Goal: Task Accomplishment & Management: Manage account settings

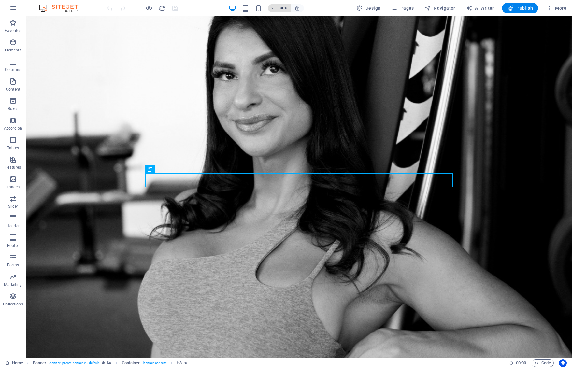
click at [274, 7] on icon "button" at bounding box center [272, 8] width 5 height 4
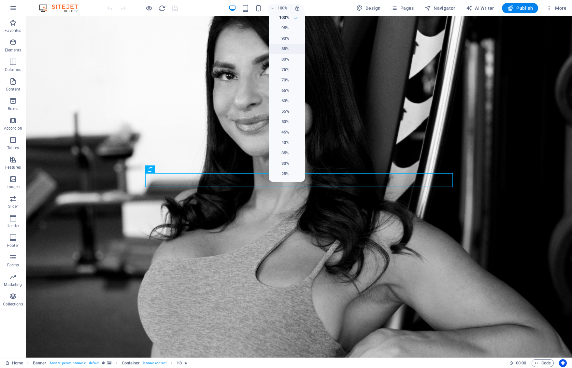
click at [290, 46] on li "85%" at bounding box center [287, 49] width 36 height 10
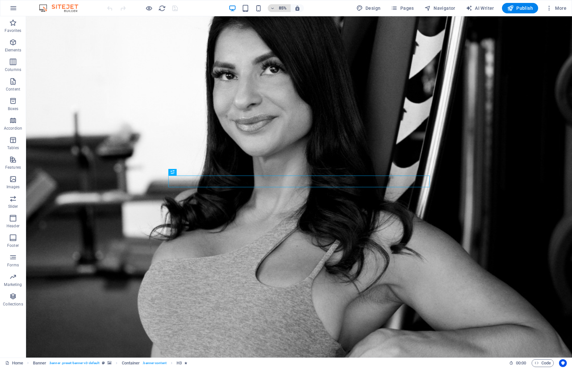
click at [270, 8] on button "85%" at bounding box center [279, 8] width 23 height 8
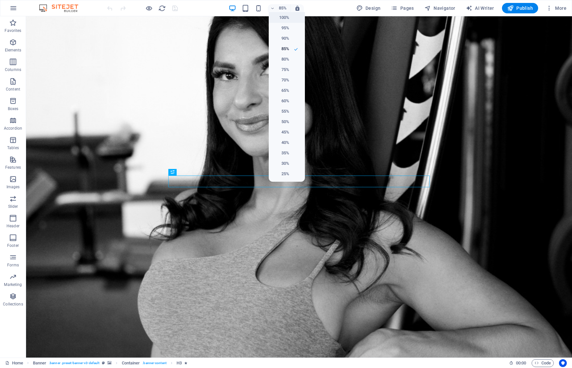
click at [282, 18] on h6 "100%" at bounding box center [280, 18] width 17 height 8
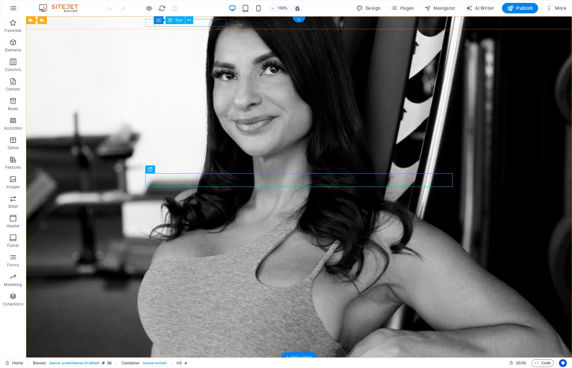
click at [168, 365] on div "[STREET_ADDRESS]" at bounding box center [296, 369] width 302 height 8
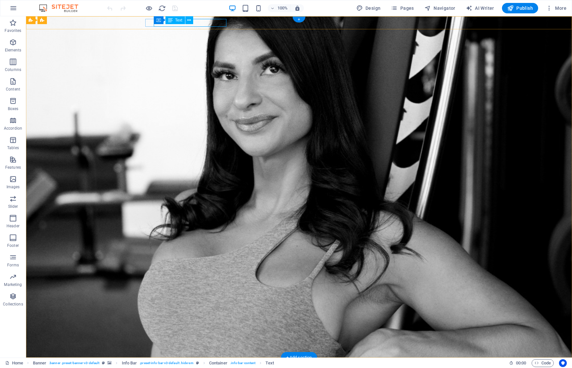
click at [206, 365] on div "[STREET_ADDRESS]" at bounding box center [296, 369] width 302 height 8
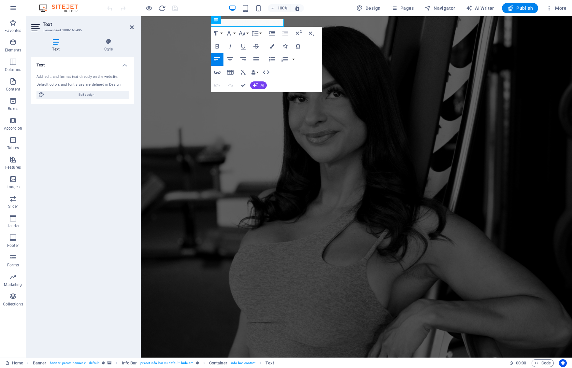
click at [56, 43] on icon at bounding box center [55, 41] width 49 height 7
click at [89, 82] on div "Add, edit, and format text directly on the website. Default colors and font siz…" at bounding box center [82, 86] width 103 height 35
click at [89, 97] on span "Edit design" at bounding box center [86, 95] width 80 height 8
select select "px"
select select "400"
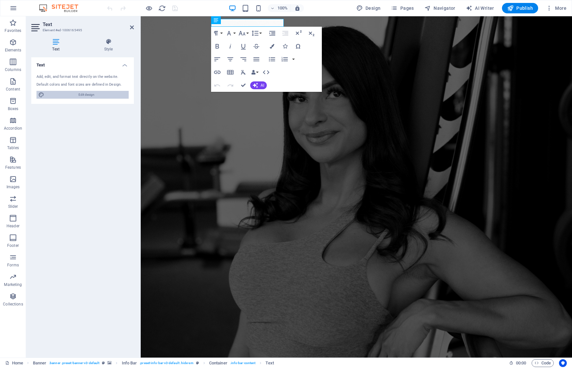
select select "px"
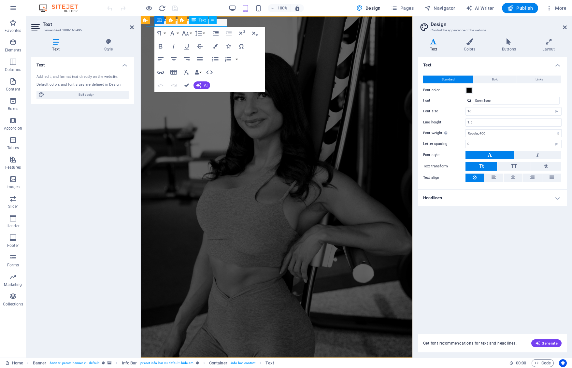
click at [202, 366] on span "Fit City" at bounding box center [202, 369] width 16 height 7
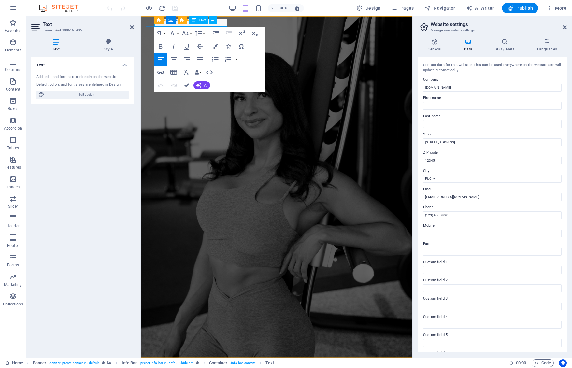
click at [202, 366] on span "Fit City" at bounding box center [202, 369] width 16 height 7
click at [449, 143] on input "[STREET_ADDRESS]" at bounding box center [492, 142] width 138 height 8
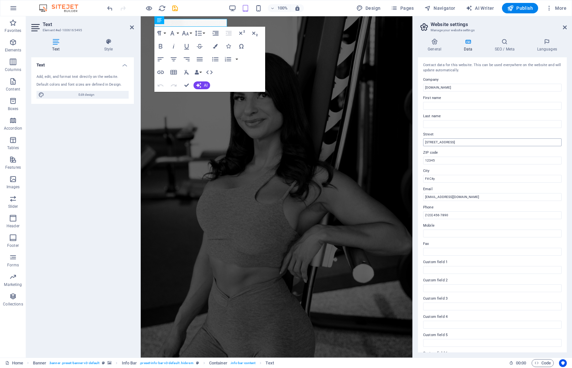
drag, startPoint x: 453, startPoint y: 143, endPoint x: 500, endPoint y: 143, distance: 47.2
click at [494, 142] on input "[STREET_ADDRESS]" at bounding box center [492, 142] width 138 height 8
type input "[STREET_ADDRESS],"
click at [445, 160] on input "12345" at bounding box center [492, 161] width 138 height 8
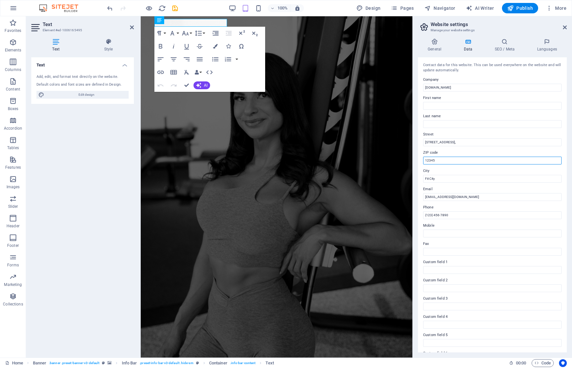
paste input "[STREET_ADDRESS]"
drag, startPoint x: 611, startPoint y: 176, endPoint x: 392, endPoint y: 145, distance: 221.6
type input "M5V 0C7"
click at [439, 176] on input "Fit City" at bounding box center [492, 179] width 138 height 8
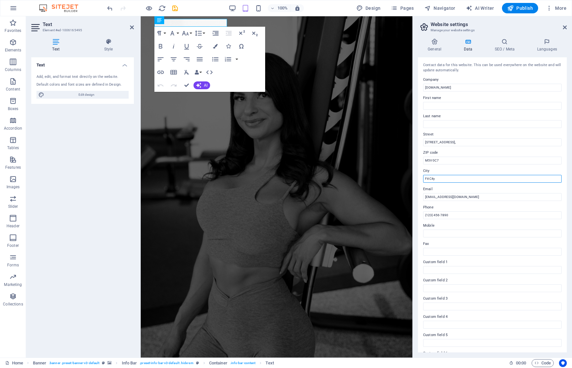
click at [439, 176] on input "Fit City" at bounding box center [492, 179] width 138 height 8
type input "[GEOGRAPHIC_DATA]"
click at [527, 197] on input "[EMAIL_ADDRESS][DOMAIN_NAME]" at bounding box center [492, 197] width 138 height 8
click at [451, 105] on input "First name" at bounding box center [492, 106] width 138 height 8
type input "C"
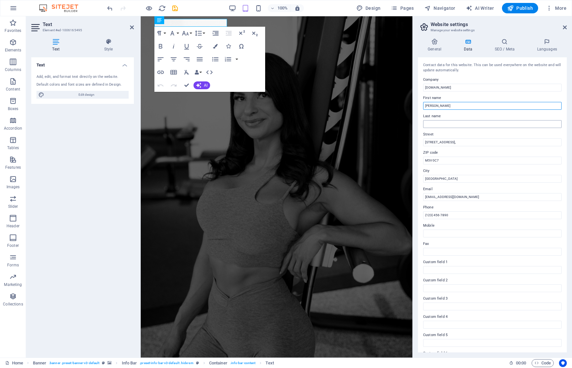
type input "[PERSON_NAME]"
click at [444, 124] on input "Last name" at bounding box center [492, 124] width 138 height 8
type input "[PERSON_NAME]"
click at [429, 197] on input "[EMAIL_ADDRESS][DOMAIN_NAME]" at bounding box center [492, 197] width 138 height 8
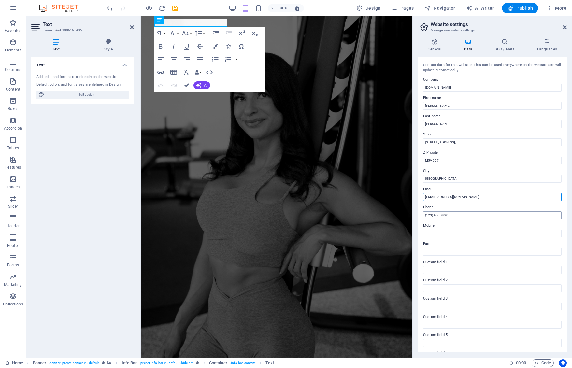
type input "[EMAIL_ADDRESS][DOMAIN_NAME]"
click at [473, 214] on input "(123) 456-7890" at bounding box center [492, 215] width 138 height 8
paste input "[PHONE_NUMBER]"
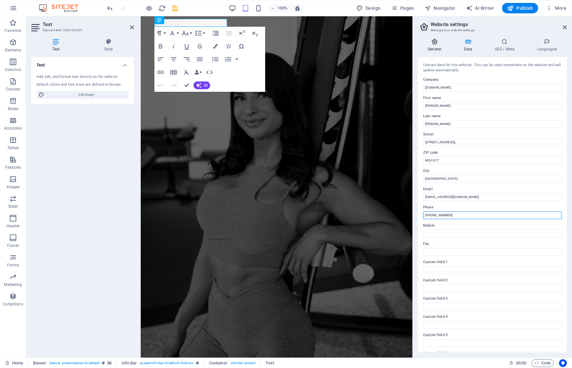
type input "[PHONE_NUMBER]"
click at [432, 46] on h4 "General" at bounding box center [436, 45] width 36 height 14
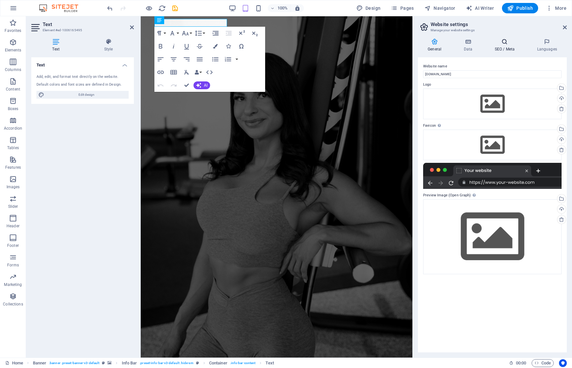
click at [503, 41] on icon at bounding box center [504, 41] width 40 height 7
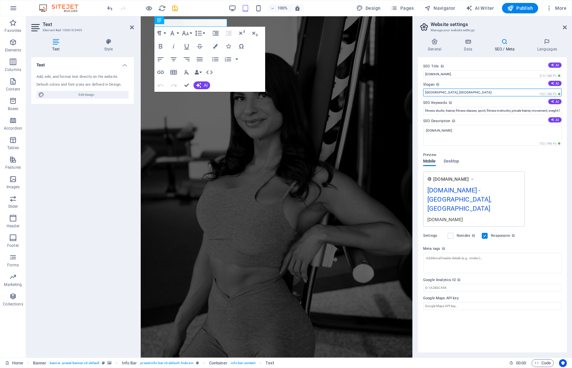
click at [453, 92] on input "[GEOGRAPHIC_DATA], [GEOGRAPHIC_DATA]" at bounding box center [492, 93] width 138 height 8
paste input "Empowering Women to achieve their dream bodies, build confidence and transform …"
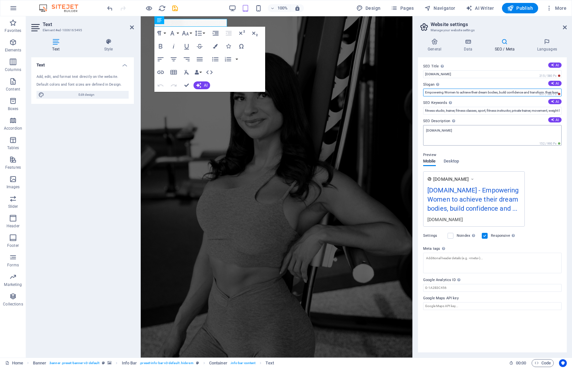
type input "Empowering Women to achieve their dream bodies, build confidence and transform …"
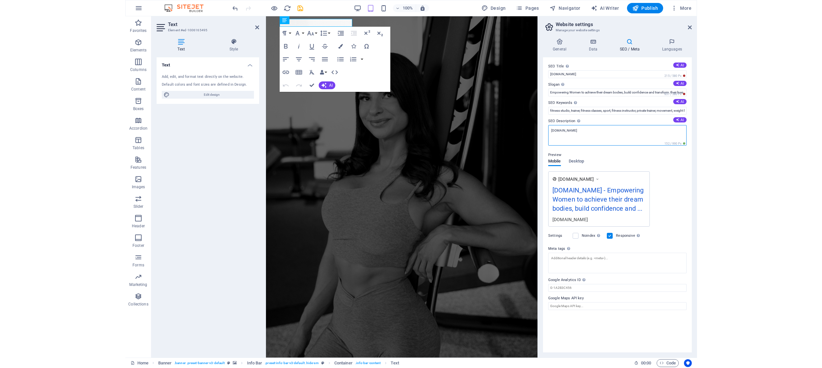
scroll to position [0, 0]
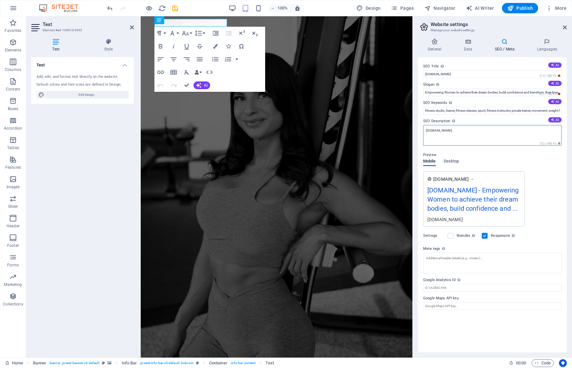
click at [493, 131] on textarea "[DOMAIN_NAME]" at bounding box center [492, 135] width 138 height 21
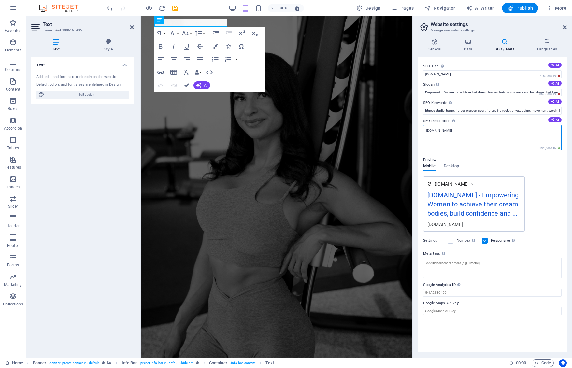
click at [493, 131] on textarea "[DOMAIN_NAME]" at bounding box center [492, 137] width 138 height 25
click at [472, 125] on textarea "[DOMAIN_NAME]" at bounding box center [492, 137] width 138 height 25
paste textarea "After over a decade in the fitness industry, I’ve learnt what strategies work t…"
type textarea "After over a decade in the fitness industry, I’ve learnt what strategies work t…"
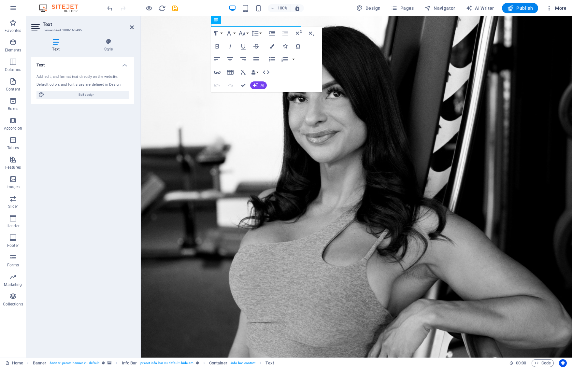
click at [556, 7] on span "More" at bounding box center [556, 8] width 21 height 7
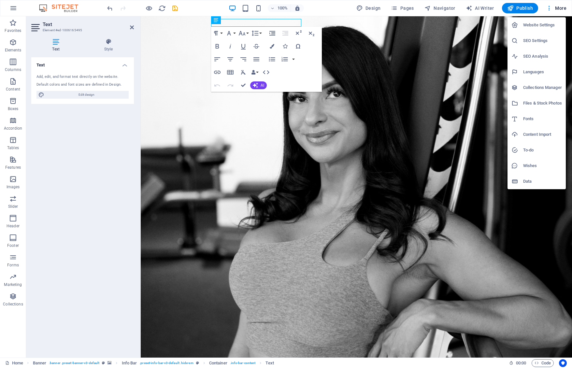
click at [549, 25] on h6 "Website Settings" at bounding box center [542, 25] width 39 height 8
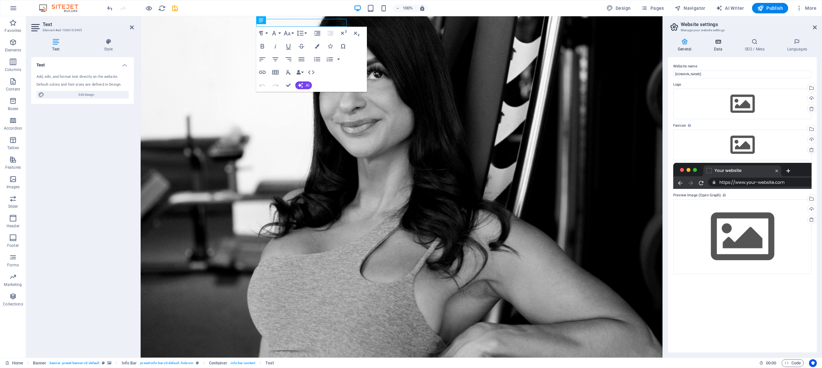
click at [571, 44] on icon at bounding box center [718, 41] width 28 height 7
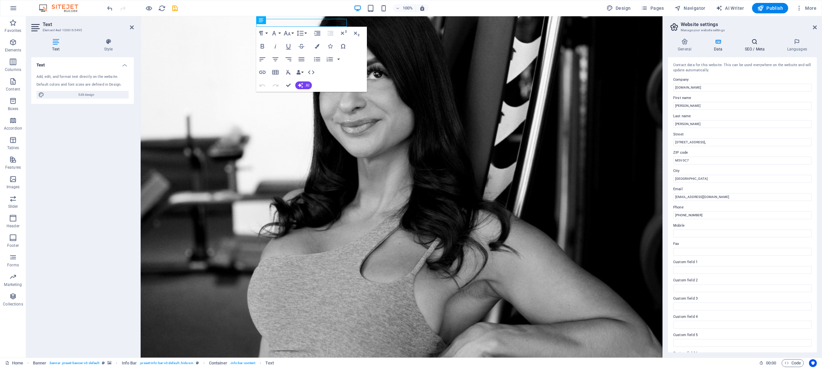
click at [571, 48] on h4 "SEO / Meta" at bounding box center [756, 45] width 42 height 14
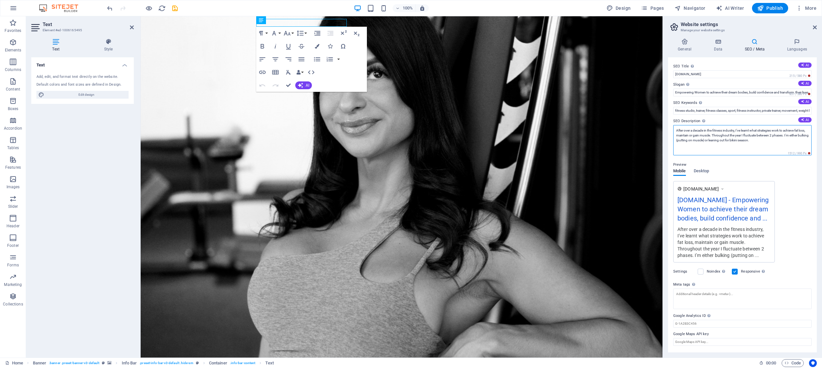
click at [571, 140] on textarea "After over a decade in the fitness industry, I’ve learnt what strategies work t…" at bounding box center [742, 140] width 138 height 30
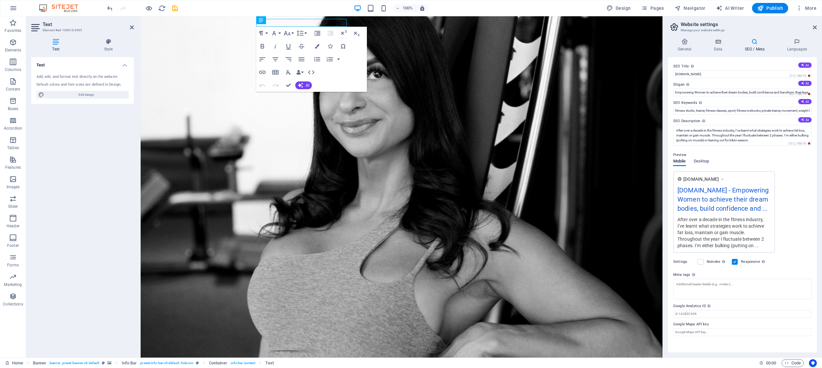
click at [571, 180] on div "Preview Mobile Desktop [DOMAIN_NAME] [DOMAIN_NAME] - Empowering Women to achiev…" at bounding box center [742, 199] width 138 height 107
click at [571, 328] on label "Google Maps API key" at bounding box center [742, 324] width 138 height 8
click at [571, 336] on input "Google Maps API key" at bounding box center [742, 332] width 138 height 8
paste input "[URL][DOMAIN_NAME]"
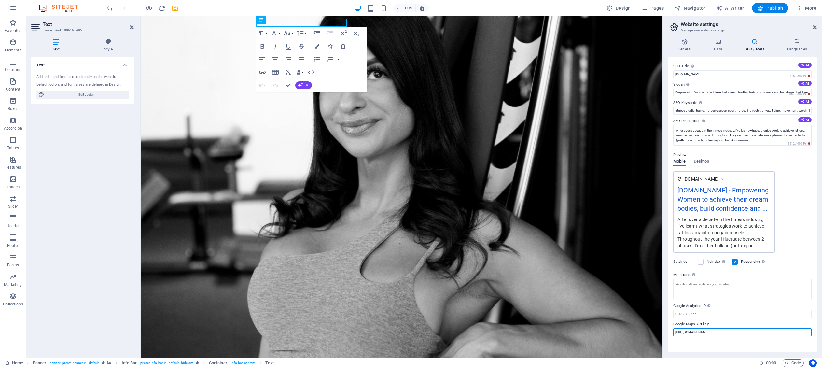
type input "[URL][DOMAIN_NAME]"
click at [571, 328] on label "Google Maps API key" at bounding box center [742, 324] width 138 height 8
click at [571, 331] on input "[URL][DOMAIN_NAME]" at bounding box center [742, 332] width 138 height 8
click at [571, 47] on h4 "Languages" at bounding box center [797, 45] width 40 height 14
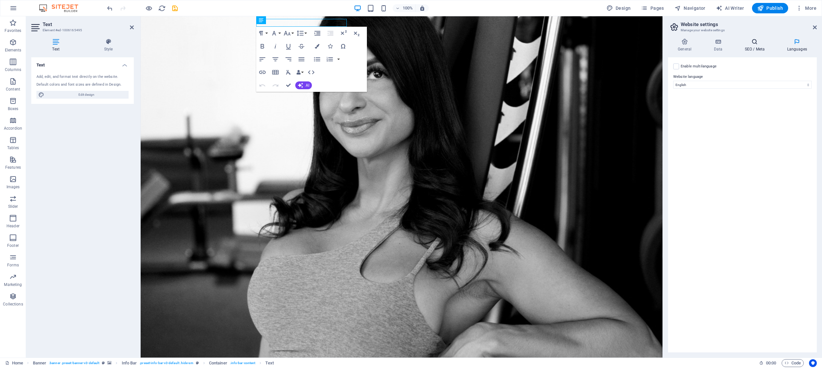
click at [571, 46] on h4 "SEO / Meta" at bounding box center [756, 45] width 42 height 14
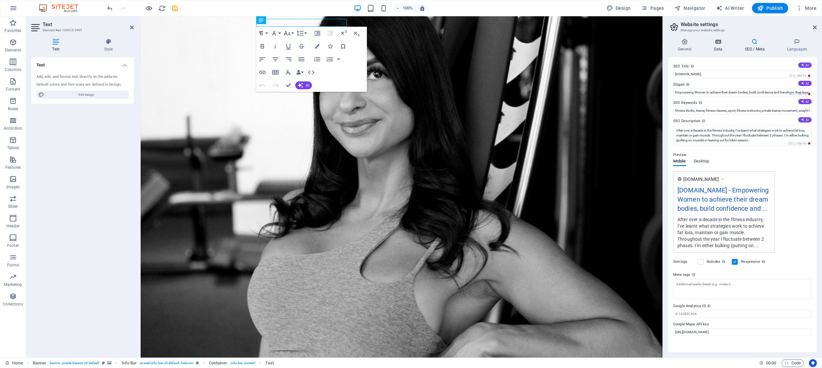
click at [571, 47] on h4 "Data" at bounding box center [719, 45] width 31 height 14
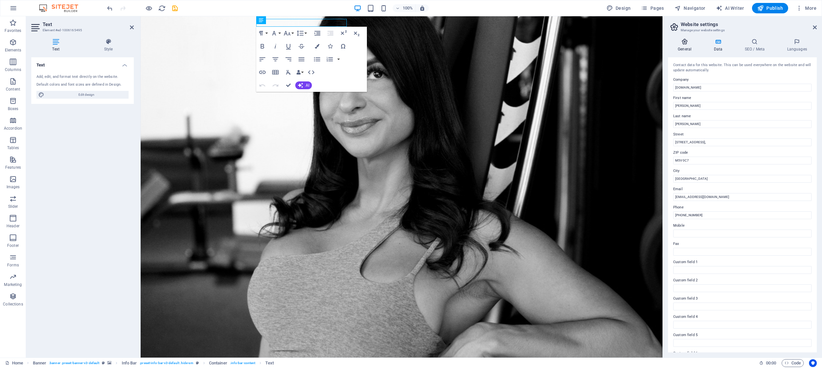
click at [571, 48] on h4 "General" at bounding box center [686, 45] width 36 height 14
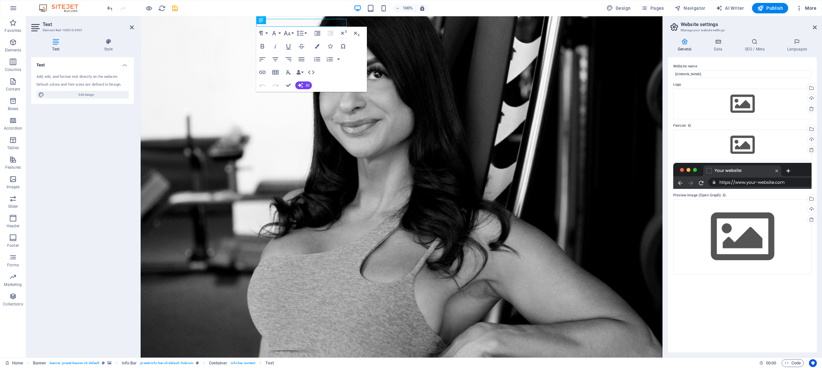
click at [571, 9] on icon "button" at bounding box center [799, 8] width 7 height 7
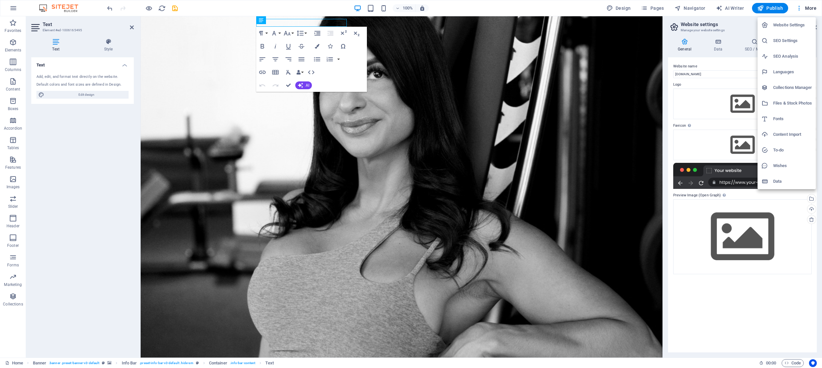
click at [571, 86] on h6 "Collections Manager" at bounding box center [792, 88] width 39 height 8
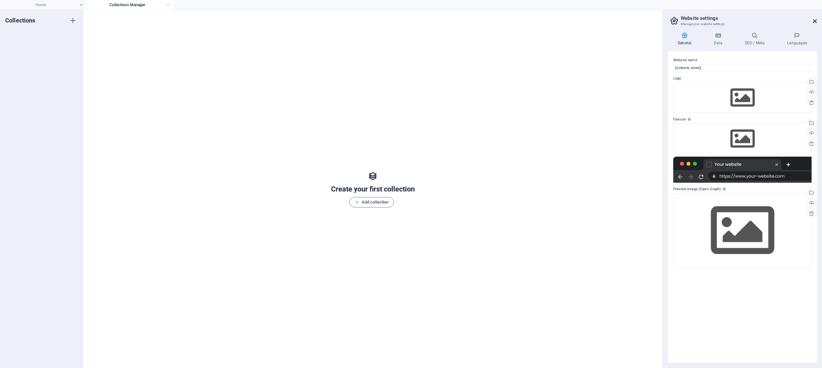
click at [571, 22] on icon at bounding box center [815, 21] width 4 height 5
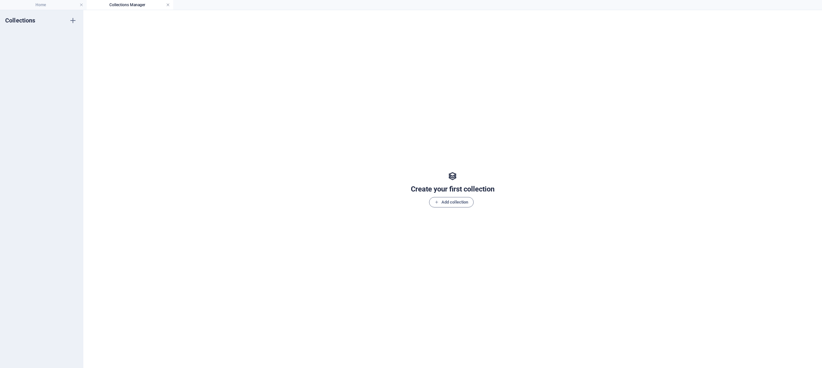
click at [168, 5] on link at bounding box center [168, 5] width 4 height 6
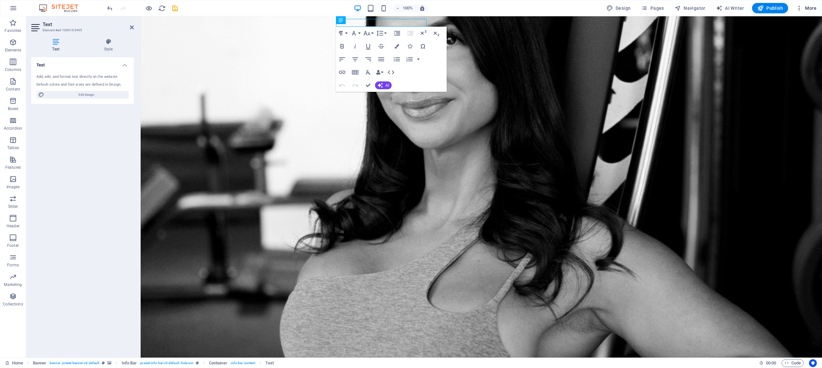
click at [571, 10] on span "More" at bounding box center [806, 8] width 21 height 7
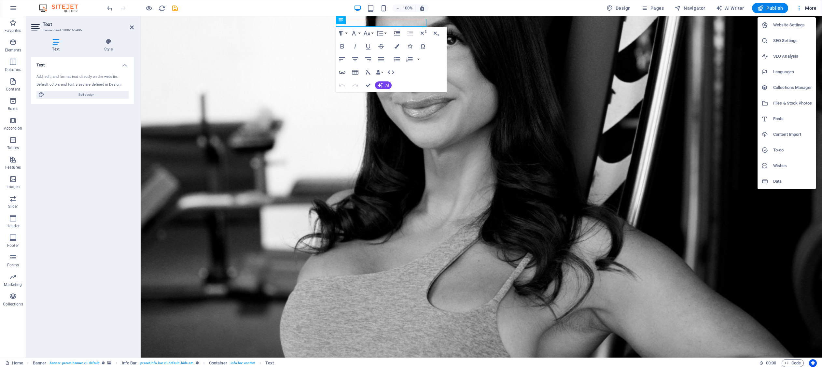
click at [571, 182] on h6 "Data" at bounding box center [792, 181] width 39 height 8
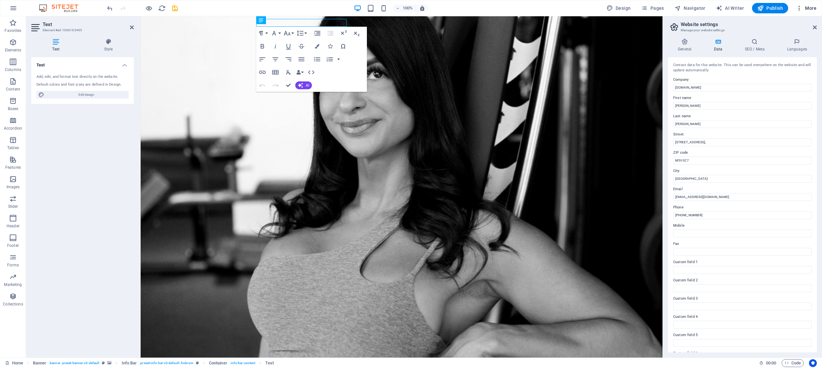
click at [571, 8] on span "More" at bounding box center [806, 8] width 21 height 7
click at [571, 103] on h6 "Files & Stock Photos" at bounding box center [792, 103] width 39 height 8
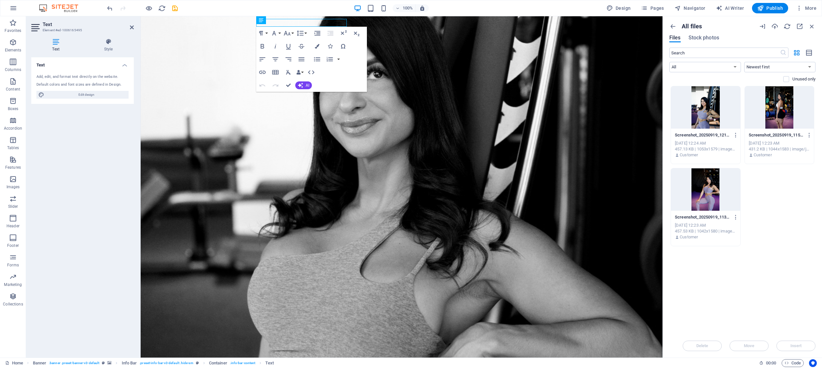
click at [571, 24] on p "All files" at bounding box center [692, 26] width 20 height 7
click at [571, 29] on icon "button" at bounding box center [672, 26] width 7 height 7
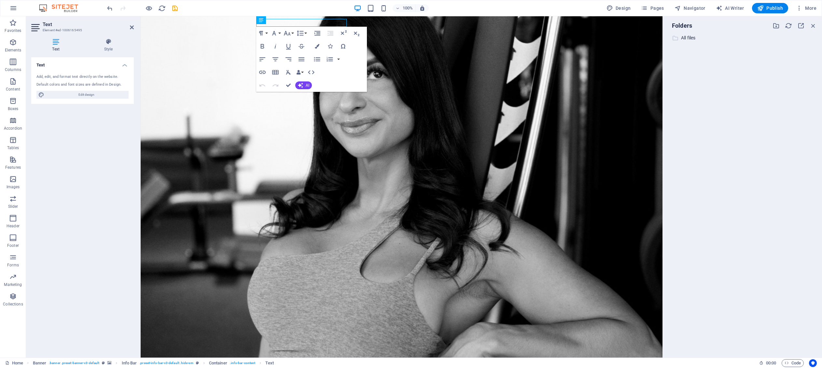
click at [571, 37] on p "All files" at bounding box center [743, 37] width 124 height 7
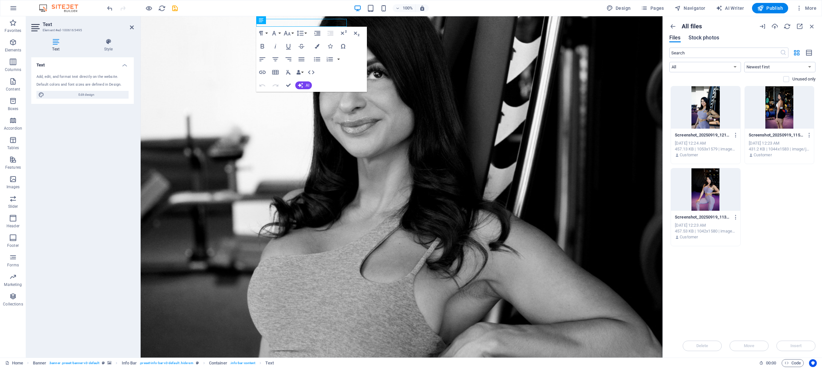
click at [571, 40] on span "Stock photos" at bounding box center [704, 38] width 31 height 8
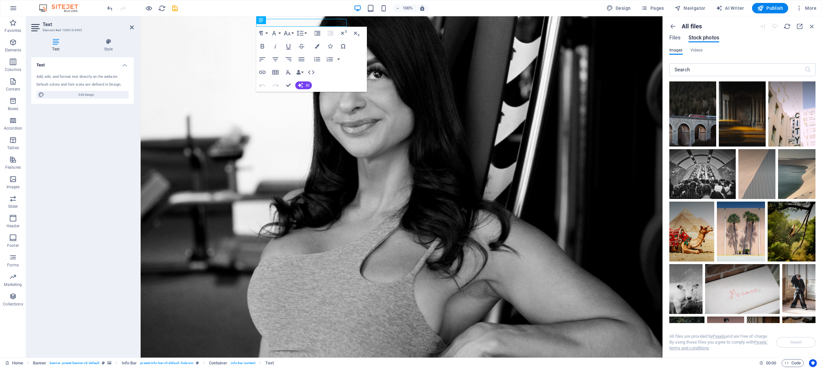
click at [571, 39] on div "Files Stock photos" at bounding box center [694, 38] width 50 height 7
click at [571, 40] on span "Files" at bounding box center [674, 38] width 11 height 8
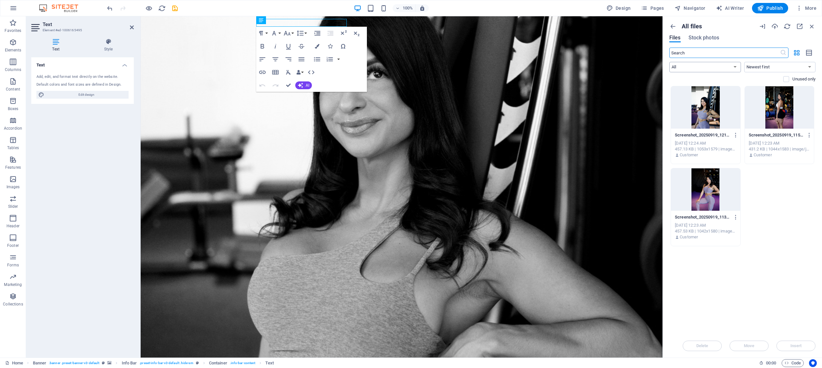
click at [571, 68] on select "All Images Documents Audio Video Vector Other" at bounding box center [705, 67] width 72 height 10
click at [571, 62] on select "All Images Documents Audio Video Vector Other" at bounding box center [705, 67] width 72 height 10
click at [571, 28] on icon "button" at bounding box center [799, 26] width 7 height 7
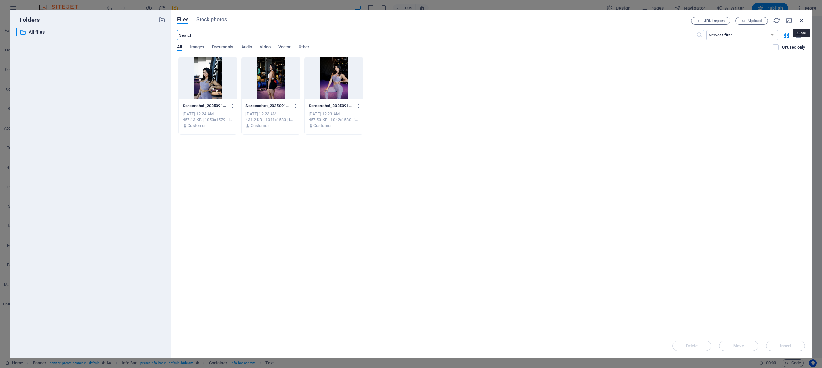
click at [571, 21] on icon "button" at bounding box center [801, 20] width 7 height 7
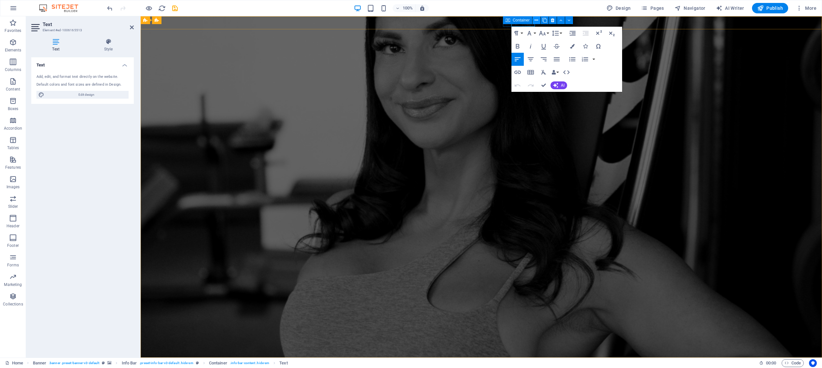
click at [536, 21] on icon at bounding box center [537, 20] width 4 height 7
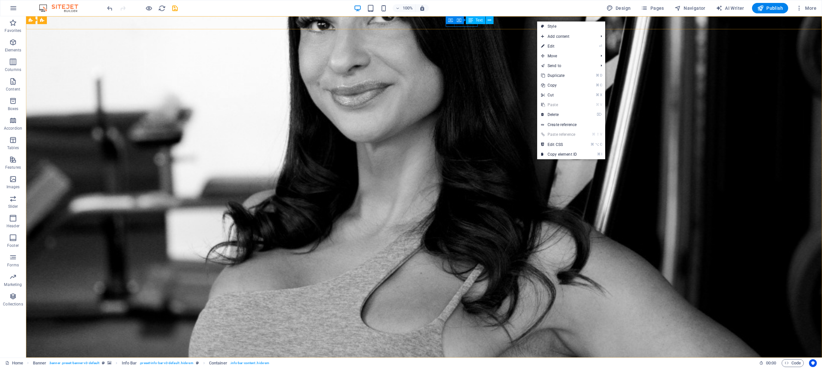
click at [470, 24] on div "Container Text" at bounding box center [476, 20] width 44 height 8
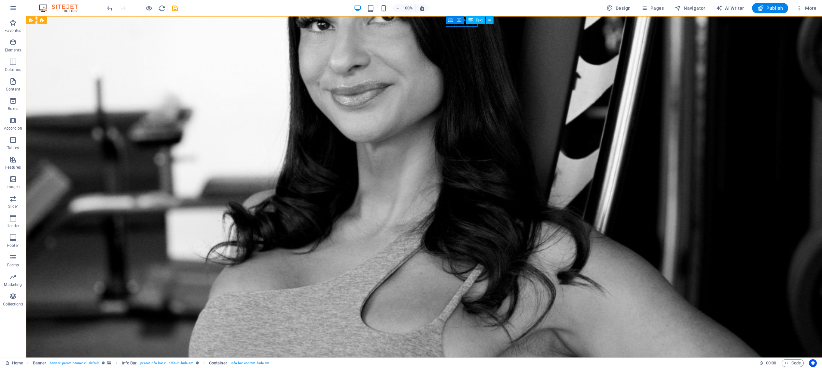
click at [470, 24] on div "Container Text" at bounding box center [476, 20] width 44 height 8
click at [472, 21] on icon at bounding box center [470, 20] width 5 height 8
click at [476, 19] on span "Text" at bounding box center [479, 20] width 7 height 4
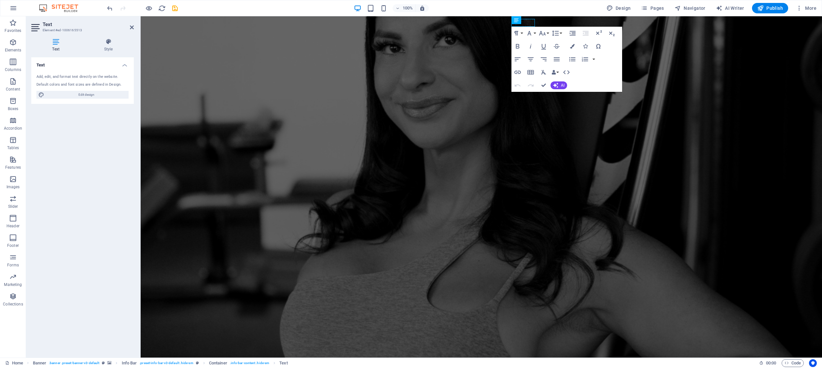
click at [78, 76] on div "Add, edit, and format text directly on the website." at bounding box center [82, 77] width 92 height 6
click at [107, 47] on h4 "Style" at bounding box center [108, 45] width 51 height 14
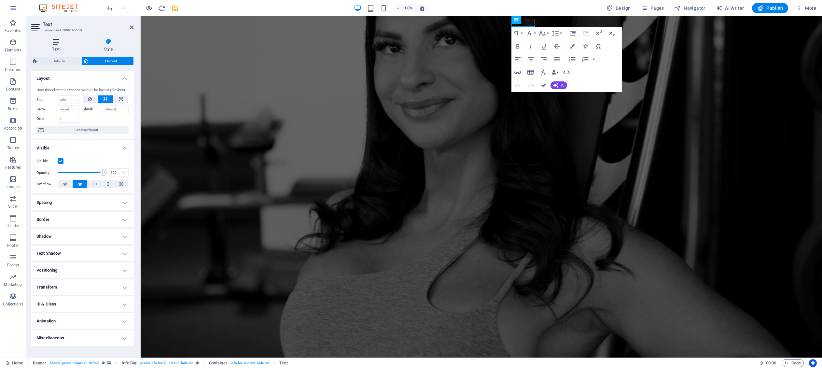
click at [55, 45] on h4 "Text" at bounding box center [57, 45] width 52 height 14
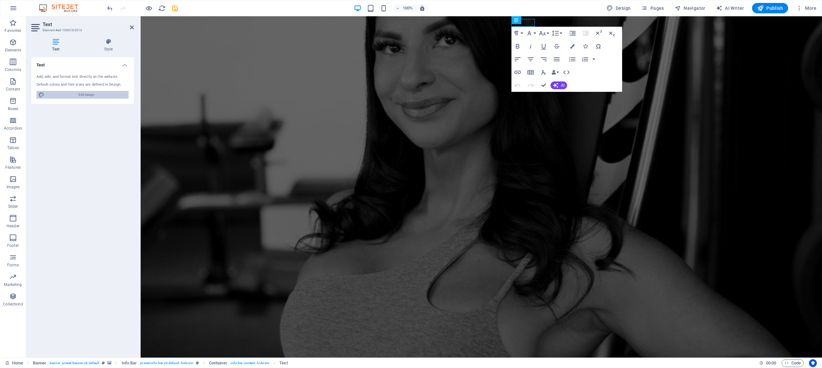
click at [83, 95] on span "Edit design" at bounding box center [86, 95] width 80 height 8
select select "px"
select select "400"
select select "px"
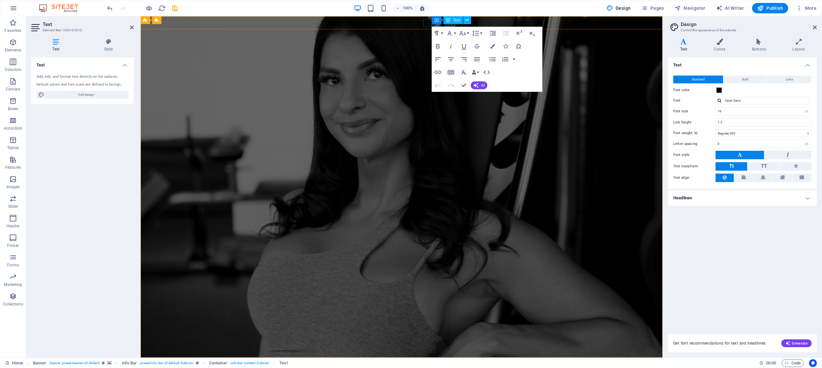
click at [447, 24] on div "Container Text" at bounding box center [454, 20] width 44 height 8
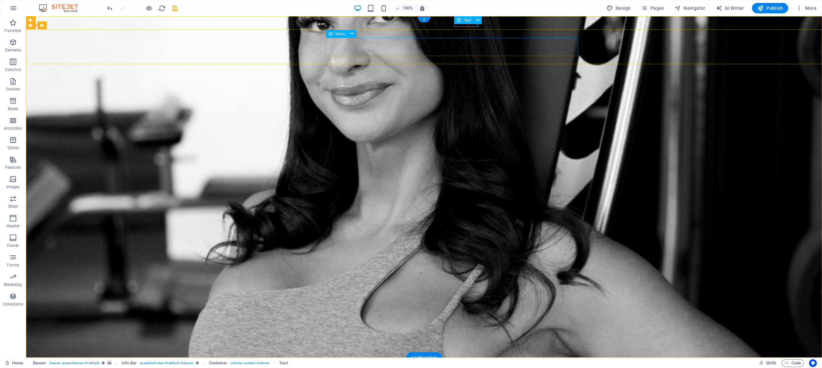
select select
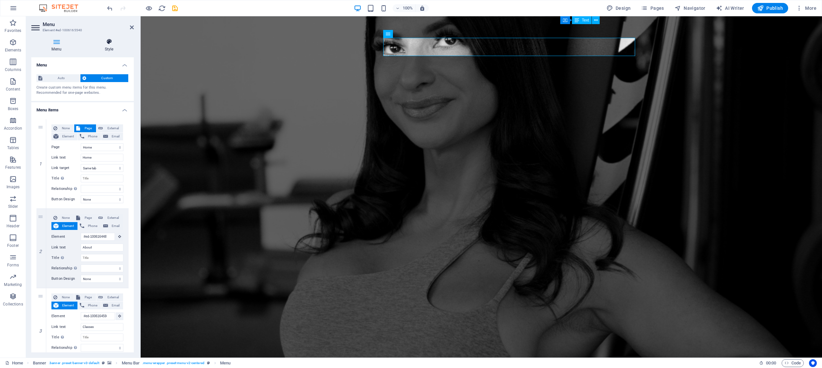
click at [111, 48] on h4 "Style" at bounding box center [108, 45] width 49 height 14
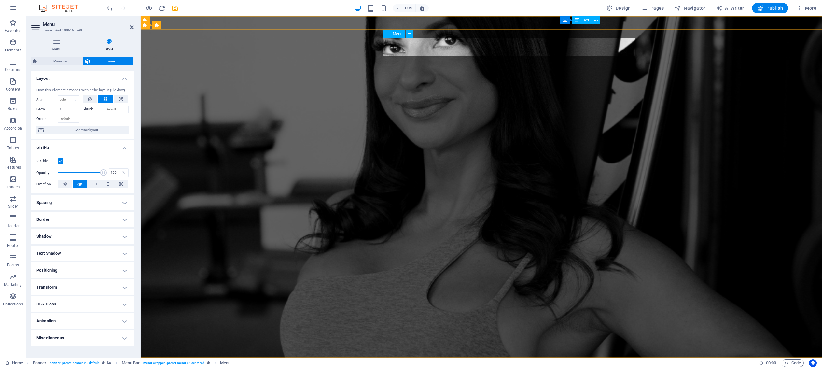
click at [409, 31] on icon at bounding box center [410, 33] width 4 height 7
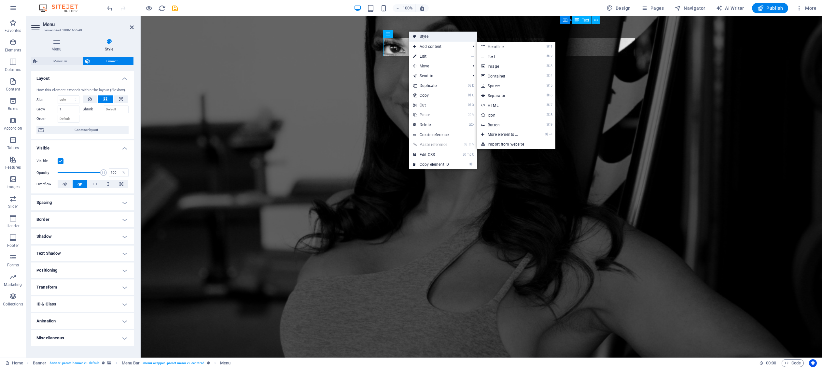
click at [432, 38] on link "Style" at bounding box center [443, 37] width 68 height 10
select select "rem"
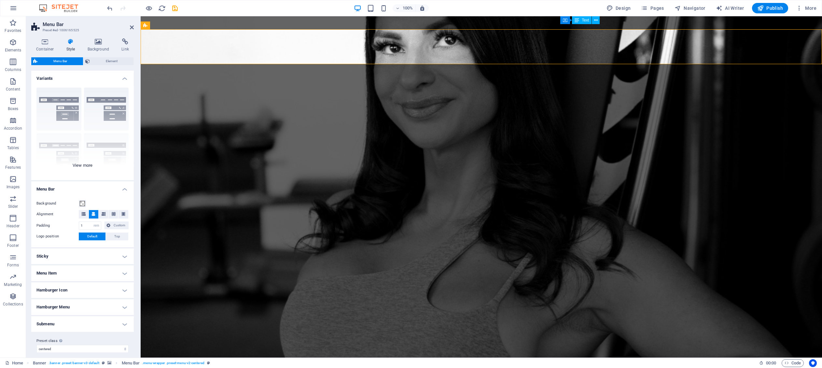
scroll to position [5, 0]
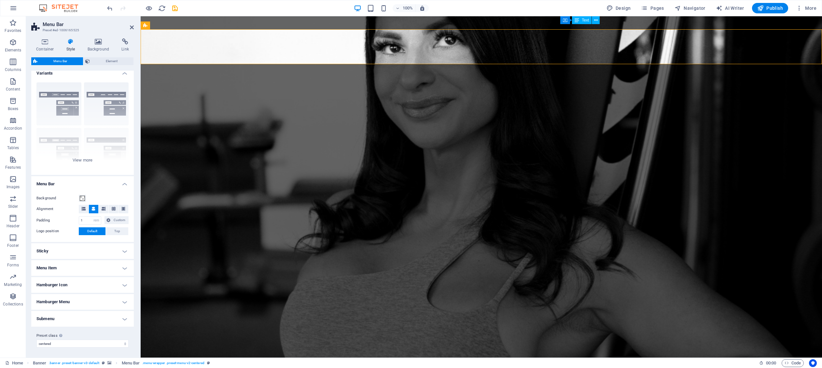
click at [107, 317] on h4 "Submenu" at bounding box center [82, 319] width 103 height 16
drag, startPoint x: 107, startPoint y: 317, endPoint x: 108, endPoint y: 313, distance: 4.6
click at [107, 316] on h4 "Submenu" at bounding box center [82, 317] width 103 height 12
click at [109, 301] on h4 "Hamburger Menu" at bounding box center [82, 302] width 103 height 16
click at [109, 301] on h4 "Hamburger Menu" at bounding box center [82, 300] width 103 height 12
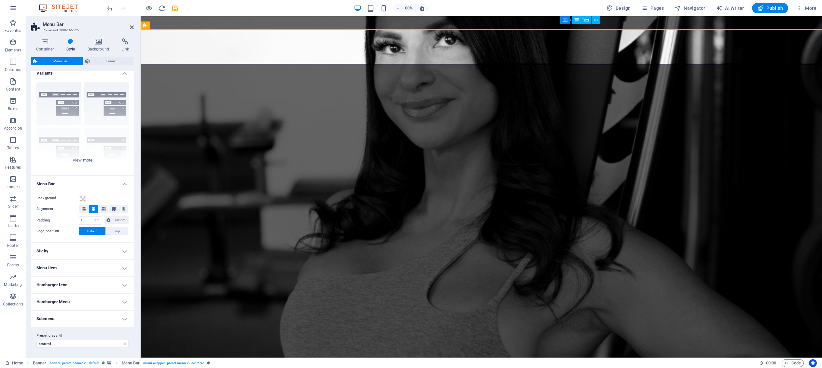
click at [111, 283] on h4 "Hamburger Icon" at bounding box center [82, 285] width 103 height 16
click at [111, 283] on h4 "Hamburger Icon" at bounding box center [82, 283] width 103 height 12
click at [111, 268] on h4 "Menu Item" at bounding box center [82, 268] width 103 height 16
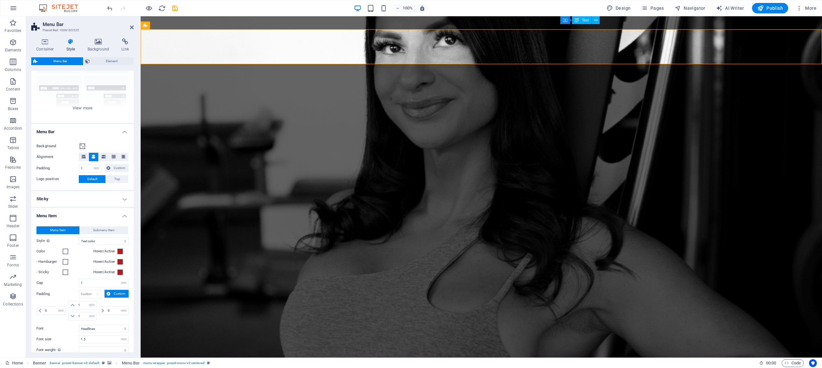
scroll to position [53, 0]
click at [111, 216] on h4 "Menu Item" at bounding box center [82, 218] width 103 height 12
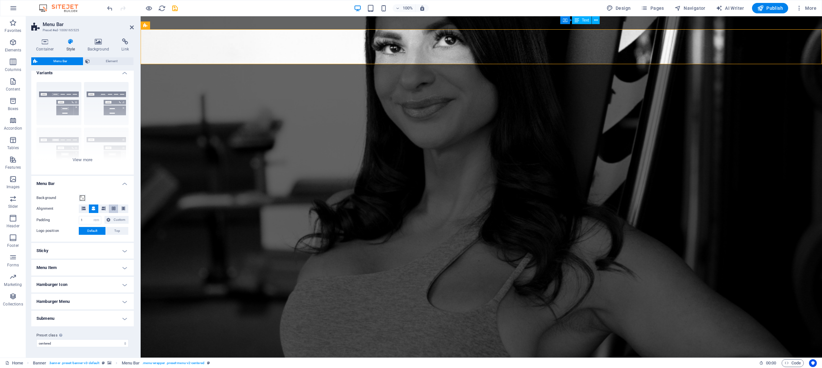
scroll to position [5, 0]
click at [103, 248] on h4 "Sticky" at bounding box center [82, 251] width 103 height 16
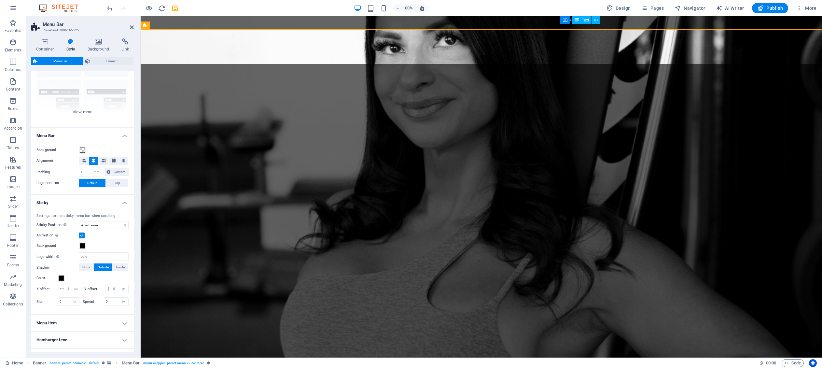
click at [113, 205] on h4 "Sticky" at bounding box center [82, 201] width 103 height 12
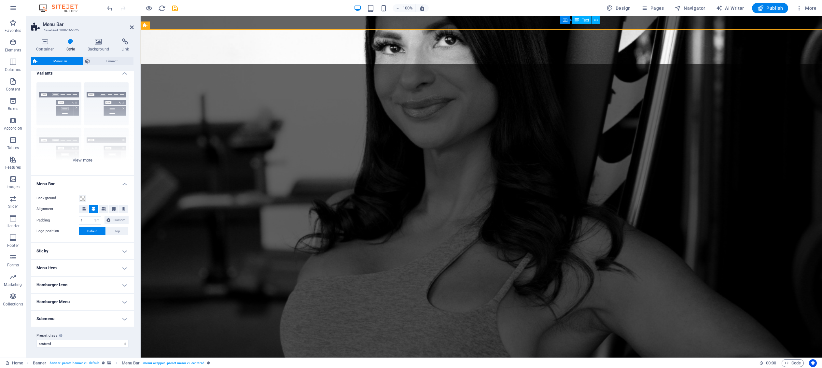
scroll to position [0, 0]
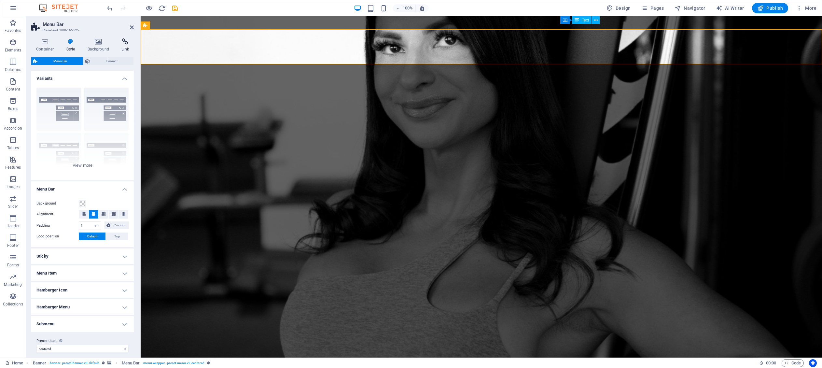
click at [124, 45] on h4 "Link" at bounding box center [125, 45] width 17 height 14
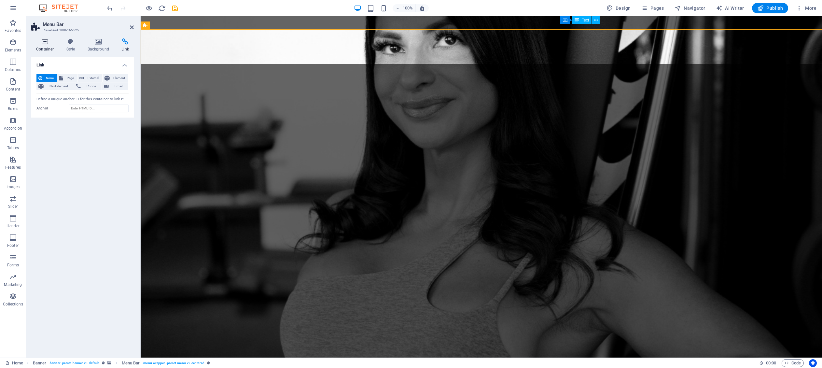
click at [39, 49] on h4 "Container" at bounding box center [46, 45] width 30 height 14
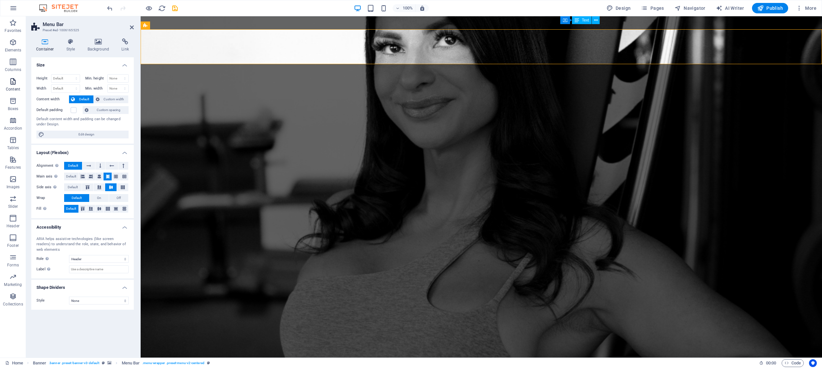
click at [11, 83] on icon "button" at bounding box center [13, 81] width 8 height 8
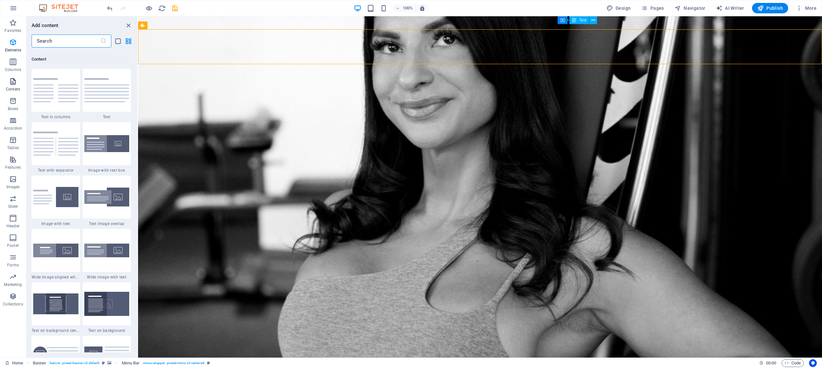
scroll to position [1139, 0]
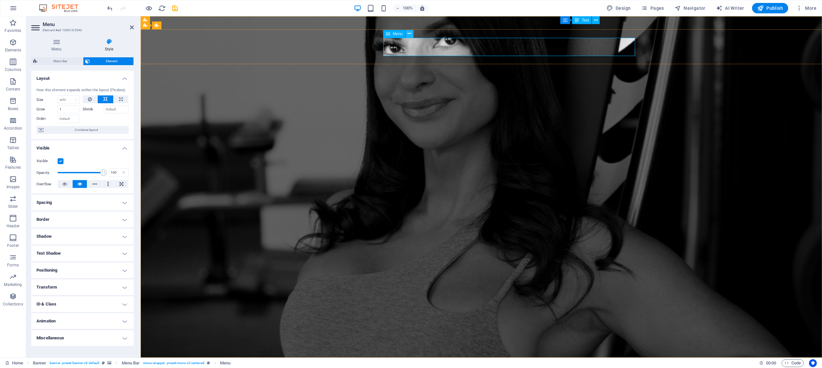
click at [408, 34] on icon at bounding box center [410, 33] width 4 height 7
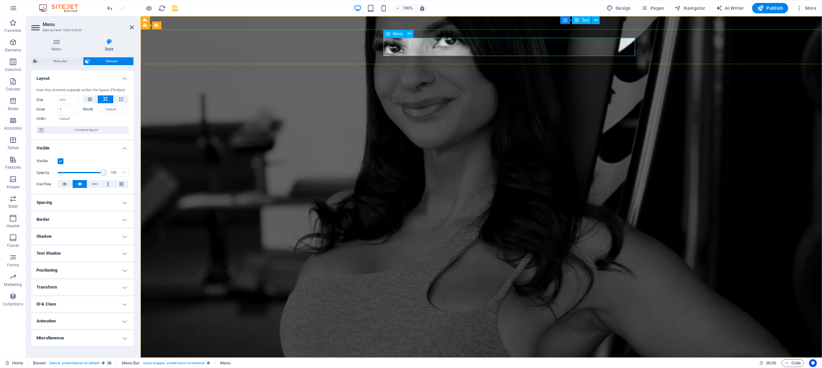
click at [400, 35] on span "Menu" at bounding box center [398, 34] width 10 height 4
click at [396, 32] on span "Menu" at bounding box center [398, 34] width 10 height 4
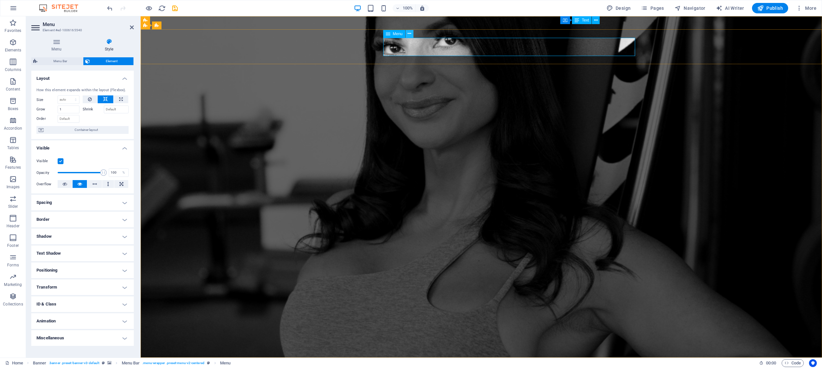
click at [411, 32] on icon at bounding box center [410, 33] width 4 height 7
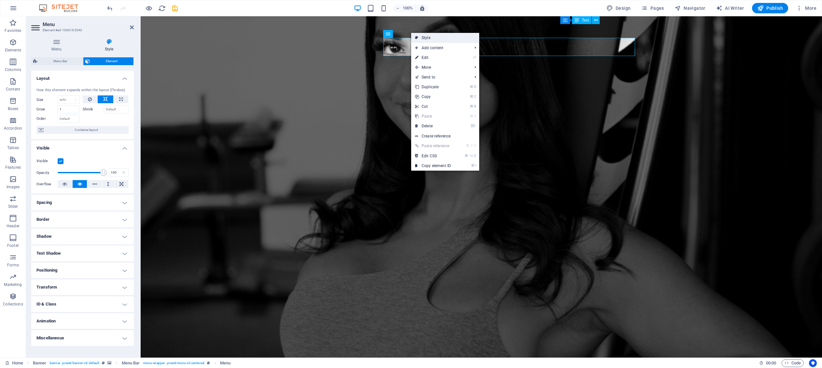
click at [432, 39] on link "Style" at bounding box center [445, 38] width 68 height 10
select select "rem"
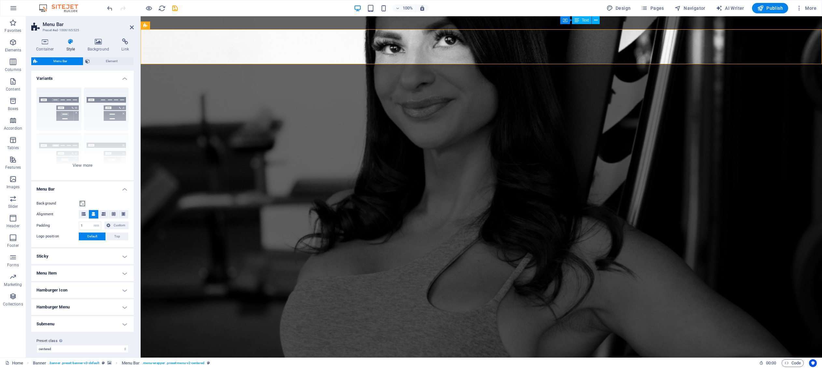
click at [58, 57] on span "Menu Bar" at bounding box center [60, 61] width 42 height 8
click at [118, 60] on span "Element" at bounding box center [112, 61] width 40 height 8
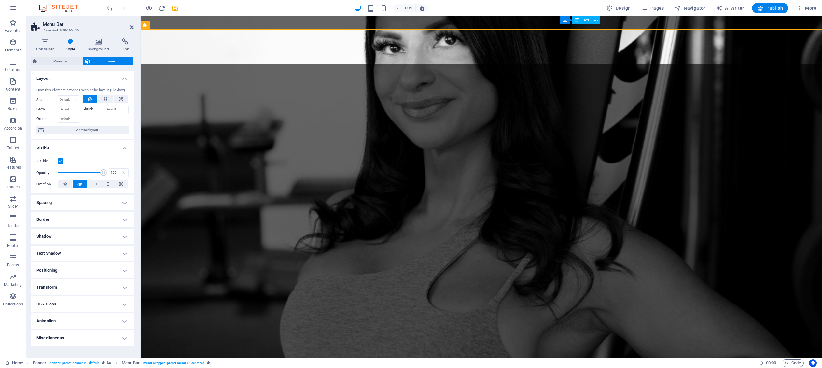
click at [100, 283] on h4 "Transform" at bounding box center [82, 287] width 103 height 16
click at [100, 283] on h4 "Transform" at bounding box center [82, 285] width 103 height 12
click at [44, 41] on icon at bounding box center [45, 41] width 28 height 7
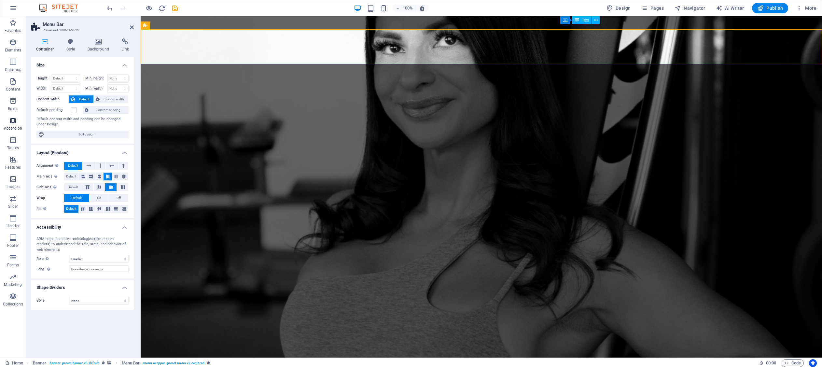
click at [14, 121] on icon "button" at bounding box center [13, 121] width 8 height 8
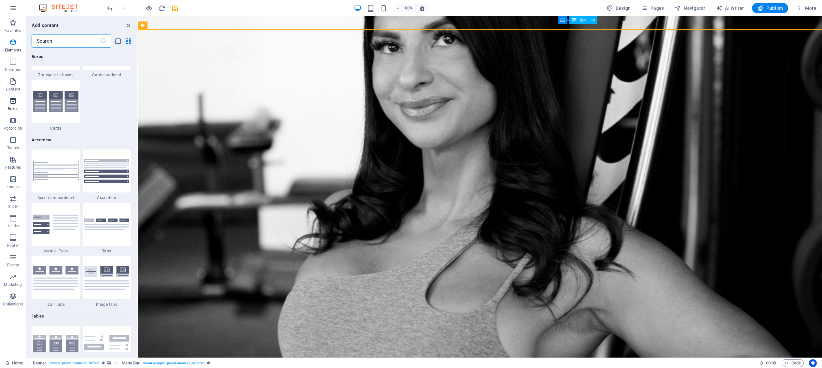
click at [15, 100] on icon "button" at bounding box center [13, 101] width 8 height 8
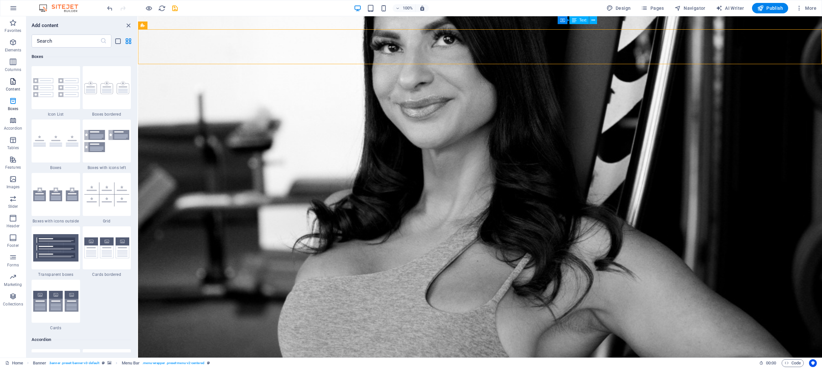
click at [14, 81] on icon "button" at bounding box center [13, 81] width 8 height 8
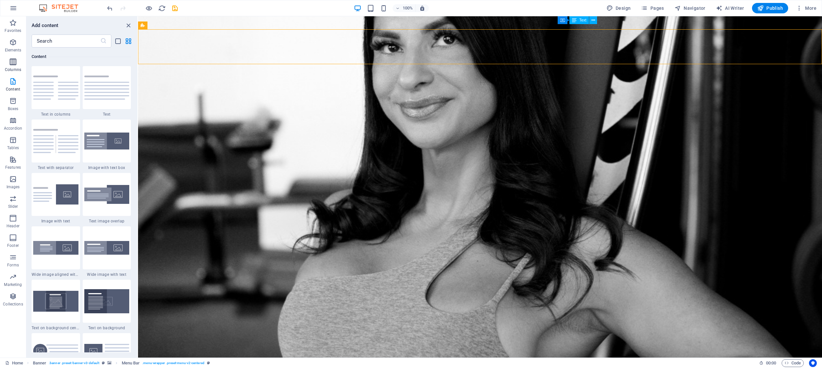
click at [15, 64] on icon "button" at bounding box center [13, 62] width 8 height 8
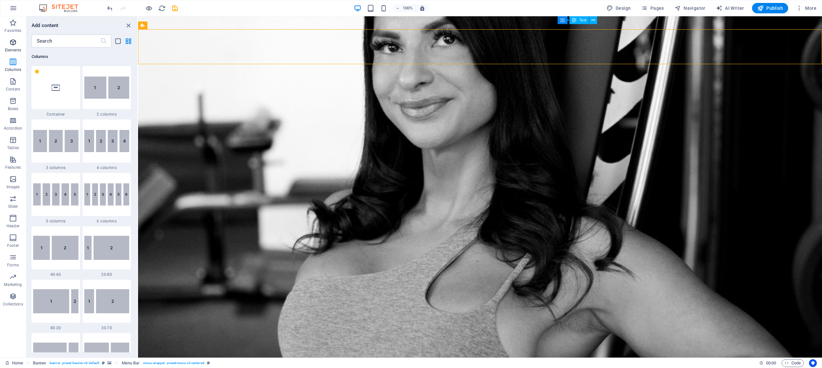
click at [14, 44] on icon "button" at bounding box center [13, 42] width 8 height 8
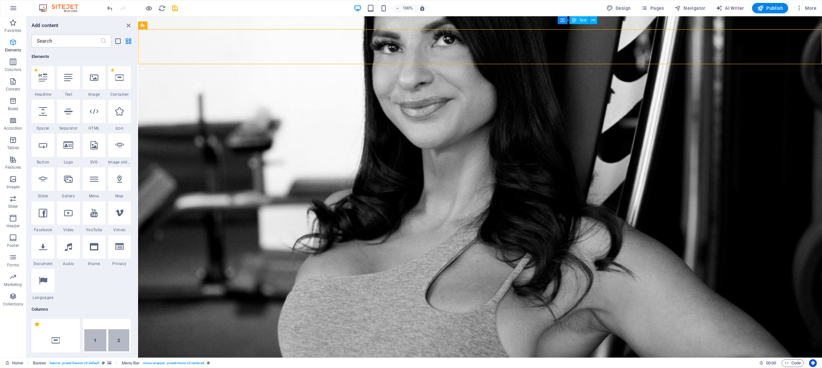
scroll to position [69, 0]
click at [68, 76] on icon at bounding box center [68, 78] width 8 height 8
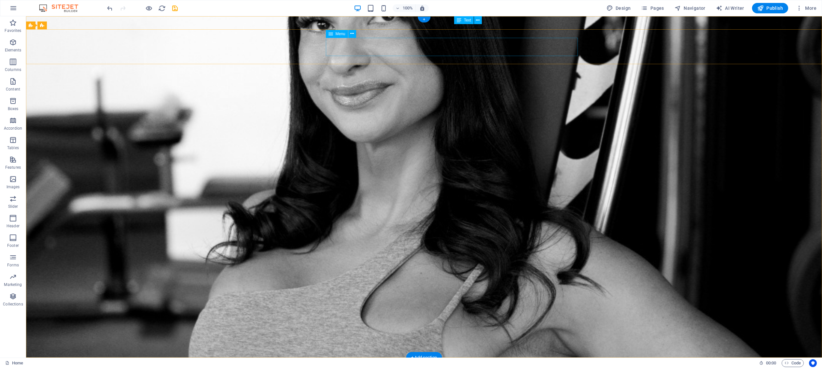
click at [352, 34] on icon at bounding box center [352, 33] width 4 height 7
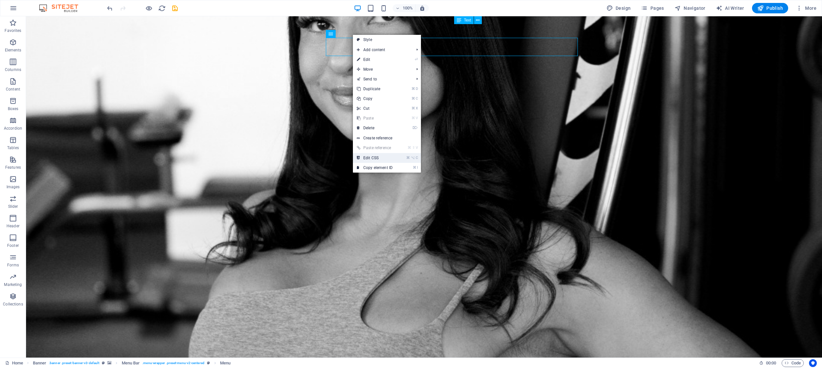
click at [396, 160] on link "⌘ ⌥ C Edit CSS" at bounding box center [375, 158] width 44 height 10
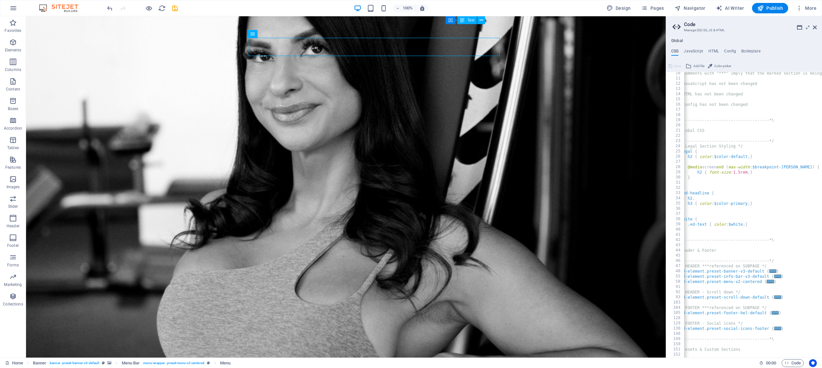
scroll to position [0, 0]
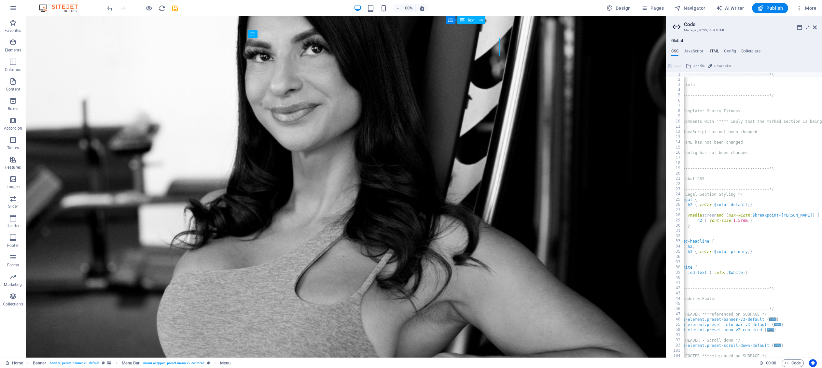
click at [571, 51] on h4 "HTML" at bounding box center [713, 52] width 11 height 7
type textarea "<a href="#main-content" class="wv-link-content button">Skip to main content</a>"
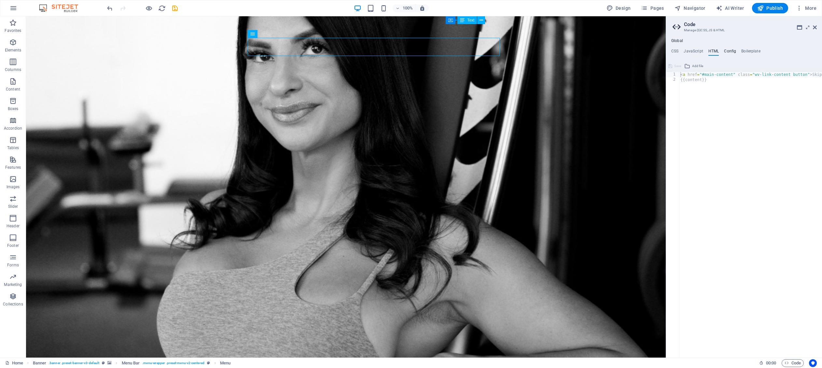
click at [571, 51] on h4 "Config" at bounding box center [730, 52] width 12 height 7
type textarea "$color-background: #ffffff;"
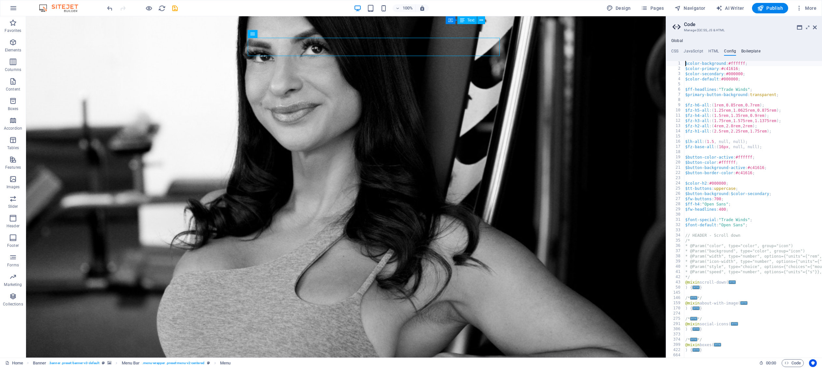
click at [571, 52] on h4 "Boilerplate" at bounding box center [750, 52] width 19 height 7
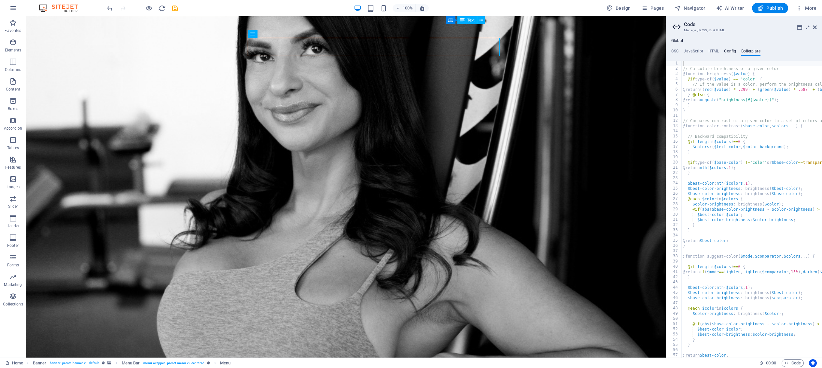
click at [571, 51] on h4 "Config" at bounding box center [730, 52] width 12 height 7
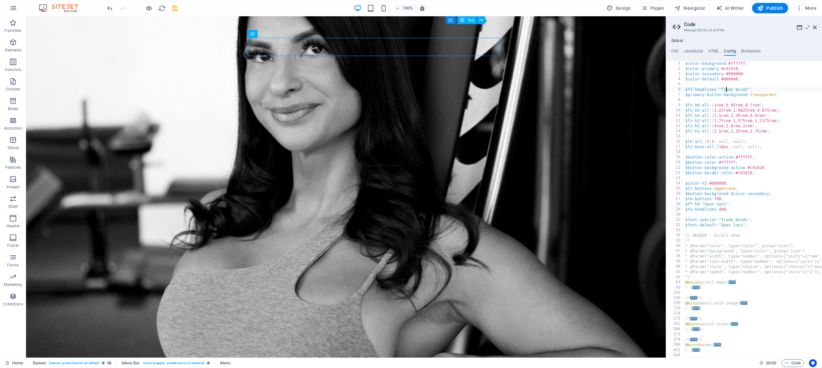
click at [571, 89] on div "$color-background : #ffffff ; $color-primary : #c41616 ; $color-secondary : #00…" at bounding box center [789, 214] width 211 height 307
drag, startPoint x: 723, startPoint y: 89, endPoint x: 749, endPoint y: 89, distance: 25.7
click at [571, 89] on div "$color-background : #ffffff ; $color-primary : #c41616 ; $color-secondary : #00…" at bounding box center [789, 214] width 211 height 307
paste textarea ""[PERSON_NAME]", cursive;"
click at [571, 89] on div "$color-background : #ffffff ; $color-primary : #c41616 ; $color-secondary : #00…" at bounding box center [789, 214] width 211 height 307
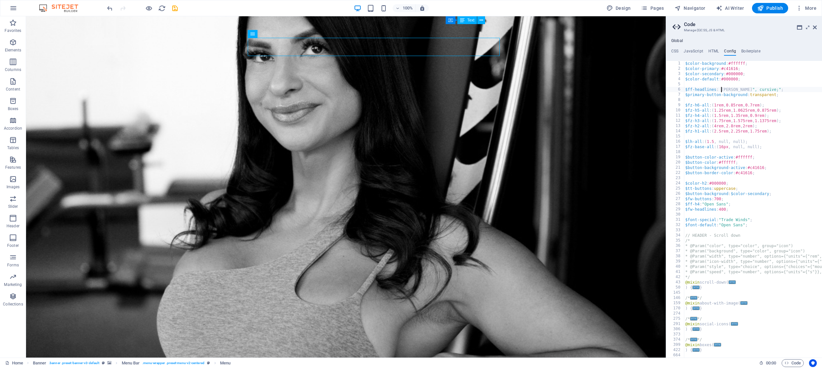
click at [571, 90] on div "$color-background : #ffffff ; $color-primary : #c41616 ; $color-secondary : #00…" at bounding box center [789, 214] width 211 height 307
click at [571, 96] on div "$color-background : #ffffff ; $color-primary : #c41616 ; $color-secondary : #00…" at bounding box center [789, 214] width 211 height 307
type textarea "$primary-button-background: transparent;"
click at [571, 100] on div "$color-background : #ffffff ; $color-primary : #c41616 ; $color-secondary : #00…" at bounding box center [789, 214] width 211 height 307
drag, startPoint x: 724, startPoint y: 220, endPoint x: 750, endPoint y: 218, distance: 25.8
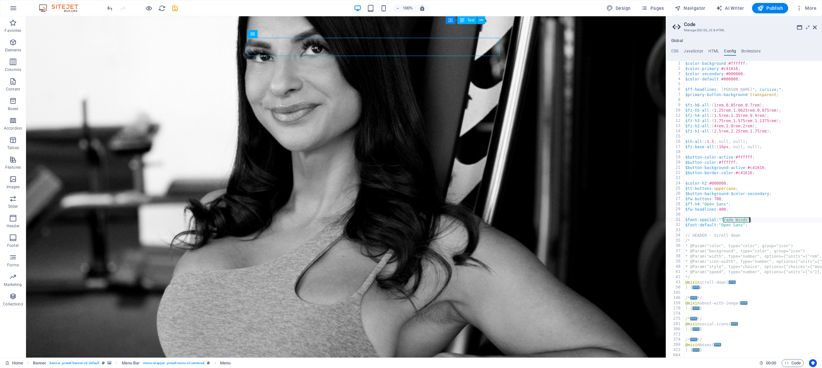
click at [571, 218] on div "$color-background : #ffffff ; $color-primary : #c41616 ; $color-secondary : #00…" at bounding box center [789, 214] width 211 height 307
paste textarea ""[PERSON_NAME]", cursive;"
click at [571, 219] on div "$color-background : #ffffff ; $color-primary : #c41616 ; $color-secondary : #00…" at bounding box center [789, 214] width 211 height 307
drag, startPoint x: 720, startPoint y: 90, endPoint x: 720, endPoint y: 94, distance: 4.9
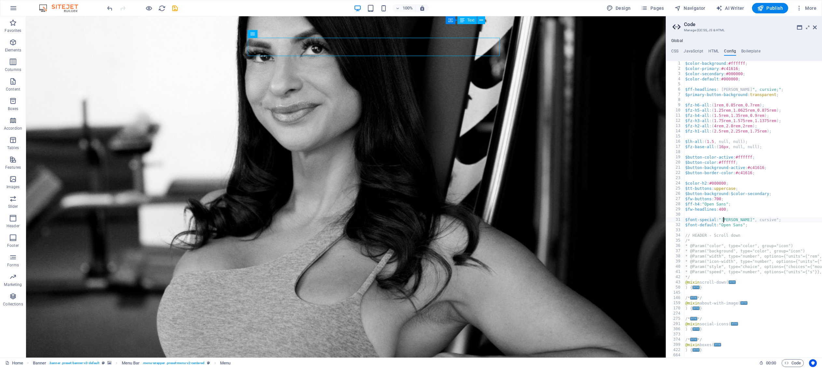
click at [571, 90] on div "$color-background : #ffffff ; $color-primary : #c41616 ; $color-secondary : #00…" at bounding box center [789, 214] width 211 height 307
drag, startPoint x: 772, startPoint y: 88, endPoint x: 722, endPoint y: 88, distance: 50.5
click at [571, 88] on div "$color-background : #ffffff ; $color-primary : #c41616 ; $color-secondary : #00…" at bounding box center [789, 214] width 211 height 307
paste textarea
click at [571, 227] on div "$color-background : #ffffff ; $color-primary : #c41616 ; $color-secondary : #00…" at bounding box center [789, 214] width 211 height 307
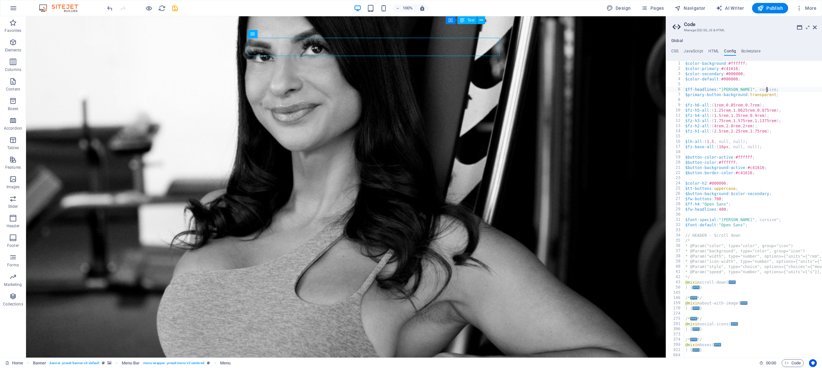
type textarea "$font-default: "Open Sans";"
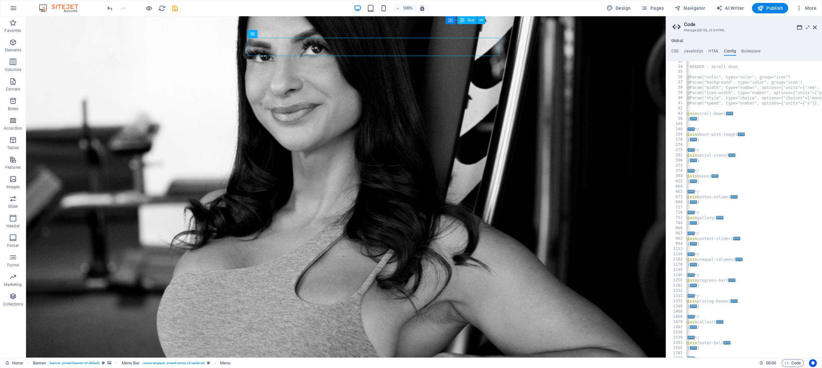
scroll to position [0, 0]
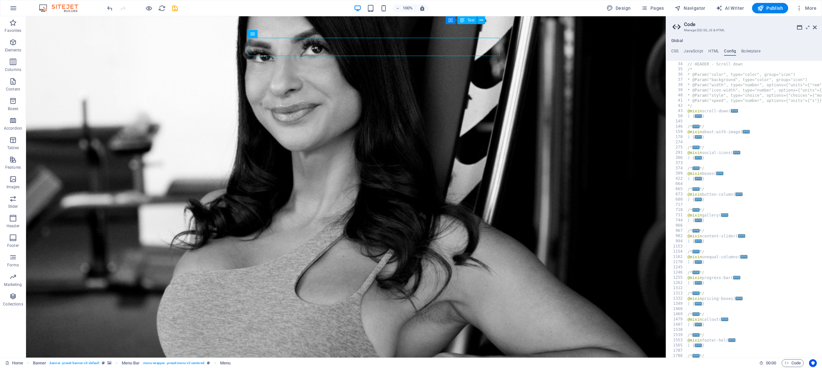
click at [571, 23] on h2 "Code" at bounding box center [750, 24] width 133 height 6
click at [571, 25] on h2 "Code" at bounding box center [750, 24] width 133 height 6
click at [571, 28] on icon at bounding box center [815, 27] width 4 height 5
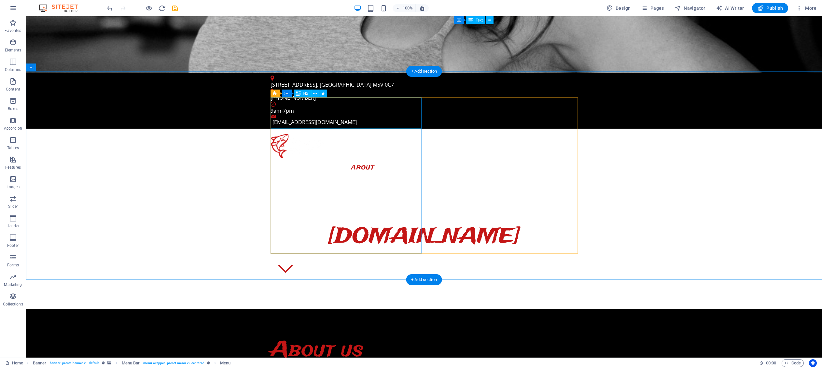
scroll to position [286, 0]
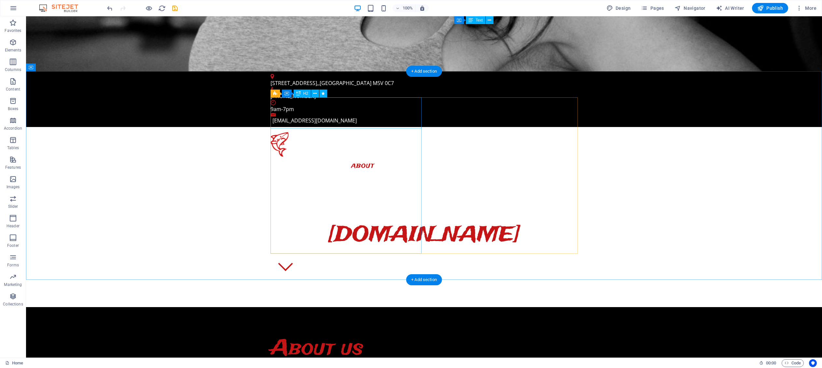
click at [332, 333] on div "About us" at bounding box center [424, 348] width 307 height 31
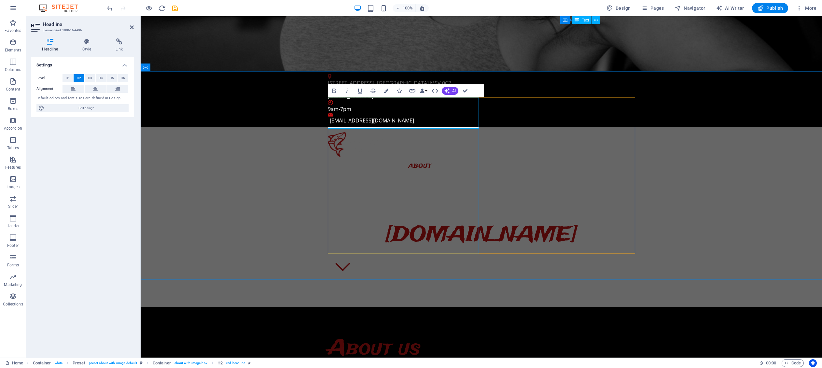
click at [403, 333] on h2 "About us" at bounding box center [481, 348] width 307 height 31
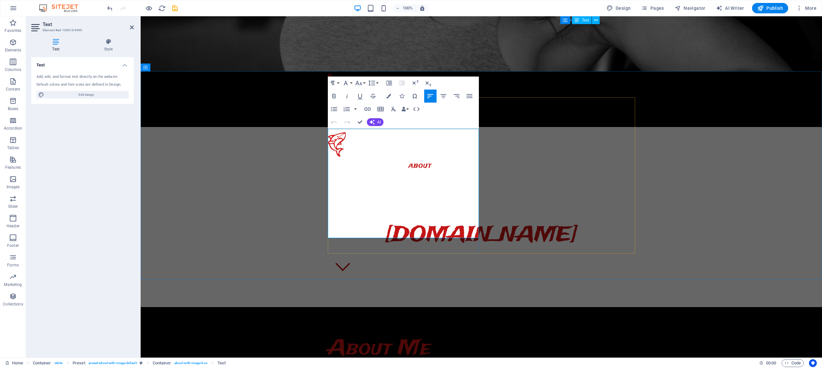
scroll to position [291, 0]
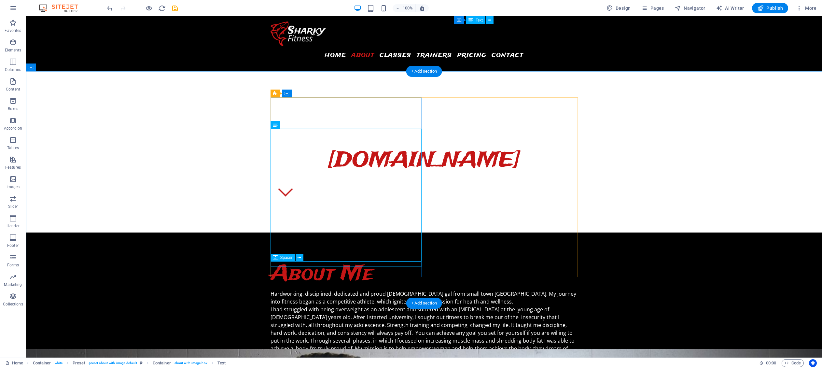
scroll to position [364, 0]
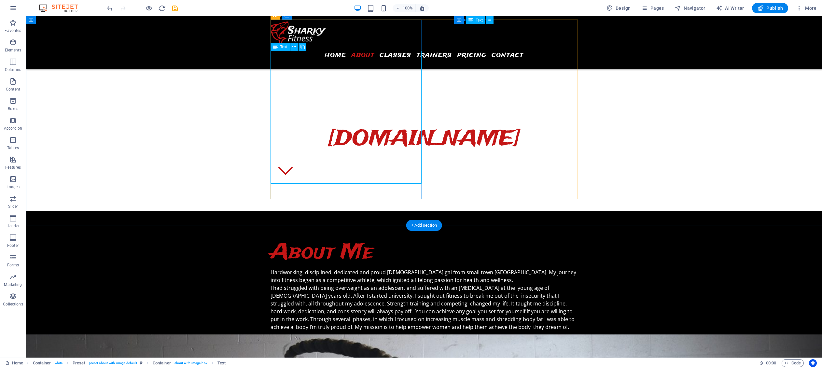
click at [369, 268] on div "Hardworking, disciplined, dedicated and proud [DEMOGRAPHIC_DATA] gal from small…" at bounding box center [424, 303] width 307 height 70
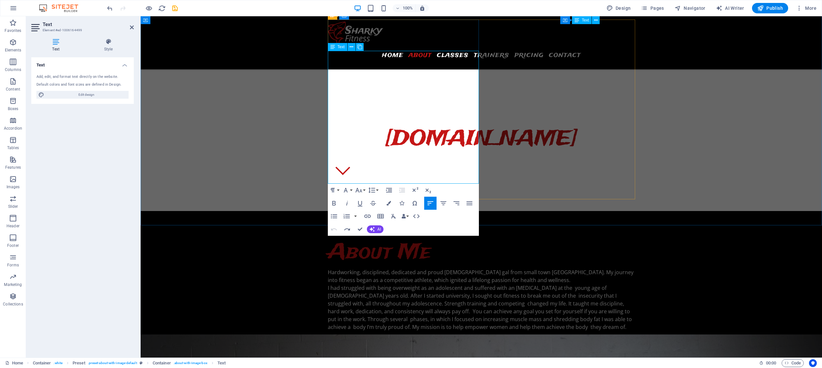
click at [433, 284] on p "I had struggled with being overweight as an adolescent and suffered with an [ME…" at bounding box center [481, 307] width 307 height 47
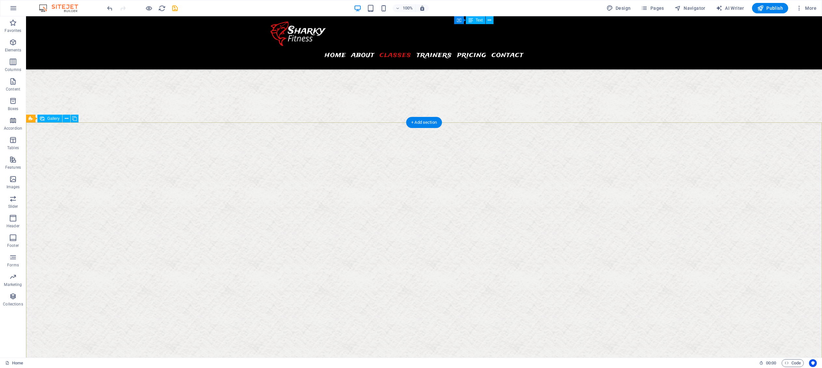
scroll to position [1840, 0]
click at [66, 119] on icon at bounding box center [67, 119] width 4 height 7
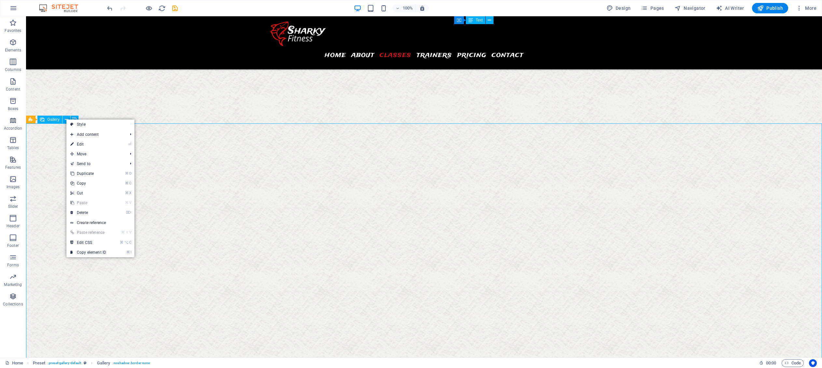
click at [50, 119] on span "Gallery" at bounding box center [53, 120] width 12 height 4
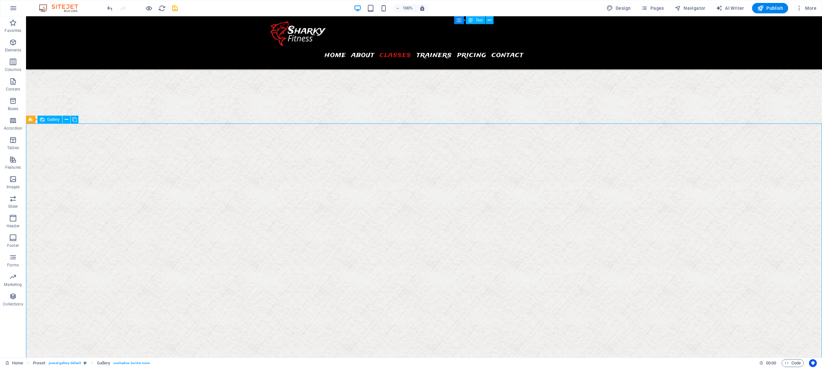
click at [53, 119] on span "Gallery" at bounding box center [53, 120] width 12 height 4
select select "4"
select select "px"
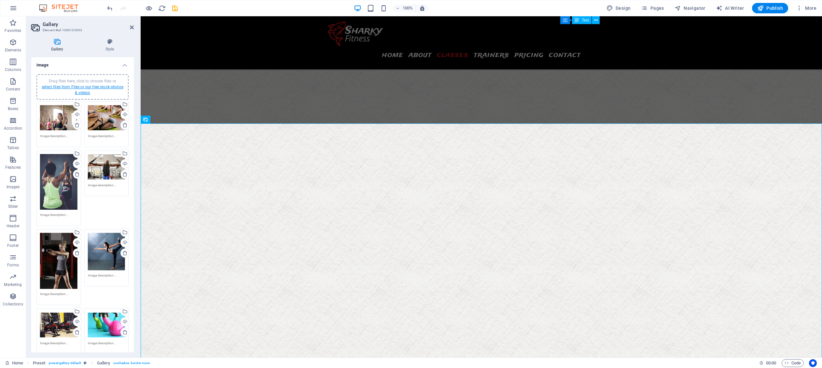
click at [79, 87] on link "select files from Files or our free stock photos & videos" at bounding box center [83, 90] width 82 height 10
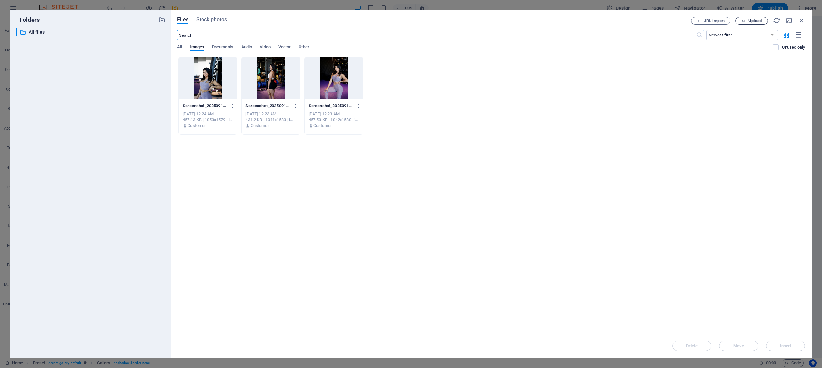
click at [571, 22] on span "Upload" at bounding box center [751, 21] width 27 height 4
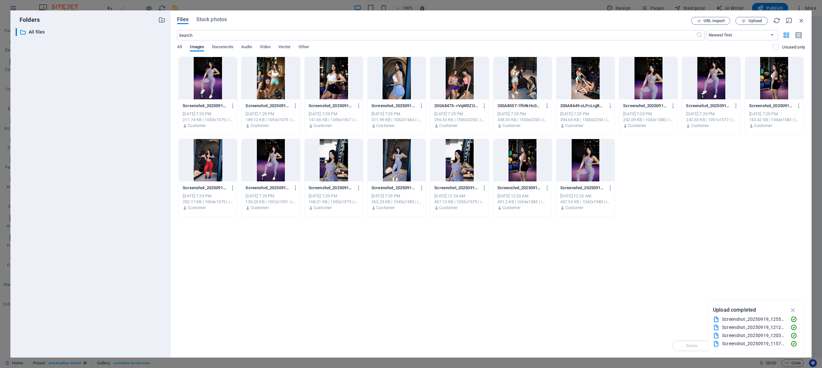
click at [207, 158] on div at bounding box center [208, 160] width 58 height 42
click at [207, 158] on div "1" at bounding box center [208, 160] width 58 height 42
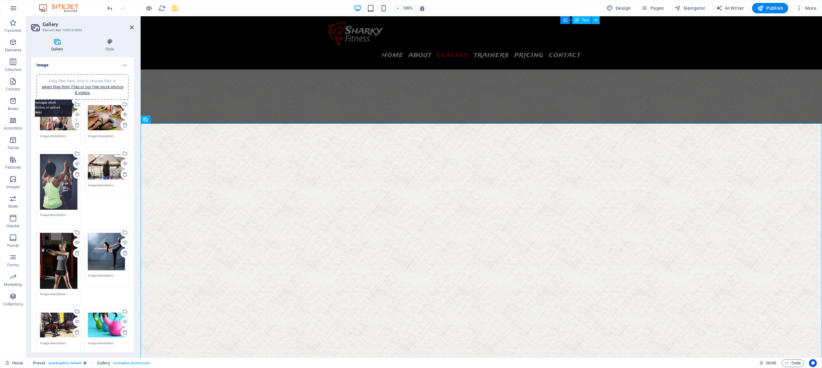
click at [72, 105] on div "Select files from the file manager, stock photos, or upload file(s)" at bounding box center [51, 104] width 42 height 24
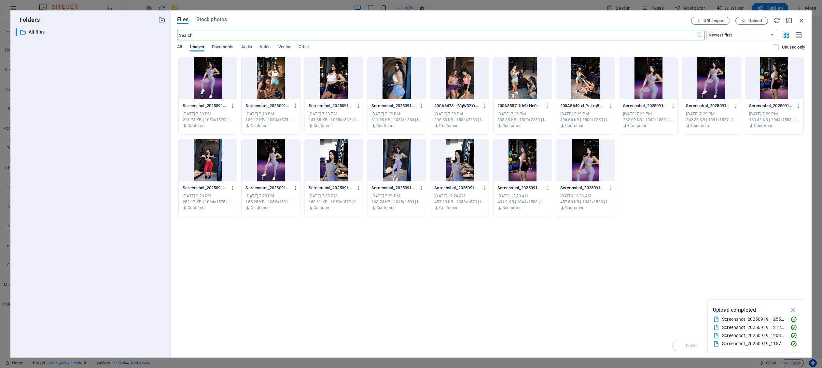
click at [213, 150] on div at bounding box center [208, 160] width 58 height 42
click at [571, 306] on icon "button" at bounding box center [792, 309] width 7 height 7
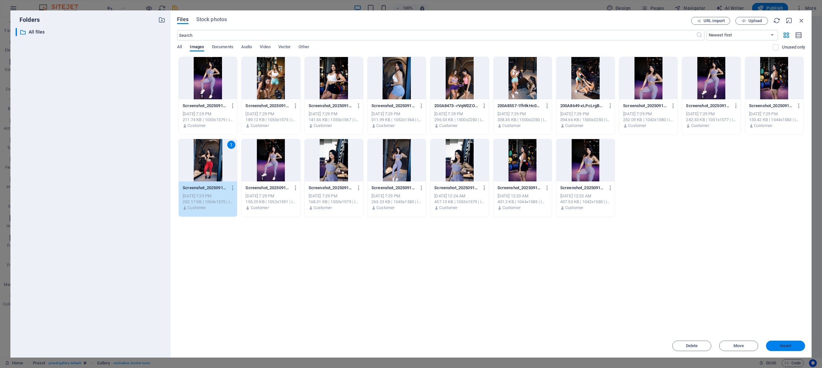
click at [571, 344] on span "Insert" at bounding box center [785, 346] width 11 height 4
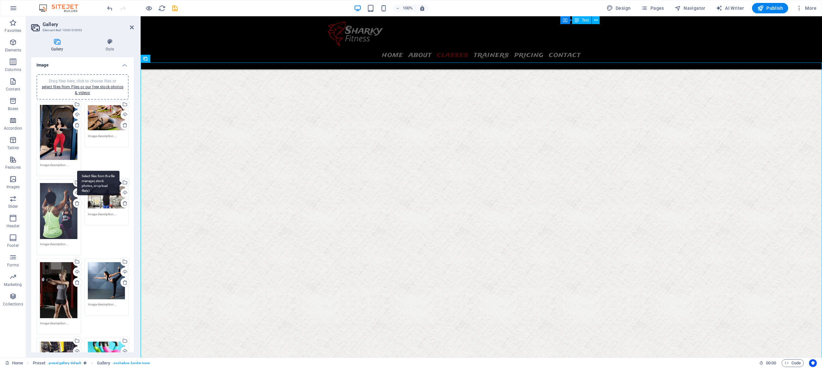
click at [123, 180] on div "Select files from the file manager, stock photos, or upload file(s)" at bounding box center [124, 183] width 10 height 10
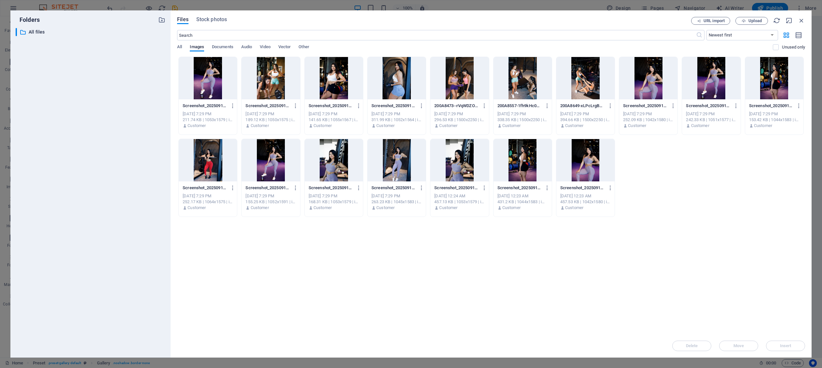
click at [397, 165] on div at bounding box center [397, 160] width 58 height 42
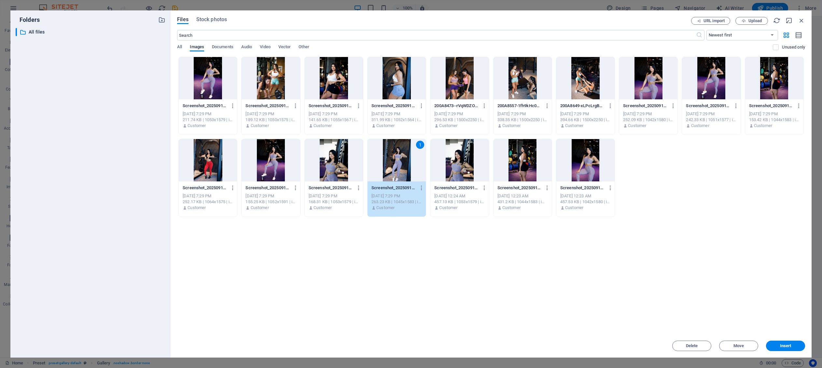
click at [397, 165] on div "1" at bounding box center [397, 160] width 58 height 42
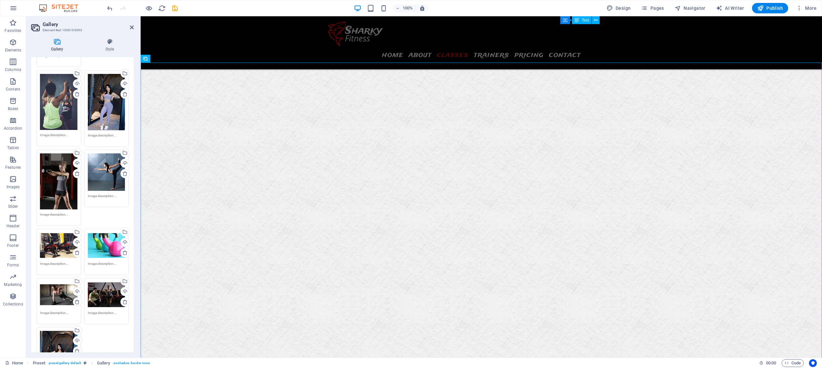
scroll to position [129, 0]
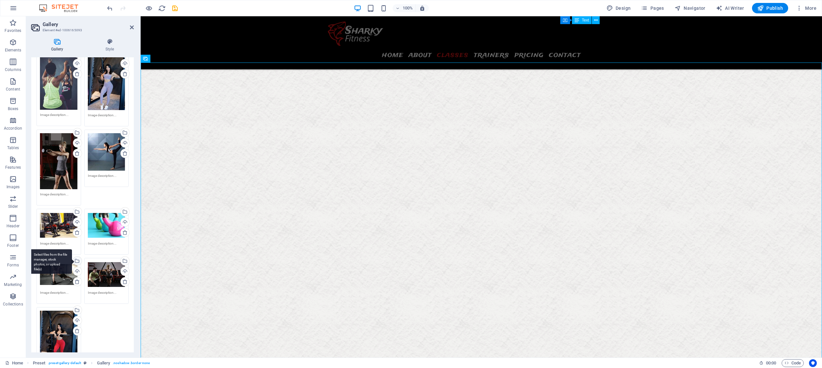
click at [78, 258] on div "Select files from the file manager, stock photos, or upload file(s)" at bounding box center [77, 262] width 10 height 10
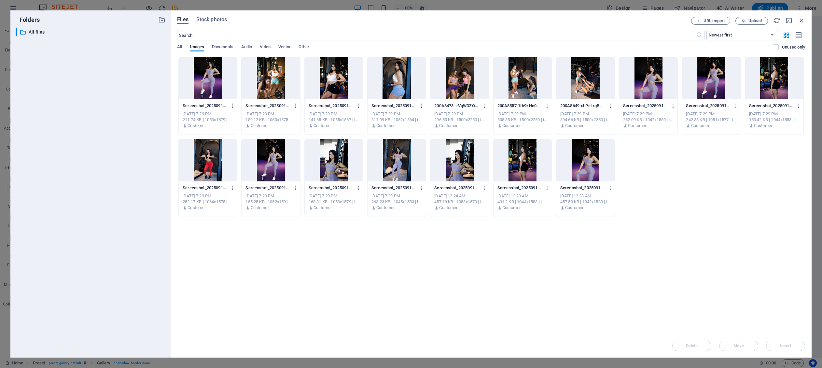
click at [525, 171] on div at bounding box center [523, 160] width 58 height 42
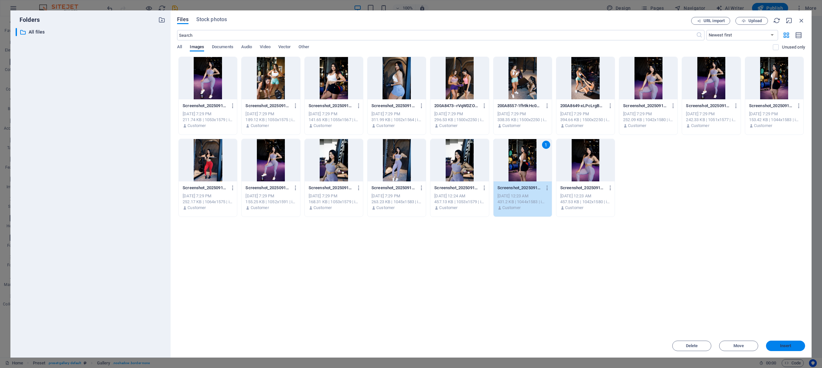
click at [571, 345] on span "Insert" at bounding box center [785, 346] width 11 height 4
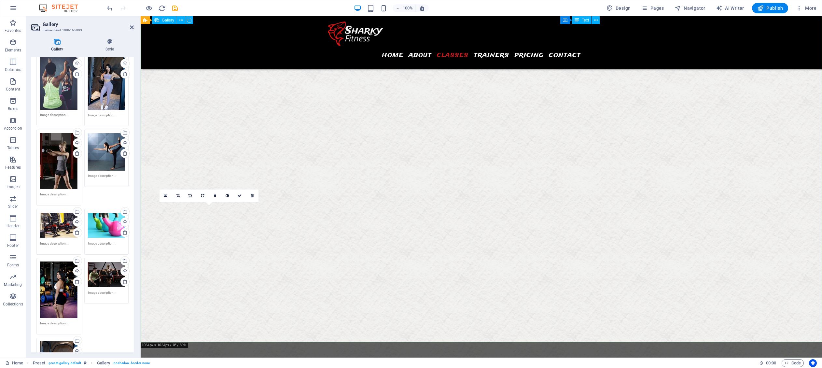
scroll to position [2030, 0]
click at [252, 197] on icon at bounding box center [252, 196] width 3 height 4
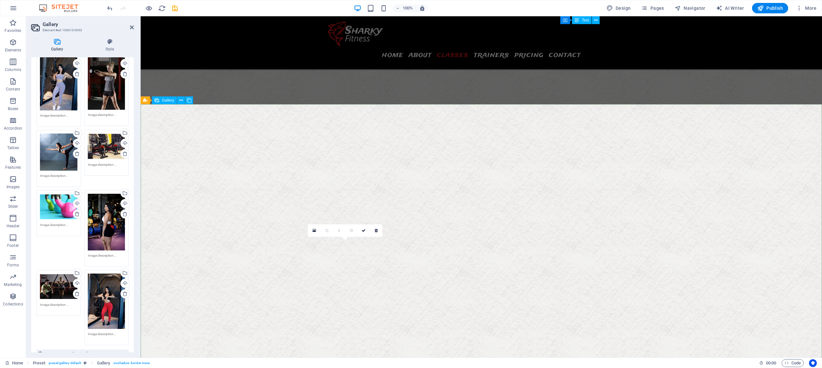
scroll to position [1858, 0]
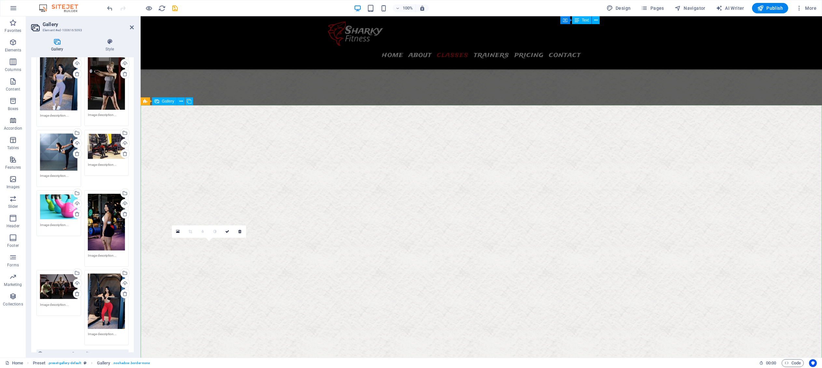
click at [124, 131] on div "Select files from the file manager, stock photos, or upload file(s)" at bounding box center [124, 134] width 10 height 10
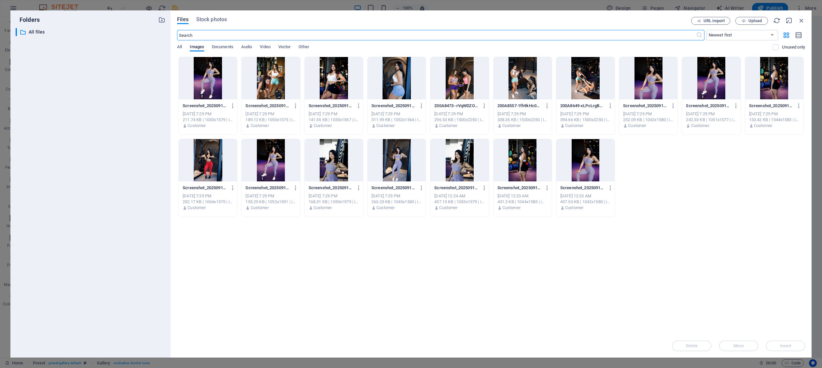
click at [521, 83] on div at bounding box center [523, 78] width 58 height 42
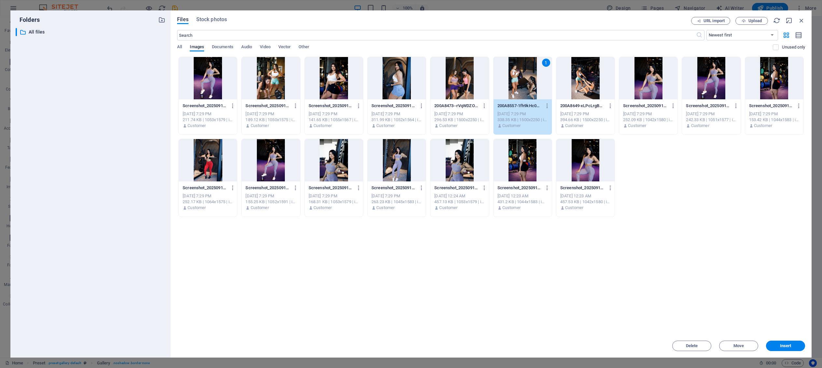
drag, startPoint x: 773, startPoint y: 340, endPoint x: 774, endPoint y: 343, distance: 3.5
click at [571, 340] on div "Delete Move Insert" at bounding box center [491, 342] width 628 height 17
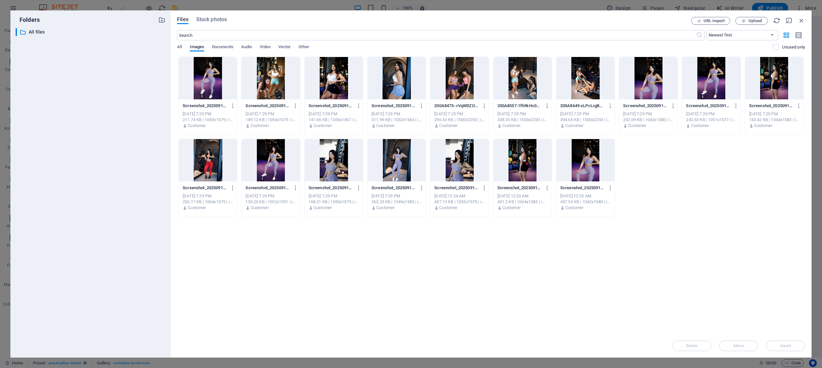
click at [523, 73] on div at bounding box center [523, 78] width 58 height 42
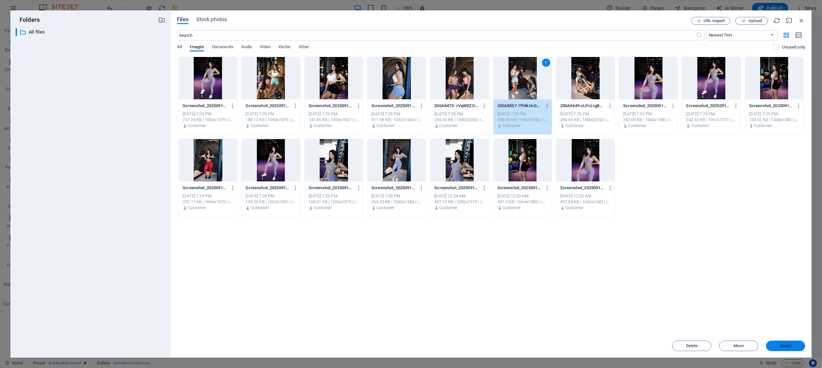
drag, startPoint x: 795, startPoint y: 343, endPoint x: 654, endPoint y: 327, distance: 141.9
click at [571, 343] on button "Insert" at bounding box center [785, 346] width 39 height 10
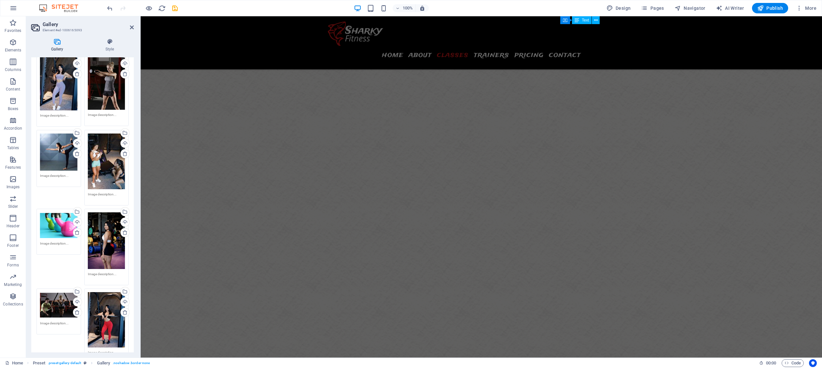
scroll to position [1555, 0]
click at [134, 28] on aside "Gallery Element #ed-1006165093 Gallery Style Image Drag files here, click to ch…" at bounding box center [83, 186] width 115 height 341
click at [132, 26] on icon at bounding box center [132, 27] width 4 height 5
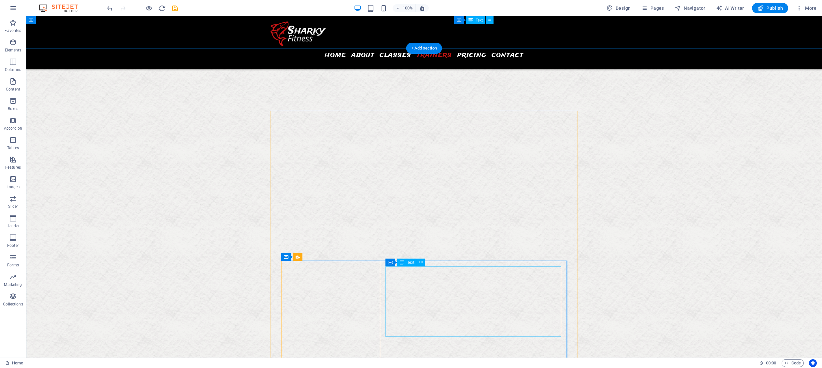
scroll to position [2226, 0]
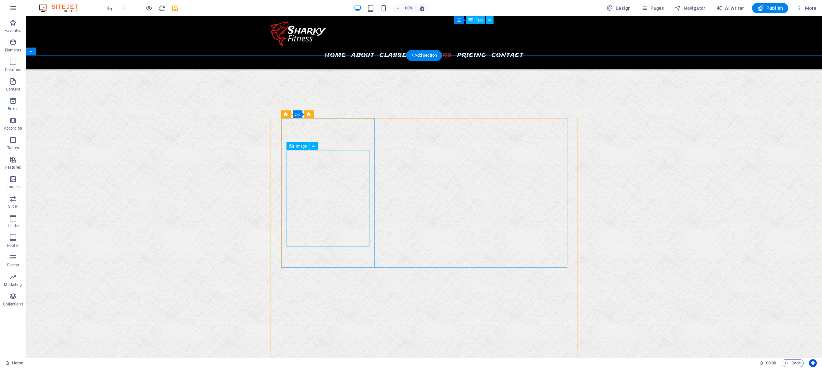
click at [302, 146] on span "Image" at bounding box center [301, 146] width 11 height 4
click at [300, 148] on span "Image" at bounding box center [301, 146] width 11 height 4
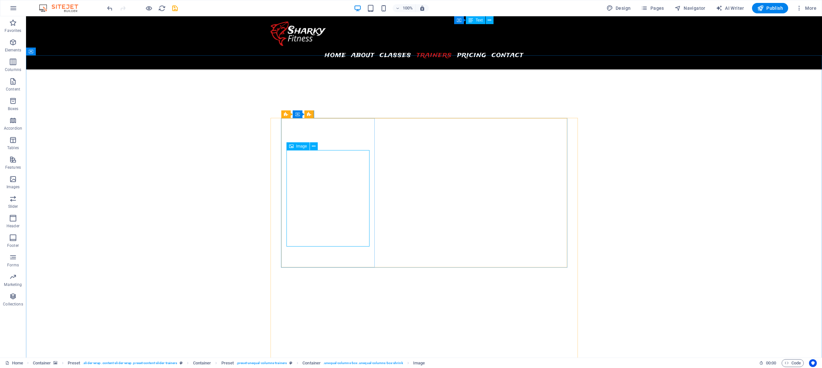
scroll to position [2203, 0]
select select "%"
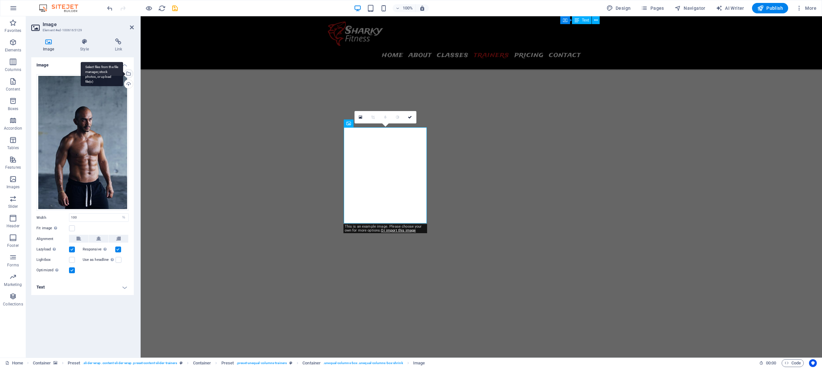
click at [123, 73] on div "Select files from the file manager, stock photos, or upload file(s)" at bounding box center [102, 74] width 42 height 24
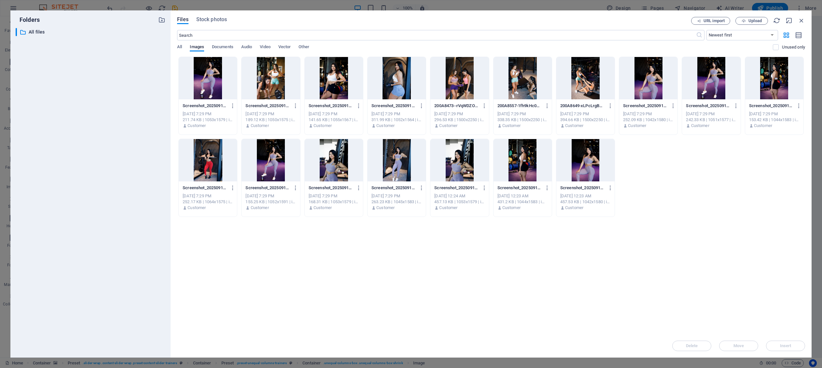
click at [338, 82] on div at bounding box center [334, 78] width 58 height 42
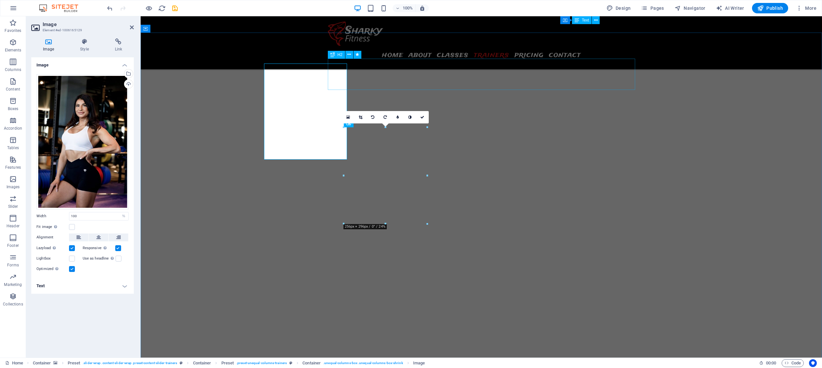
scroll to position [2203, 0]
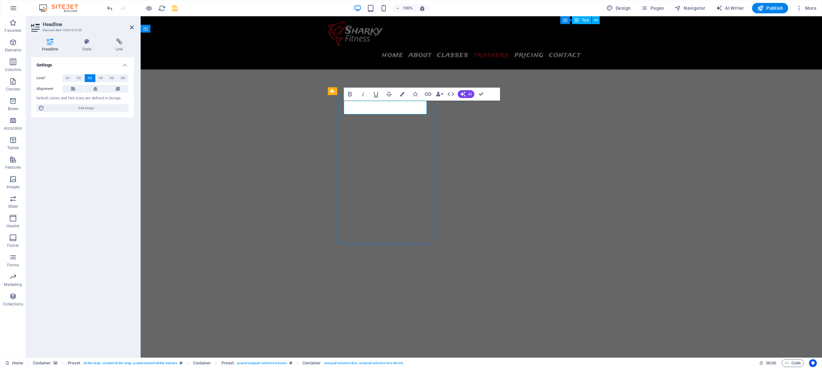
scroll to position [2249, 0]
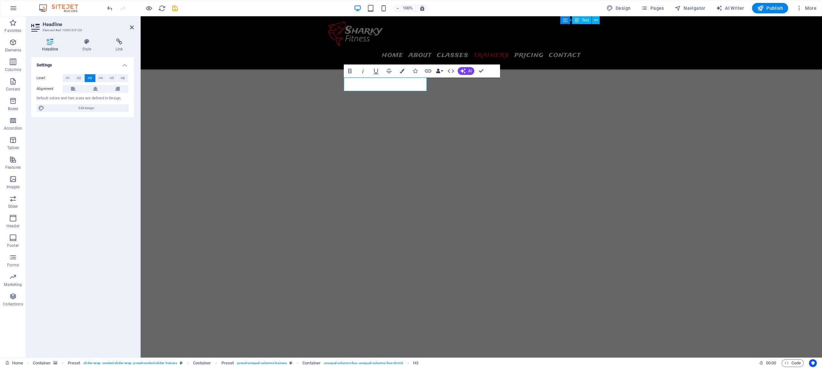
click at [439, 70] on icon "button" at bounding box center [438, 71] width 5 height 5
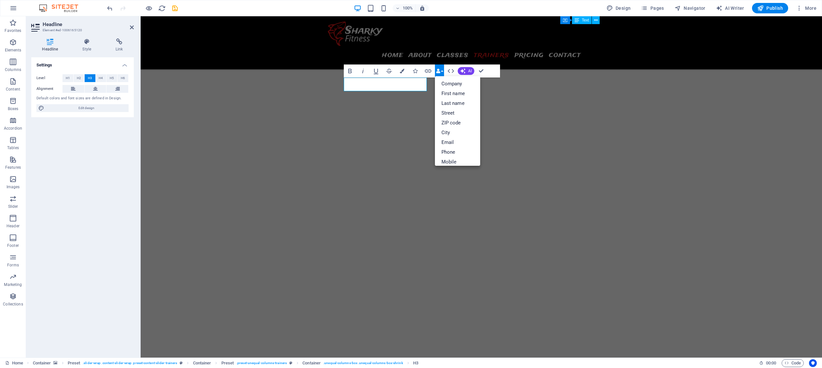
click at [439, 70] on icon "button" at bounding box center [438, 71] width 5 height 5
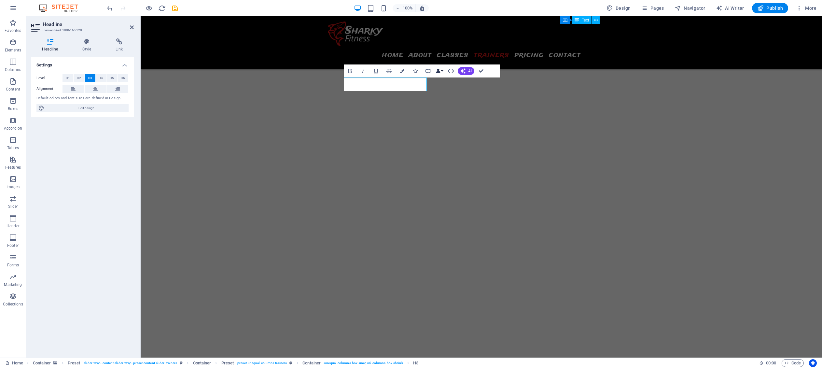
click at [439, 70] on icon "button" at bounding box center [438, 71] width 5 height 5
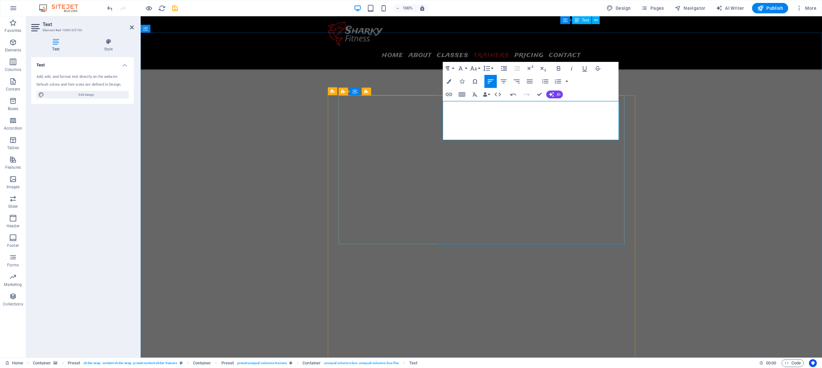
scroll to position [1168, 0]
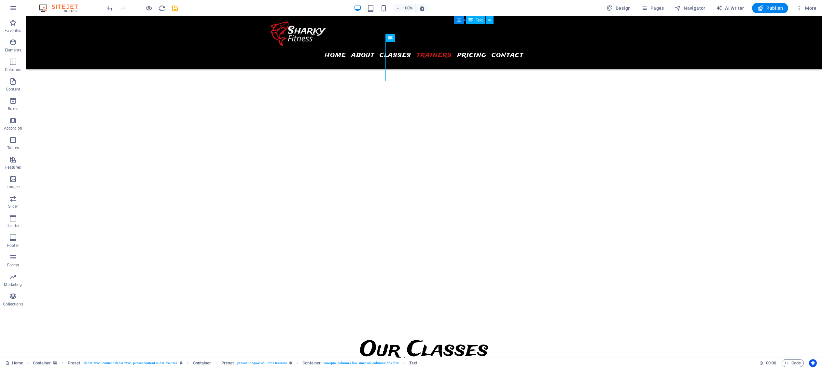
scroll to position [2323, 0]
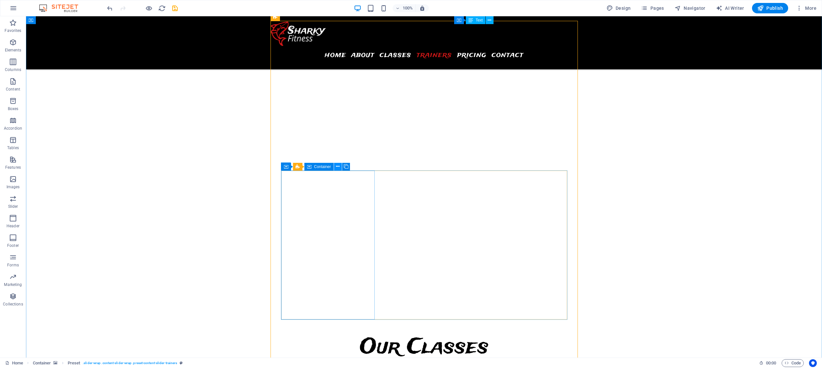
click at [337, 168] on icon at bounding box center [338, 166] width 4 height 7
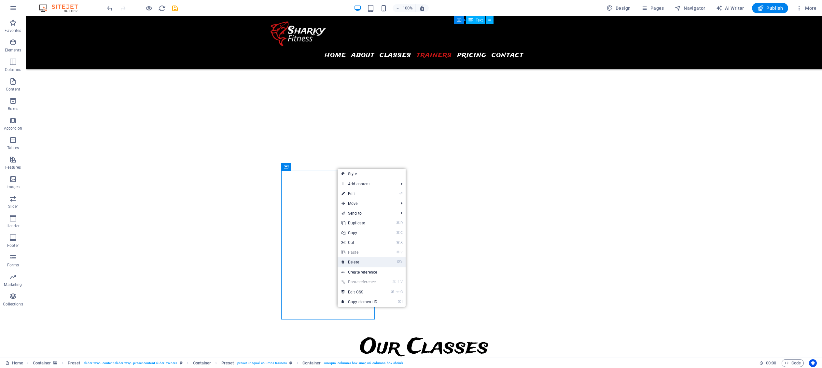
click at [365, 263] on link "⌦ Delete" at bounding box center [360, 262] width 44 height 10
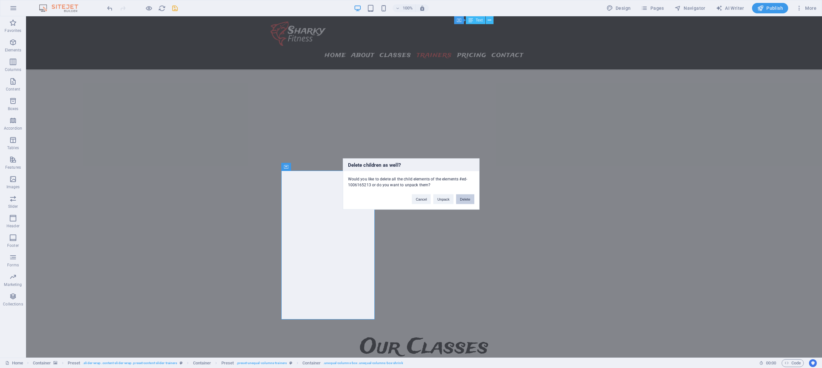
click at [463, 198] on button "Delete" at bounding box center [465, 199] width 18 height 10
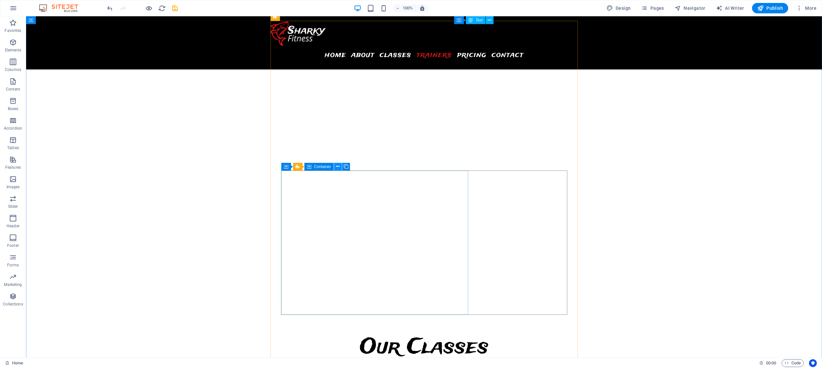
click at [337, 166] on icon at bounding box center [338, 166] width 4 height 7
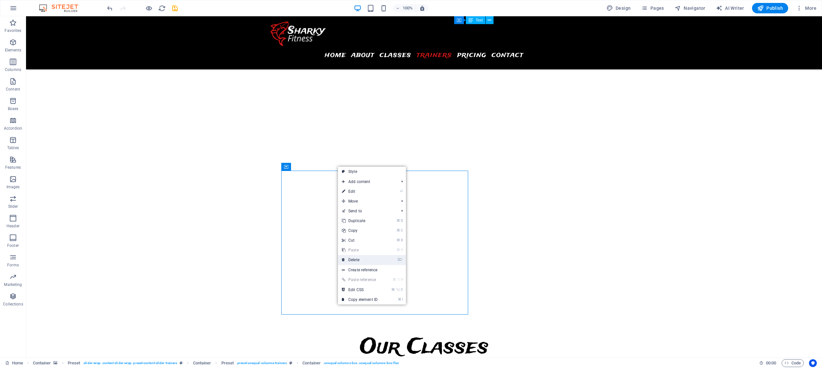
click at [370, 264] on link "⌦ Delete" at bounding box center [360, 260] width 44 height 10
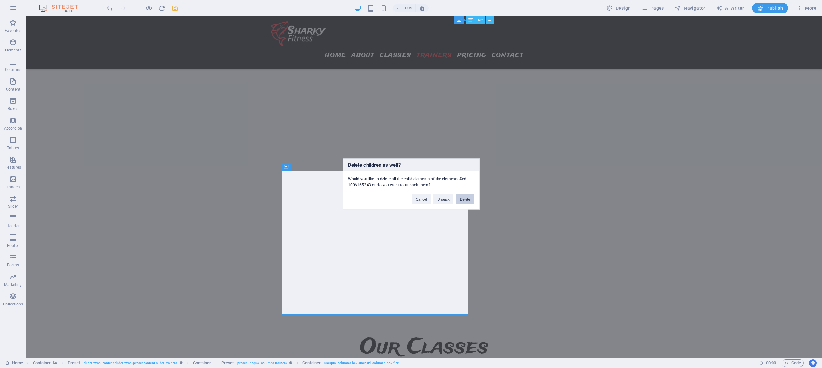
click at [472, 202] on button "Delete" at bounding box center [465, 199] width 18 height 10
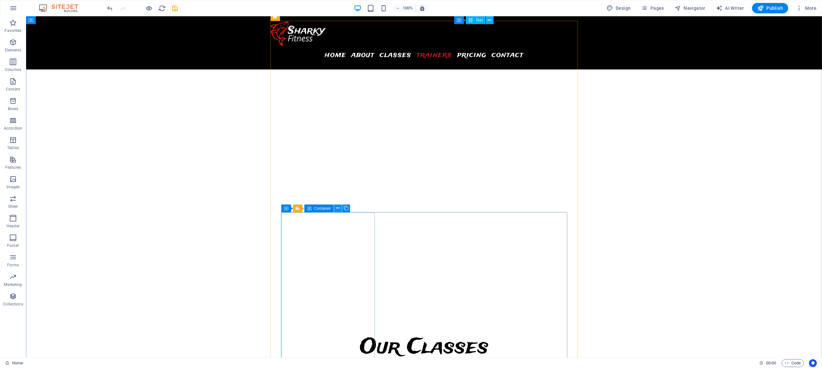
click at [337, 209] on icon at bounding box center [338, 208] width 4 height 7
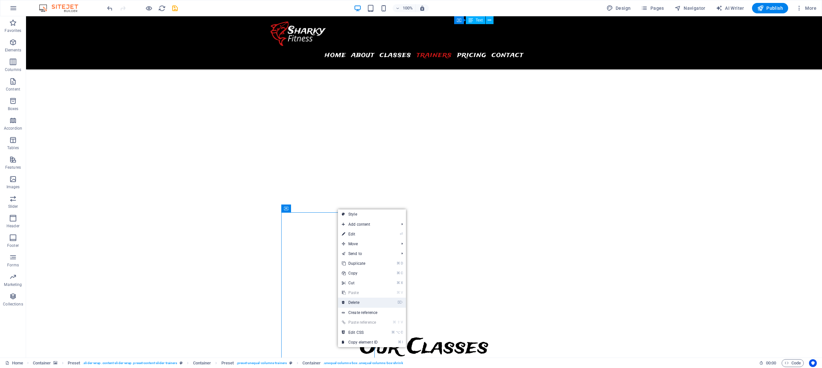
click at [365, 302] on link "⌦ Delete" at bounding box center [360, 303] width 44 height 10
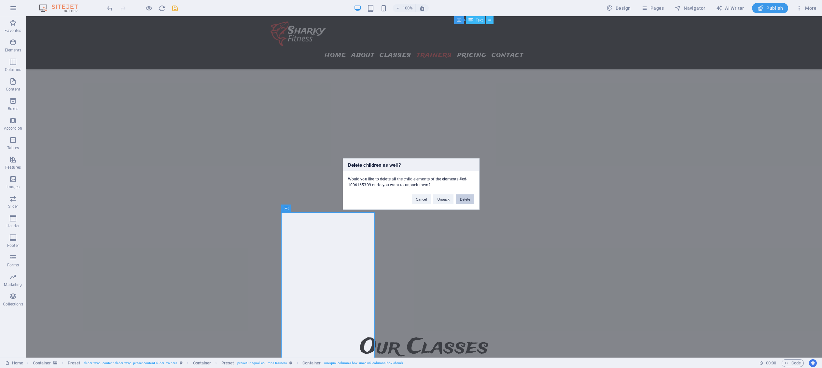
click at [459, 198] on button "Delete" at bounding box center [465, 199] width 18 height 10
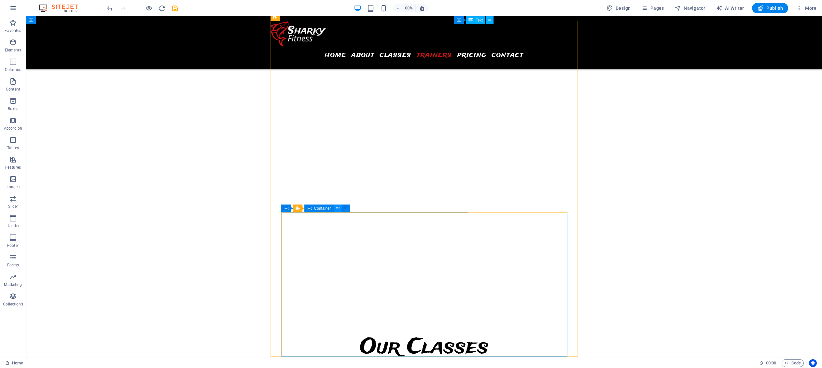
click at [336, 208] on icon at bounding box center [338, 208] width 4 height 7
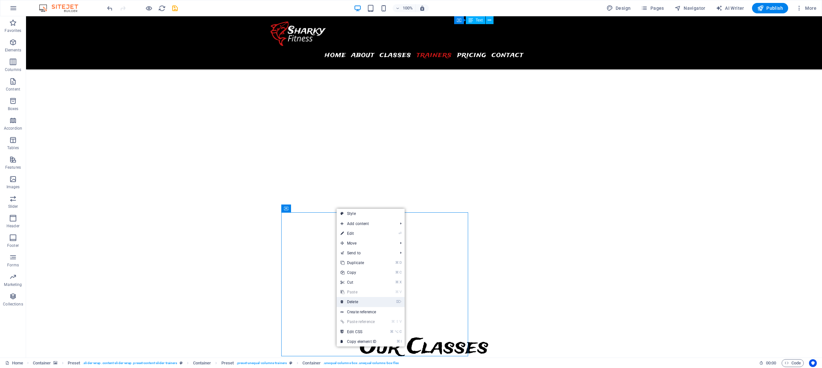
click at [374, 305] on link "⌦ Delete" at bounding box center [359, 302] width 44 height 10
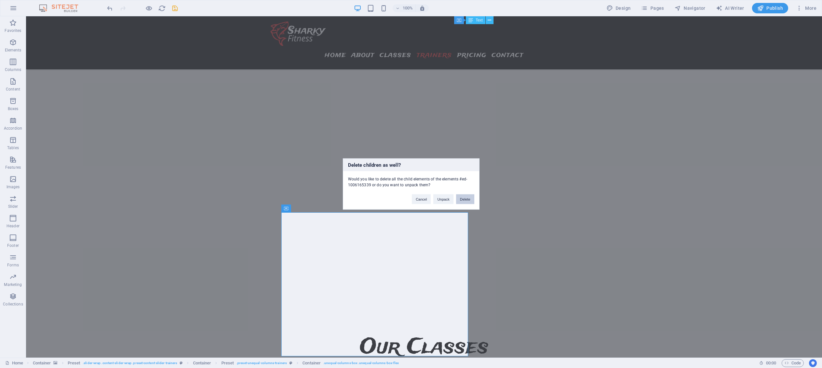
click at [467, 198] on button "Delete" at bounding box center [465, 199] width 18 height 10
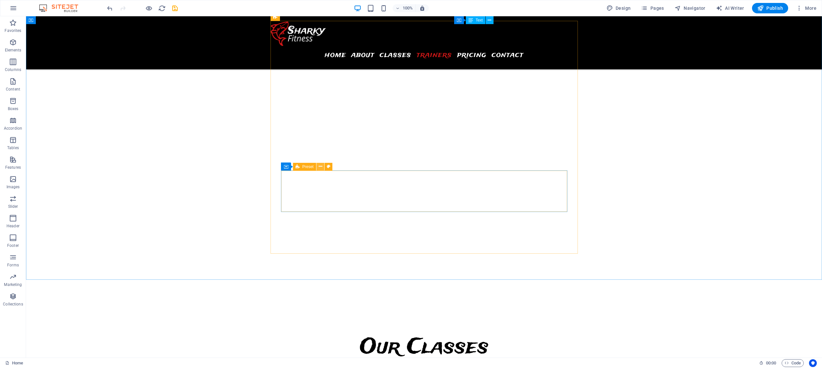
click at [322, 167] on icon at bounding box center [321, 166] width 4 height 7
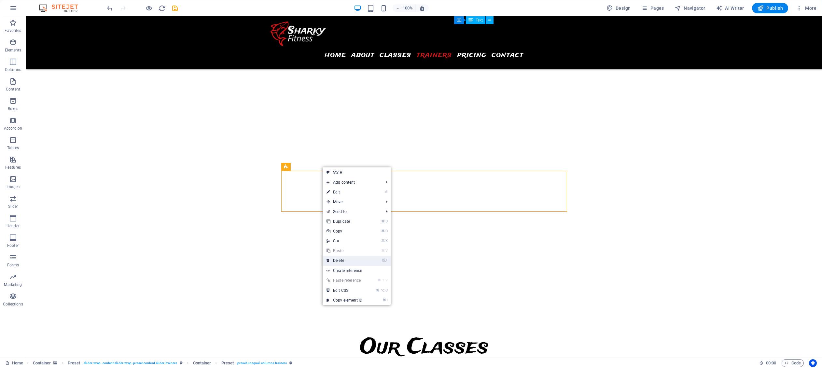
click at [346, 259] on link "⌦ Delete" at bounding box center [345, 261] width 44 height 10
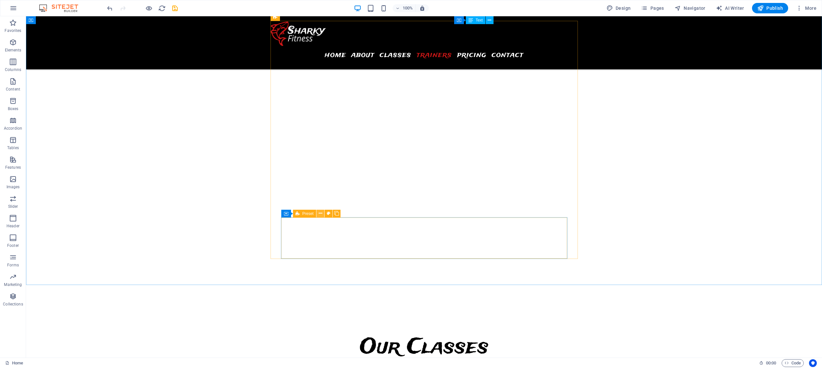
click at [319, 214] on icon at bounding box center [321, 213] width 4 height 7
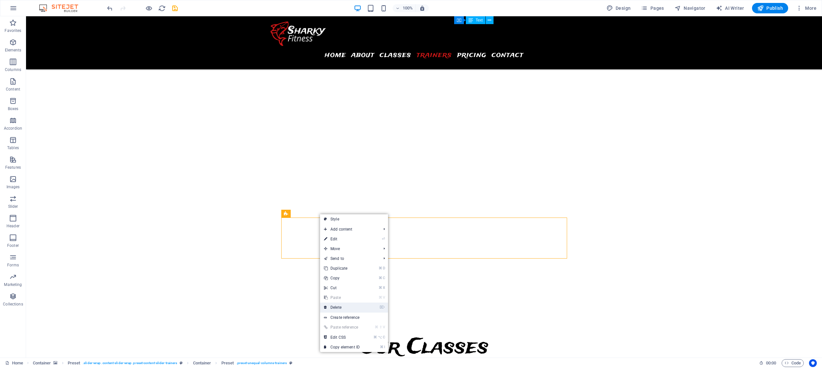
click at [351, 305] on link "⌦ Delete" at bounding box center [342, 307] width 44 height 10
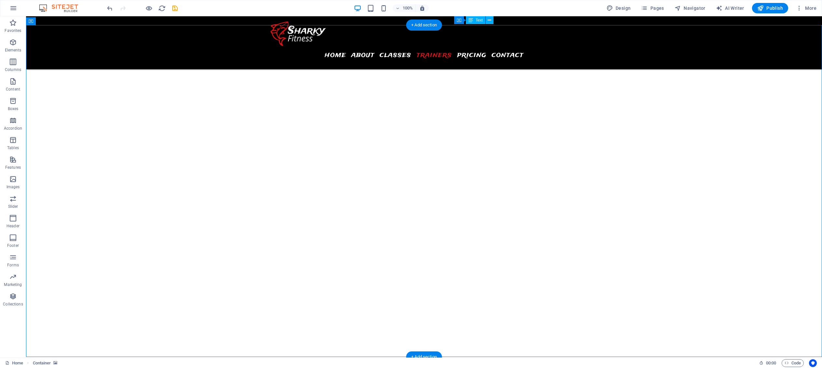
scroll to position [2255, 0]
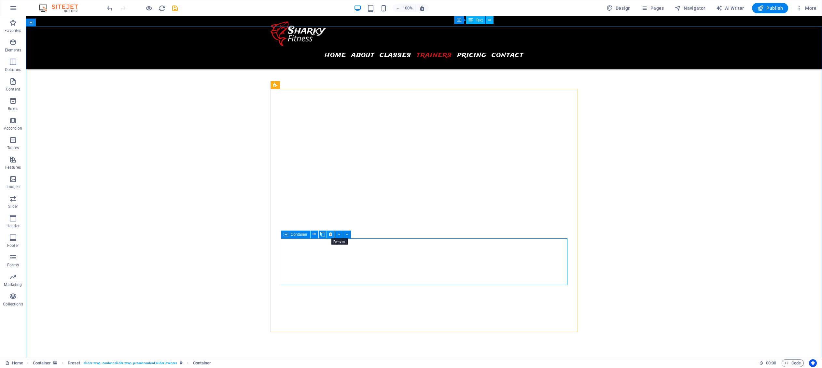
click at [332, 233] on icon at bounding box center [331, 234] width 4 height 7
click at [330, 235] on icon at bounding box center [331, 234] width 4 height 7
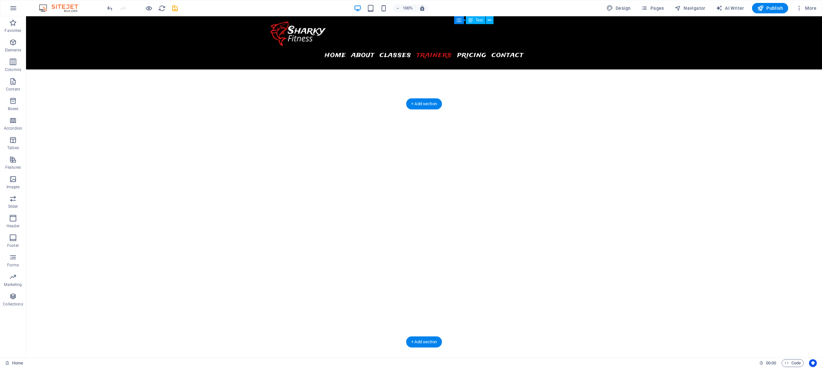
scroll to position [2178, 0]
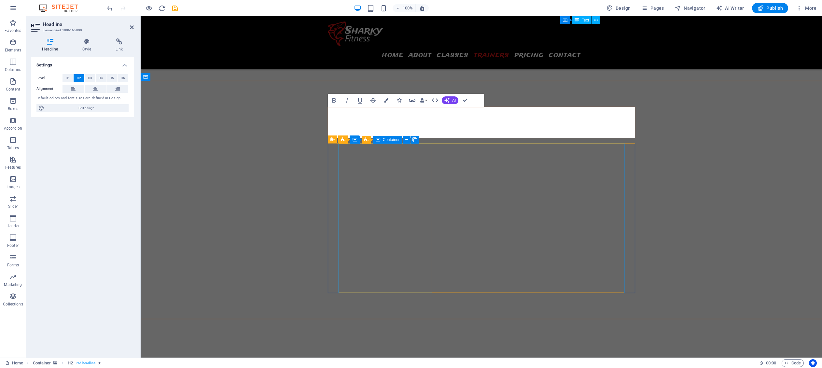
scroll to position [2201, 0]
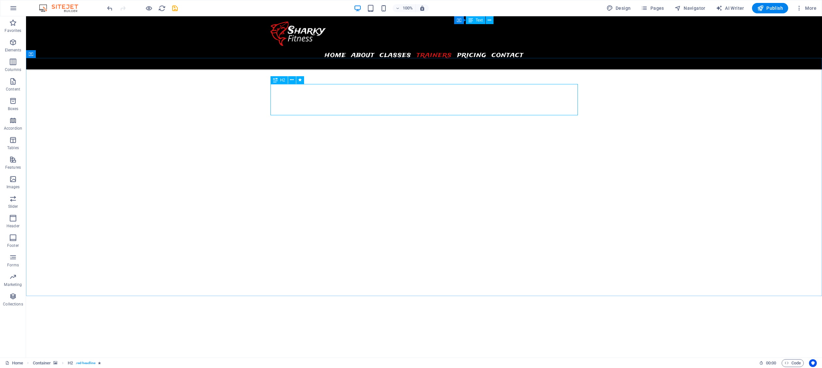
click at [282, 82] on span "H2" at bounding box center [282, 80] width 5 height 4
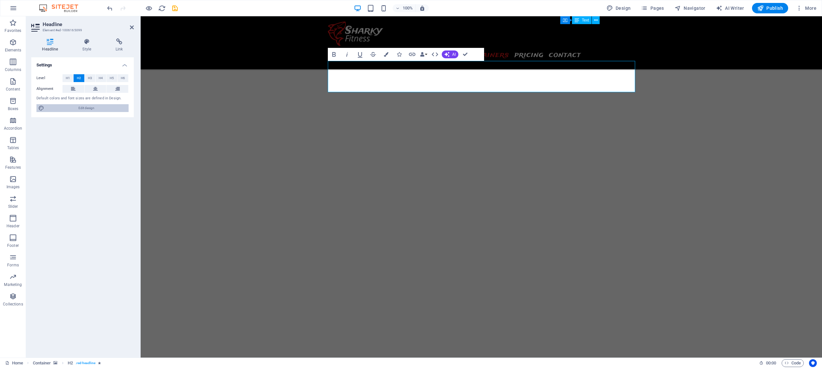
click at [73, 106] on span "Edit design" at bounding box center [86, 108] width 80 height 8
select select "px"
select select "400"
select select "px"
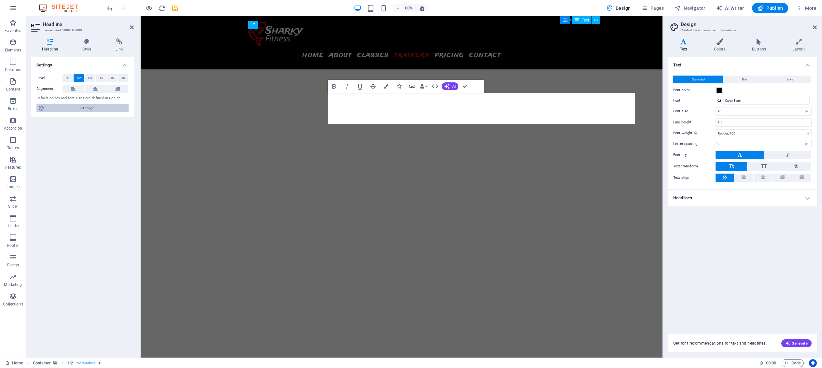
scroll to position [2169, 0]
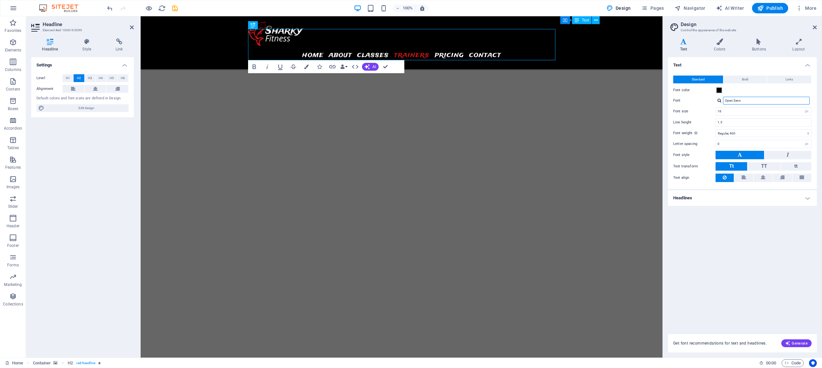
click at [571, 99] on input "Open Sans" at bounding box center [766, 101] width 87 height 8
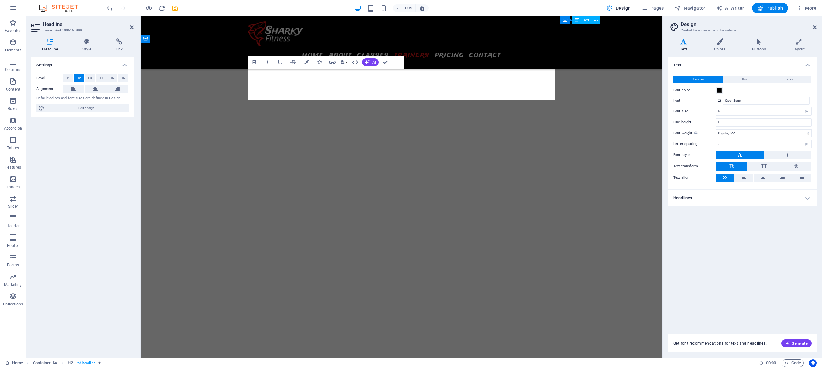
scroll to position [2129, 0]
click at [571, 106] on div "Standard Bold Links Font color Font Open Sans Font size 16 rem px Line height 1…" at bounding box center [742, 129] width 151 height 120
click at [571, 102] on input "Open Sans" at bounding box center [766, 101] width 87 height 8
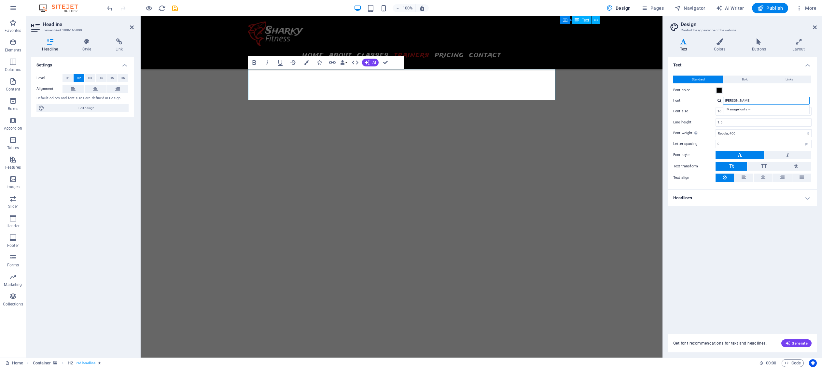
type input "[PERSON_NAME]"
click at [571, 110] on div "Manage fonts →" at bounding box center [768, 109] width 86 height 7
select select "popularity"
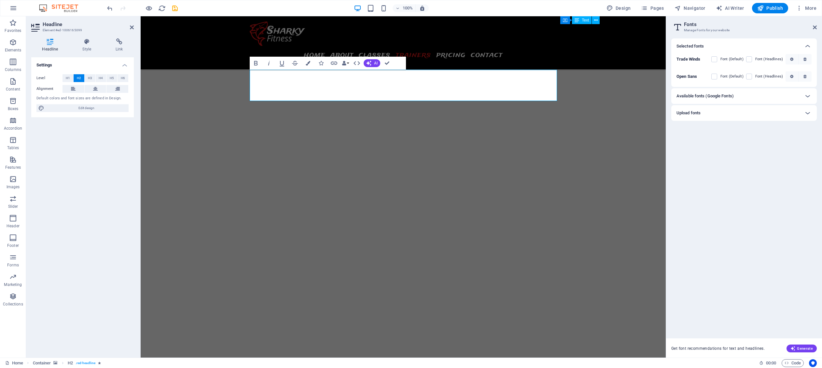
scroll to position [2129, 0]
click at [571, 96] on div "Available fonts (Google Fonts)" at bounding box center [737, 96] width 123 height 8
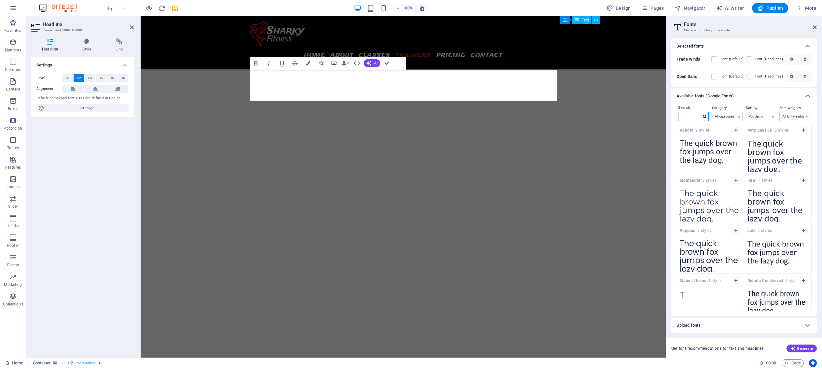
click at [571, 117] on input "text" at bounding box center [689, 116] width 23 height 8
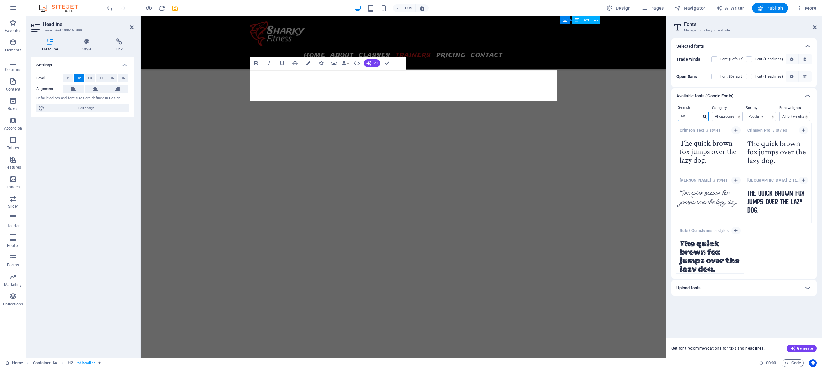
type input "Ms"
click at [571, 181] on icon "button" at bounding box center [735, 180] width 3 height 4
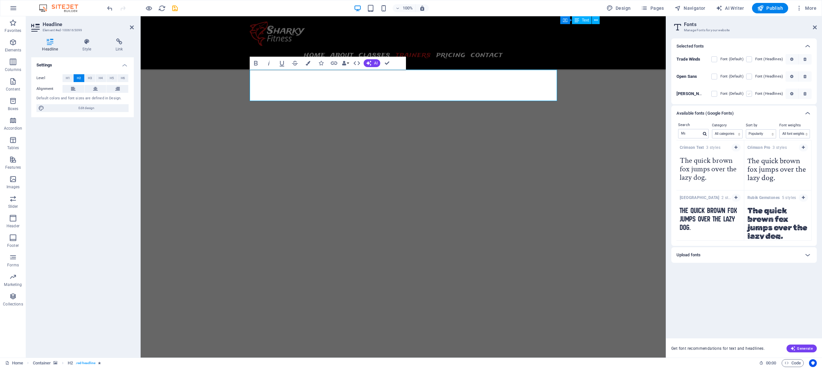
click at [571, 92] on label at bounding box center [749, 94] width 6 height 6
click at [0, 0] on Madi "checkbox" at bounding box center [0, 0] width 0 height 0
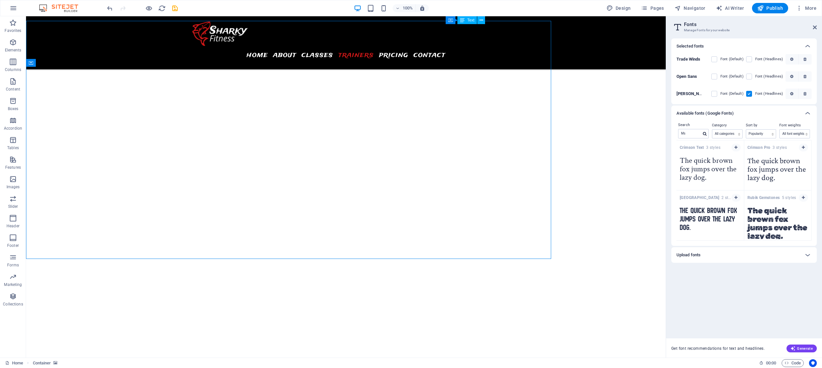
scroll to position [2152, 0]
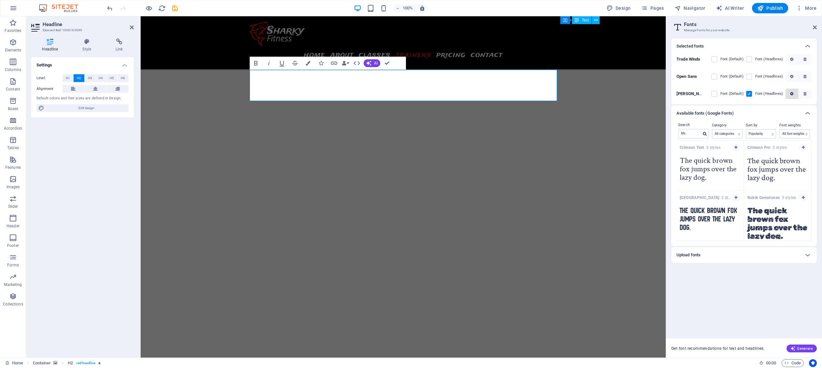
click at [571, 93] on span "button" at bounding box center [791, 94] width 7 height 4
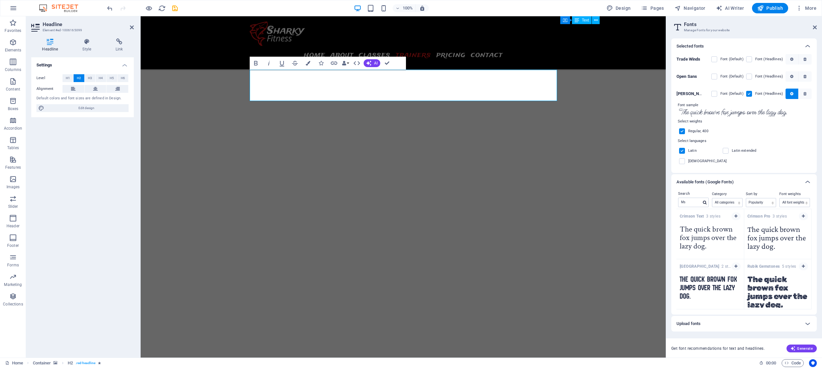
click at [571, 42] on div "Selected fonts" at bounding box center [744, 46] width 146 height 16
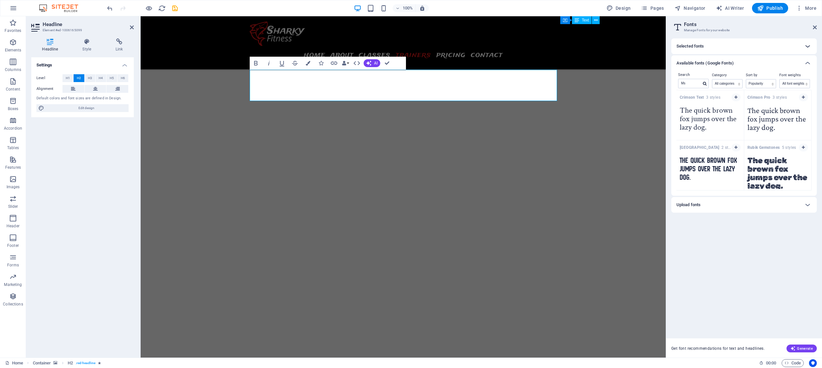
click at [571, 45] on icon at bounding box center [808, 46] width 8 height 8
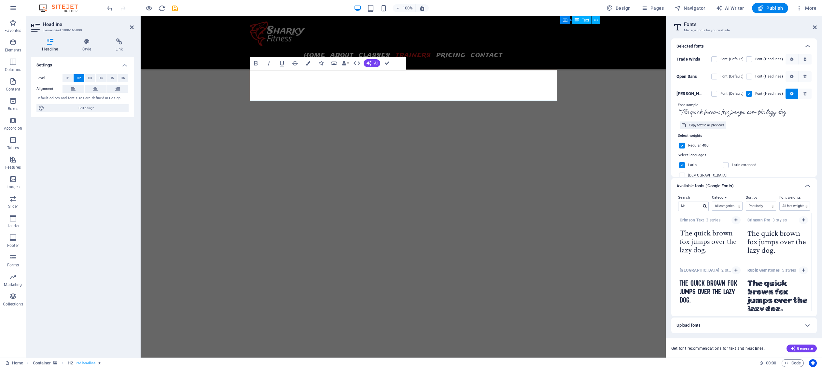
click at [571, 113] on input "The quick brown fox jumps over the lazy dog." at bounding box center [743, 112] width 135 height 8
click at [571, 124] on div "Copy text to all previews" at bounding box center [744, 125] width 129 height 8
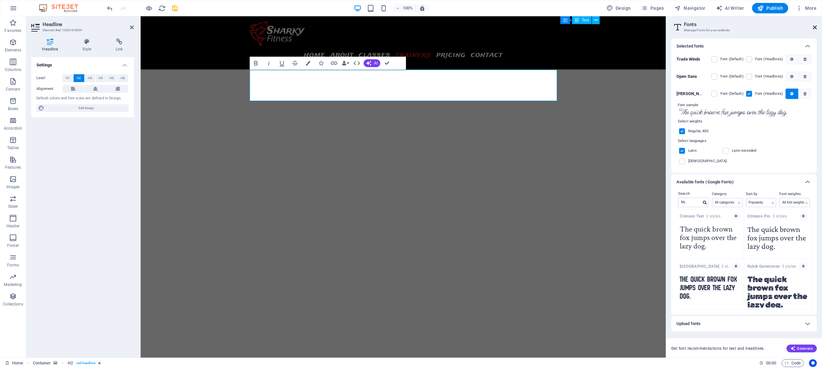
click at [571, 27] on icon at bounding box center [815, 27] width 4 height 5
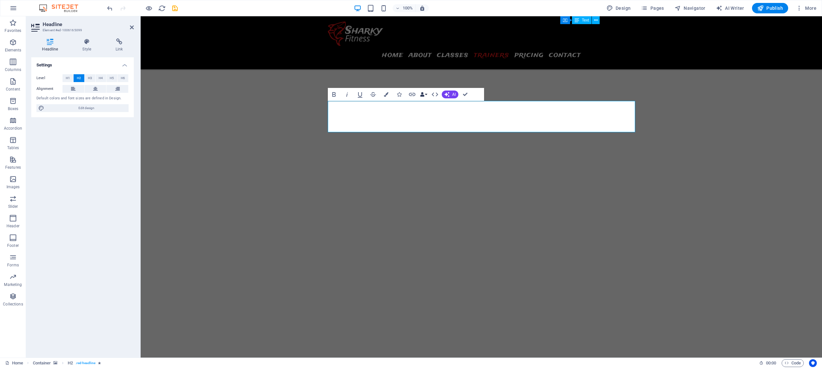
click at [425, 93] on button "Data Bindings" at bounding box center [423, 94] width 9 height 13
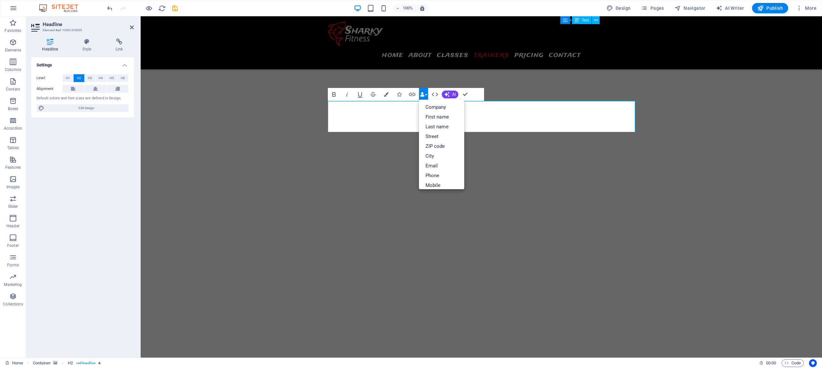
click at [425, 93] on button "Data Bindings" at bounding box center [423, 94] width 9 height 13
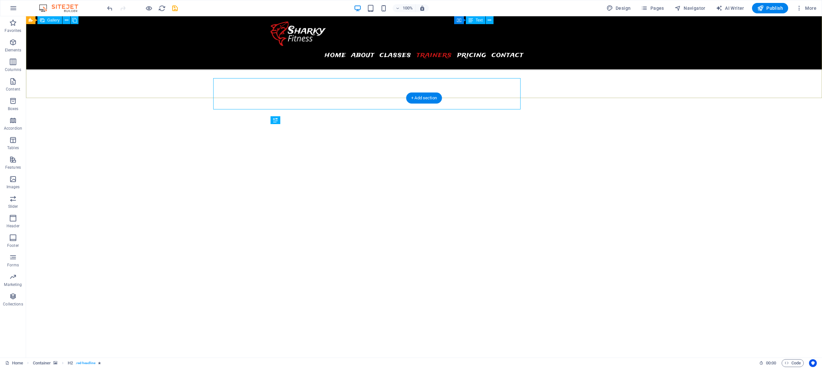
scroll to position [2183, 0]
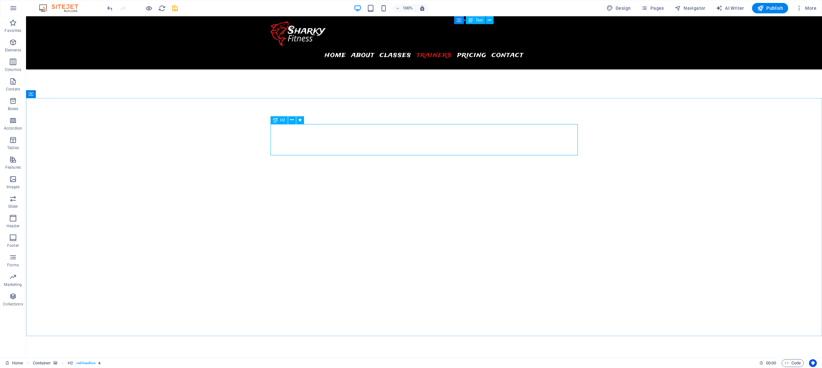
click at [280, 120] on span "H2" at bounding box center [282, 120] width 5 height 4
click at [291, 119] on icon at bounding box center [292, 120] width 4 height 7
click at [277, 120] on icon at bounding box center [275, 120] width 5 height 8
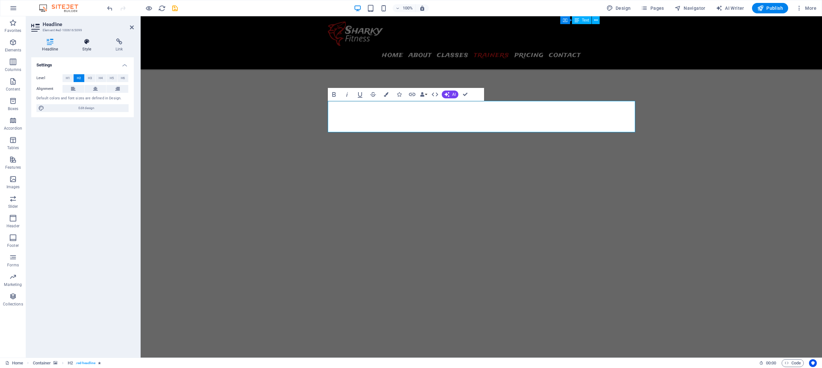
click at [86, 45] on h4 "Style" at bounding box center [88, 45] width 33 height 14
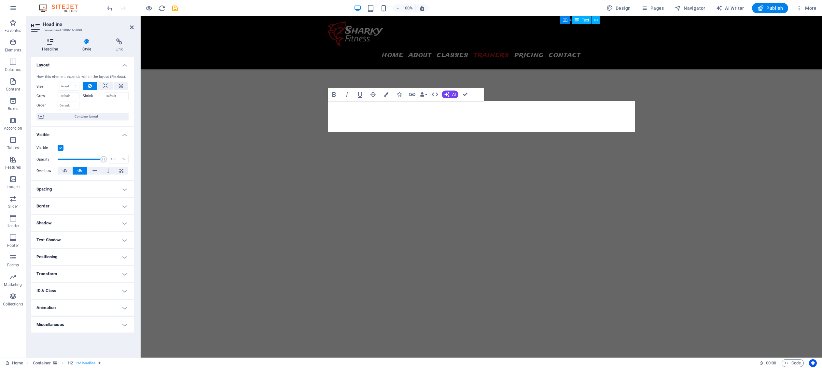
click at [57, 46] on h4 "Headline" at bounding box center [51, 45] width 40 height 14
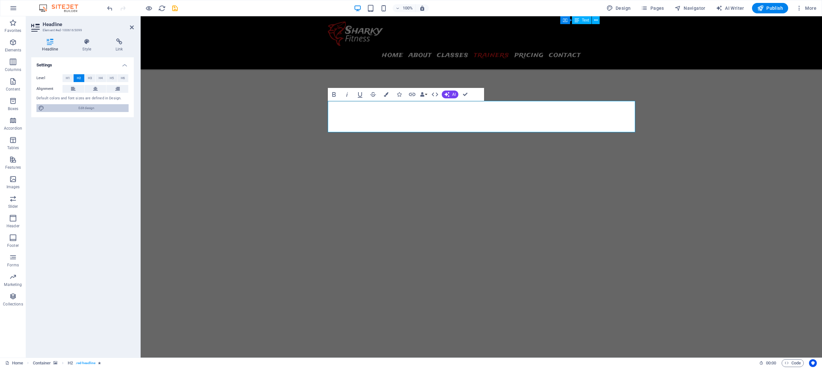
click at [74, 105] on span "Edit design" at bounding box center [86, 108] width 80 height 8
select select "px"
select select "400"
select select "px"
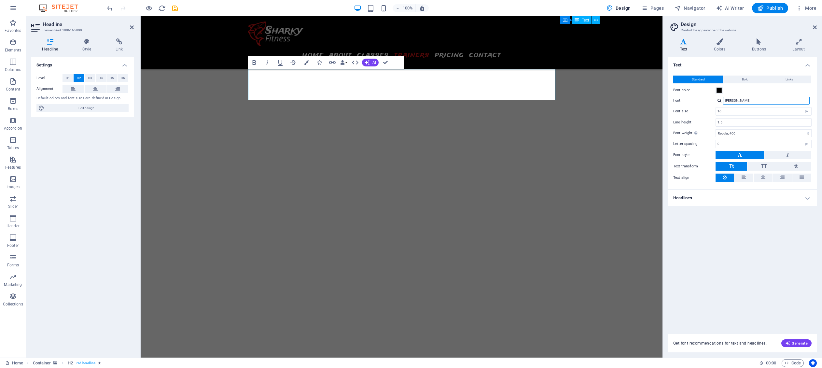
click at [571, 97] on input "[PERSON_NAME]" at bounding box center [766, 101] width 87 height 8
click at [571, 103] on input "[PERSON_NAME]" at bounding box center [766, 101] width 87 height 8
click at [571, 110] on div "[PERSON_NAME]" at bounding box center [768, 109] width 86 height 7
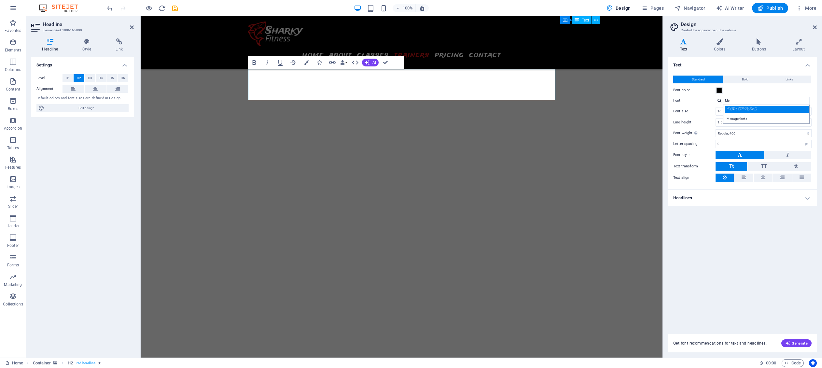
type input "[PERSON_NAME]"
click at [571, 124] on input "1.5" at bounding box center [763, 122] width 95 height 8
click at [571, 25] on icon at bounding box center [815, 27] width 4 height 5
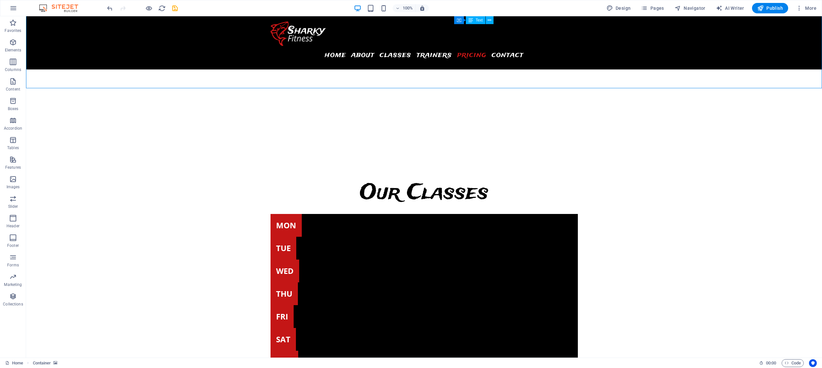
scroll to position [2479, 0]
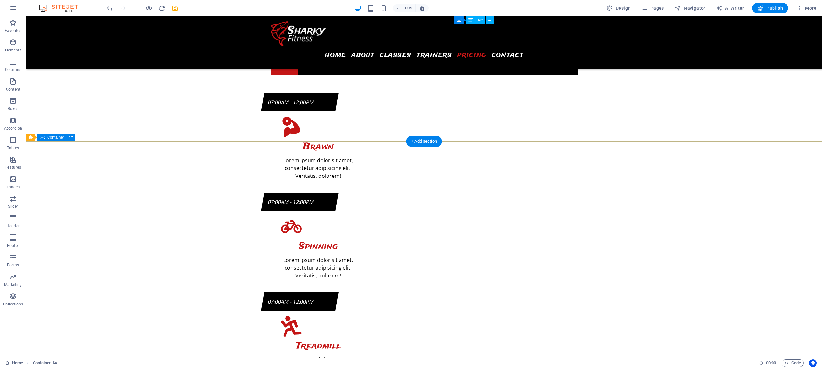
scroll to position [2776, 0]
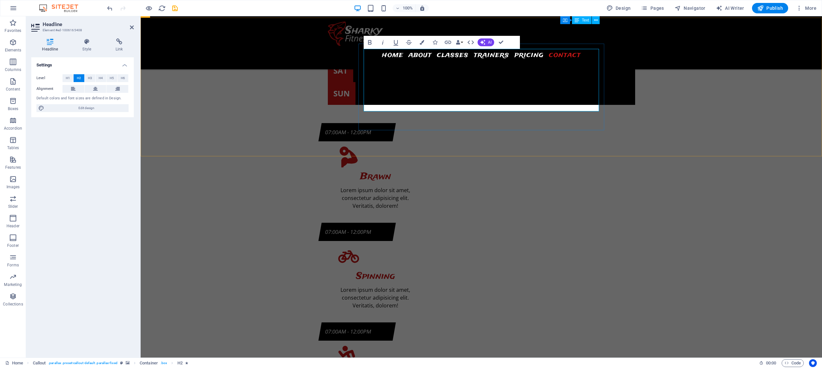
drag, startPoint x: 380, startPoint y: 62, endPoint x: 367, endPoint y: 62, distance: 13.3
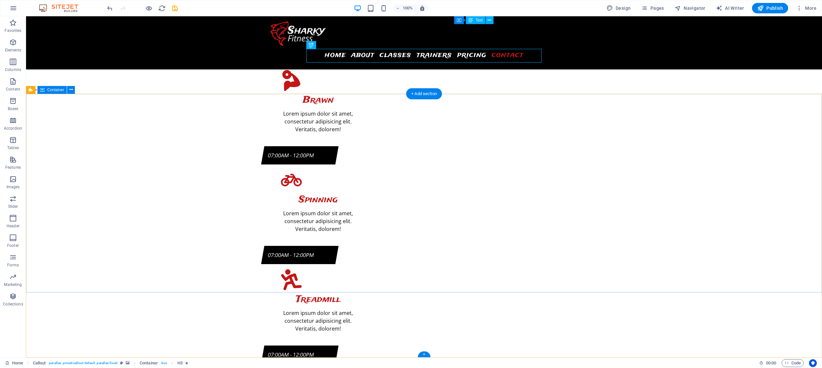
scroll to position [2854, 0]
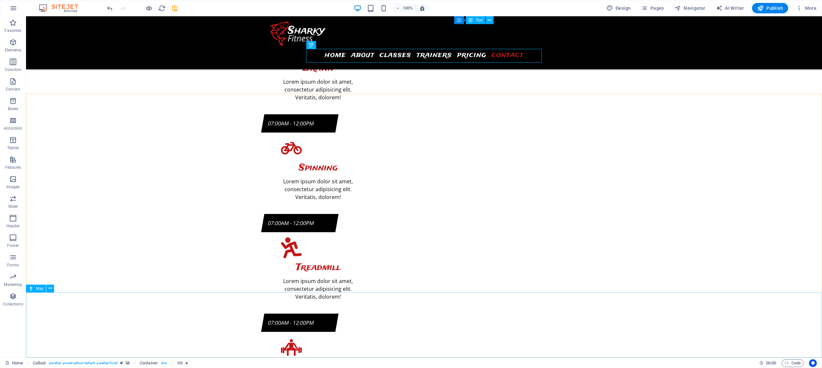
click at [40, 288] on span "Map" at bounding box center [39, 288] width 7 height 4
click at [41, 288] on span "Map" at bounding box center [39, 288] width 7 height 4
select select "1"
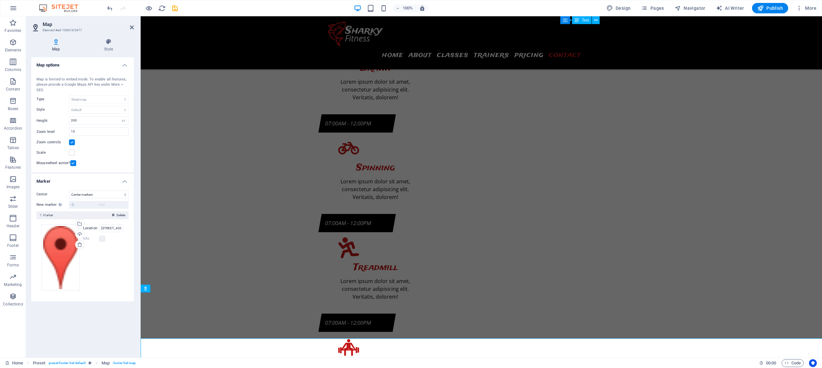
scroll to position [2808, 0]
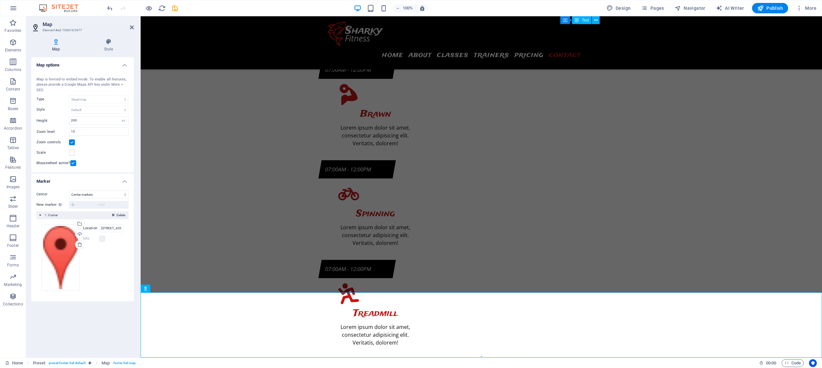
click at [57, 43] on icon at bounding box center [55, 41] width 49 height 7
click at [112, 229] on input "[STREET_ADDRESS][US_STATE]" at bounding box center [111, 228] width 24 height 8
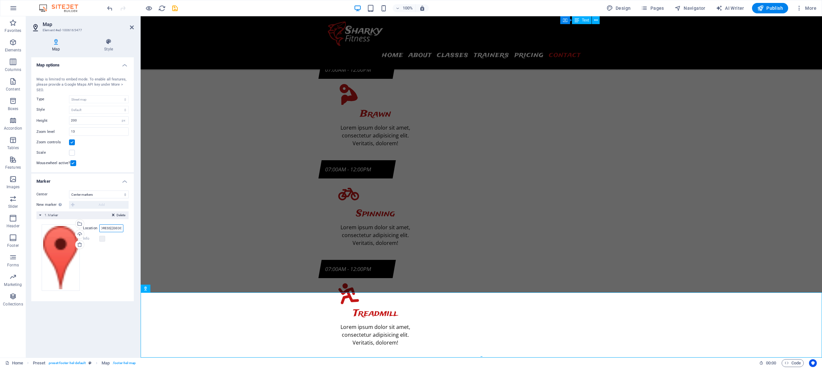
type input "[STREET_ADDRESS] [GEOGRAPHIC_DATA]"
click at [131, 229] on div "Center Don't center Center markers Center and zoom markers New marker To enable…" at bounding box center [82, 243] width 103 height 116
click at [135, 229] on div "Map Style Map options Map center [STREET_ADDRESS][US_STATE] Map is limited to e…" at bounding box center [82, 195] width 113 height 324
click at [104, 46] on h4 "Style" at bounding box center [108, 45] width 50 height 14
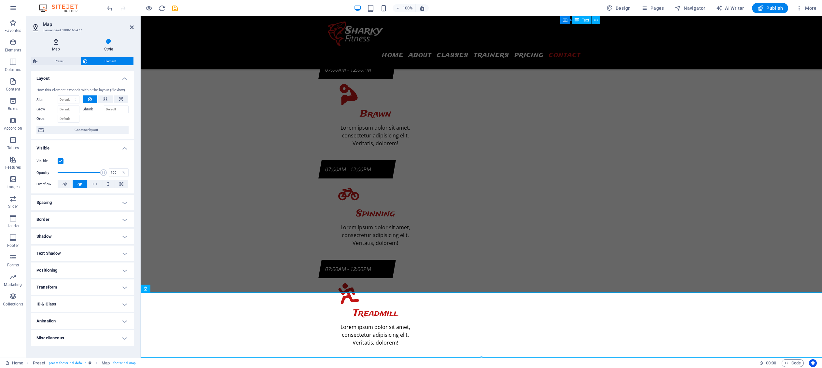
click at [52, 46] on h4 "Map" at bounding box center [57, 45] width 52 height 14
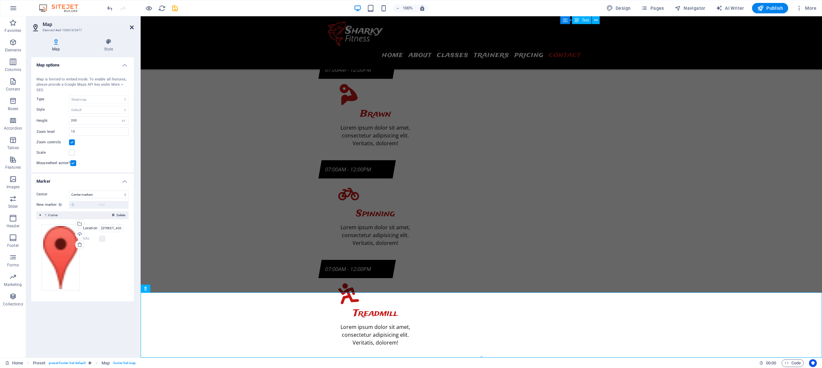
drag, startPoint x: 134, startPoint y: 26, endPoint x: 130, endPoint y: 28, distance: 5.1
click at [133, 27] on aside "Map Element #ed-1006165477 Map Style Map options Map center [STREET_ADDRESS][US…" at bounding box center [83, 186] width 115 height 341
click at [130, 28] on icon at bounding box center [132, 27] width 4 height 5
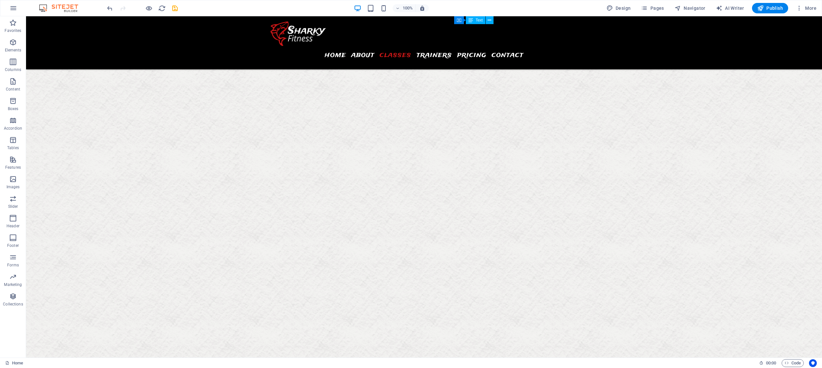
scroll to position [1524, 0]
click at [328, 209] on button at bounding box center [332, 210] width 8 height 8
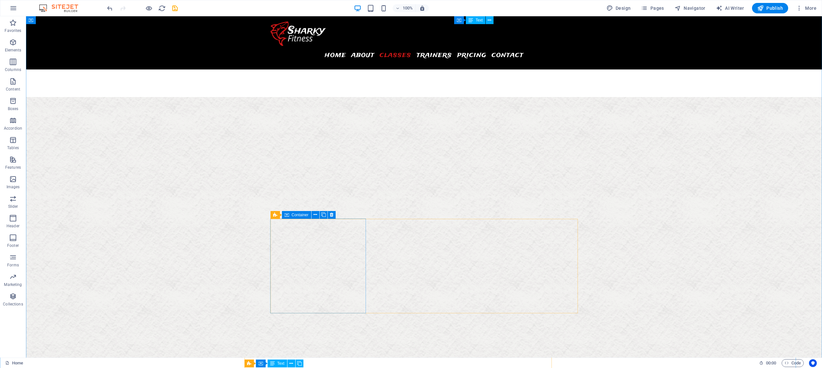
scroll to position [1424, 0]
click at [329, 215] on button at bounding box center [332, 216] width 8 height 8
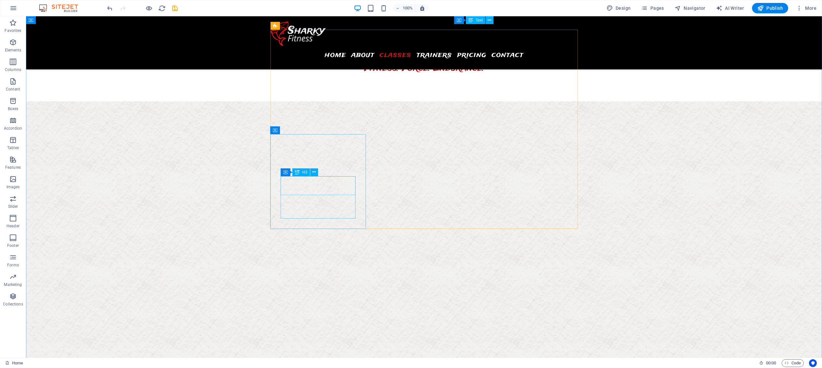
scroll to position [1422, 0]
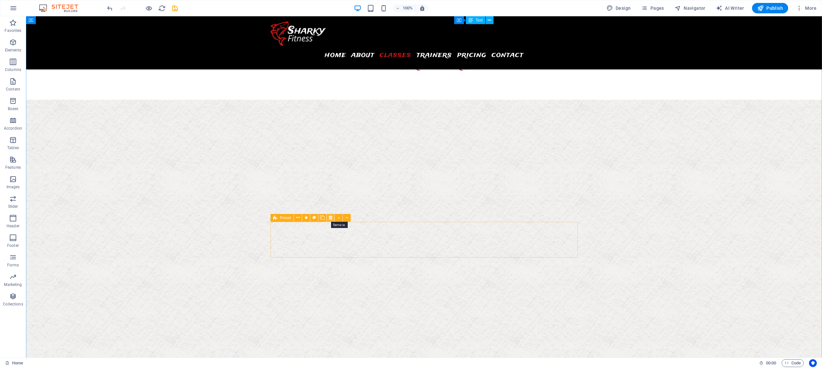
click at [329, 219] on icon at bounding box center [331, 217] width 4 height 7
click at [328, 218] on button at bounding box center [332, 218] width 8 height 8
click at [330, 218] on icon at bounding box center [332, 217] width 4 height 7
click at [330, 217] on icon at bounding box center [332, 217] width 4 height 7
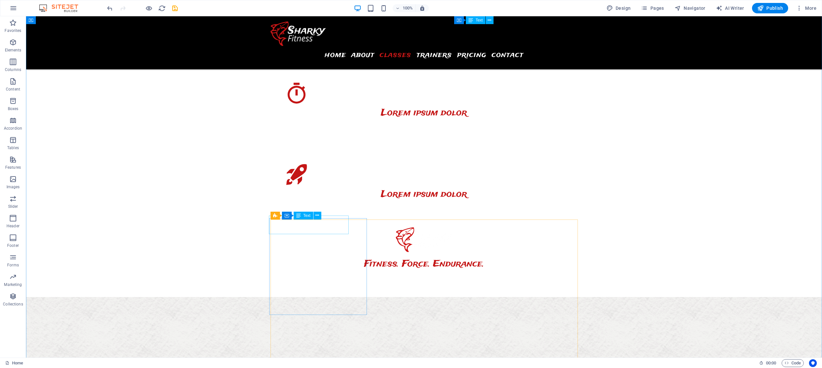
scroll to position [1225, 0]
click at [316, 215] on icon at bounding box center [315, 215] width 4 height 7
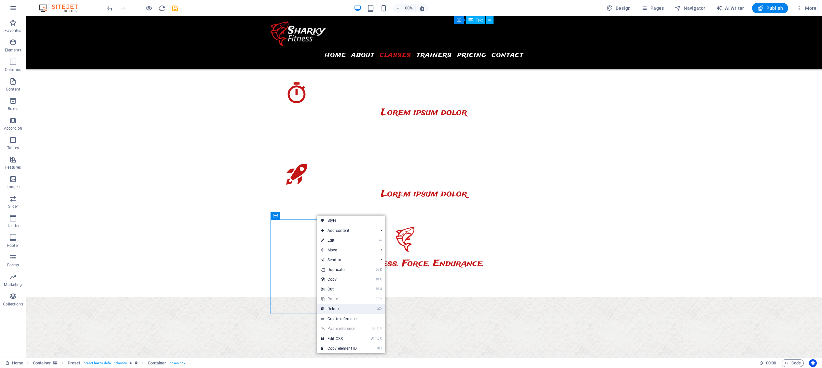
click at [344, 310] on link "⌦ Delete" at bounding box center [339, 309] width 44 height 10
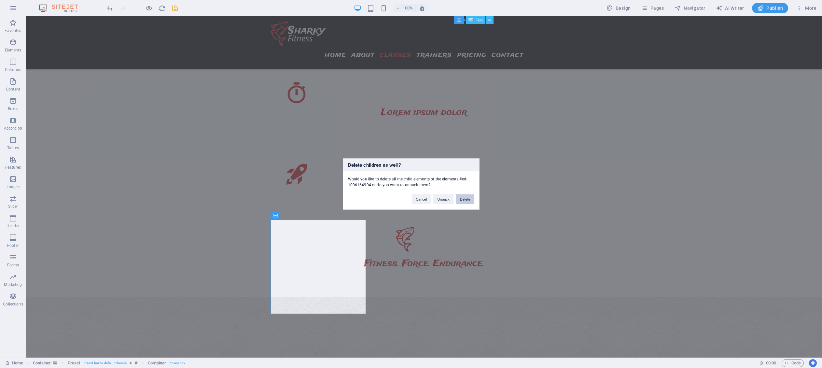
click at [464, 198] on button "Delete" at bounding box center [465, 199] width 18 height 10
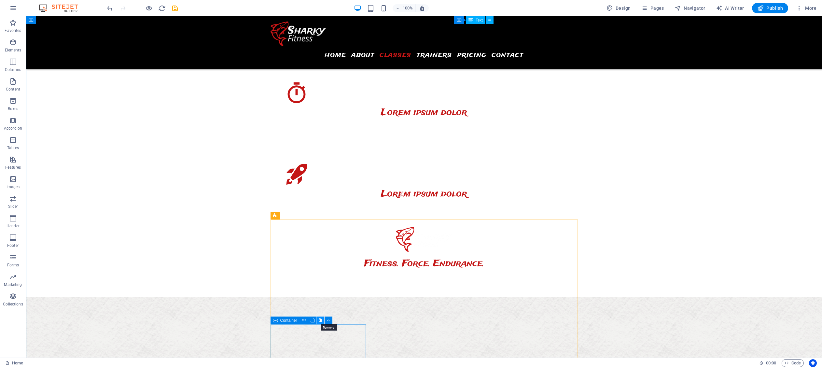
click at [320, 321] on icon at bounding box center [320, 320] width 4 height 7
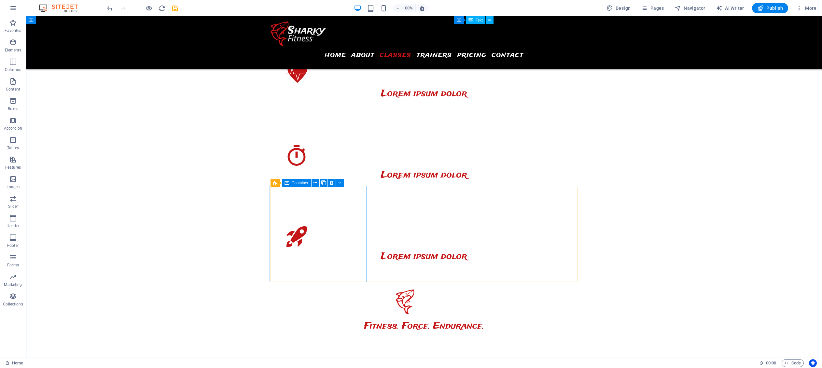
scroll to position [1163, 0]
click at [317, 182] on icon at bounding box center [317, 182] width 4 height 7
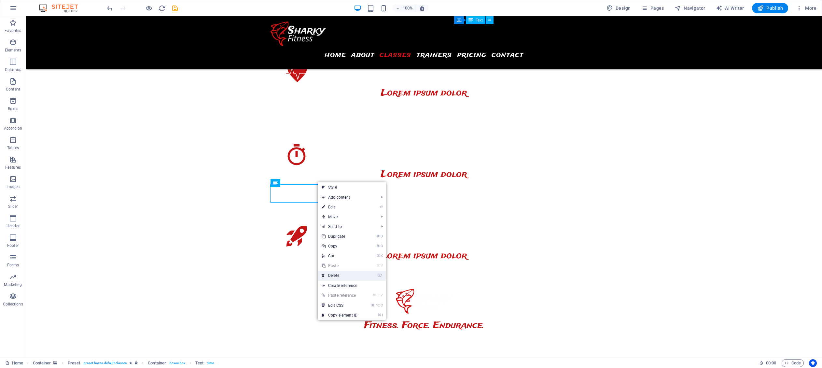
click at [338, 276] on link "⌦ Delete" at bounding box center [340, 276] width 44 height 10
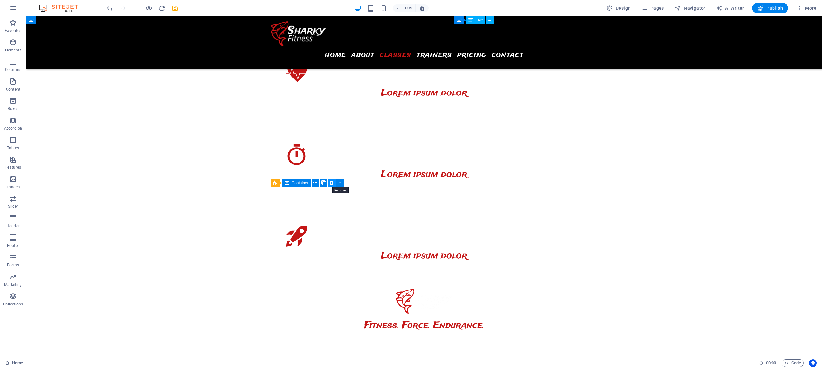
click at [330, 183] on icon at bounding box center [332, 182] width 4 height 7
click at [332, 183] on icon at bounding box center [332, 182] width 4 height 7
click at [330, 181] on icon at bounding box center [332, 182] width 4 height 7
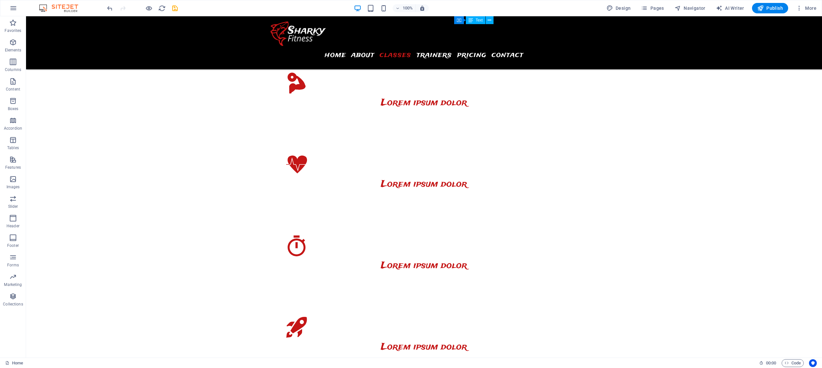
scroll to position [1071, 0]
click at [330, 310] on icon at bounding box center [332, 310] width 4 height 7
click at [329, 310] on icon at bounding box center [331, 310] width 4 height 7
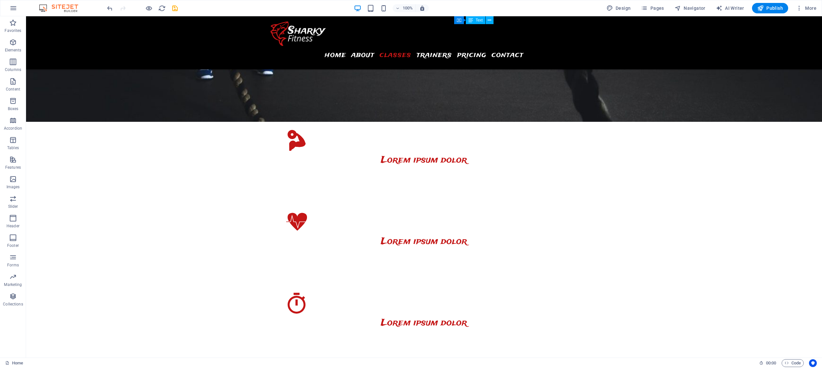
scroll to position [1012, 0]
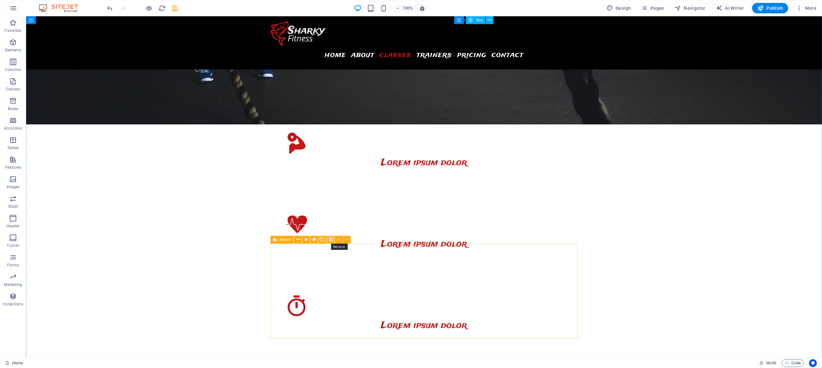
click at [329, 239] on icon at bounding box center [331, 239] width 4 height 7
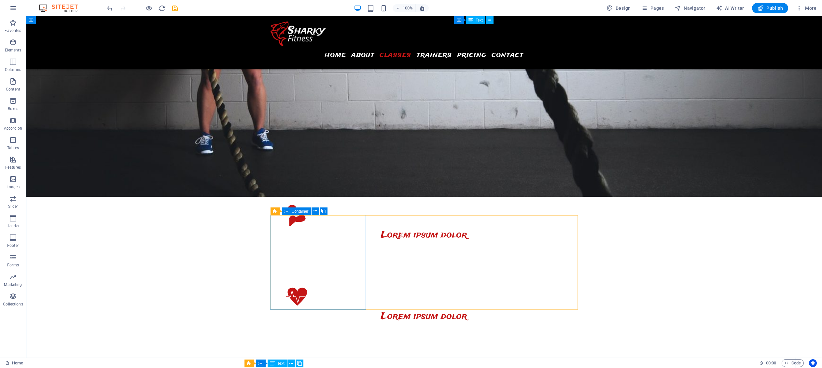
scroll to position [918, 0]
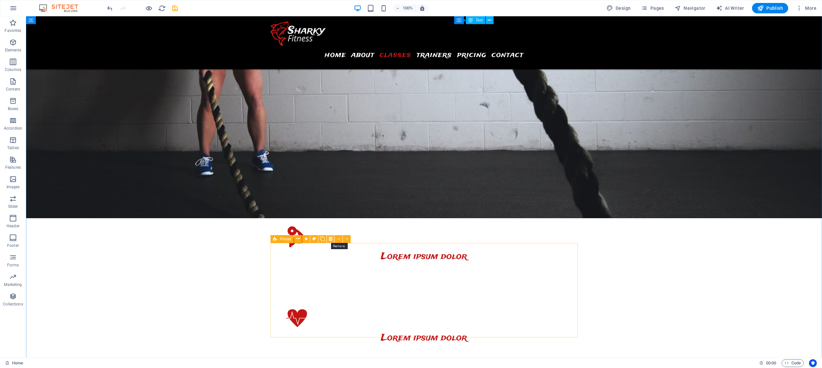
click at [329, 238] on icon at bounding box center [331, 238] width 4 height 7
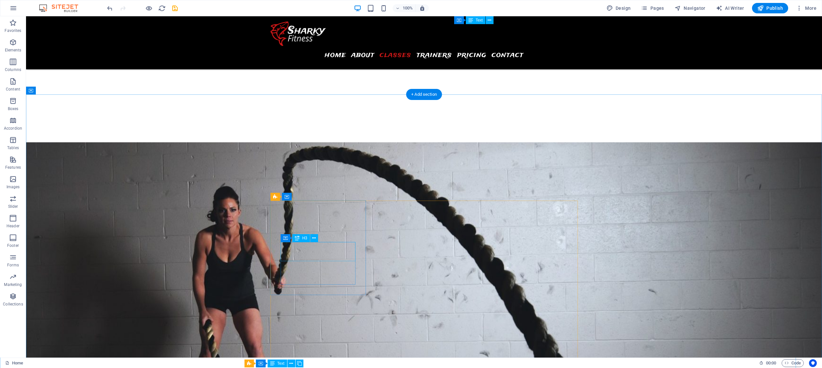
scroll to position [739, 0]
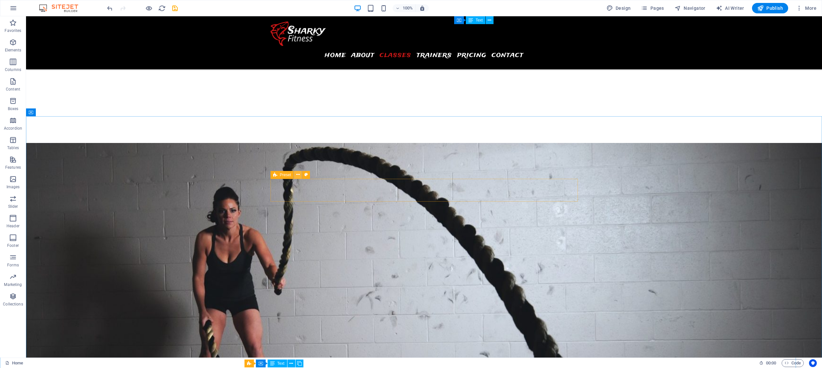
click at [297, 174] on icon at bounding box center [298, 174] width 4 height 7
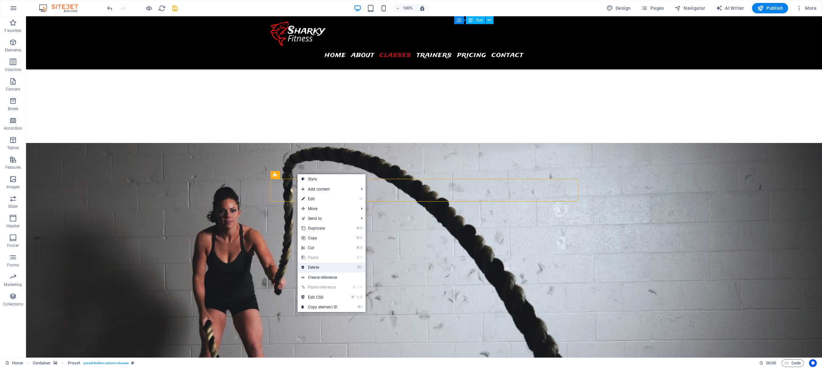
click at [321, 266] on link "⌦ Delete" at bounding box center [320, 267] width 44 height 10
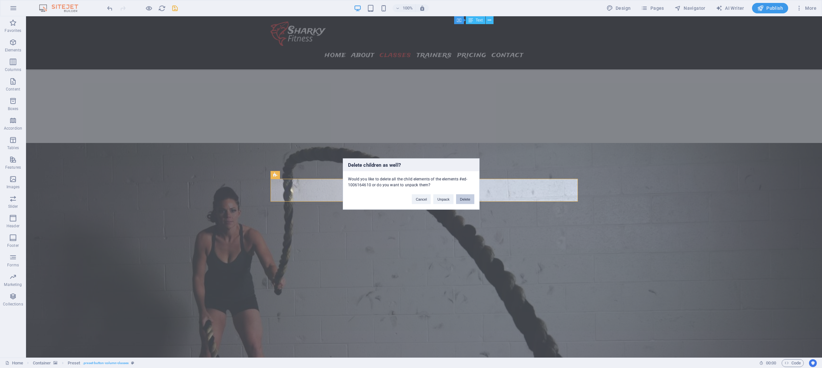
click at [467, 200] on button "Delete" at bounding box center [465, 199] width 18 height 10
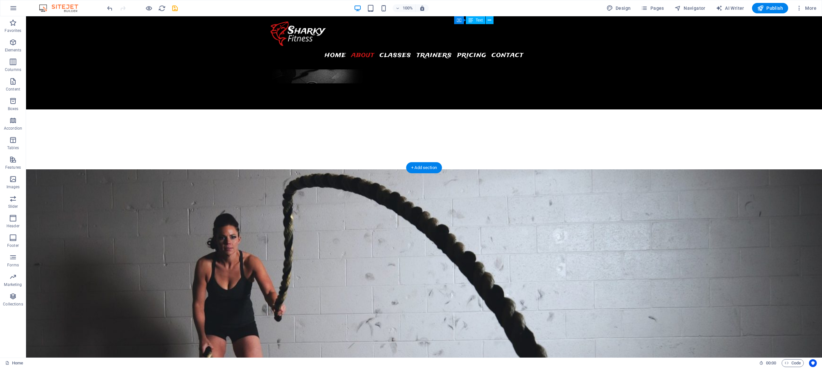
scroll to position [685, 0]
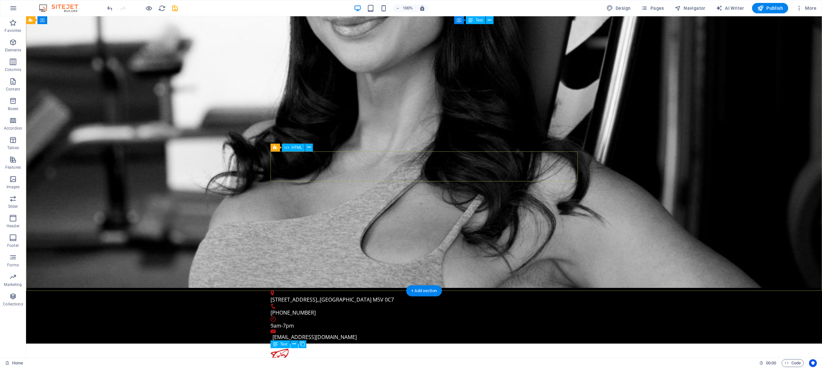
scroll to position [0, 0]
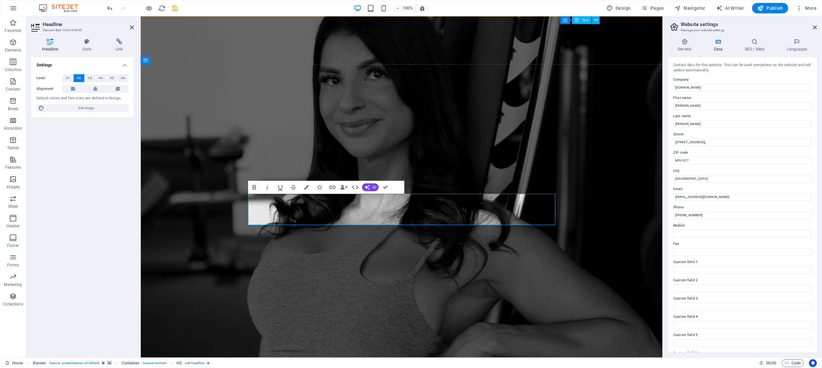
drag, startPoint x: 481, startPoint y: 212, endPoint x: 548, endPoint y: 211, distance: 66.4
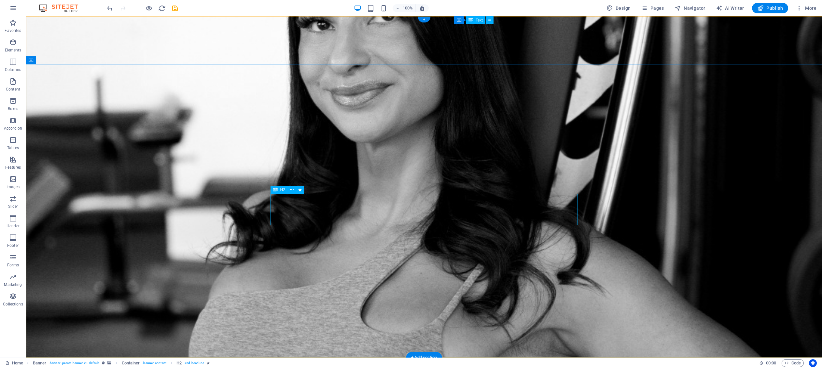
click at [280, 190] on div "H2" at bounding box center [279, 190] width 17 height 8
click at [291, 189] on icon at bounding box center [292, 189] width 4 height 7
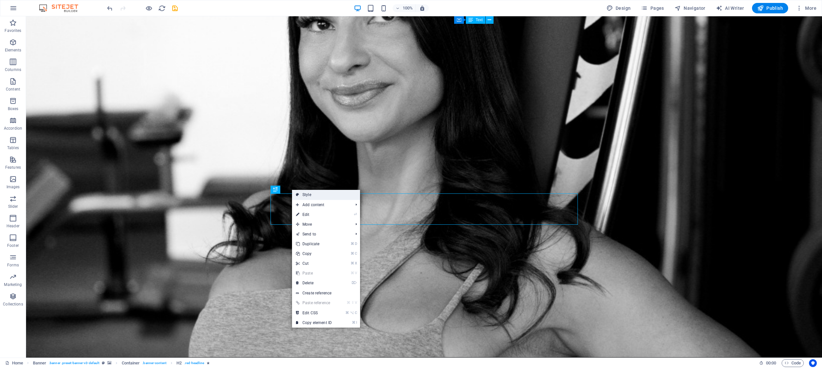
click at [318, 195] on link "Style" at bounding box center [326, 195] width 68 height 10
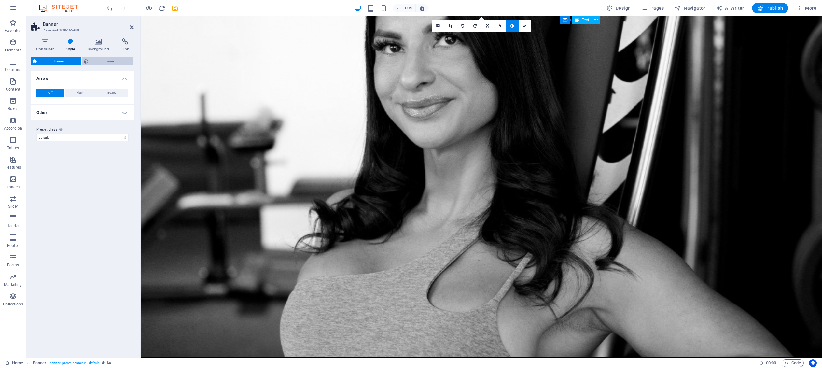
click at [107, 60] on span "Element" at bounding box center [111, 61] width 42 height 8
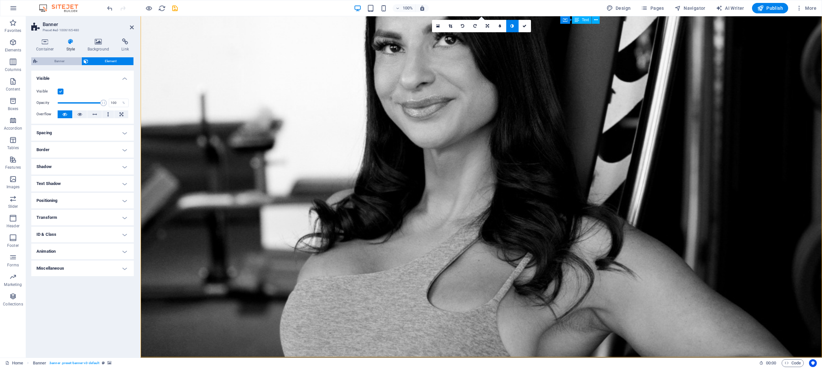
click at [45, 63] on span "Banner" at bounding box center [59, 61] width 40 height 8
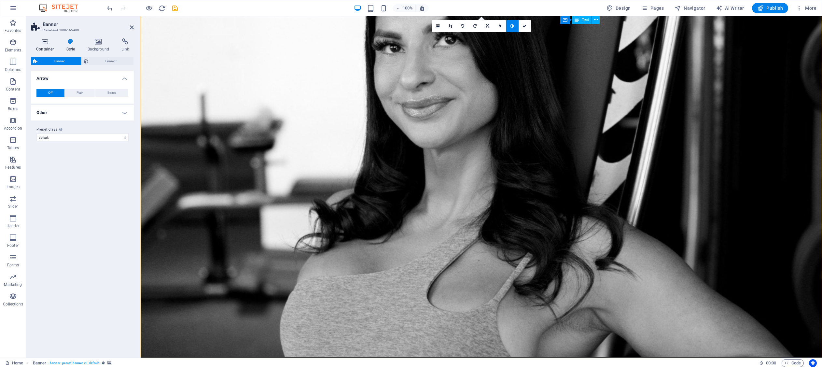
click at [46, 44] on icon at bounding box center [45, 41] width 28 height 7
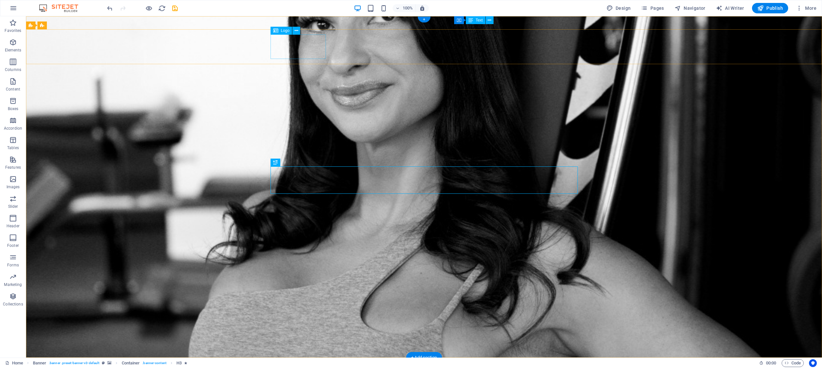
click at [278, 31] on div "Logo" at bounding box center [282, 31] width 22 height 8
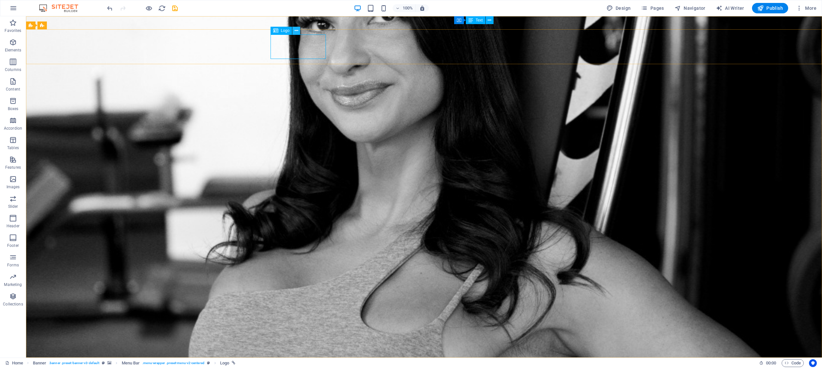
click at [297, 31] on icon at bounding box center [297, 30] width 4 height 7
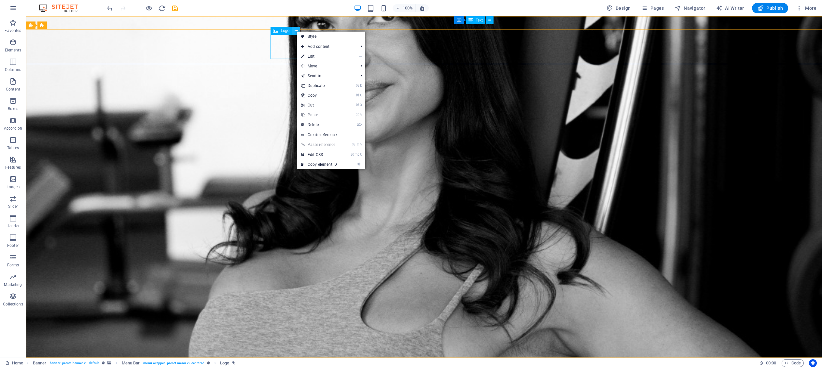
click at [297, 31] on icon at bounding box center [297, 30] width 4 height 7
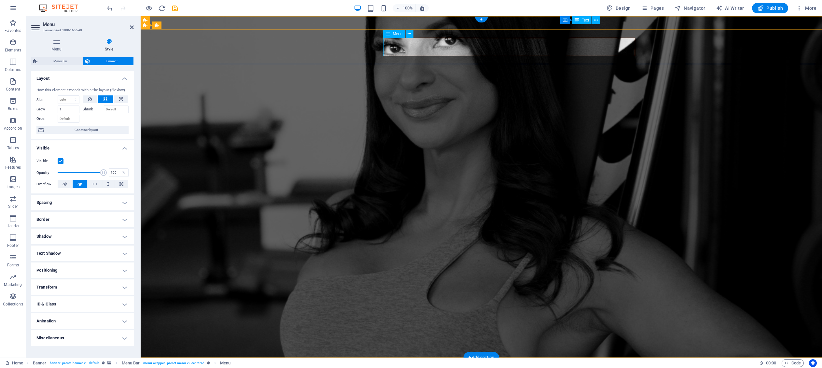
click at [389, 34] on icon at bounding box center [388, 34] width 5 height 8
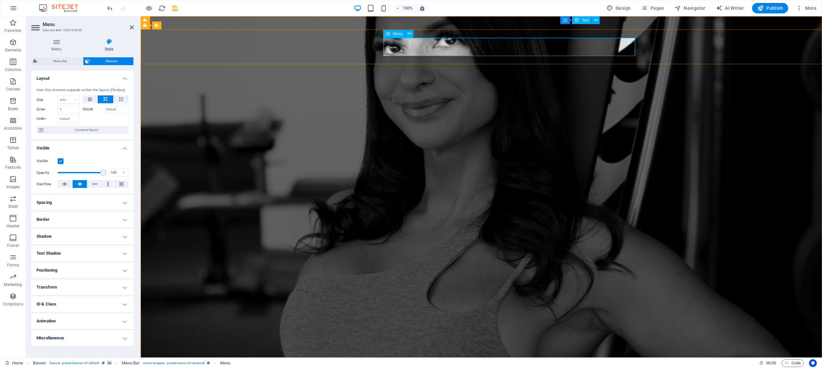
click at [389, 34] on icon at bounding box center [388, 34] width 5 height 8
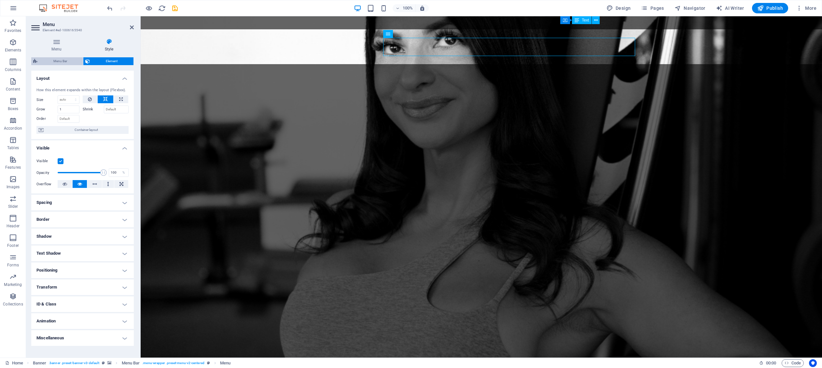
click at [59, 63] on span "Menu Bar" at bounding box center [60, 61] width 42 height 8
select select "rem"
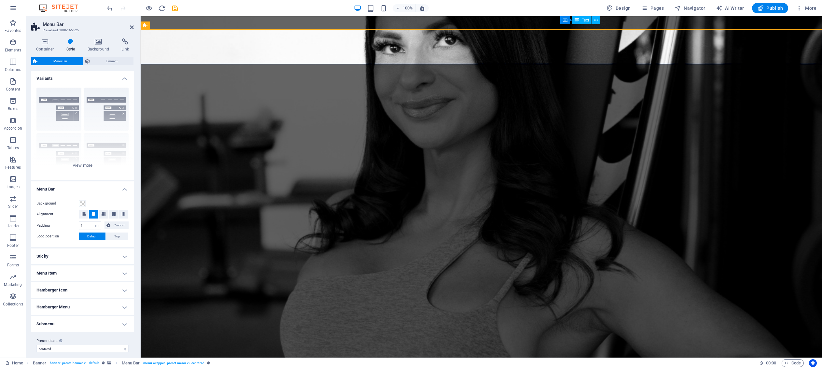
scroll to position [5, 0]
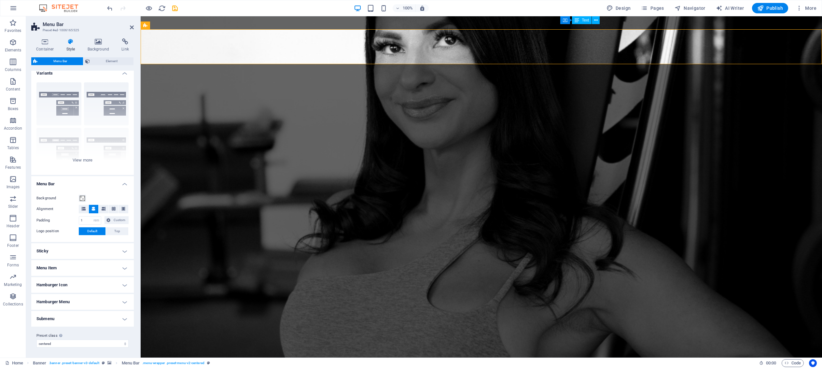
click at [102, 269] on h4 "Menu Item" at bounding box center [82, 268] width 103 height 16
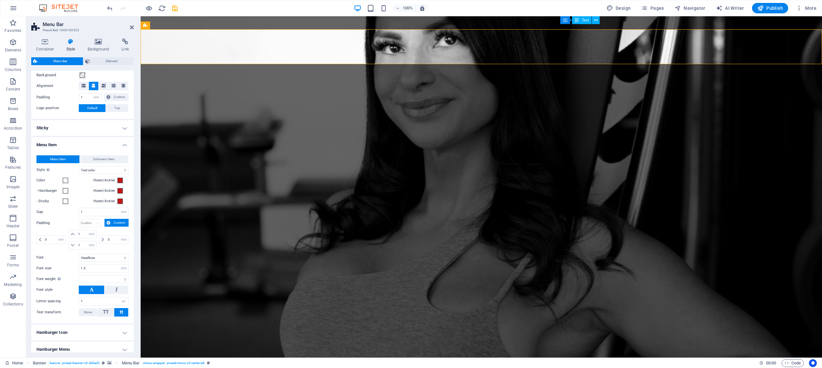
scroll to position [130, 0]
click at [119, 178] on span at bounding box center [120, 178] width 5 height 5
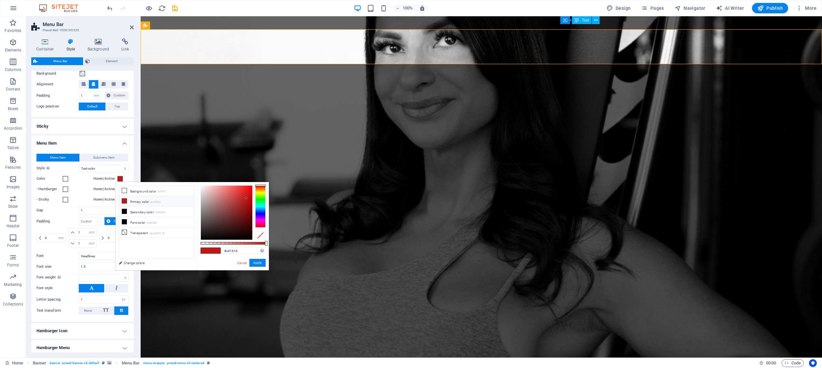
click at [174, 203] on li "Primary color #c41616" at bounding box center [156, 201] width 75 height 10
click at [174, 200] on li "Primary color #c41616" at bounding box center [156, 201] width 75 height 10
click at [242, 252] on input "#c41616" at bounding box center [243, 250] width 43 height 7
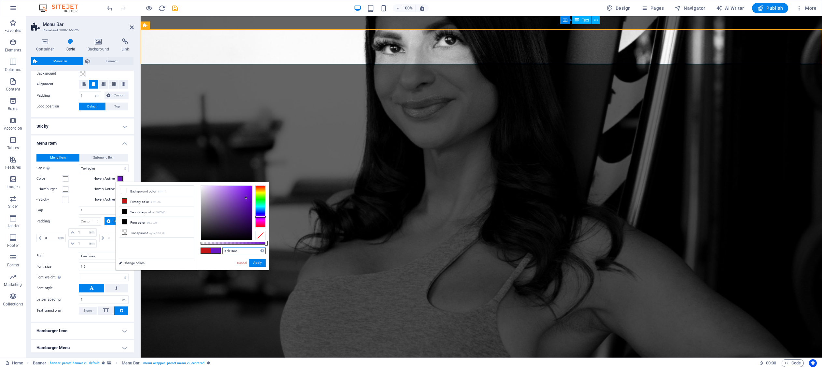
type input "#8316c4"
click at [260, 217] on div at bounding box center [260, 206] width 10 height 42
click at [262, 263] on button "Apply" at bounding box center [257, 263] width 16 height 8
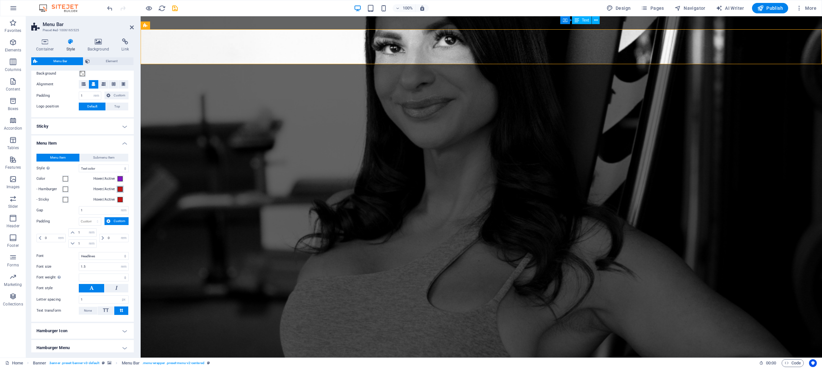
click at [119, 188] on span at bounding box center [120, 189] width 5 height 5
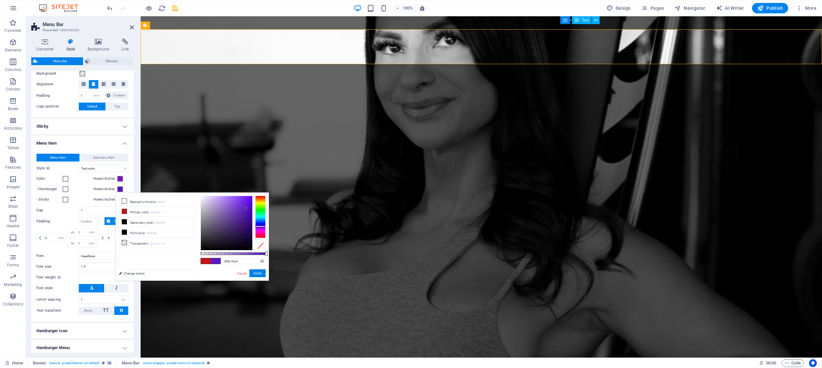
drag, startPoint x: 258, startPoint y: 220, endPoint x: 259, endPoint y: 226, distance: 5.9
click at [259, 226] on div at bounding box center [260, 217] width 10 height 42
type input "#ab8adf"
drag, startPoint x: 241, startPoint y: 203, endPoint x: 220, endPoint y: 202, distance: 20.5
click at [220, 202] on div at bounding box center [226, 223] width 51 height 54
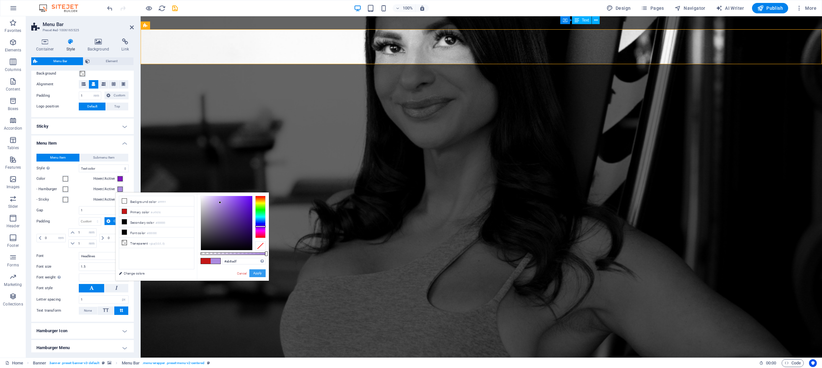
click at [252, 273] on button "Apply" at bounding box center [257, 273] width 16 height 8
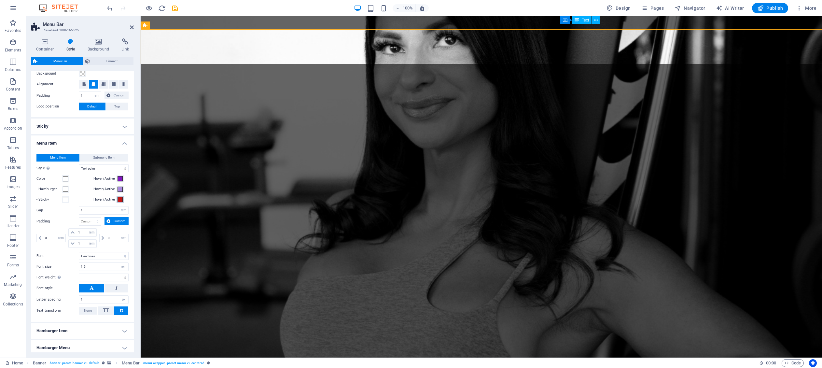
click at [119, 201] on span at bounding box center [120, 199] width 5 height 5
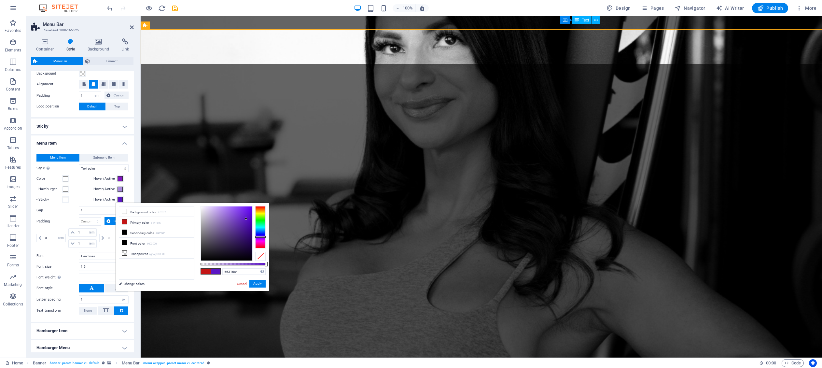
type input "#6b16c4"
drag, startPoint x: 260, startPoint y: 233, endPoint x: 258, endPoint y: 237, distance: 4.7
click at [258, 237] on div at bounding box center [260, 227] width 10 height 42
click at [258, 284] on button "Apply" at bounding box center [257, 284] width 16 height 8
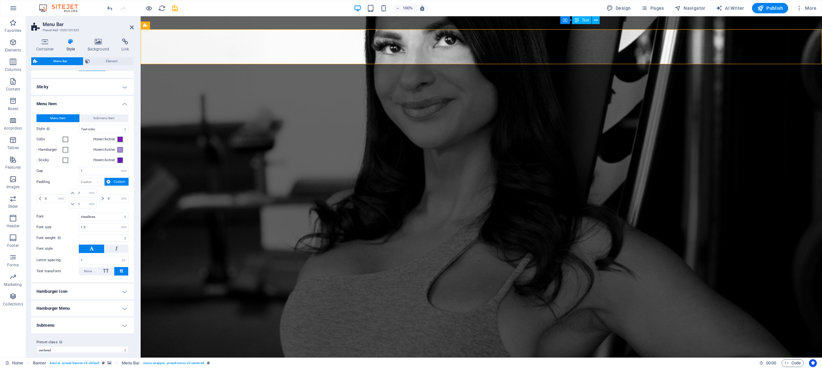
scroll to position [175, 0]
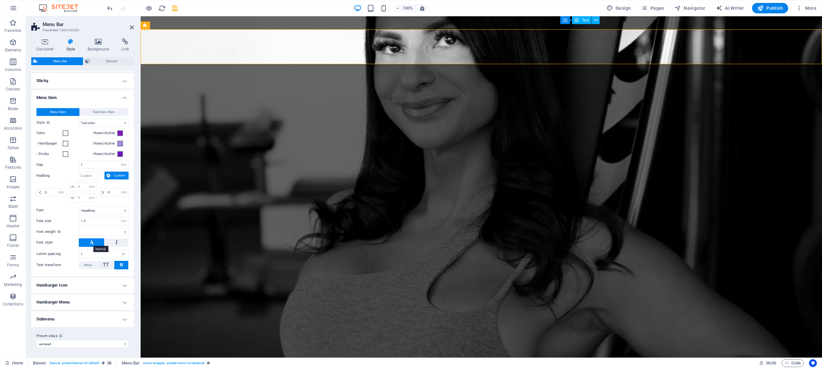
click at [90, 241] on icon at bounding box center [92, 242] width 4 height 8
click at [94, 243] on button at bounding box center [91, 242] width 25 height 8
click at [102, 211] on select "Default Headlines" at bounding box center [104, 210] width 50 height 8
click at [79, 206] on select "Default Headlines" at bounding box center [104, 210] width 50 height 8
click at [123, 264] on button "tt" at bounding box center [121, 265] width 14 height 8
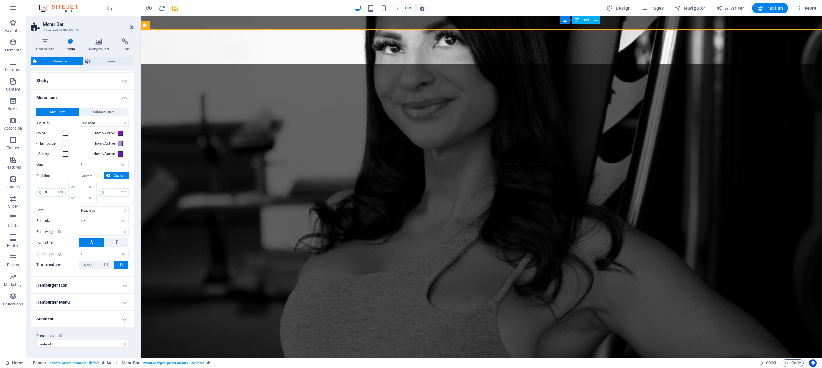
click at [109, 287] on h4 "Hamburger Icon" at bounding box center [82, 285] width 103 height 16
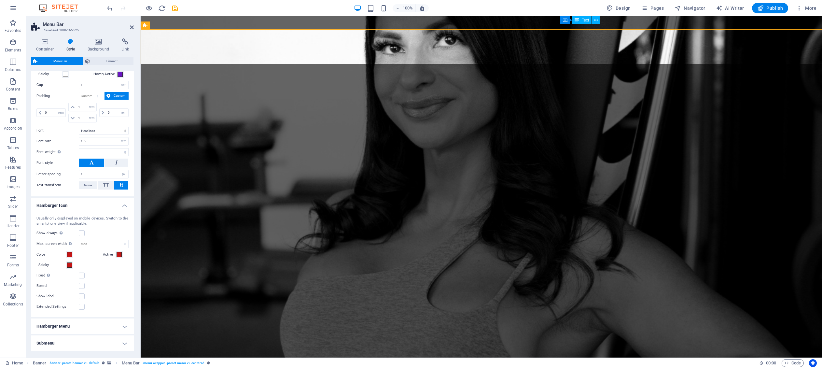
scroll to position [279, 0]
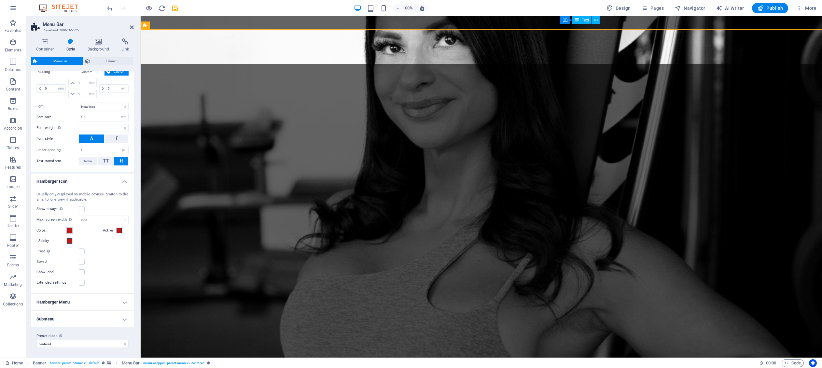
click at [67, 228] on span at bounding box center [69, 230] width 5 height 5
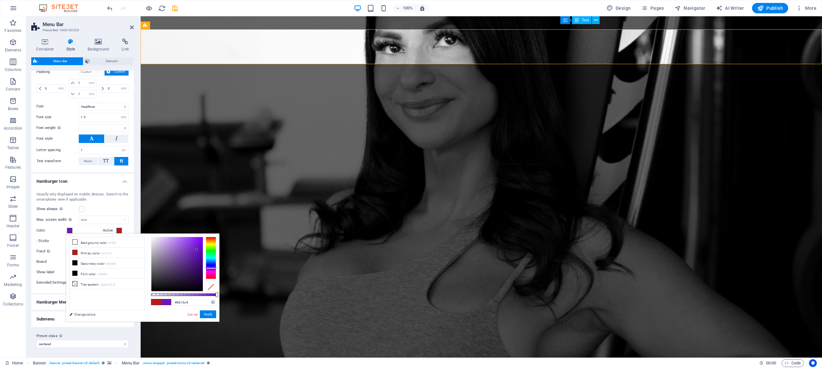
type input "#7316c4"
drag, startPoint x: 209, startPoint y: 263, endPoint x: 209, endPoint y: 268, distance: 5.2
click at [209, 268] on div at bounding box center [211, 258] width 10 height 42
click at [211, 314] on button "Apply" at bounding box center [208, 314] width 16 height 8
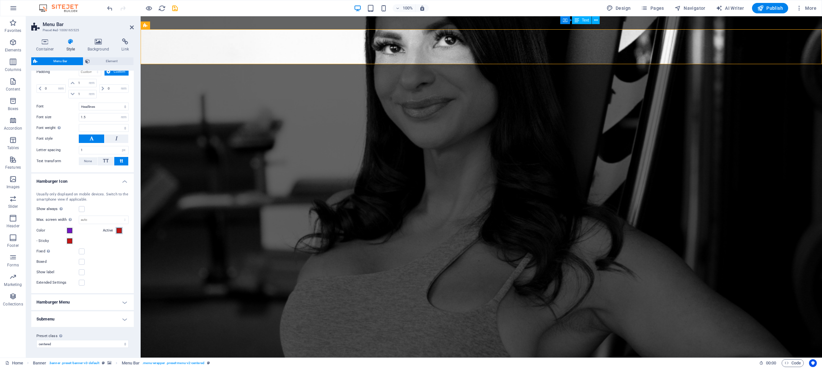
click at [118, 230] on span at bounding box center [119, 230] width 5 height 5
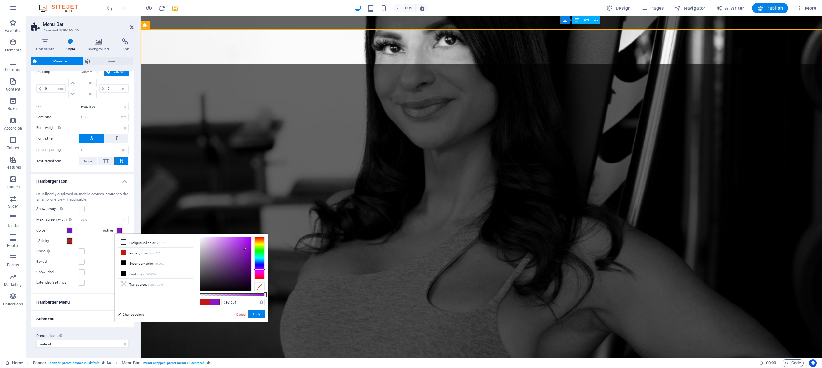
type input "#9416c4"
drag, startPoint x: 260, startPoint y: 261, endPoint x: 260, endPoint y: 270, distance: 8.8
click at [260, 270] on div at bounding box center [259, 258] width 10 height 42
click at [260, 319] on div "#9416c4 Supported formats #0852ed rgb(8, 82, 237) rgba(8, 82, 237, 90%) hsv(221…" at bounding box center [232, 324] width 72 height 183
click at [255, 312] on button "Apply" at bounding box center [256, 314] width 16 height 8
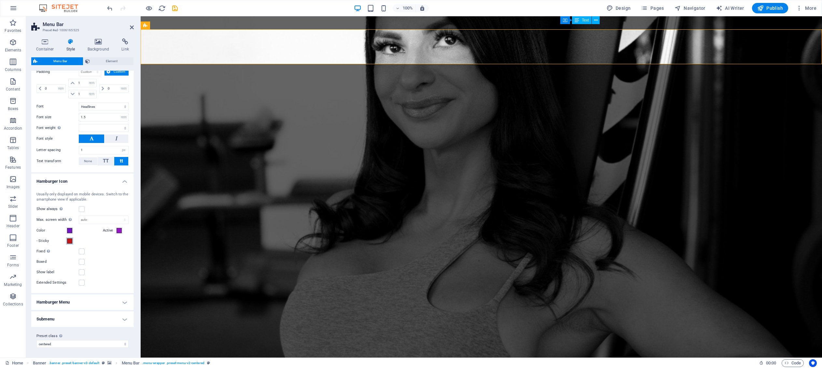
click at [67, 240] on span at bounding box center [69, 240] width 5 height 5
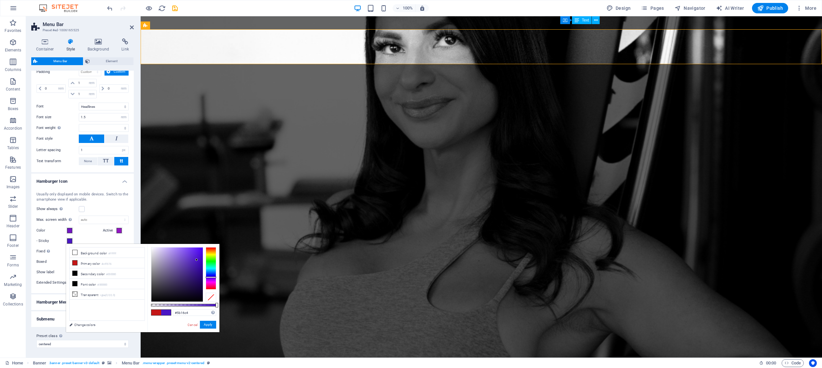
type input "#6316c4"
click at [210, 278] on div at bounding box center [211, 268] width 10 height 42
click at [208, 324] on button "Apply" at bounding box center [208, 325] width 16 height 8
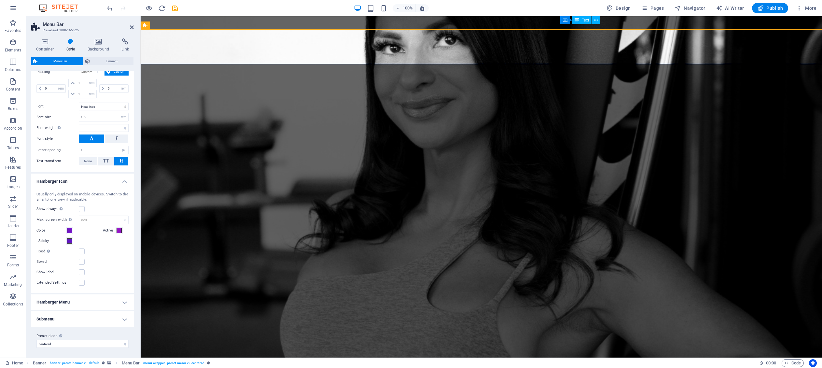
click at [117, 301] on h4 "Hamburger Menu" at bounding box center [82, 302] width 103 height 16
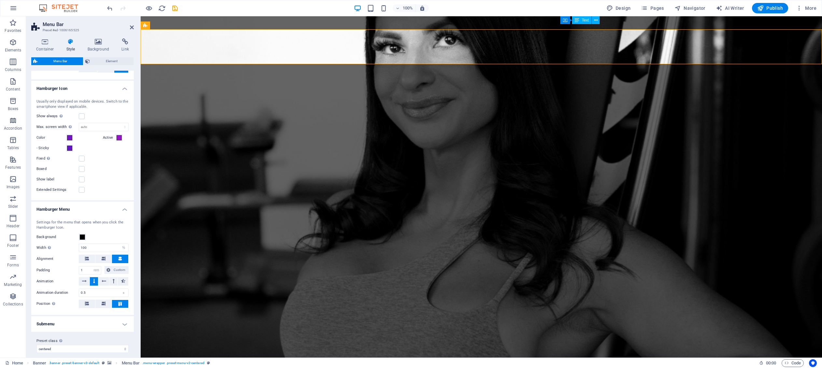
scroll to position [376, 0]
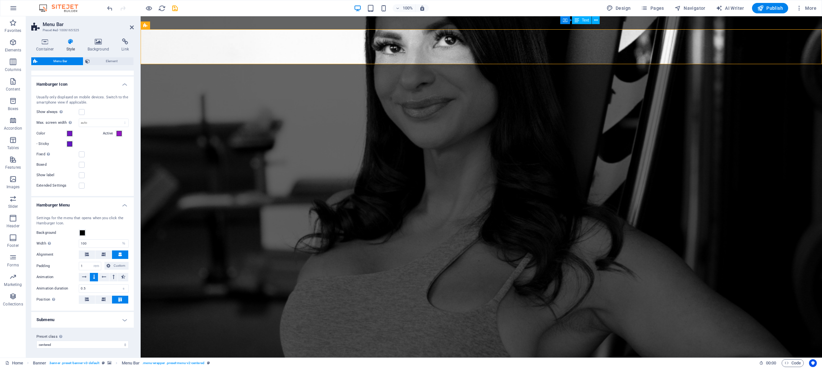
click at [113, 324] on h4 "Submenu" at bounding box center [82, 320] width 103 height 16
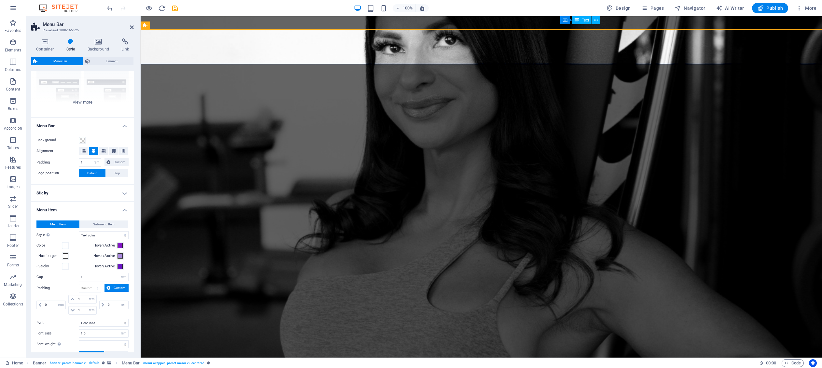
scroll to position [63, 0]
click at [94, 192] on h4 "Sticky" at bounding box center [82, 194] width 103 height 16
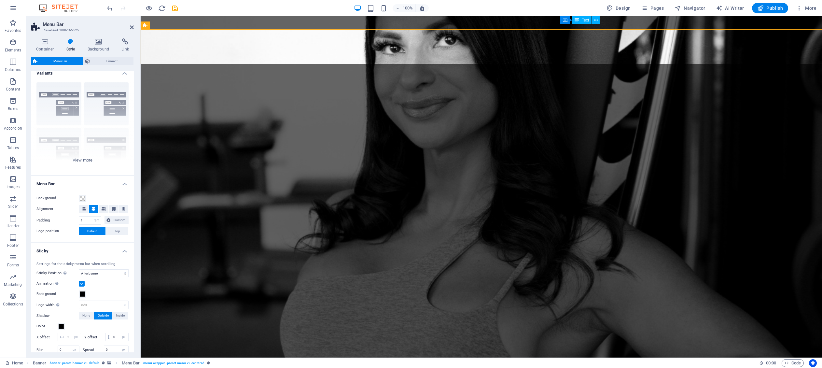
scroll to position [0, 0]
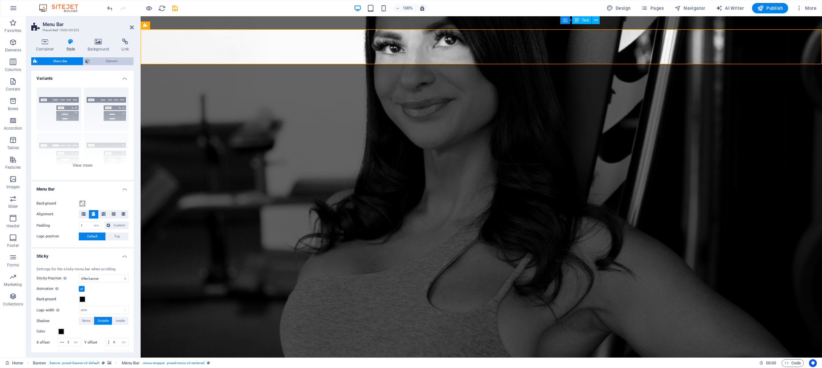
click at [102, 59] on span "Element" at bounding box center [112, 61] width 40 height 8
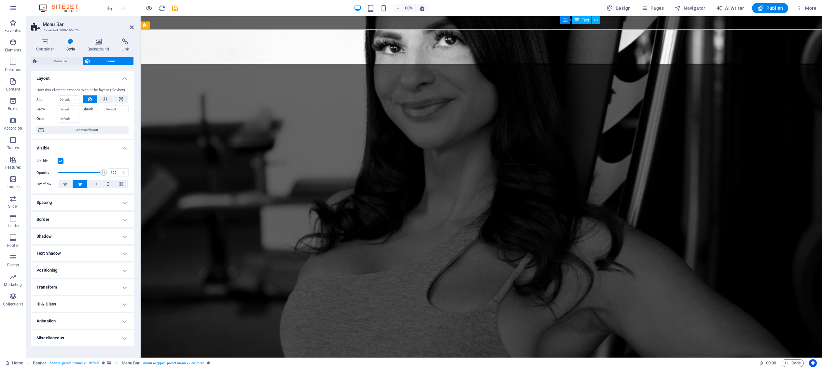
click at [111, 61] on span "Element" at bounding box center [112, 61] width 40 height 8
click at [123, 44] on icon at bounding box center [125, 41] width 17 height 7
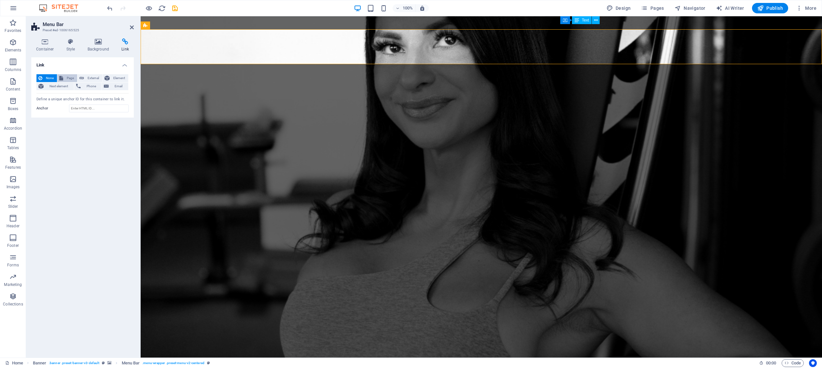
click at [70, 79] on span "Page" at bounding box center [70, 78] width 10 height 8
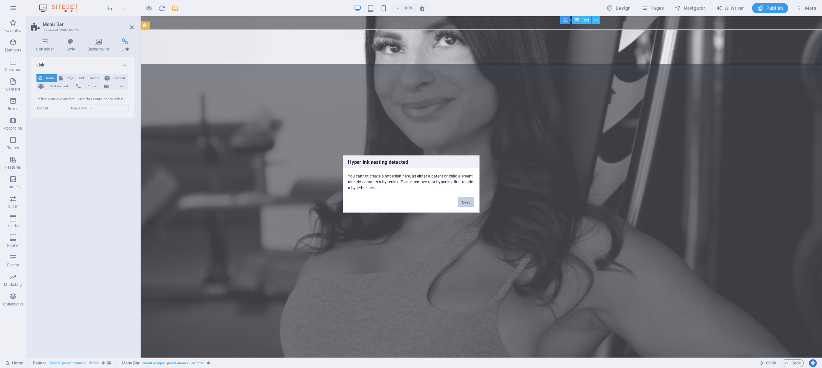
click at [464, 202] on button "Okay" at bounding box center [466, 202] width 16 height 10
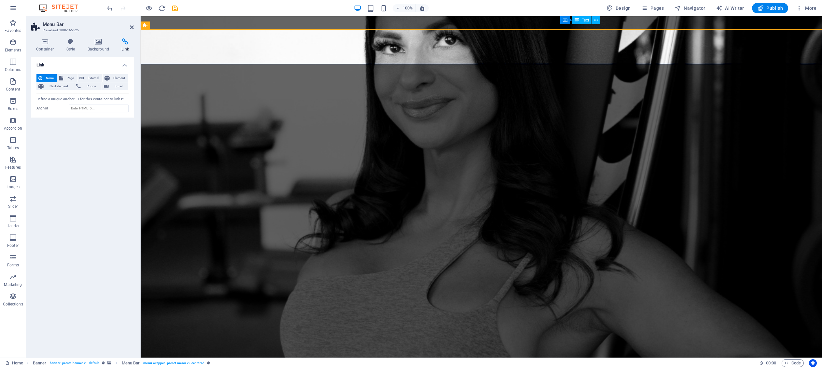
click at [125, 43] on icon at bounding box center [125, 41] width 17 height 7
click at [96, 41] on icon at bounding box center [99, 41] width 32 height 7
click at [69, 44] on icon at bounding box center [71, 41] width 19 height 7
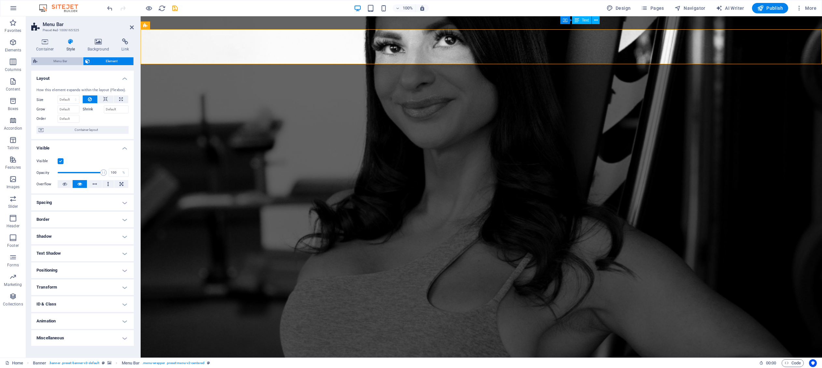
click at [57, 61] on span "Menu Bar" at bounding box center [60, 61] width 42 height 8
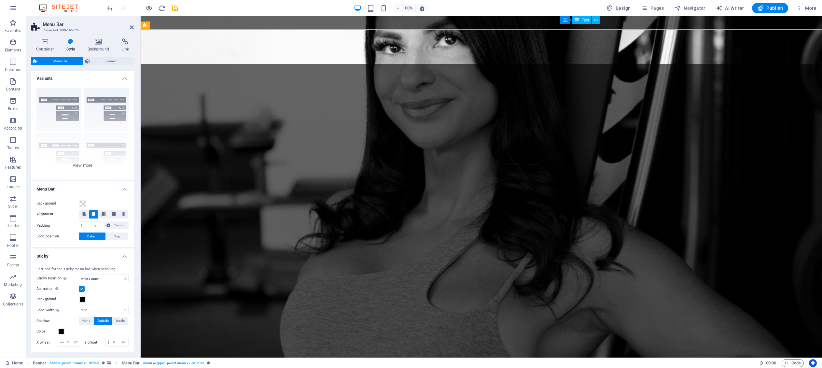
click at [122, 79] on h4 "Variants" at bounding box center [82, 77] width 103 height 12
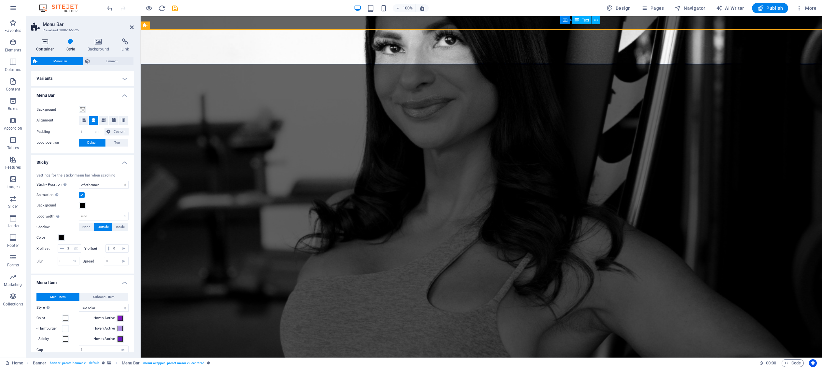
click at [44, 48] on h4 "Container" at bounding box center [46, 45] width 30 height 14
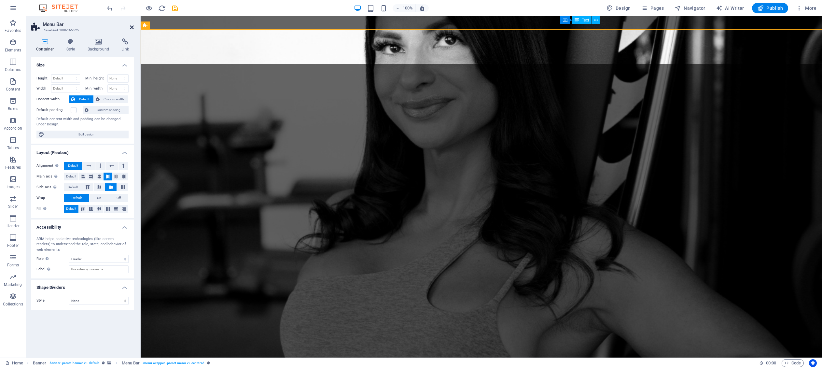
click at [132, 26] on icon at bounding box center [132, 27] width 4 height 5
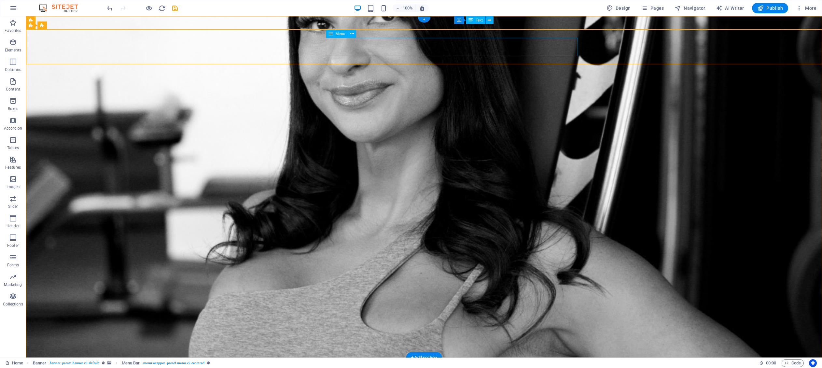
click at [350, 32] on icon at bounding box center [352, 33] width 4 height 7
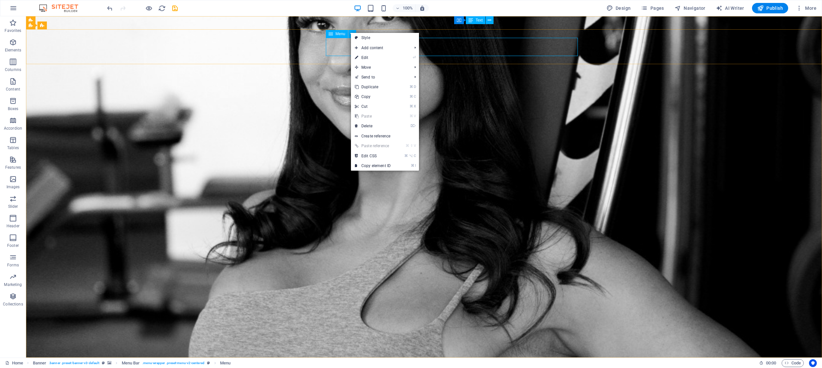
click at [340, 33] on span "Menu" at bounding box center [341, 34] width 10 height 4
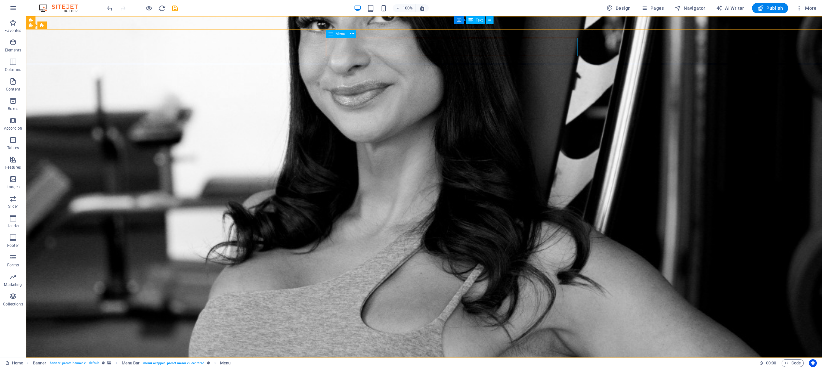
click at [340, 34] on span "Menu" at bounding box center [341, 34] width 10 height 4
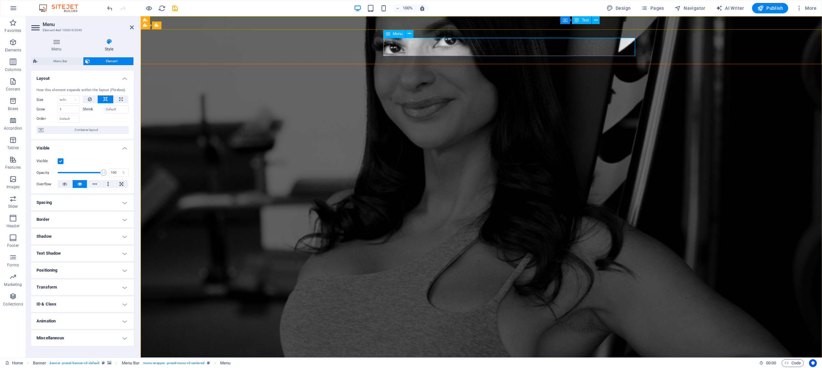
click at [571, 7] on span "Navigator" at bounding box center [690, 8] width 31 height 7
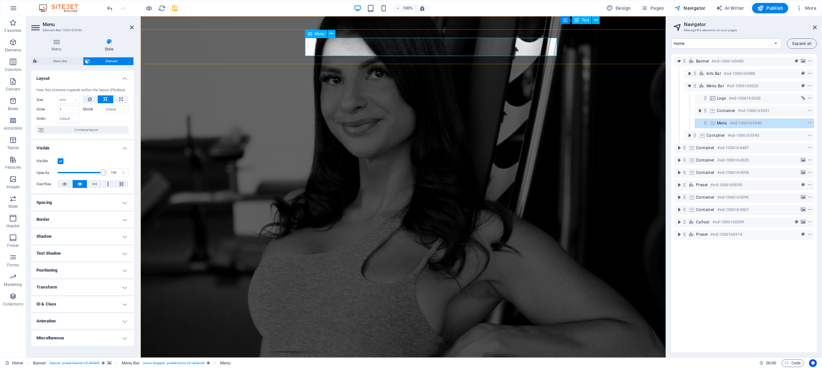
click at [571, 121] on span "Menu" at bounding box center [722, 122] width 10 height 5
click at [60, 44] on icon at bounding box center [56, 41] width 50 height 7
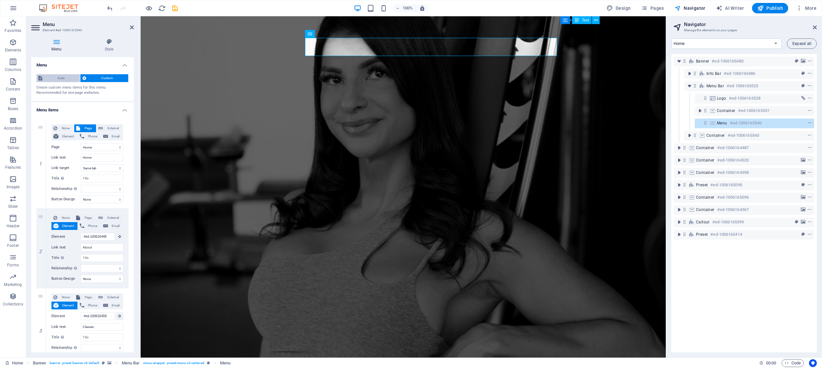
click at [60, 81] on span "Auto" at bounding box center [61, 78] width 34 height 8
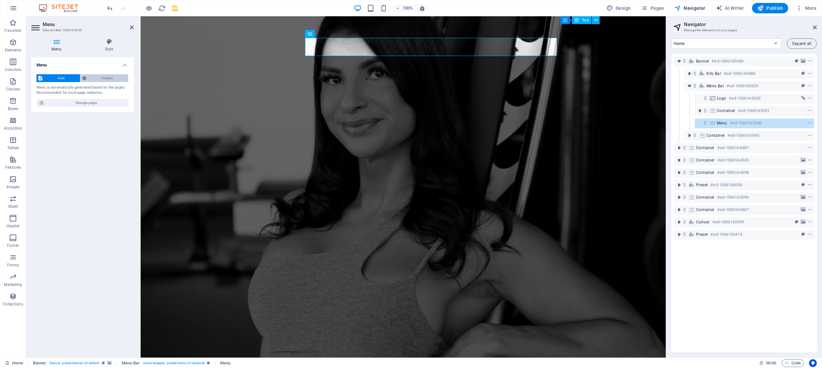
click at [117, 79] on span "Custom" at bounding box center [107, 78] width 38 height 8
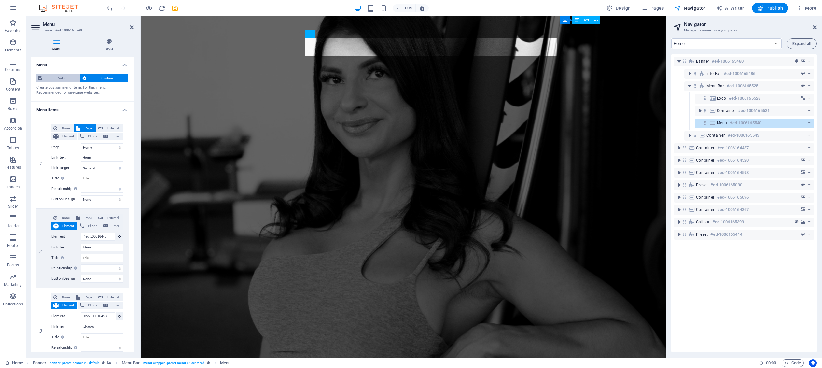
click at [55, 77] on span "Auto" at bounding box center [61, 78] width 34 height 8
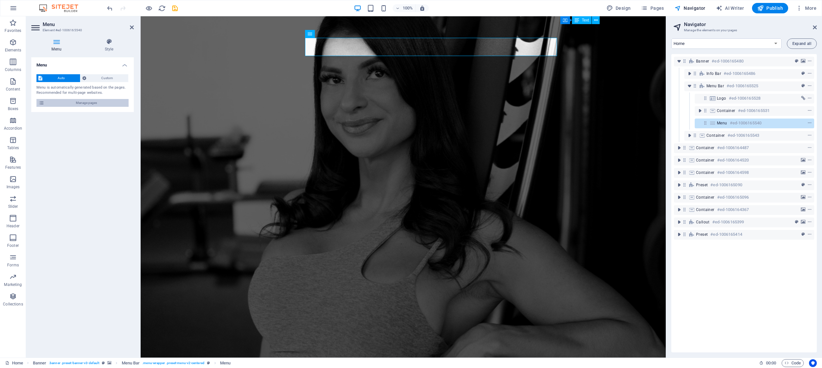
click at [94, 102] on span "Manage pages" at bounding box center [86, 103] width 80 height 8
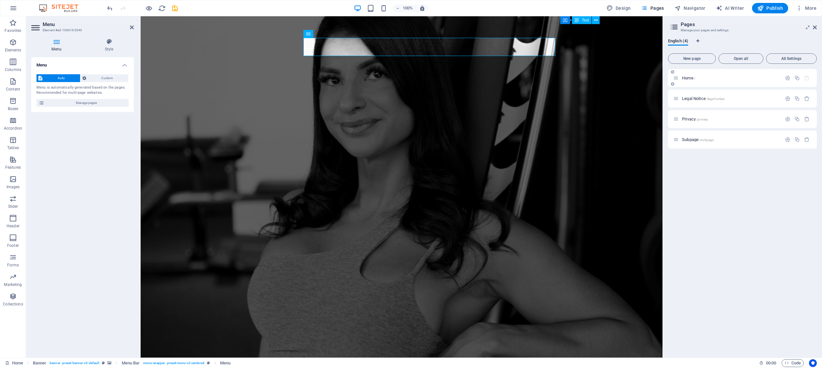
click at [571, 76] on p "Home /" at bounding box center [731, 78] width 98 height 4
click at [571, 76] on icon "button" at bounding box center [788, 78] width 6 height 6
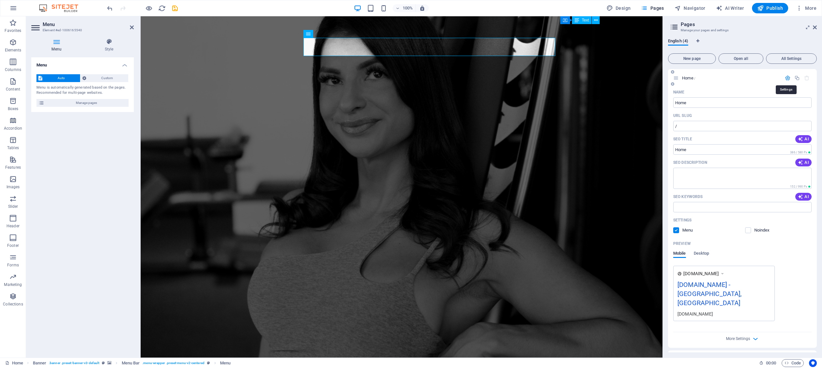
click at [571, 76] on icon "button" at bounding box center [788, 78] width 6 height 6
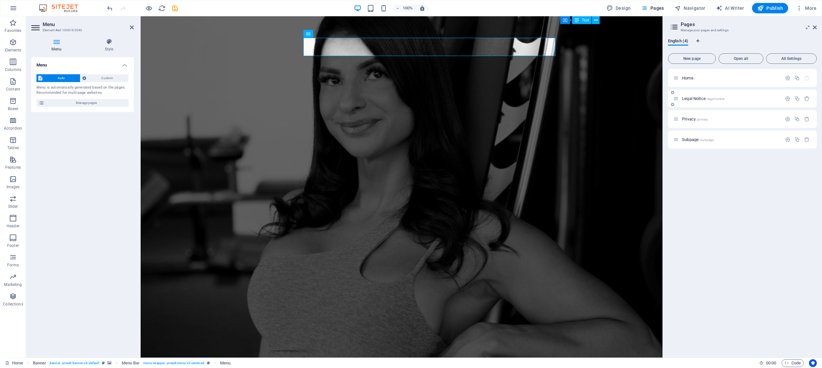
click at [571, 94] on div "Legal Notice /legal-notice" at bounding box center [742, 99] width 149 height 18
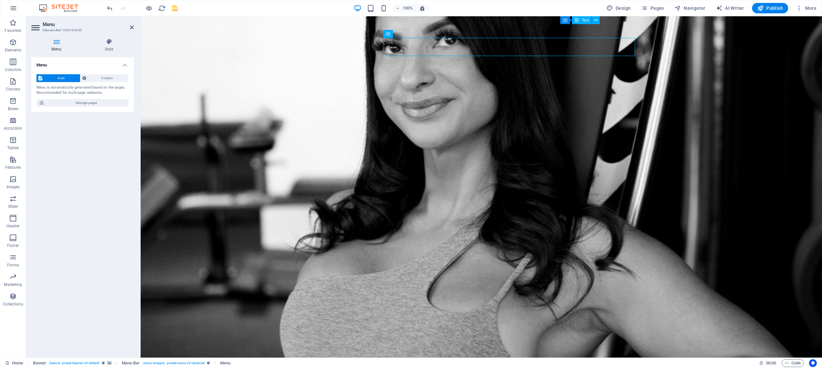
click at [45, 82] on div "Auto Custom Menu is automatically generated based on the pages. Recommended for…" at bounding box center [82, 90] width 103 height 43
click at [131, 25] on icon at bounding box center [132, 27] width 4 height 5
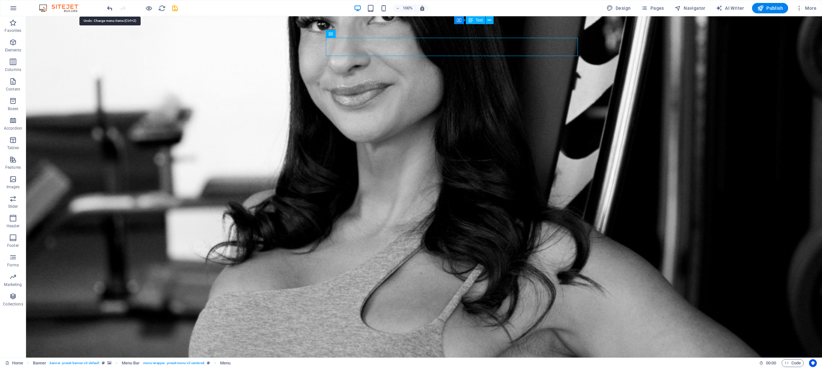
click at [111, 8] on icon "undo" at bounding box center [109, 8] width 7 height 7
click at [571, 7] on span "More" at bounding box center [806, 8] width 21 height 7
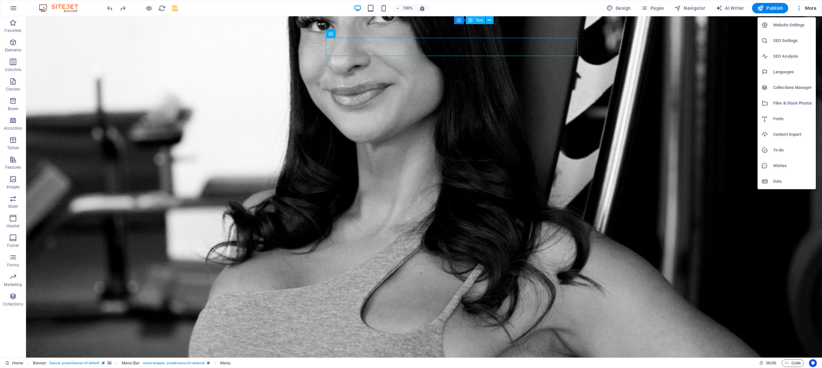
click at [571, 23] on h6 "Website Settings" at bounding box center [792, 25] width 39 height 8
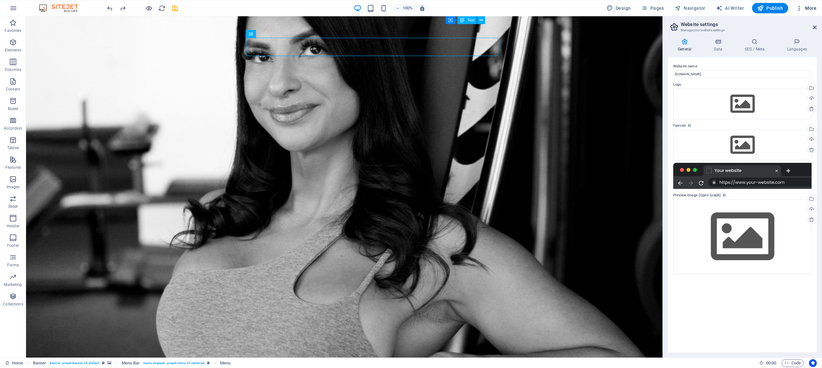
click at [571, 8] on span "More" at bounding box center [806, 8] width 21 height 7
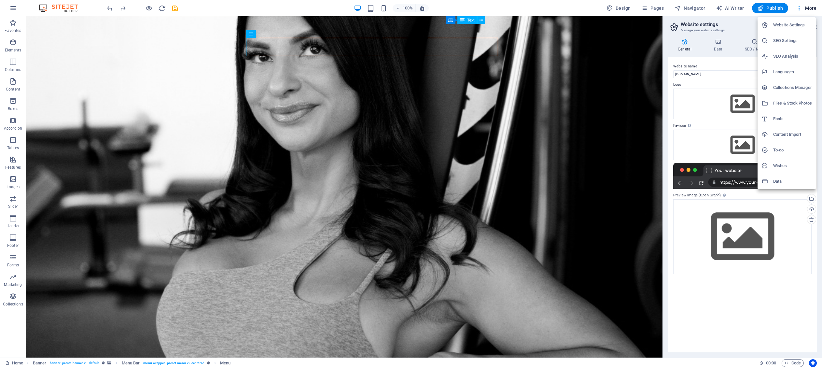
click at [571, 9] on div at bounding box center [411, 184] width 822 height 368
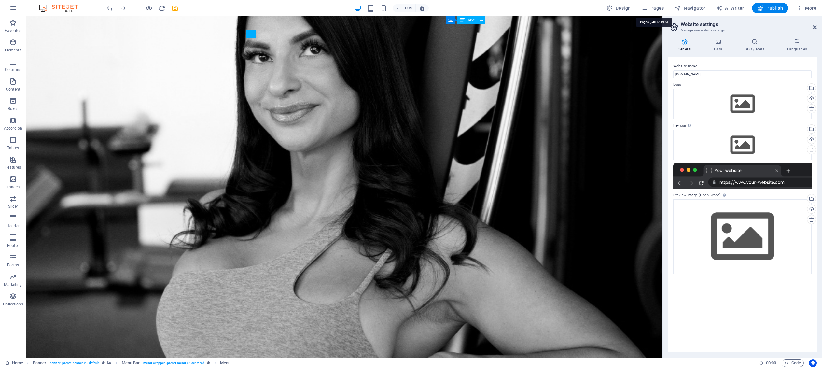
click at [571, 9] on span "Pages" at bounding box center [652, 8] width 23 height 7
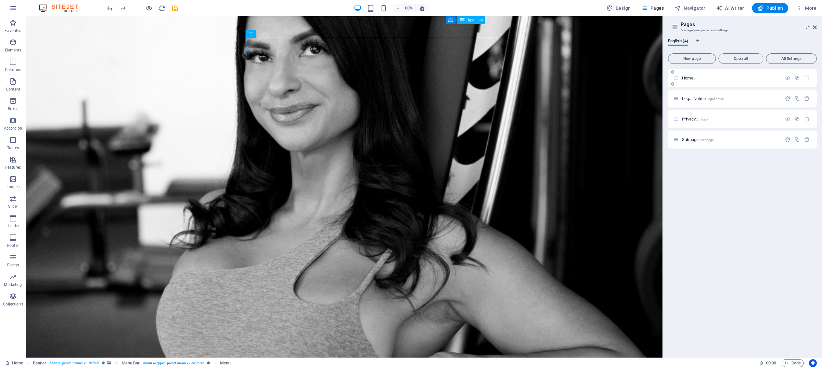
click at [571, 79] on p "Home /" at bounding box center [731, 78] width 98 height 4
click at [571, 78] on icon "button" at bounding box center [788, 78] width 6 height 6
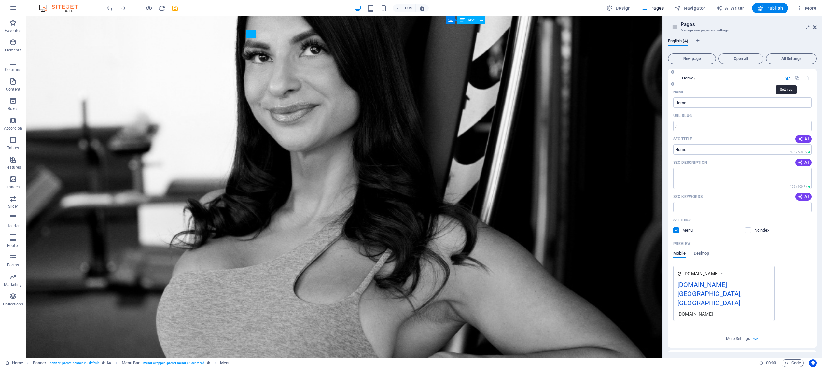
click at [571, 78] on icon "button" at bounding box center [788, 78] width 6 height 6
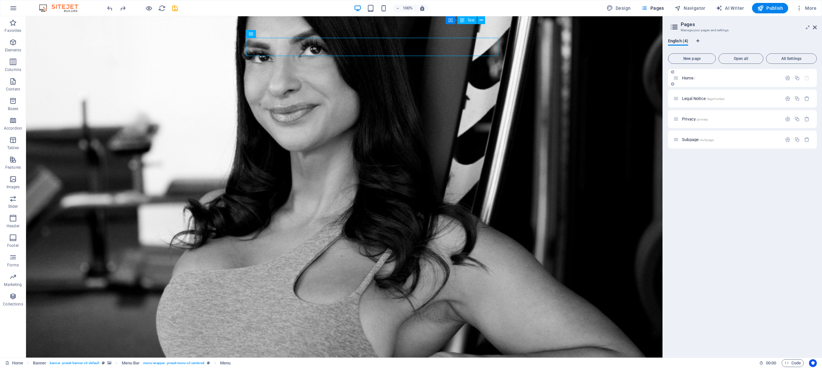
click at [571, 77] on p "Home /" at bounding box center [731, 78] width 98 height 4
click at [571, 7] on span "Design" at bounding box center [618, 8] width 24 height 7
select select "px"
select select "400"
select select "px"
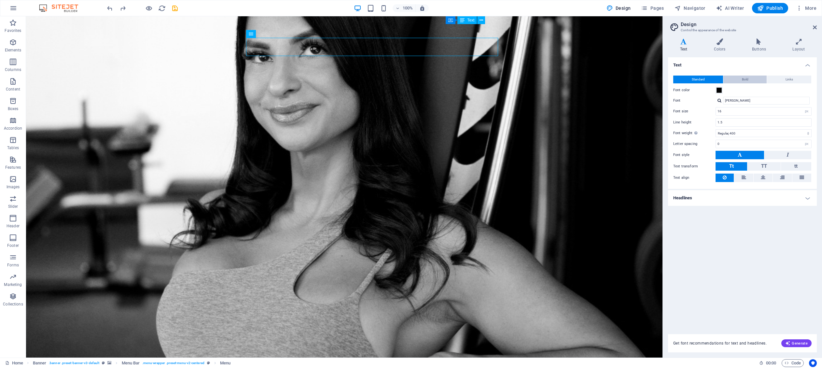
click at [571, 79] on button "Bold" at bounding box center [744, 80] width 43 height 8
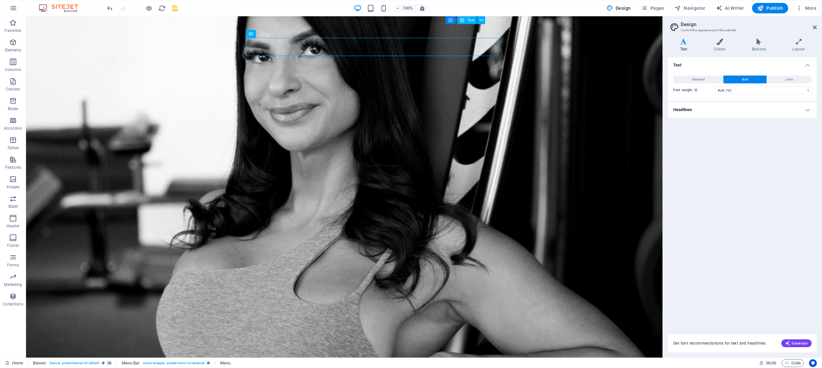
click at [571, 111] on h4 "Headlines" at bounding box center [742, 110] width 149 height 16
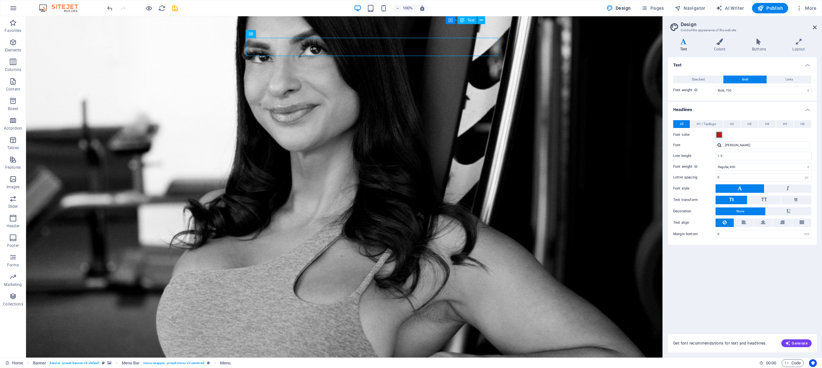
click at [571, 133] on span at bounding box center [719, 134] width 5 height 5
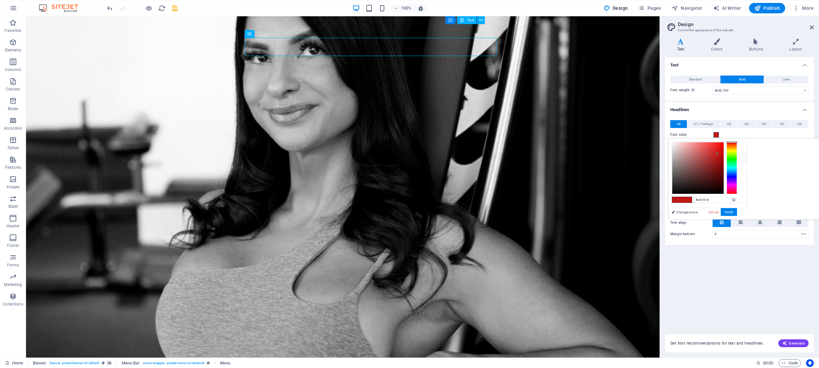
click at [571, 179] on div "less Background color #ffffff Primary color #c41616 Secondary color #000000 Fon…" at bounding box center [744, 178] width 151 height 81
click at [571, 198] on input "#c41616" at bounding box center [715, 200] width 43 height 7
paste input "6E38D5"
type input "#6e38d5"
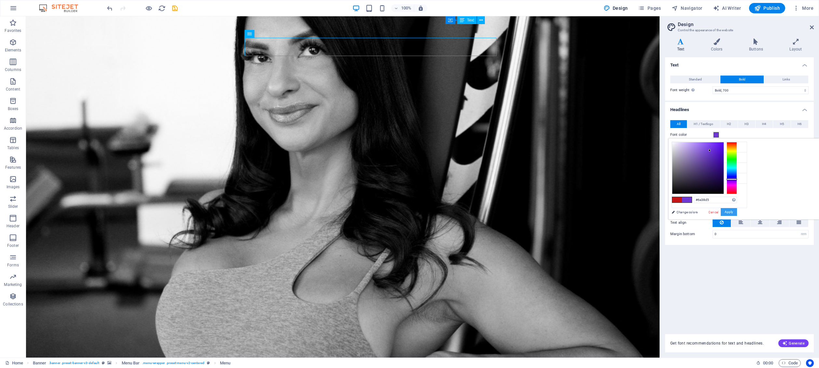
click at [571, 213] on button "Apply" at bounding box center [729, 212] width 16 height 8
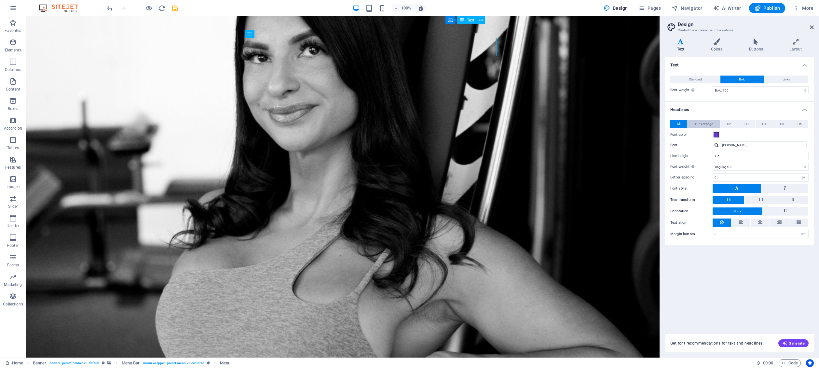
click at [571, 123] on span "H1 / Textlogo" at bounding box center [704, 124] width 20 height 8
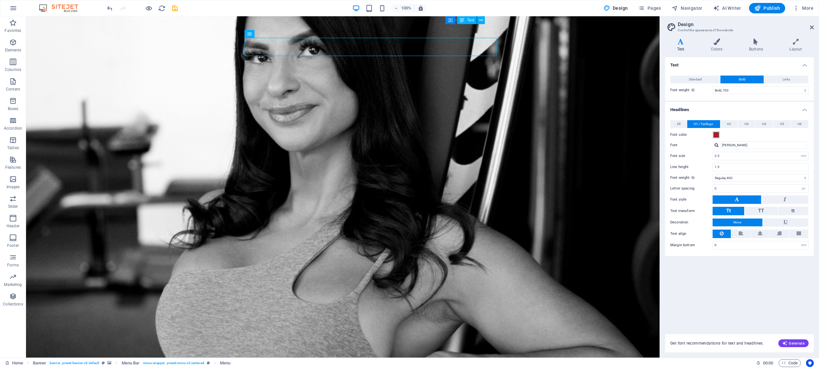
click at [571, 132] on span at bounding box center [716, 134] width 5 height 5
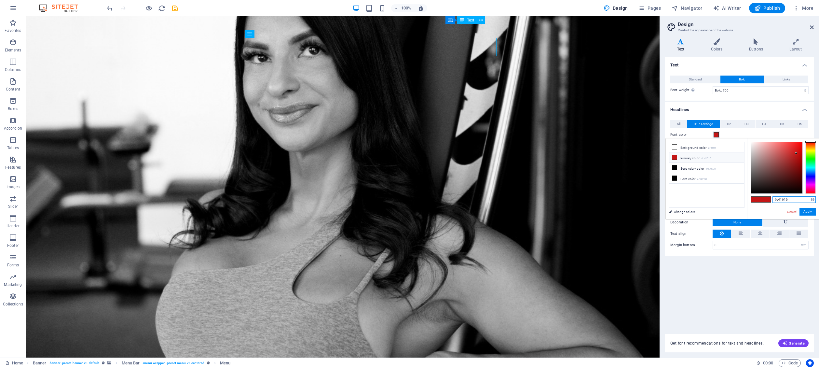
click at [571, 197] on input "#c41616" at bounding box center [794, 199] width 43 height 7
click at [571, 201] on input "#c41616" at bounding box center [794, 199] width 43 height 7
paste input "6E38D5"
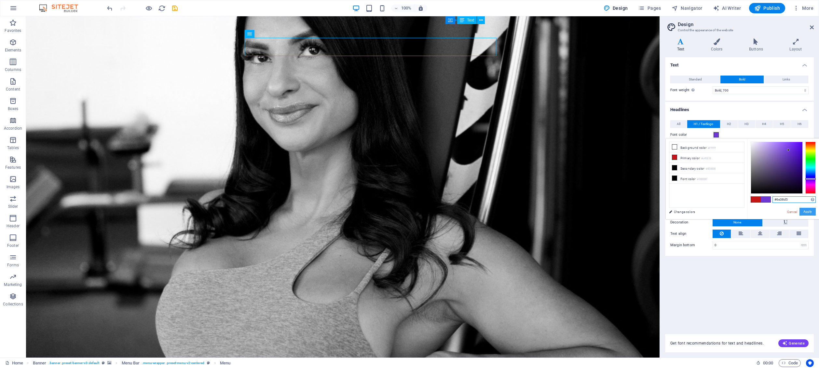
type input "#6e38d5"
click at [571, 212] on button "Apply" at bounding box center [808, 212] width 16 height 8
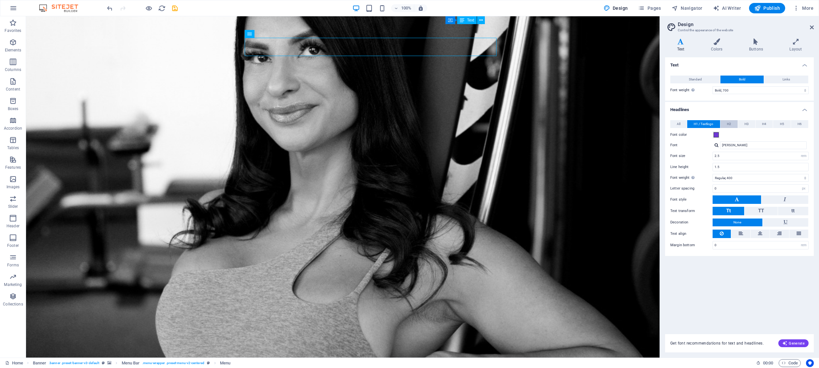
click at [571, 123] on span "H2" at bounding box center [729, 124] width 4 height 8
click at [571, 135] on span at bounding box center [716, 134] width 5 height 5
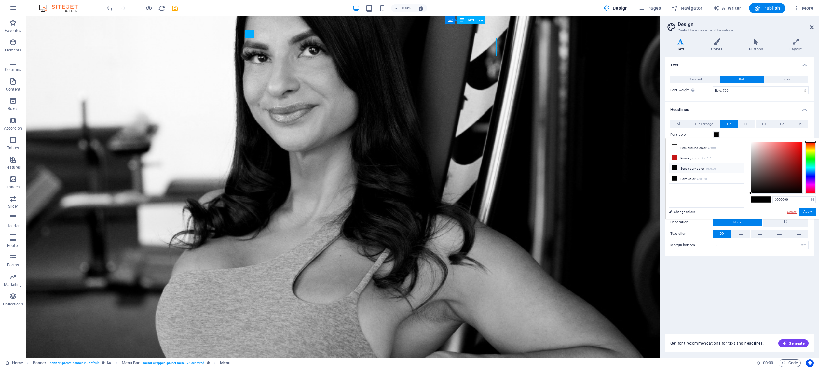
click at [571, 212] on link "Cancel" at bounding box center [792, 211] width 11 height 5
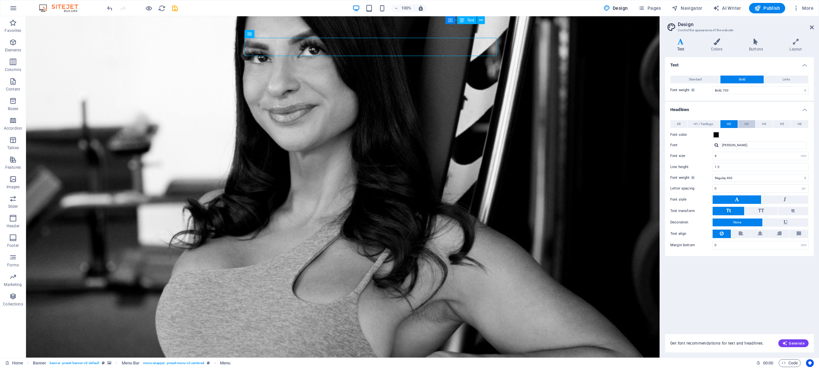
click at [571, 122] on button "H3" at bounding box center [746, 124] width 17 height 8
click at [571, 135] on span at bounding box center [716, 134] width 5 height 5
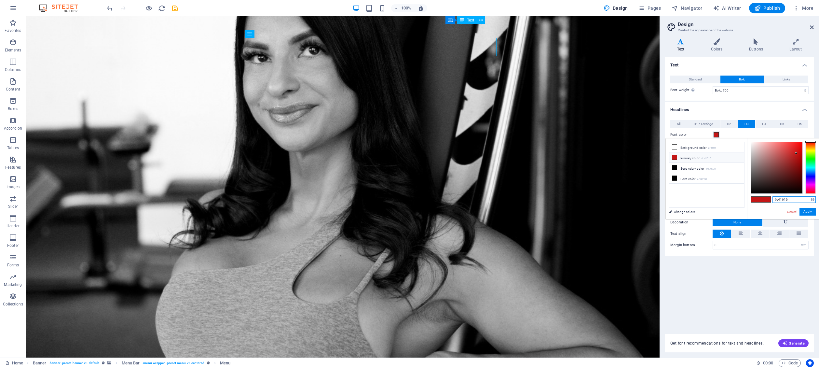
click at [571, 199] on input "#c41616" at bounding box center [794, 199] width 43 height 7
paste input "6E38D5"
type input "#6e38d5"
click at [571, 209] on button "Apply" at bounding box center [808, 212] width 16 height 8
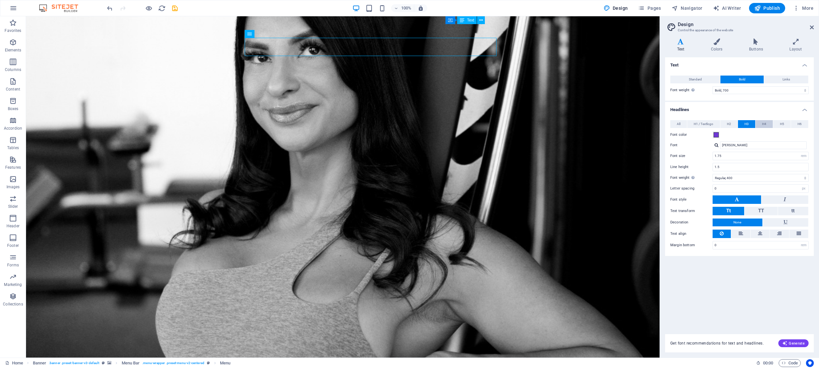
click at [571, 122] on span "H4" at bounding box center [764, 124] width 4 height 8
click at [571, 134] on span at bounding box center [716, 134] width 5 height 5
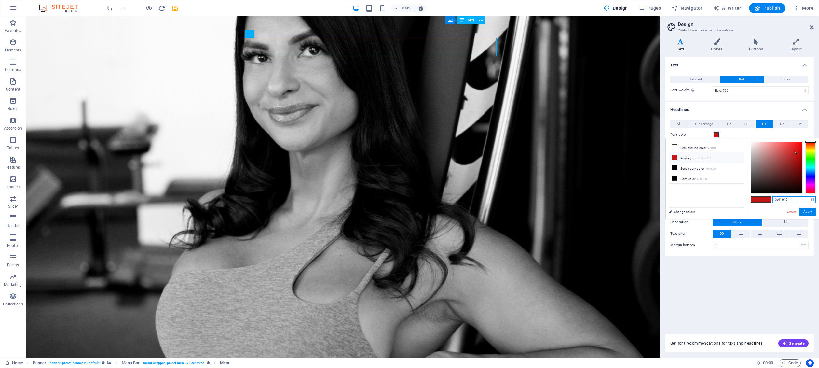
click at [571, 199] on input "#c41616" at bounding box center [794, 199] width 43 height 7
paste input "6E38D5"
type input "#6e38d5"
click at [571, 211] on button "Apply" at bounding box center [808, 212] width 16 height 8
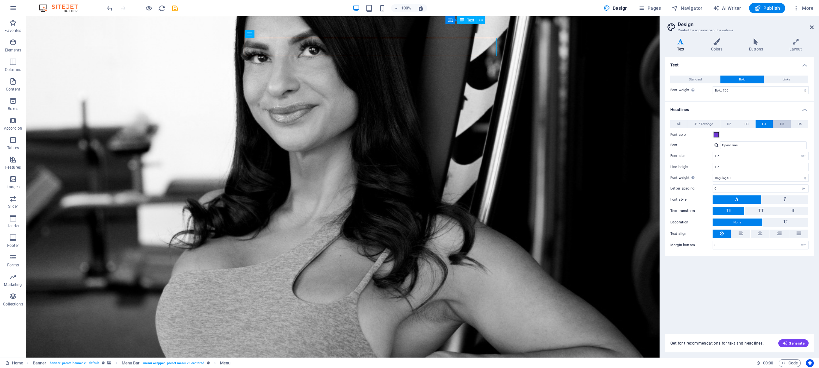
click at [571, 124] on button "H5" at bounding box center [781, 124] width 17 height 8
click at [571, 133] on div "Font color" at bounding box center [740, 135] width 138 height 8
click at [571, 135] on span at bounding box center [716, 134] width 5 height 5
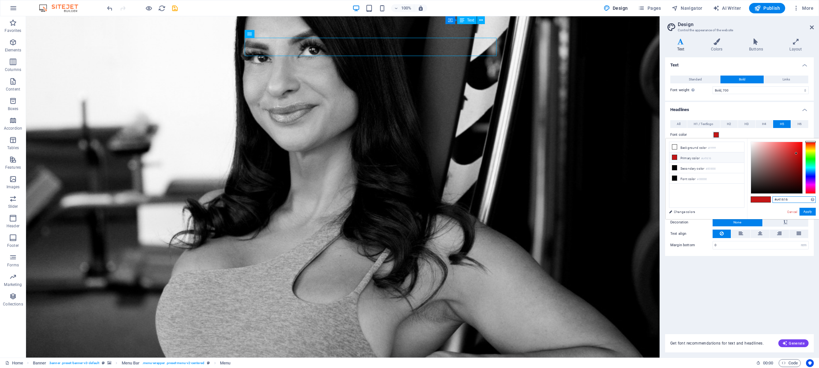
click at [571, 200] on input "#c41616" at bounding box center [794, 199] width 43 height 7
paste input "6E38D5"
type input "#6e38d5"
click at [571, 211] on button "Apply" at bounding box center [808, 212] width 16 height 8
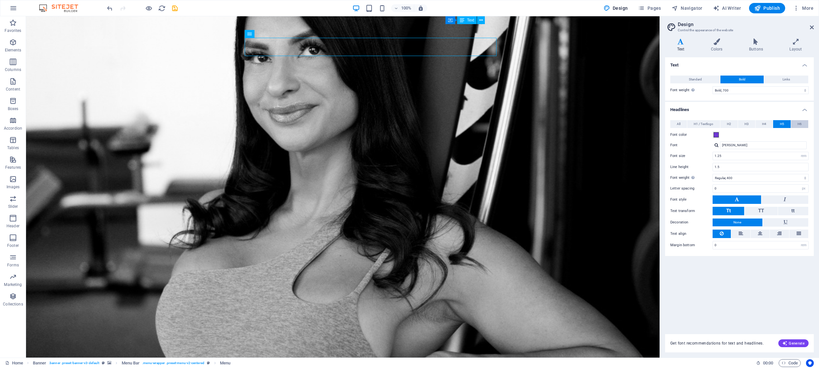
click at [571, 123] on span "H6" at bounding box center [800, 124] width 4 height 8
click at [571, 132] on span at bounding box center [716, 134] width 5 height 5
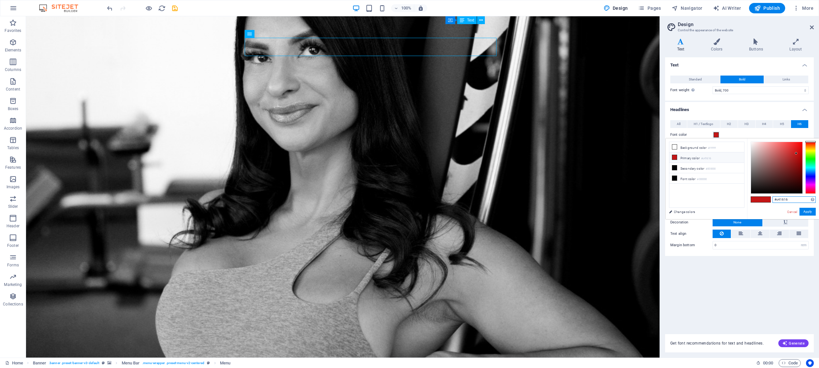
click at [571, 200] on input "#c41616" at bounding box center [794, 199] width 43 height 7
paste input "6E38D5"
click at [571, 207] on div "#6e38d5 Supported formats #0852ed rgb(8, 82, 237) rgba(8, 82, 237, 90%) hsv(221…" at bounding box center [783, 225] width 72 height 175
click at [571, 210] on button "Apply" at bounding box center [808, 212] width 16 height 8
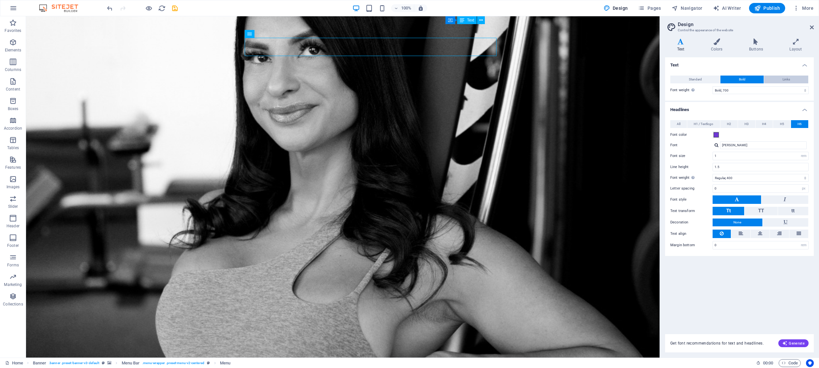
click at [571, 79] on button "Links" at bounding box center [786, 80] width 44 height 8
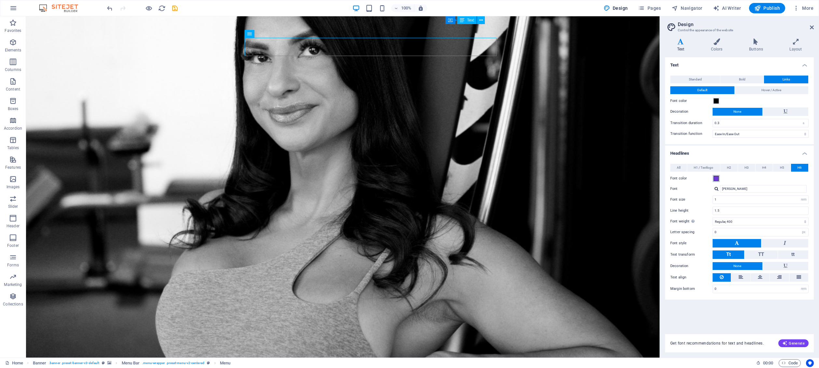
click at [571, 176] on span at bounding box center [716, 178] width 5 height 5
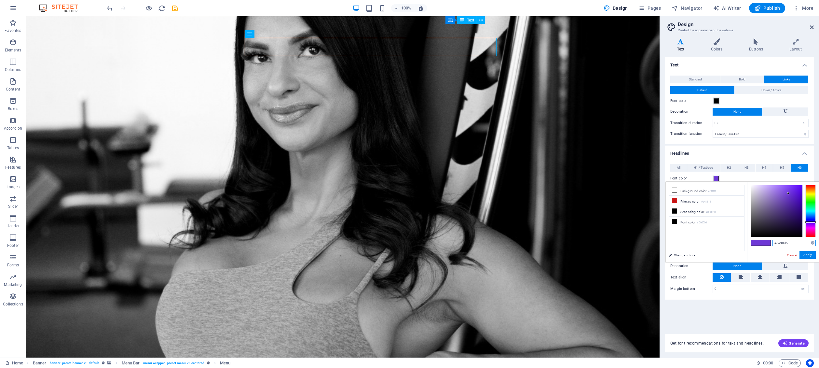
click at [571, 244] on input "#6e38d5" at bounding box center [794, 243] width 43 height 7
paste input "E38D"
type input "#6e38d5"
click at [571, 253] on button "Apply" at bounding box center [808, 255] width 16 height 8
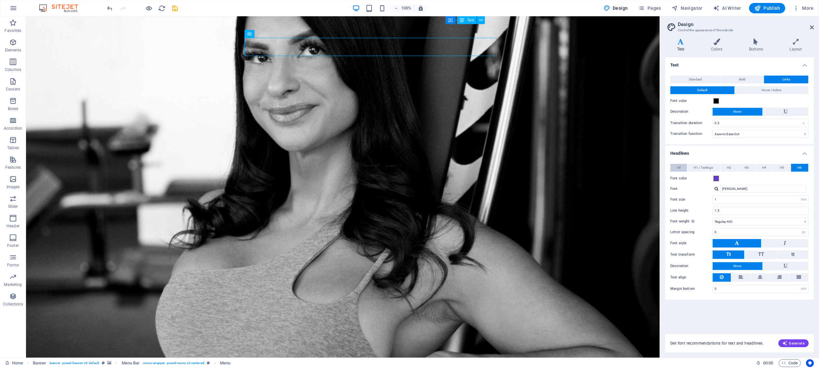
click at [571, 167] on button "All" at bounding box center [679, 168] width 17 height 8
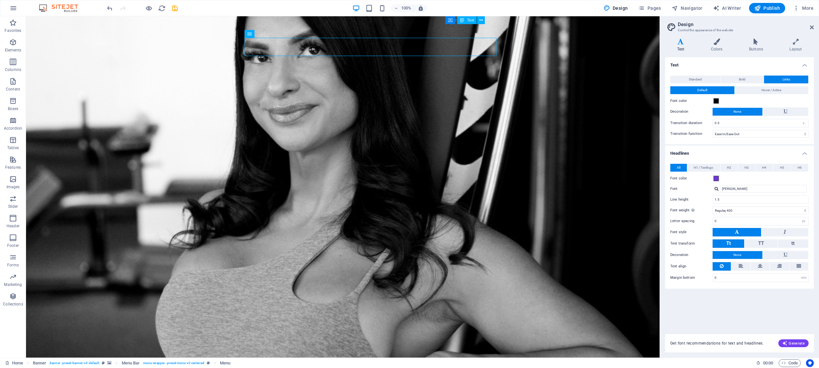
click at [571, 167] on button "All" at bounding box center [679, 168] width 17 height 8
click at [571, 153] on h4 "Headlines" at bounding box center [739, 152] width 149 height 12
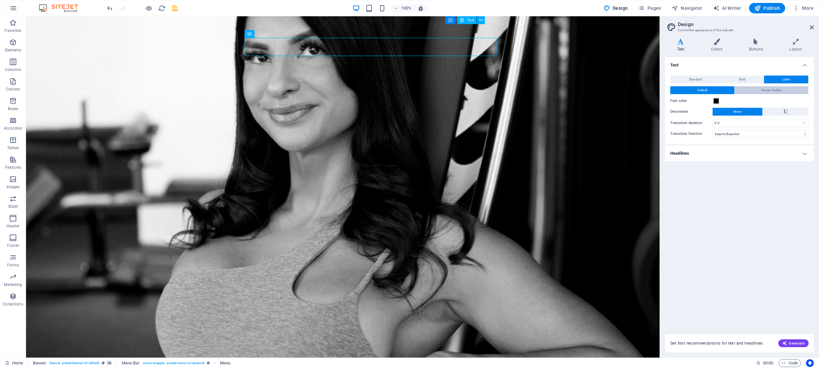
click at [571, 90] on button "Hover / Active" at bounding box center [772, 90] width 74 height 8
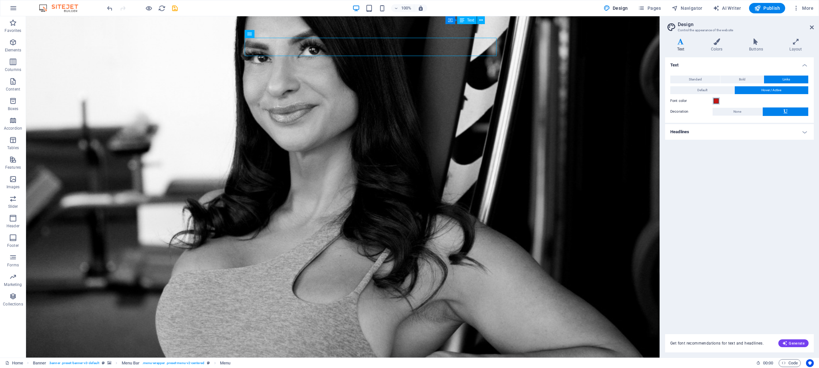
click at [571, 101] on span at bounding box center [716, 100] width 5 height 5
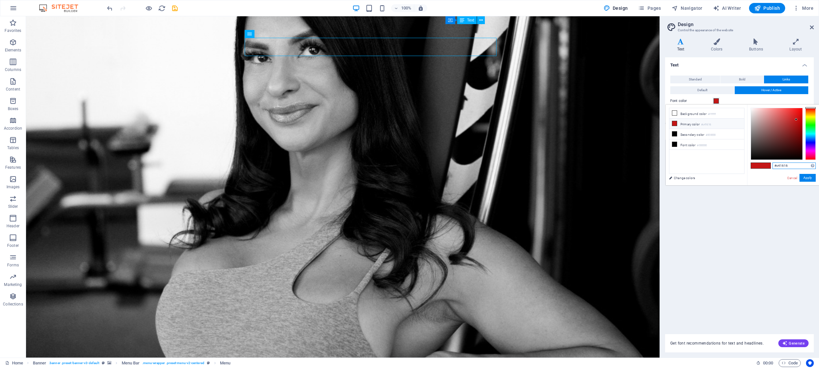
click at [571, 164] on input "#c41616" at bounding box center [794, 165] width 43 height 7
paste input "6E38D5"
type input "#6e38d5"
click at [571, 177] on button "Apply" at bounding box center [808, 178] width 16 height 8
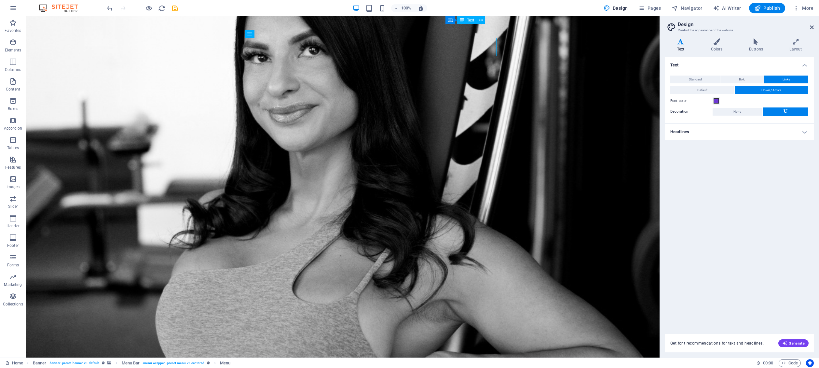
click at [571, 90] on span "Hover / Active" at bounding box center [772, 90] width 20 height 8
click at [571, 87] on button "Default" at bounding box center [703, 90] width 64 height 8
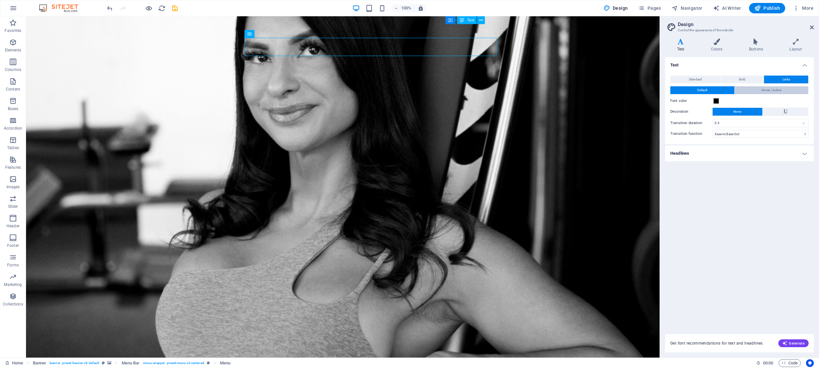
click at [571, 90] on button "Hover / Active" at bounding box center [772, 90] width 74 height 8
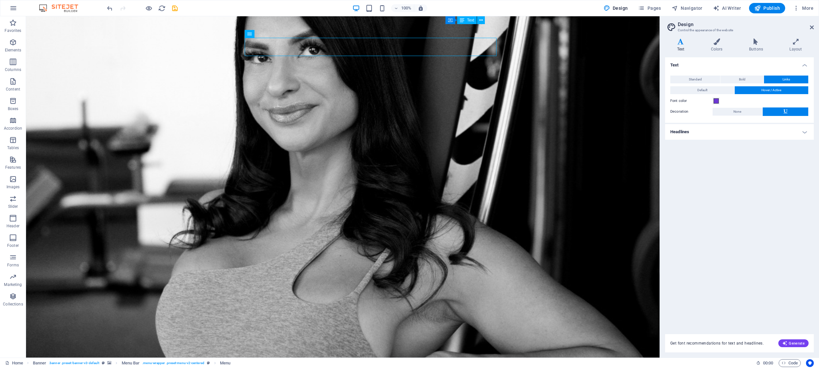
click at [571, 79] on span "Links" at bounding box center [786, 80] width 7 height 8
click at [571, 78] on button "Bold" at bounding box center [742, 80] width 43 height 8
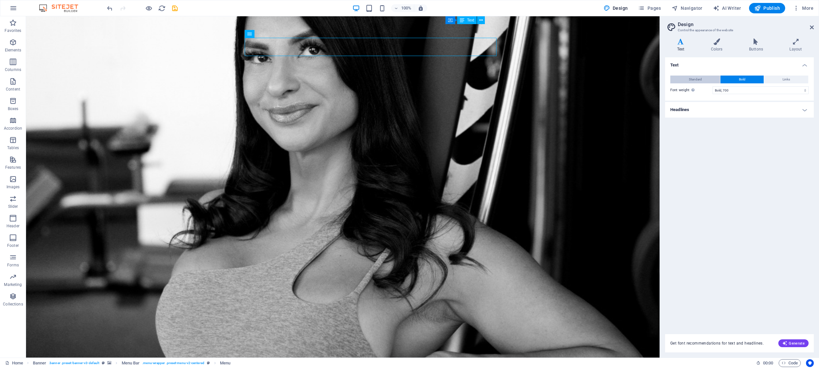
click at [571, 78] on span "Standard" at bounding box center [695, 80] width 13 height 8
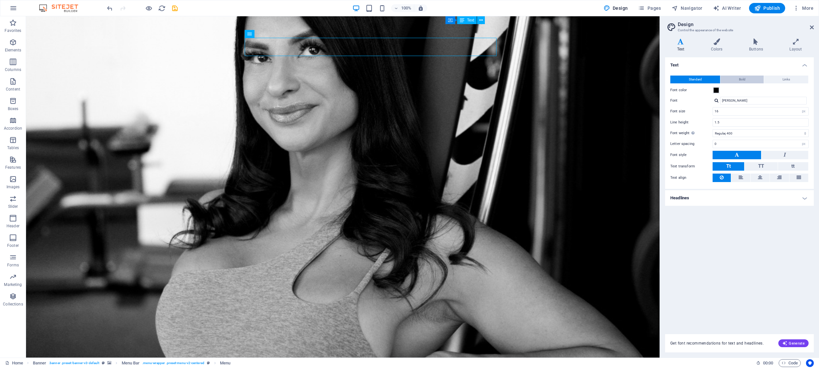
click at [571, 79] on button "Bold" at bounding box center [742, 80] width 43 height 8
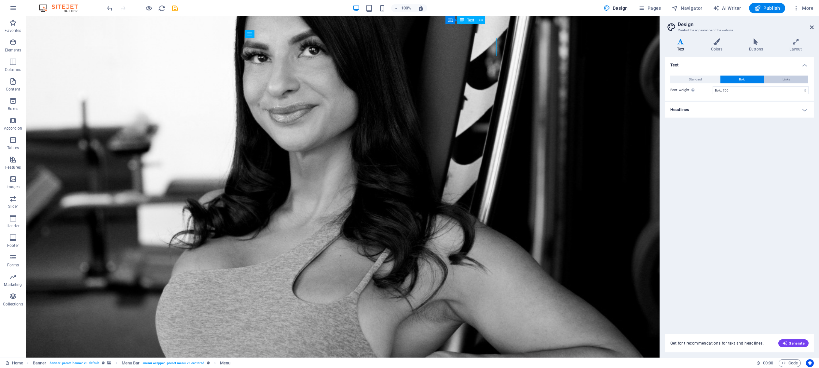
click at [571, 79] on button "Links" at bounding box center [786, 80] width 44 height 8
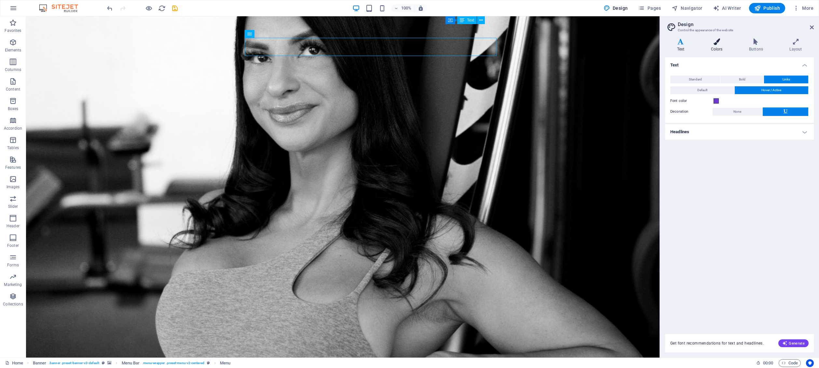
click at [571, 46] on h4 "Colors" at bounding box center [718, 45] width 38 height 14
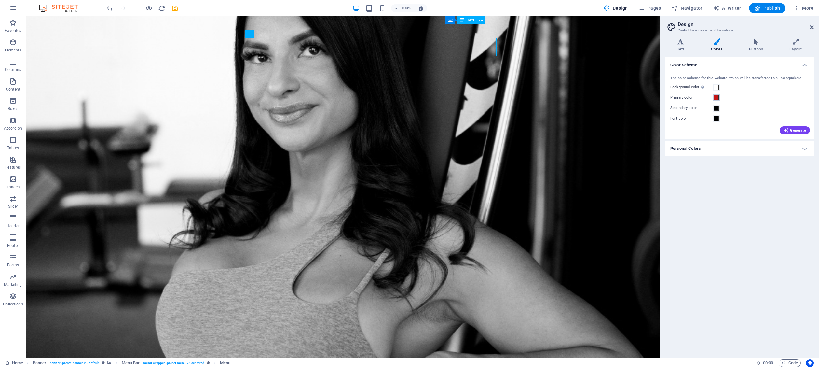
click at [571, 99] on span at bounding box center [716, 97] width 5 height 5
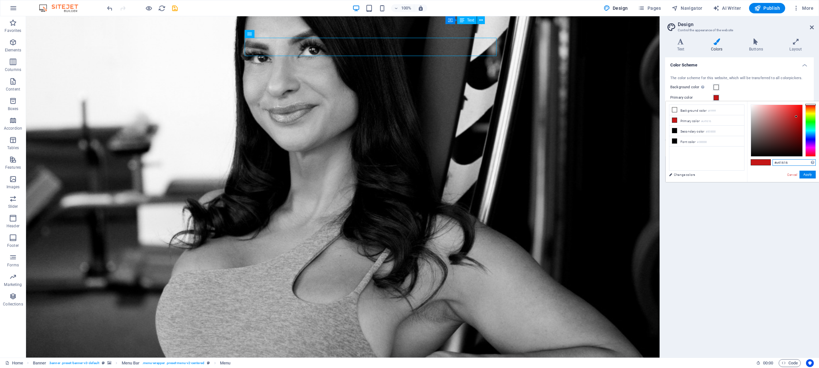
click at [571, 161] on input "#c41616" at bounding box center [794, 162] width 43 height 7
paste input "6E38D5"
type input "#6e38d5"
click at [571, 171] on button "Apply" at bounding box center [808, 175] width 16 height 8
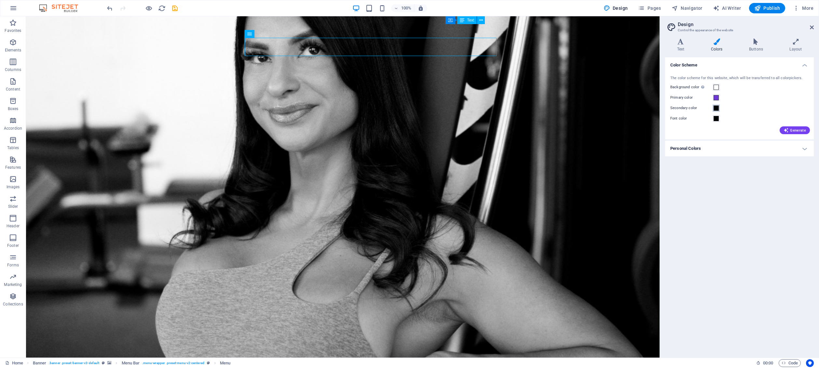
click at [571, 109] on span at bounding box center [716, 107] width 5 height 5
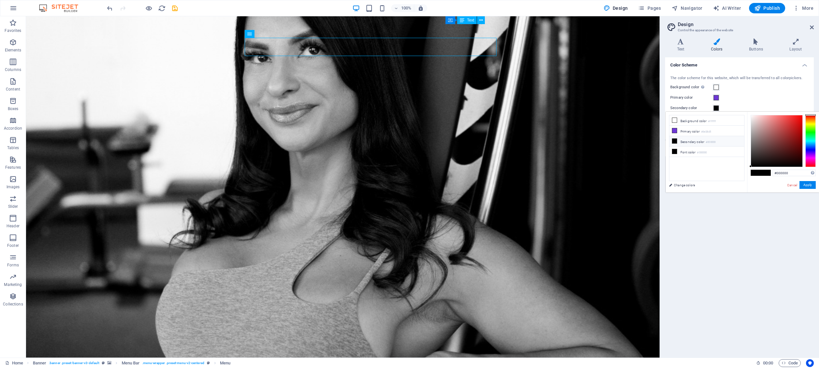
click at [571, 142] on li "Secondary color #000000" at bounding box center [707, 141] width 75 height 10
click at [571, 172] on input "#000000" at bounding box center [794, 173] width 43 height 7
paste input "f8f5fd"
type input "#f8f5fd"
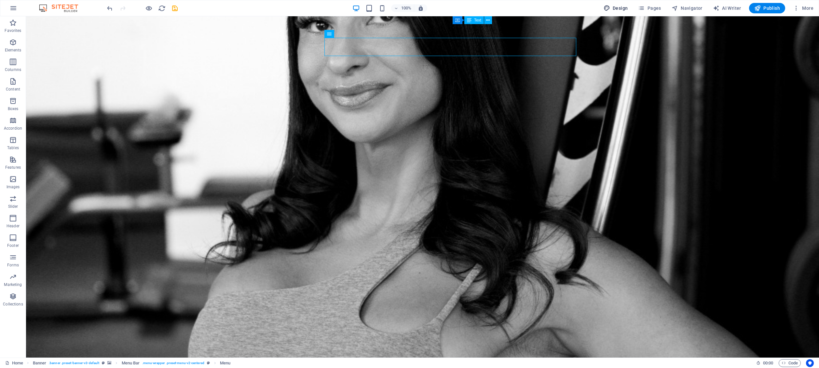
click at [571, 10] on span "Design" at bounding box center [616, 8] width 24 height 7
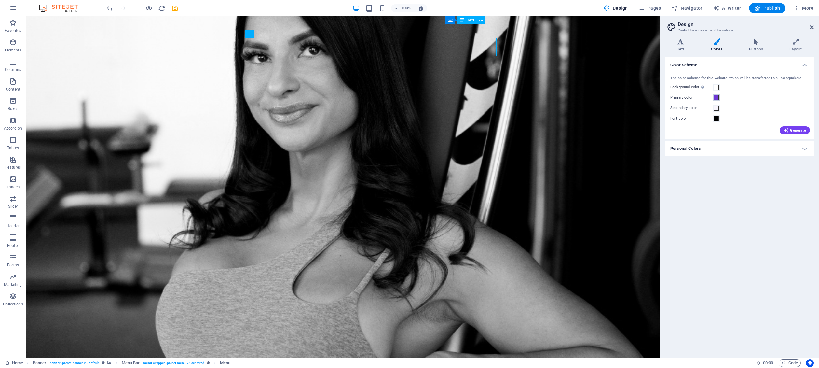
click at [571, 96] on span at bounding box center [716, 97] width 5 height 5
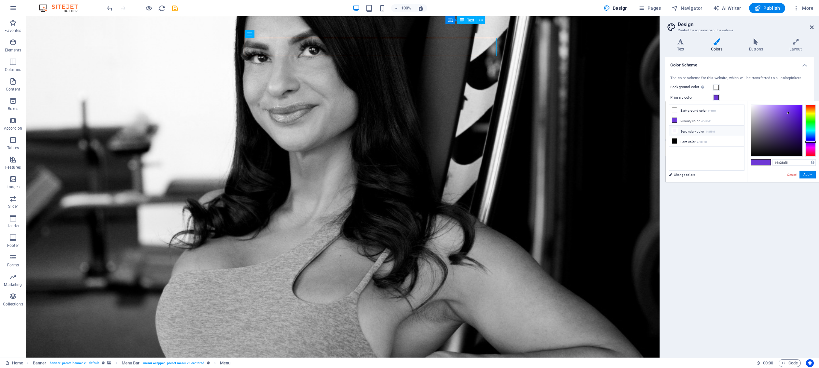
click at [571, 132] on li "Secondary color #f8f5fd" at bounding box center [707, 131] width 75 height 10
type input "#f8f5fd"
click at [571, 164] on input "#f8f5fd" at bounding box center [794, 162] width 43 height 7
click at [571, 172] on button "Apply" at bounding box center [808, 175] width 16 height 8
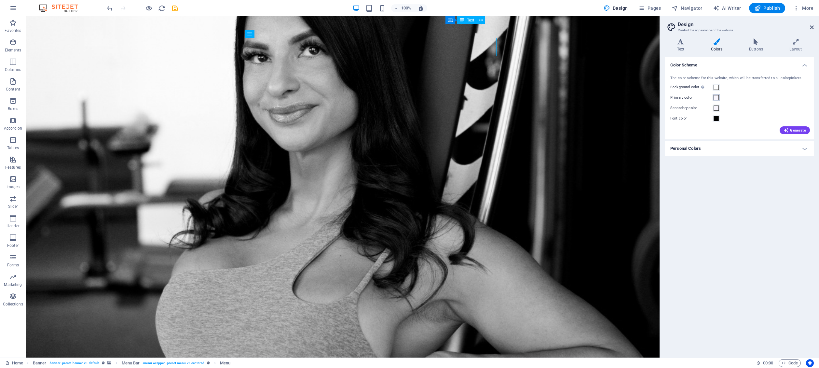
click at [571, 100] on span at bounding box center [716, 97] width 5 height 5
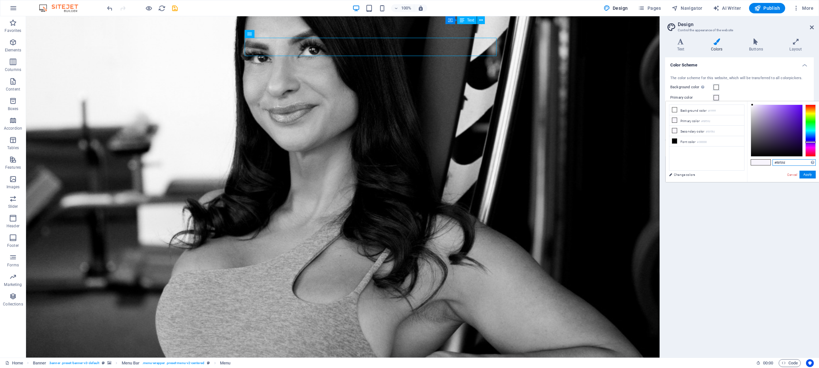
click at [571, 164] on input "#f8f5fd" at bounding box center [794, 162] width 43 height 7
click at [571, 163] on input "#f8f5fd" at bounding box center [794, 162] width 43 height 7
click at [571, 175] on button "Apply" at bounding box center [808, 175] width 16 height 8
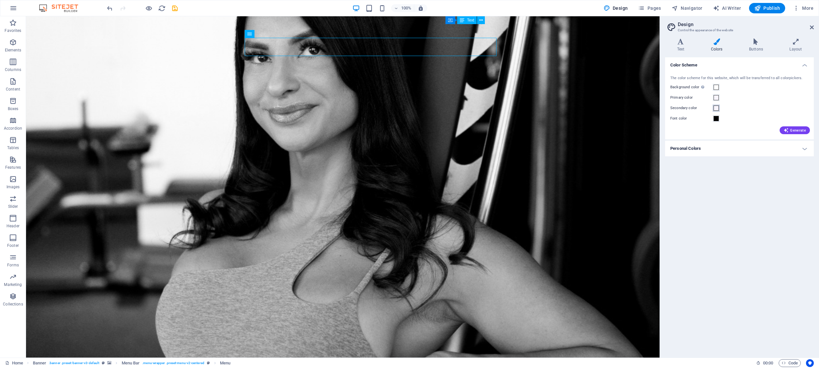
click at [571, 105] on span at bounding box center [716, 107] width 5 height 5
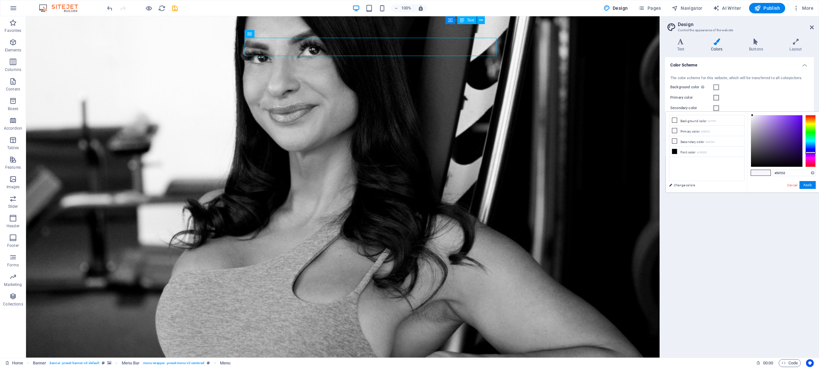
click at [571, 171] on span at bounding box center [756, 173] width 10 height 6
type input "#8a48f9"
drag, startPoint x: 791, startPoint y: 124, endPoint x: 787, endPoint y: 116, distance: 8.6
click at [571, 116] on div at bounding box center [776, 140] width 51 height 51
click at [571, 184] on button "Apply" at bounding box center [808, 185] width 16 height 8
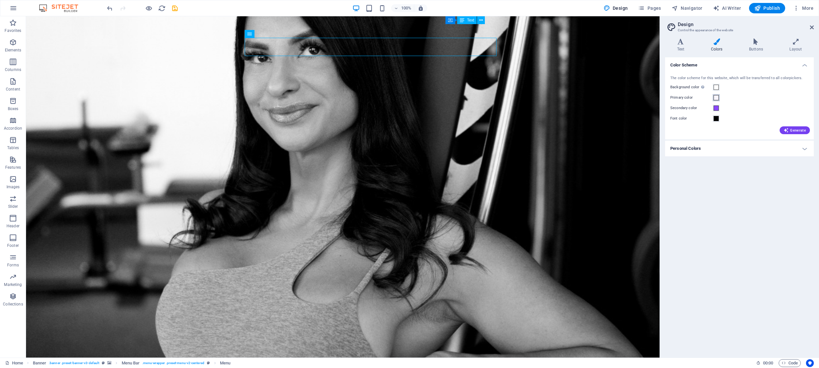
click at [571, 96] on span at bounding box center [716, 97] width 5 height 5
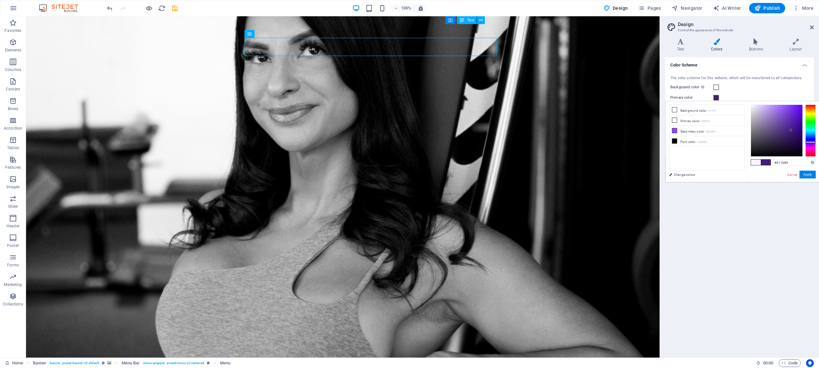
click at [791, 130] on div at bounding box center [776, 130] width 51 height 51
drag, startPoint x: 791, startPoint y: 129, endPoint x: 792, endPoint y: 113, distance: 16.0
click at [792, 113] on div at bounding box center [792, 112] width 2 height 2
type input "#6d3ac2"
drag, startPoint x: 792, startPoint y: 113, endPoint x: 787, endPoint y: 117, distance: 6.7
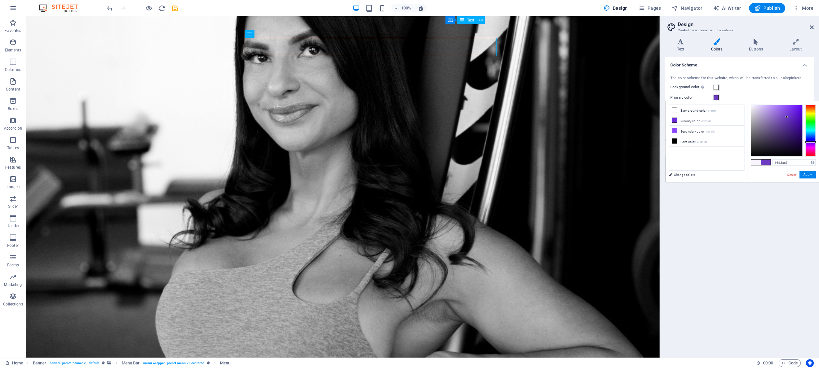
click at [787, 117] on div at bounding box center [787, 117] width 2 height 2
click at [809, 175] on button "Apply" at bounding box center [808, 175] width 16 height 8
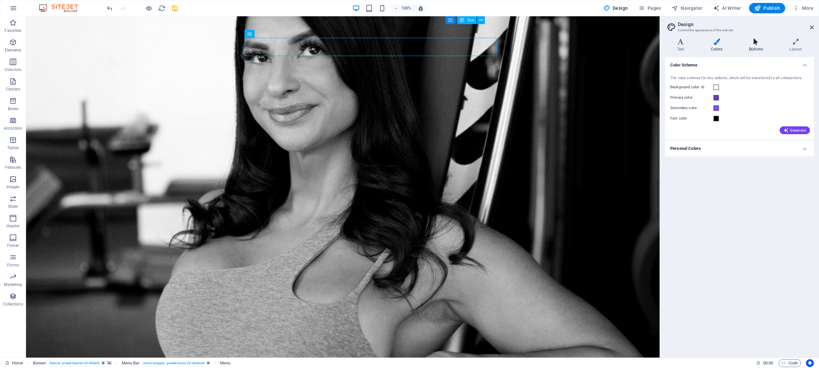
click at [757, 44] on icon at bounding box center [756, 41] width 38 height 7
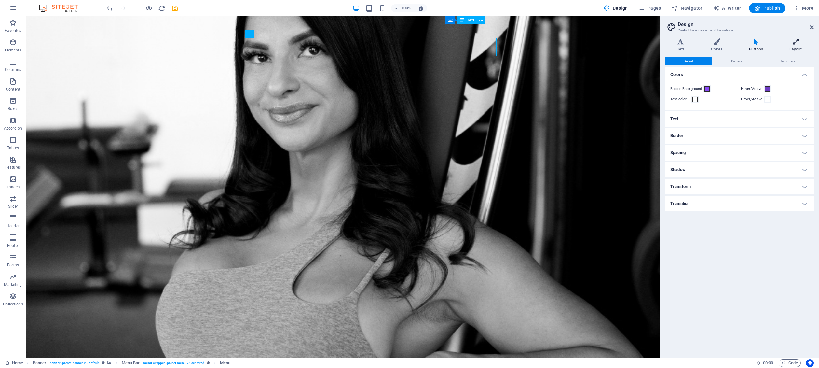
click at [797, 43] on icon at bounding box center [796, 41] width 36 height 7
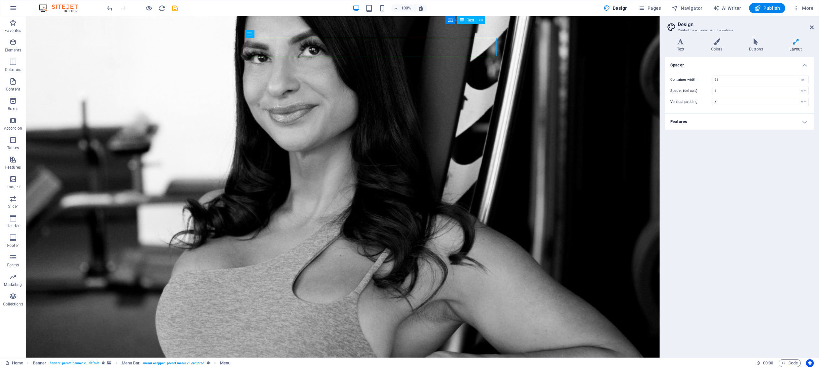
click at [777, 123] on h4 "Features" at bounding box center [739, 122] width 149 height 16
click at [769, 179] on div "Spacer Container width 61 rem px Spacer (default) 1 rem Vertical padding 5 rem …" at bounding box center [739, 204] width 149 height 295
click at [812, 25] on icon at bounding box center [812, 27] width 4 height 5
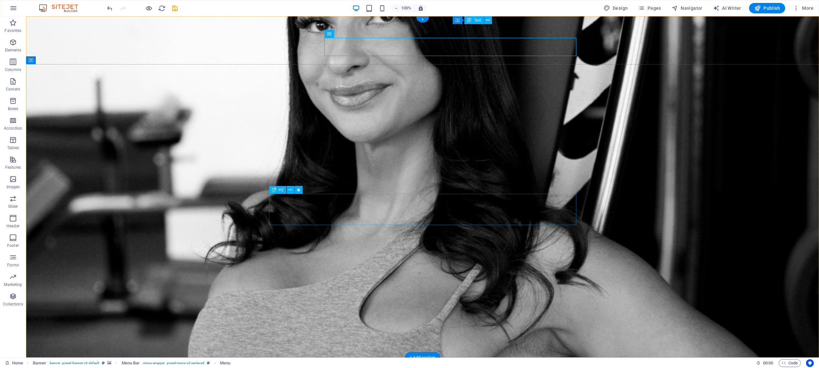
click at [279, 189] on span "H2" at bounding box center [281, 190] width 5 height 4
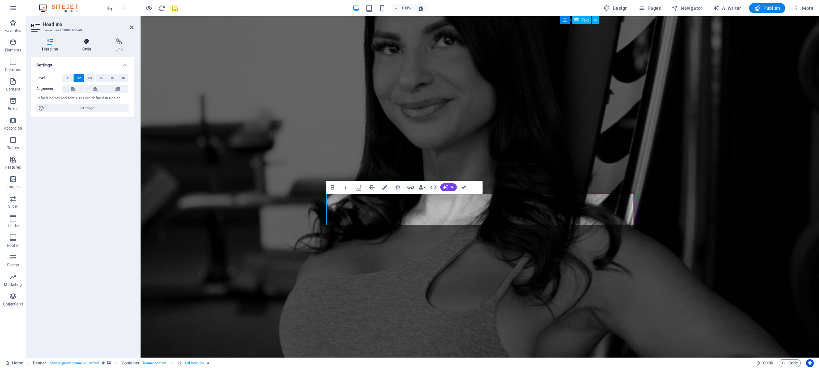
click at [90, 39] on icon at bounding box center [87, 41] width 31 height 7
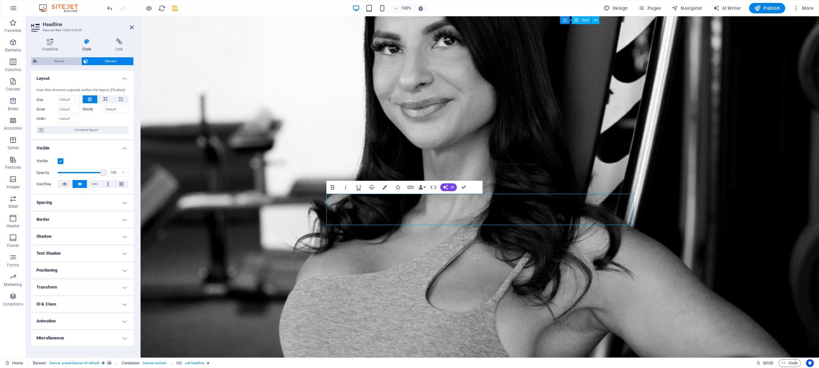
click at [50, 62] on span "Banner" at bounding box center [59, 61] width 40 height 8
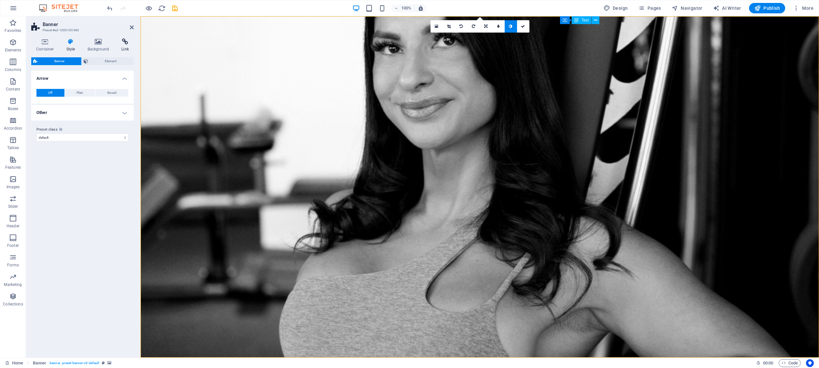
click at [123, 42] on icon at bounding box center [125, 41] width 17 height 7
click at [104, 43] on icon at bounding box center [99, 41] width 32 height 7
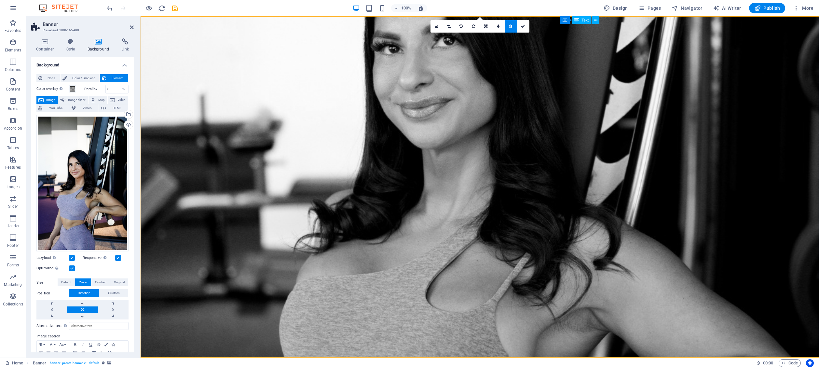
drag, startPoint x: 63, startPoint y: 45, endPoint x: 73, endPoint y: 59, distance: 17.6
click at [63, 53] on div "Container Style Background Link Size Height Default px rem % vh vw Min. height …" at bounding box center [82, 195] width 103 height 314
click at [81, 75] on span "Color / Gradient" at bounding box center [83, 78] width 29 height 8
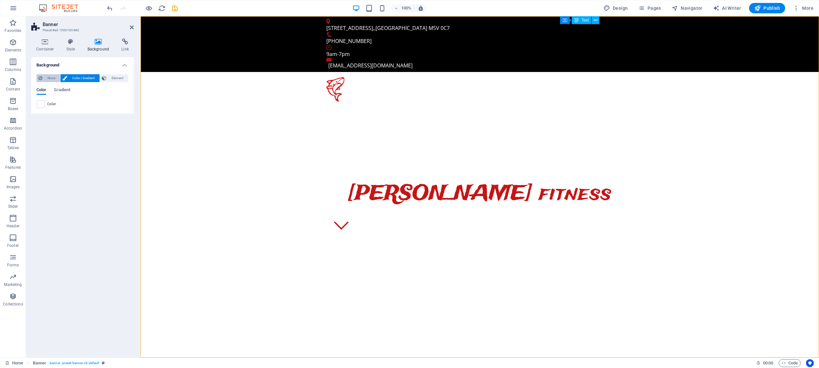
click at [44, 77] on span "None" at bounding box center [51, 78] width 14 height 8
click at [122, 77] on span "Element" at bounding box center [117, 78] width 18 height 8
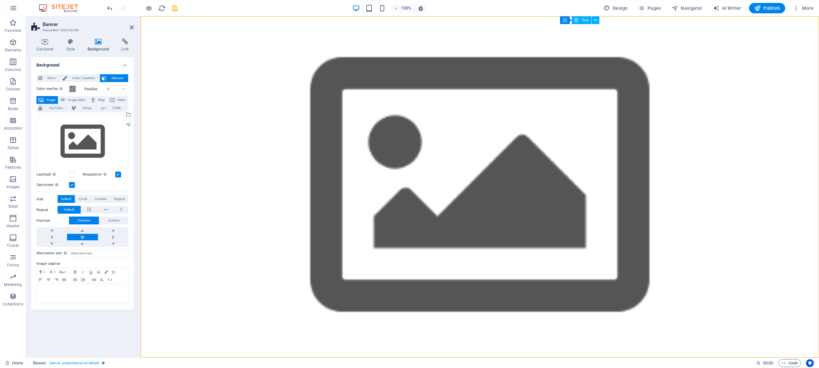
click at [73, 86] on span at bounding box center [72, 88] width 5 height 5
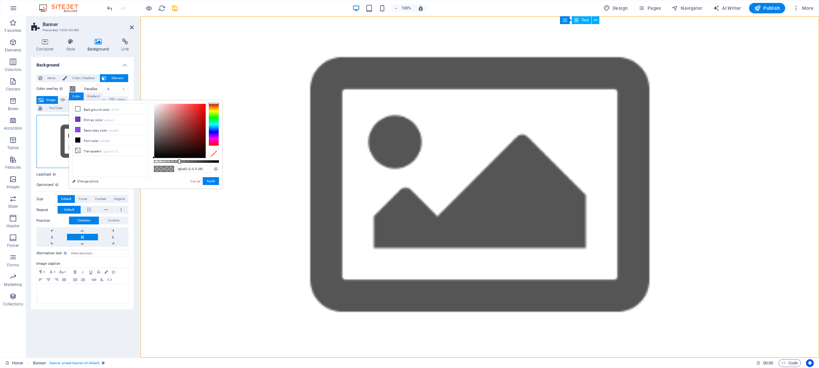
click at [49, 150] on div "Drag files here, click to choose files or select files from Files or our free s…" at bounding box center [82, 141] width 92 height 53
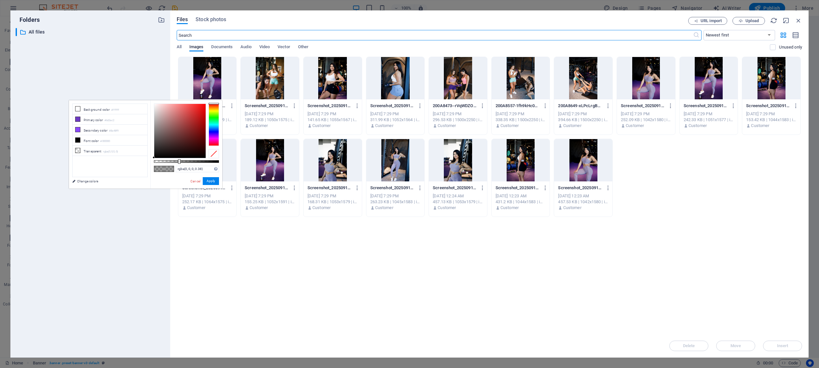
click at [327, 85] on div at bounding box center [333, 78] width 58 height 42
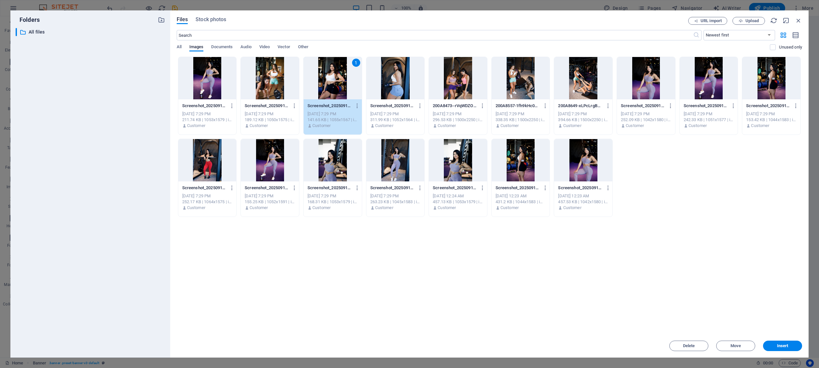
click at [327, 85] on div "1" at bounding box center [333, 78] width 58 height 42
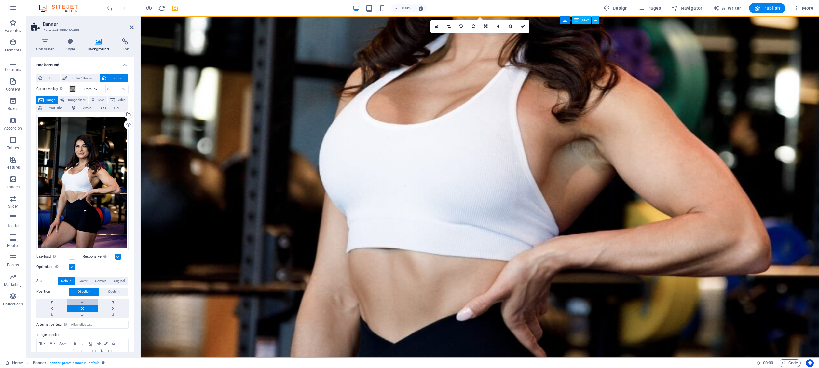
click at [85, 299] on link at bounding box center [82, 302] width 31 height 7
click at [84, 299] on link at bounding box center [82, 302] width 31 height 7
click at [108, 307] on link at bounding box center [113, 308] width 31 height 7
click at [80, 305] on link at bounding box center [82, 308] width 31 height 7
click at [83, 299] on link at bounding box center [82, 302] width 31 height 7
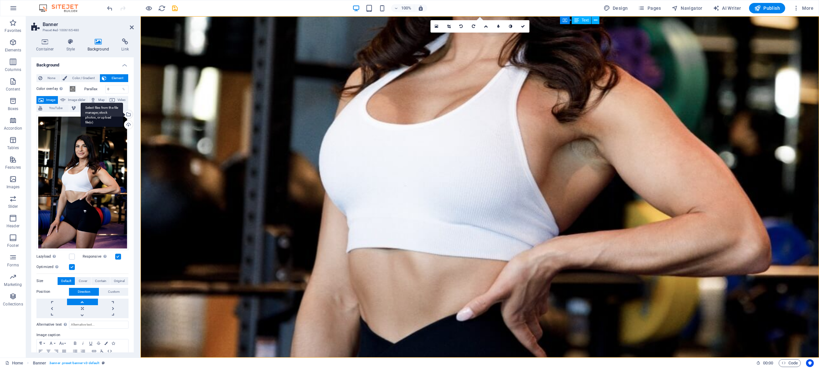
click at [123, 113] on div "Select files from the file manager, stock photos, or upload file(s)" at bounding box center [102, 115] width 42 height 24
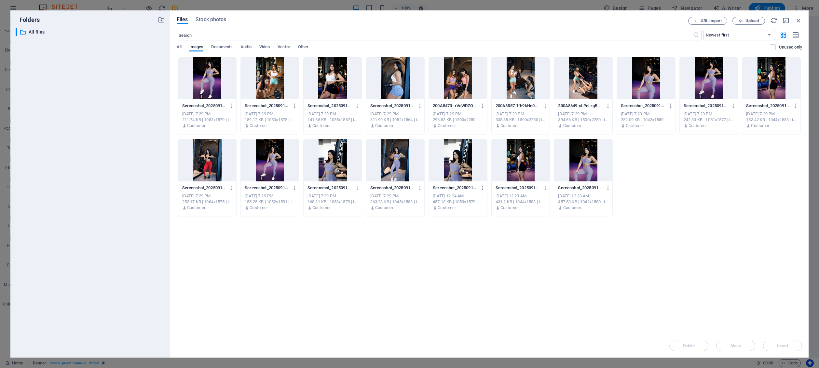
click at [209, 77] on div at bounding box center [207, 78] width 58 height 42
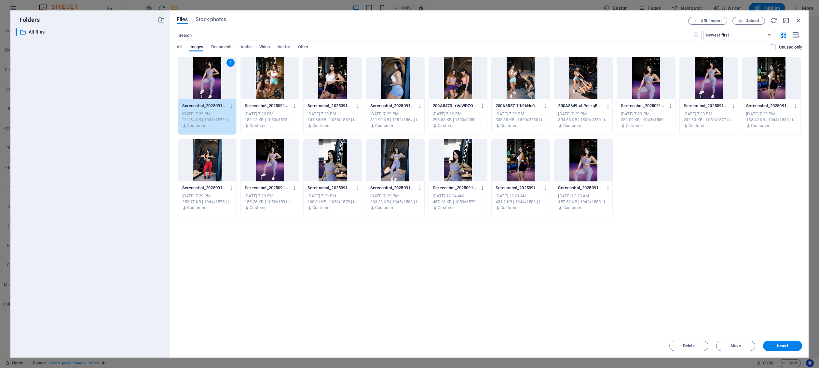
click at [209, 77] on div "1" at bounding box center [207, 78] width 58 height 42
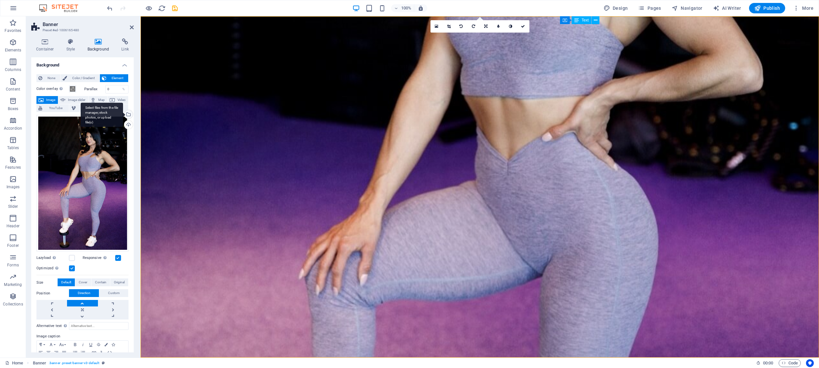
click at [128, 112] on div "Select files from the file manager, stock photos, or upload file(s)" at bounding box center [128, 115] width 10 height 10
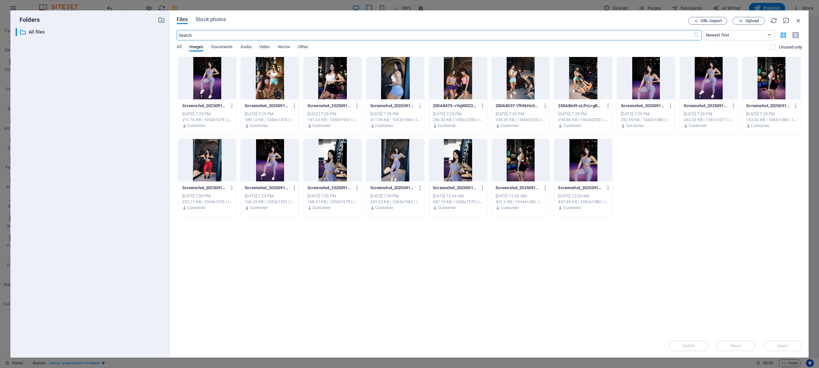
click at [457, 161] on div at bounding box center [458, 160] width 58 height 42
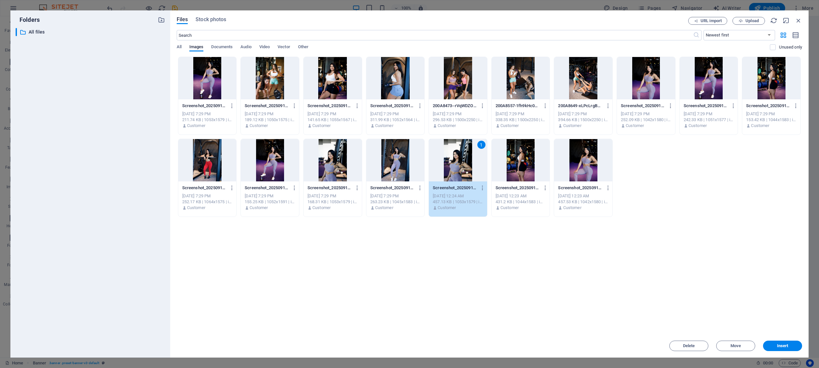
click at [457, 161] on div "1" at bounding box center [458, 160] width 58 height 42
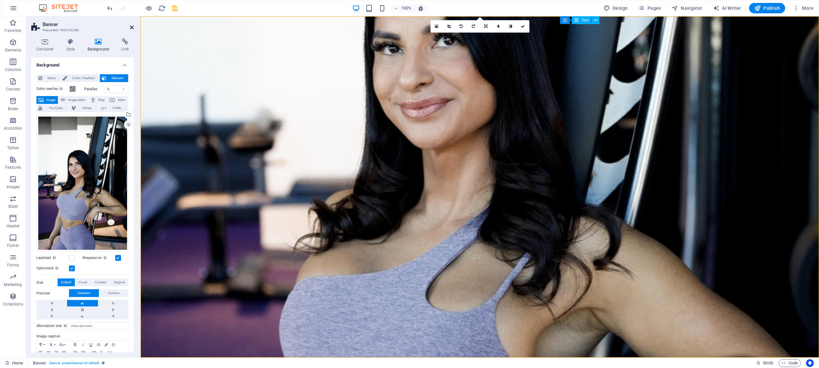
click at [133, 25] on icon at bounding box center [132, 27] width 4 height 5
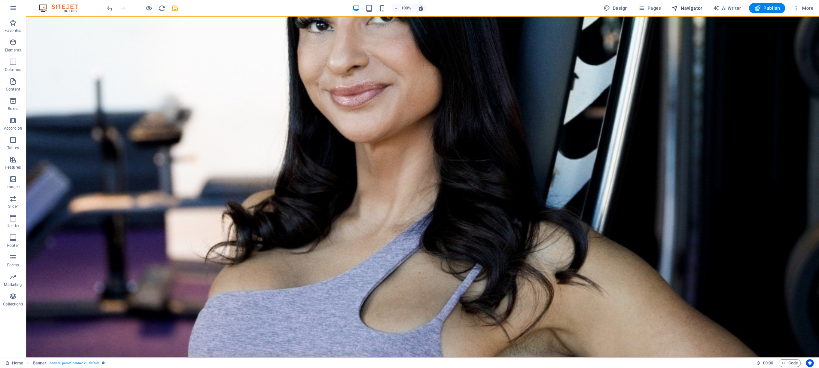
click at [689, 9] on span "Navigator" at bounding box center [687, 8] width 31 height 7
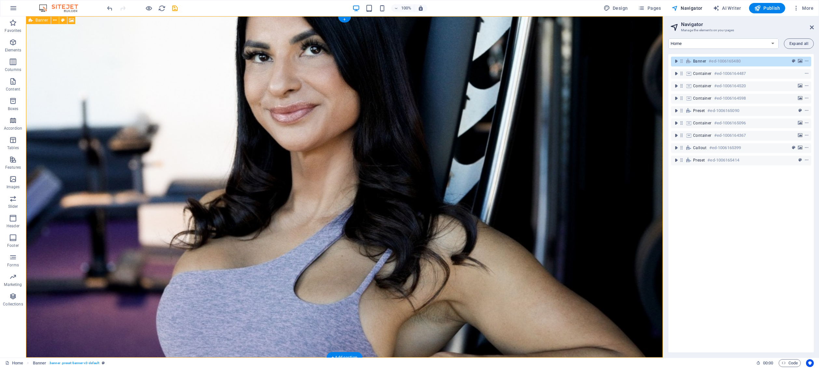
click at [682, 61] on icon at bounding box center [682, 61] width 6 height 6
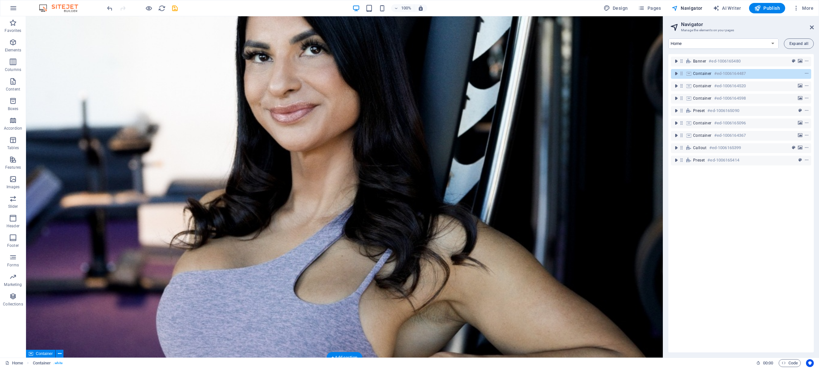
click at [682, 73] on icon at bounding box center [682, 74] width 6 height 6
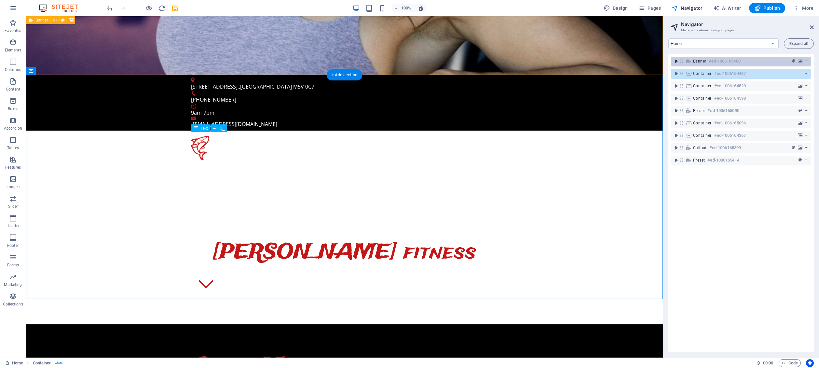
click at [677, 61] on icon "toggle-expand" at bounding box center [676, 61] width 7 height 7
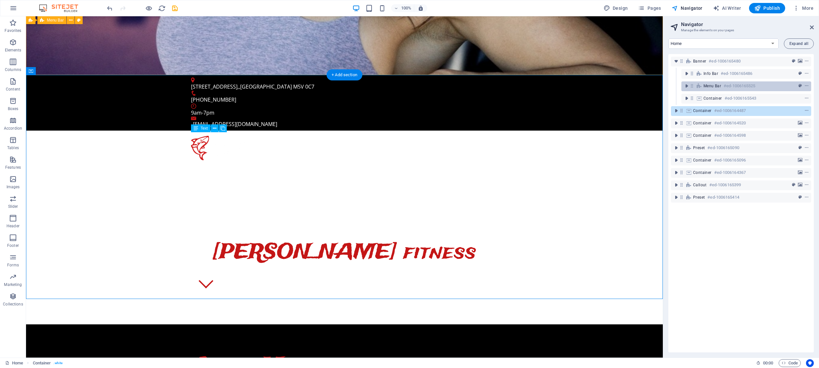
click at [718, 86] on span "Menu Bar" at bounding box center [713, 85] width 18 height 5
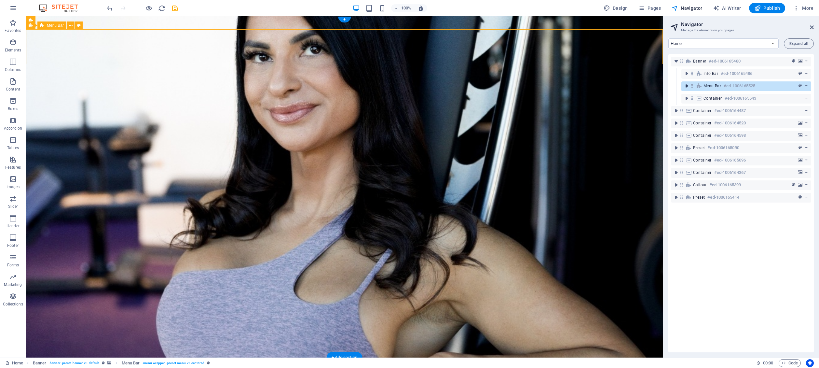
click at [685, 87] on icon "toggle-expand" at bounding box center [687, 86] width 7 height 7
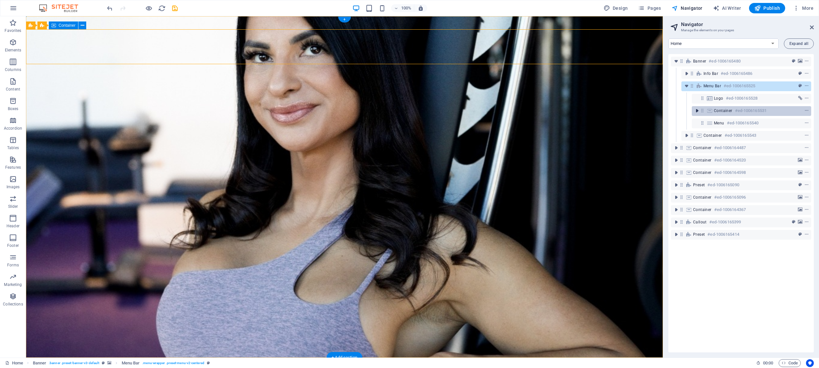
click at [696, 111] on icon "toggle-expand" at bounding box center [697, 110] width 7 height 7
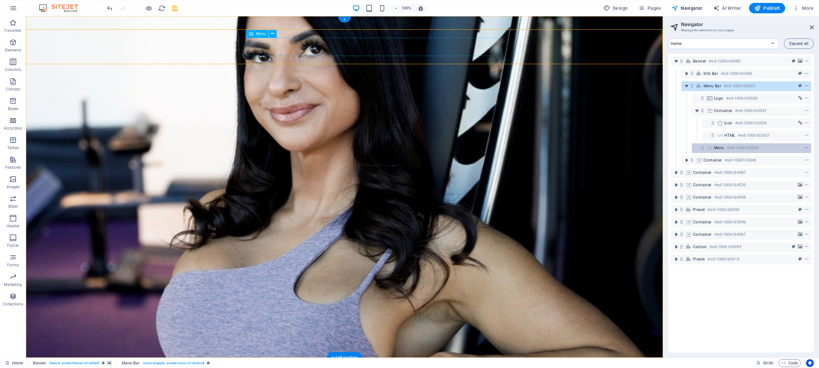
click at [730, 148] on h6 "#ed-1006165540" at bounding box center [743, 148] width 32 height 8
click at [708, 149] on icon at bounding box center [709, 147] width 7 height 5
select select
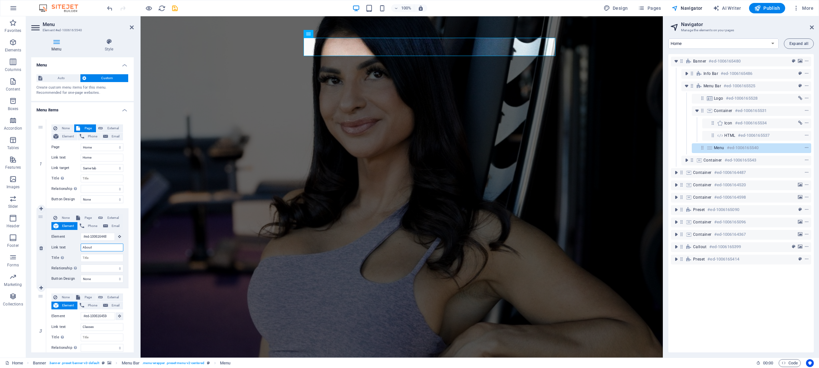
click at [101, 250] on input "About" at bounding box center [102, 248] width 43 height 8
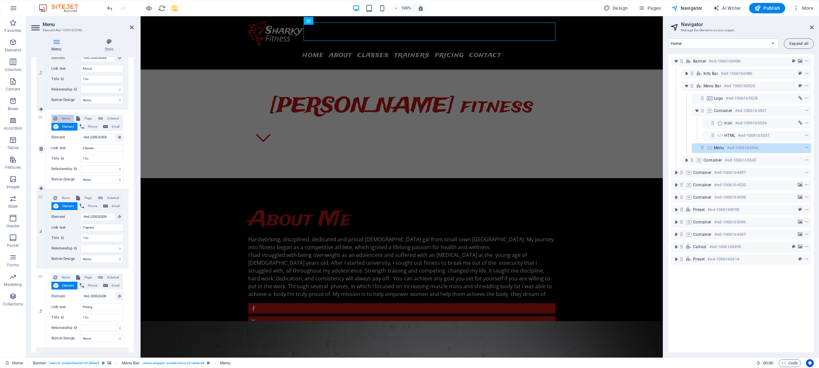
scroll to position [180, 0]
click at [99, 226] on input "Trainers" at bounding box center [102, 226] width 43 height 8
type input "Bio"
select select
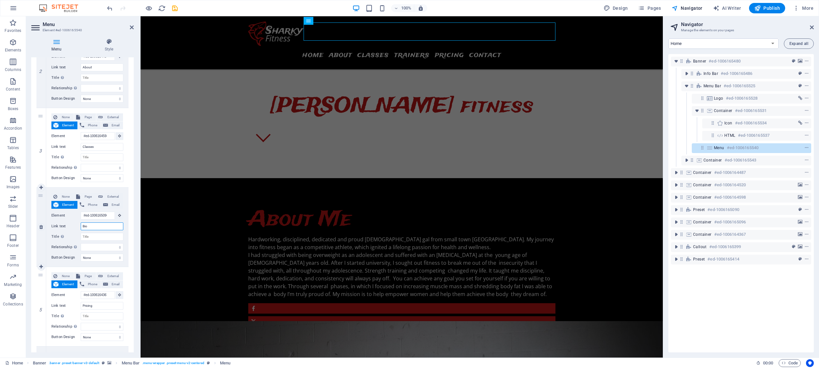
select select
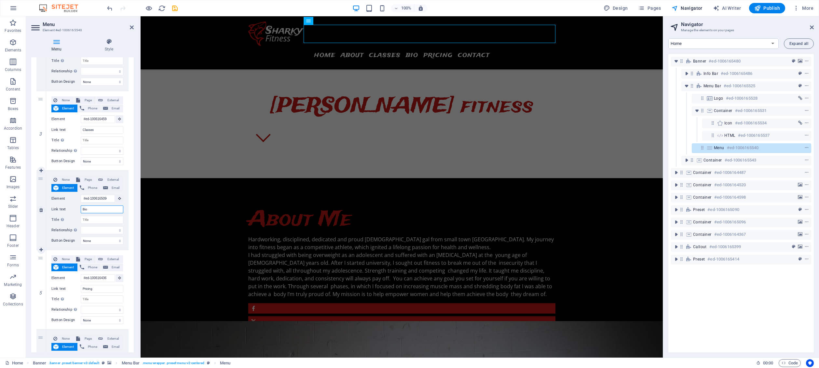
scroll to position [237, 0]
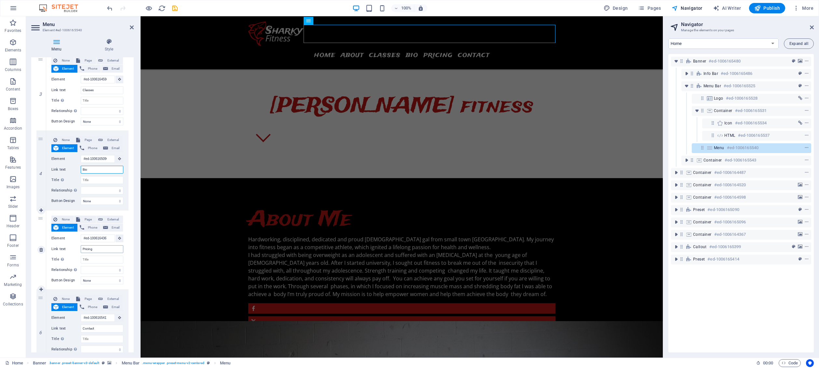
type input "Bio"
click at [98, 249] on input "Pricing" at bounding box center [102, 249] width 43 height 8
click at [87, 249] on input "Pricing" at bounding box center [102, 249] width 43 height 8
type input "Ser"
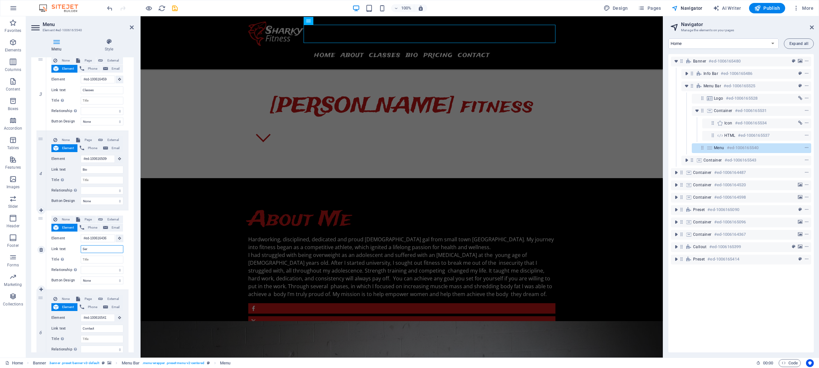
select select
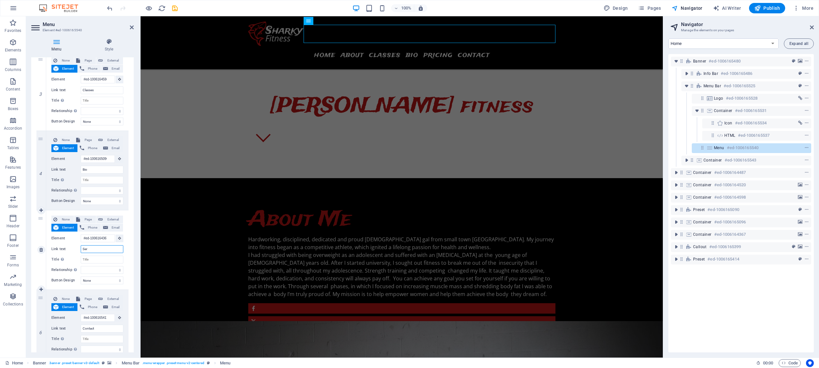
select select
type input "Service"
select select
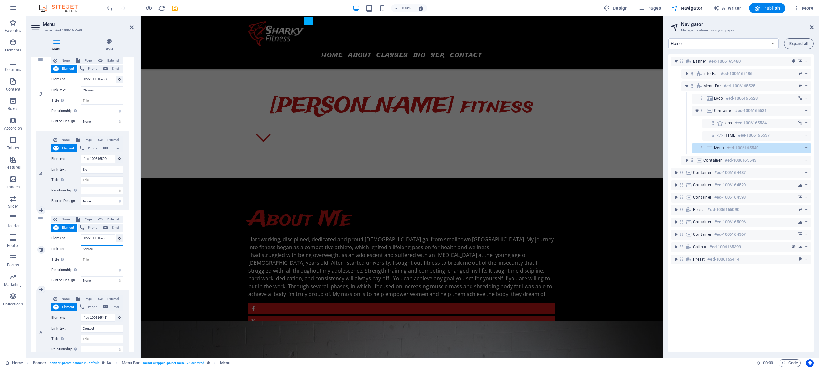
select select
type input "Services"
select select
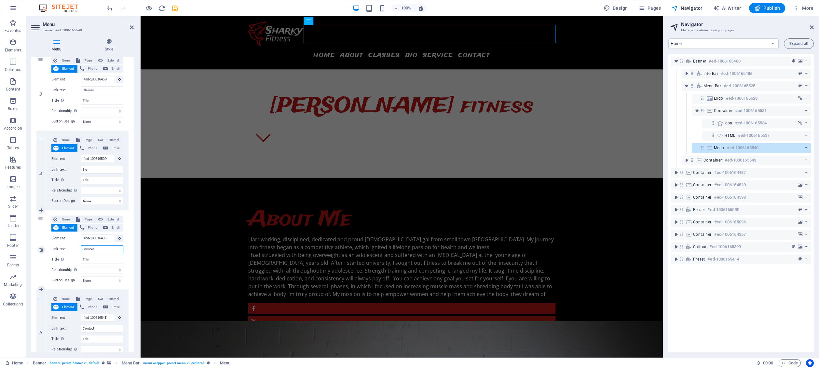
select select
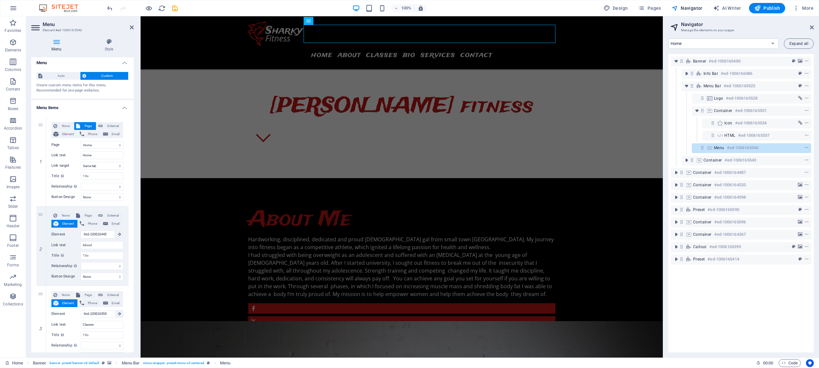
scroll to position [0, 0]
type input "Services"
click at [40, 162] on icon at bounding box center [41, 163] width 4 height 5
type input "#ed-1006164487"
type input "About"
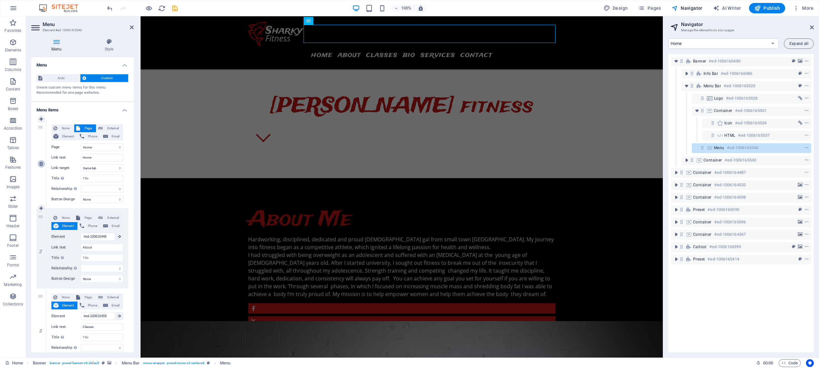
select select
type input "#ed-1006164598"
type input "Classes"
select select
type input "#ed-1006165096"
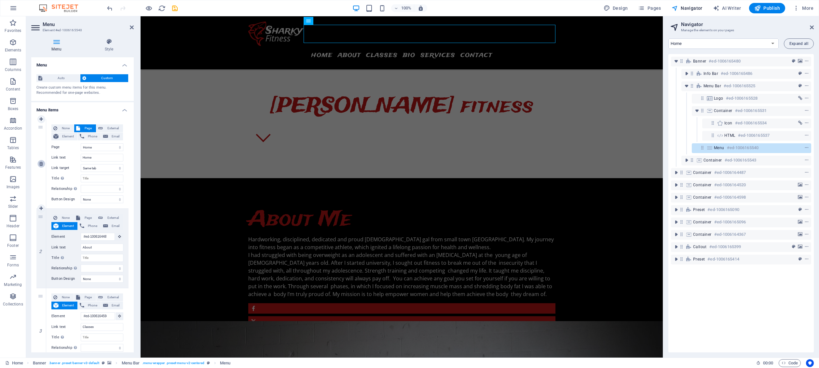
type input "Bio"
select select
type input "#ed-1006164367"
type input "Services"
select select
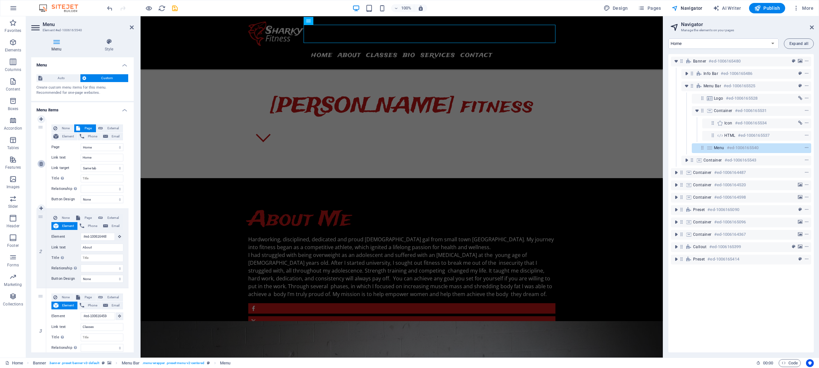
type input "#ed-1006165417"
type input "Contact"
select select
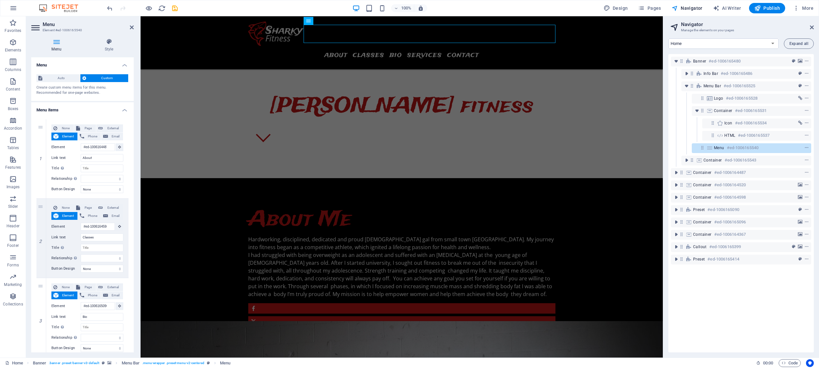
click at [123, 109] on h4 "Menu items" at bounding box center [82, 108] width 103 height 12
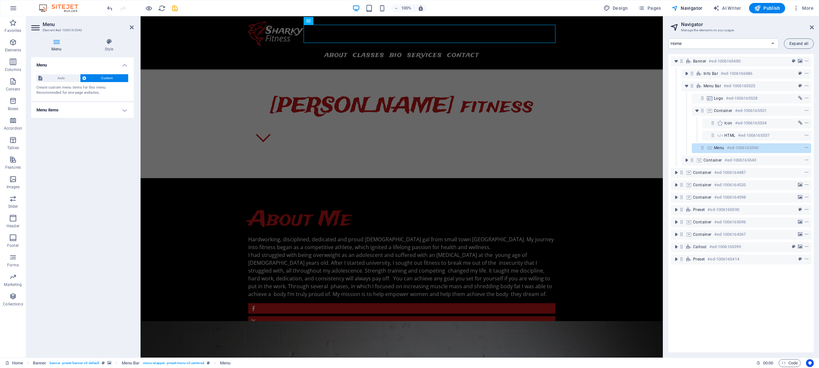
click at [123, 109] on h4 "Menu items" at bounding box center [82, 110] width 103 height 16
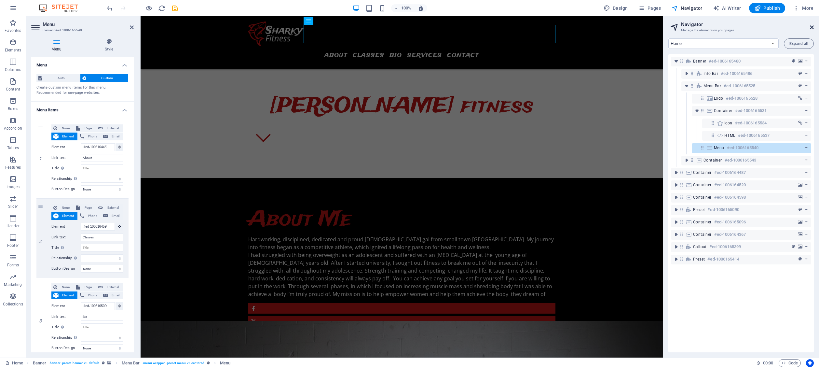
click at [812, 26] on icon at bounding box center [812, 27] width 4 height 5
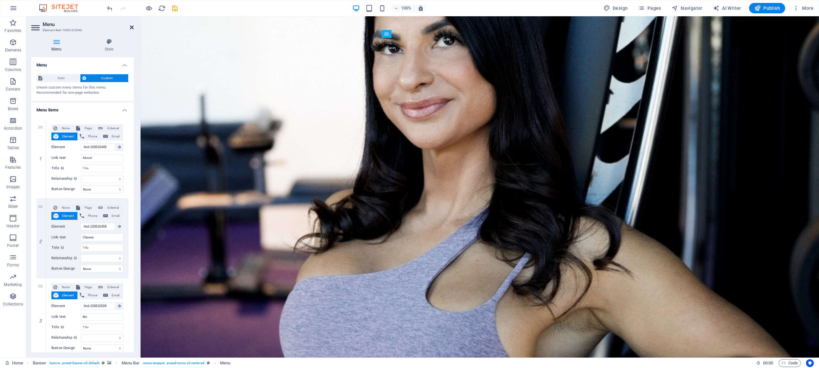
click at [131, 27] on icon at bounding box center [132, 27] width 4 height 5
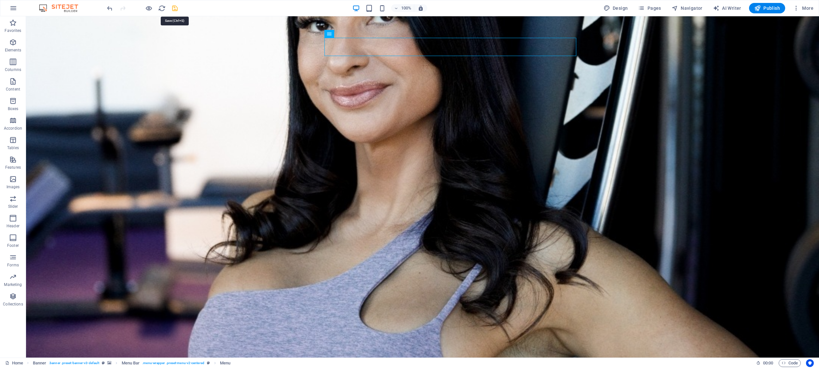
click at [176, 8] on icon "save" at bounding box center [174, 8] width 7 height 7
checkbox input "false"
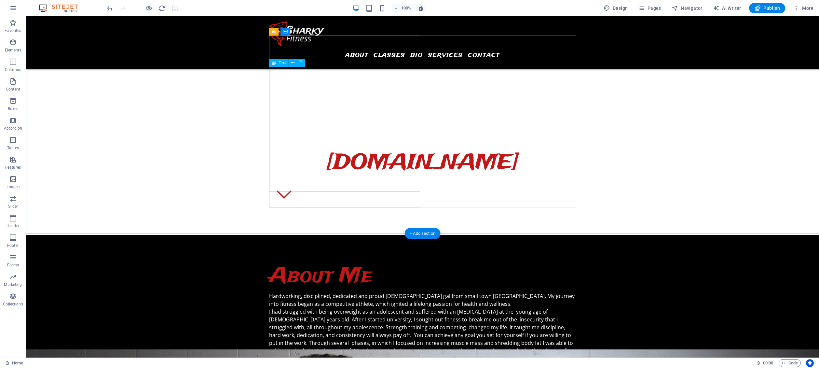
scroll to position [354, 0]
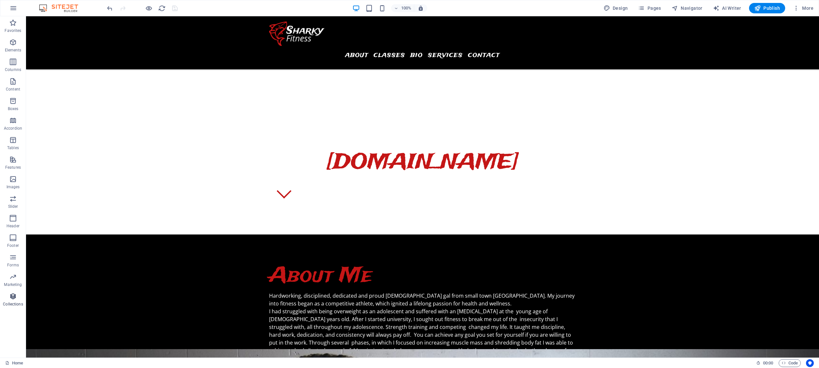
click at [12, 298] on icon "button" at bounding box center [13, 296] width 8 height 8
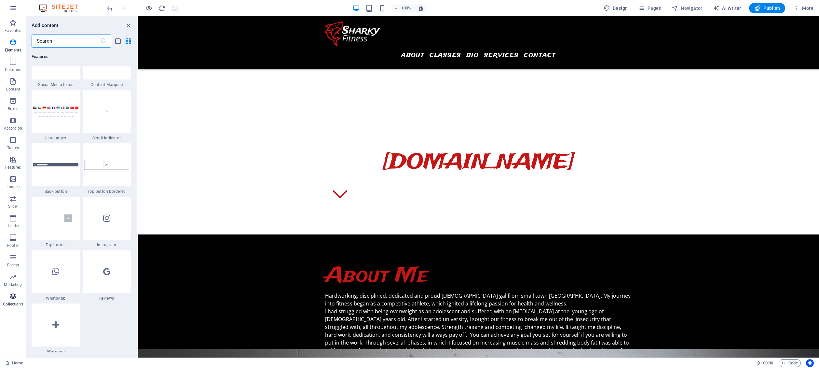
scroll to position [5959, 0]
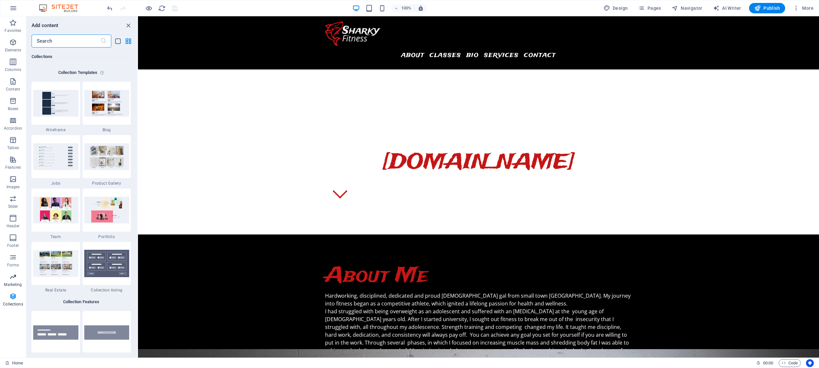
click at [13, 273] on icon "button" at bounding box center [13, 277] width 8 height 8
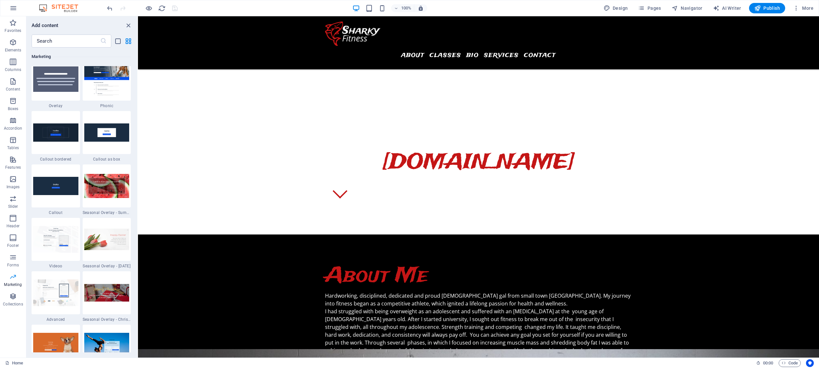
scroll to position [5303, 0]
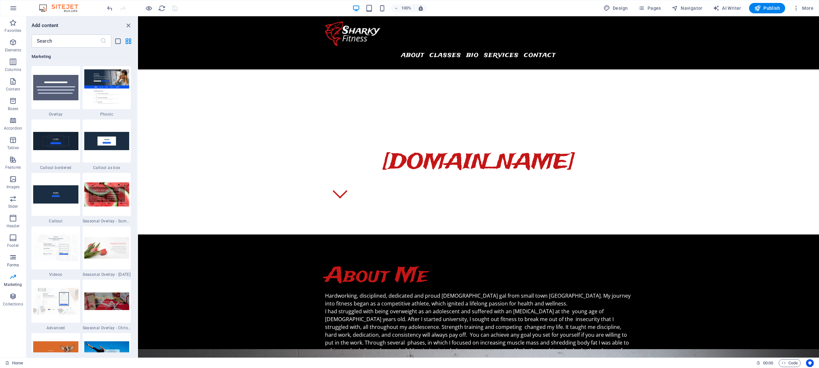
click at [14, 258] on icon "button" at bounding box center [13, 257] width 8 height 8
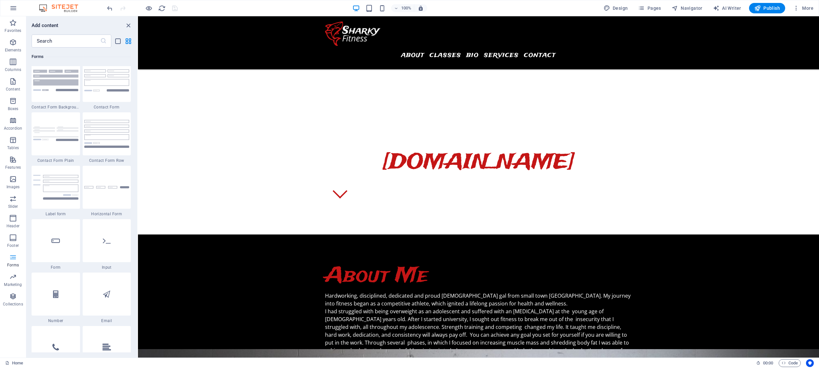
scroll to position [4753, 0]
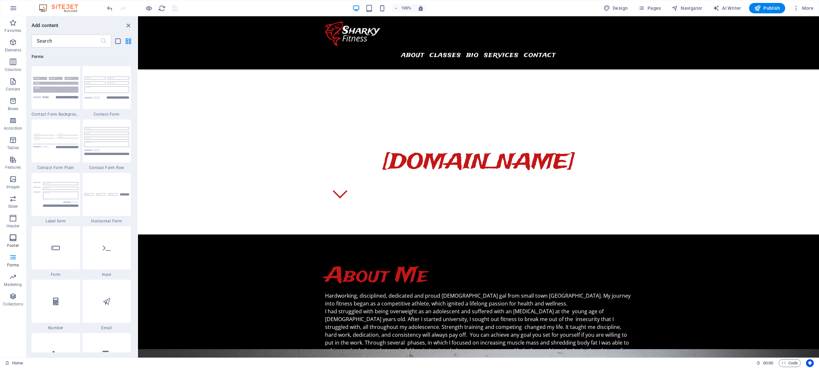
click at [10, 234] on icon "button" at bounding box center [13, 238] width 8 height 8
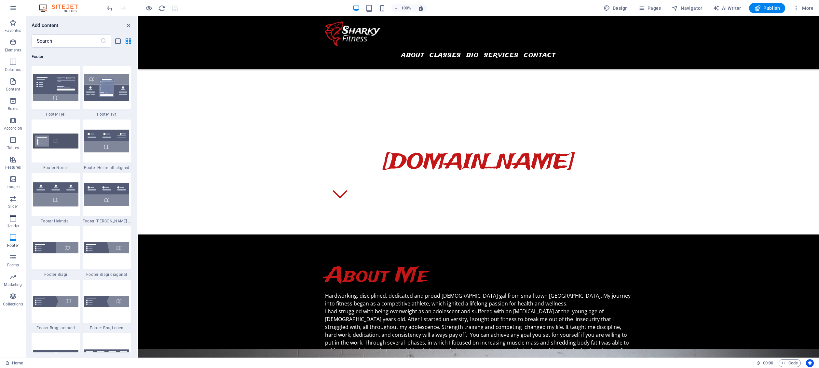
click at [13, 216] on icon "button" at bounding box center [13, 218] width 8 height 8
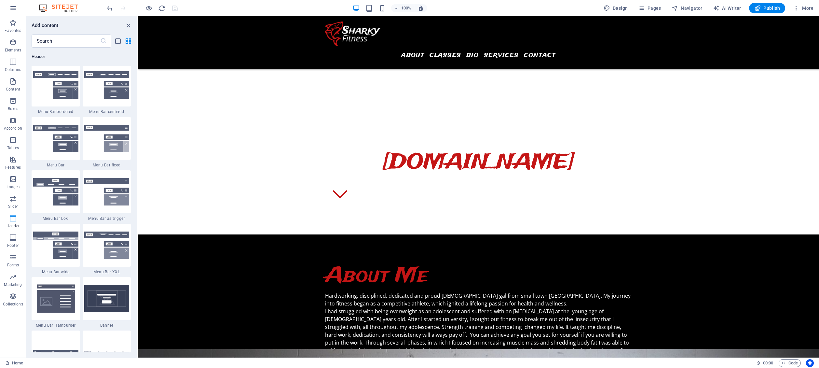
scroll to position [3920, 0]
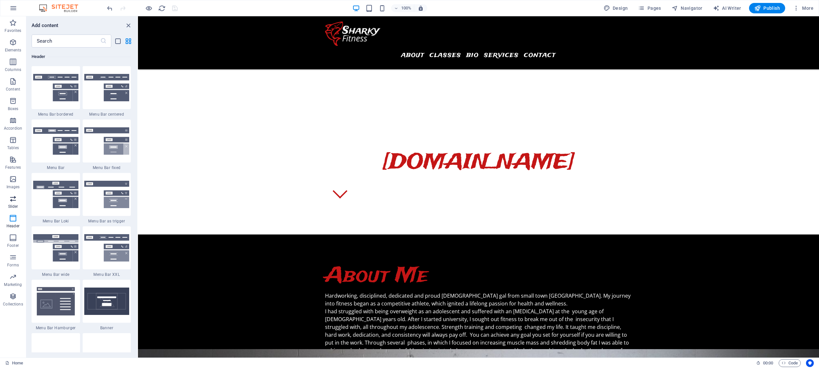
click at [9, 201] on icon "button" at bounding box center [13, 199] width 8 height 8
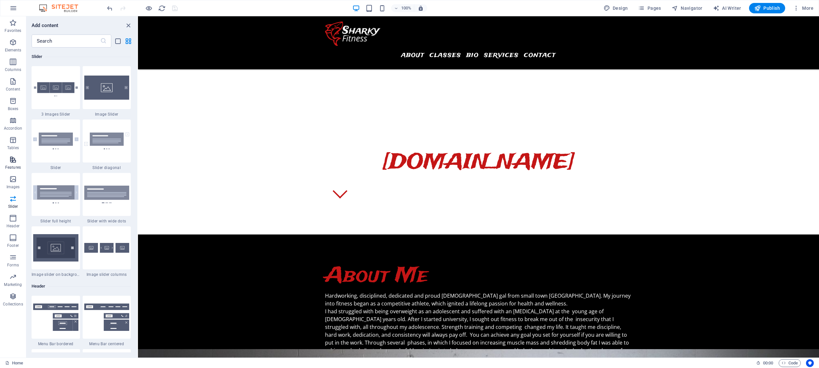
click at [13, 171] on span "Features" at bounding box center [13, 164] width 26 height 16
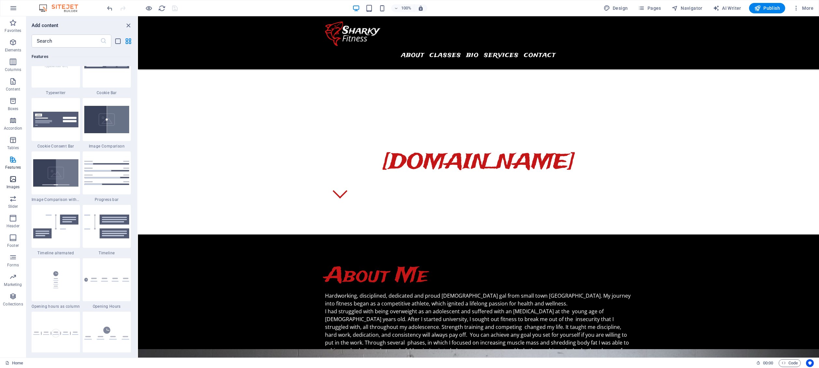
scroll to position [2538, 0]
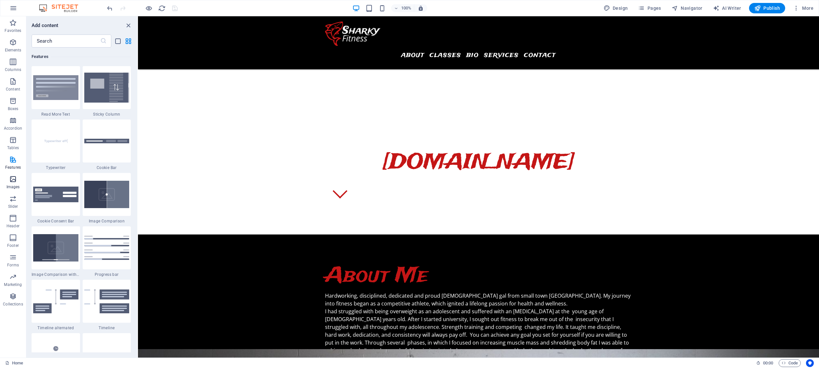
click at [10, 182] on icon "button" at bounding box center [13, 179] width 8 height 8
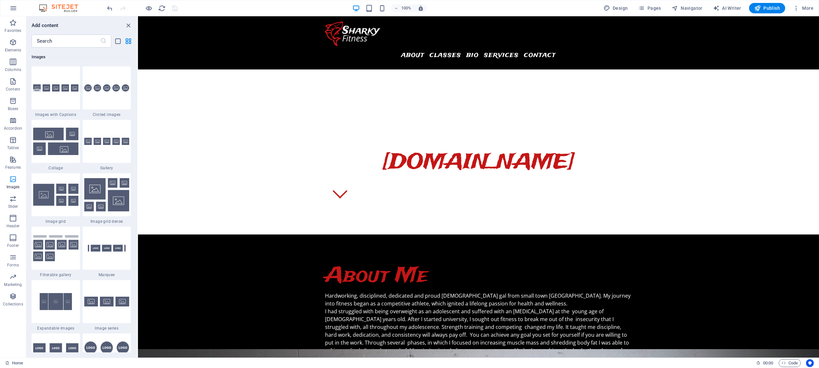
scroll to position [3301, 0]
click at [14, 141] on icon "button" at bounding box center [13, 140] width 8 height 8
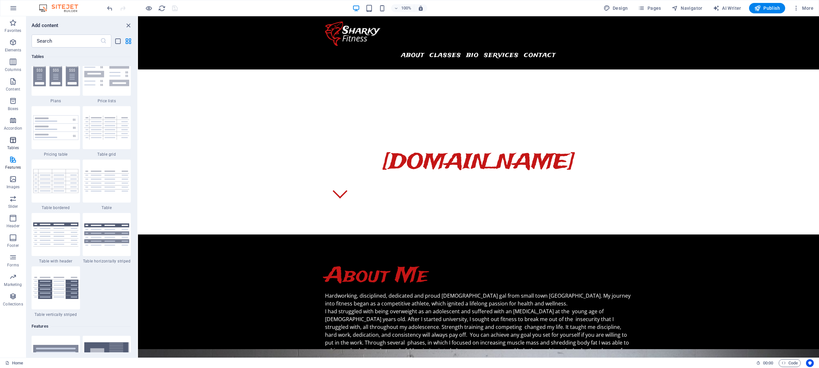
scroll to position [2255, 0]
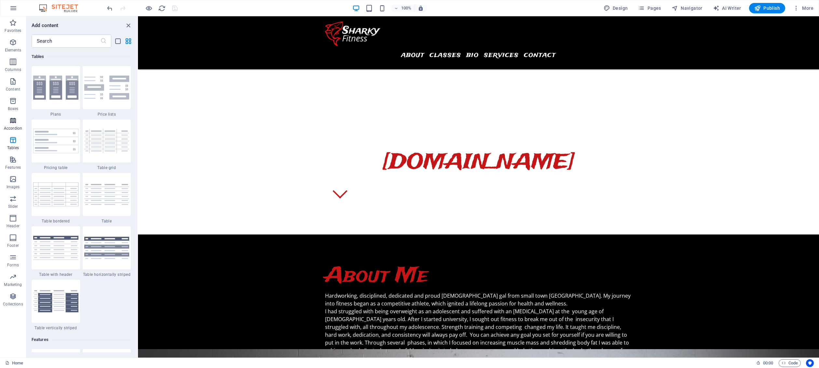
click at [15, 124] on span "Accordion" at bounding box center [13, 125] width 26 height 16
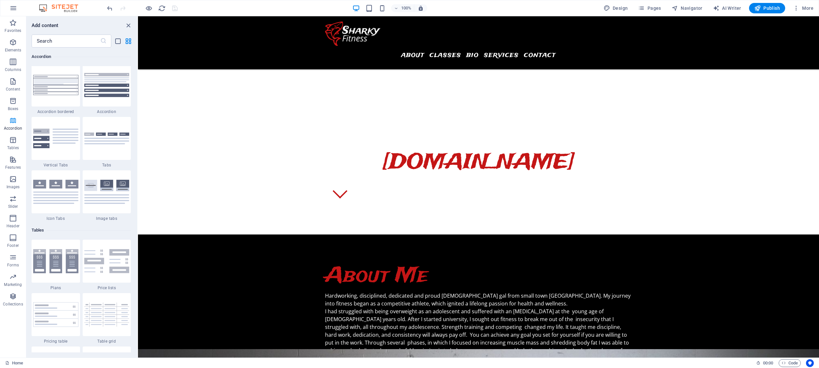
scroll to position [2079, 0]
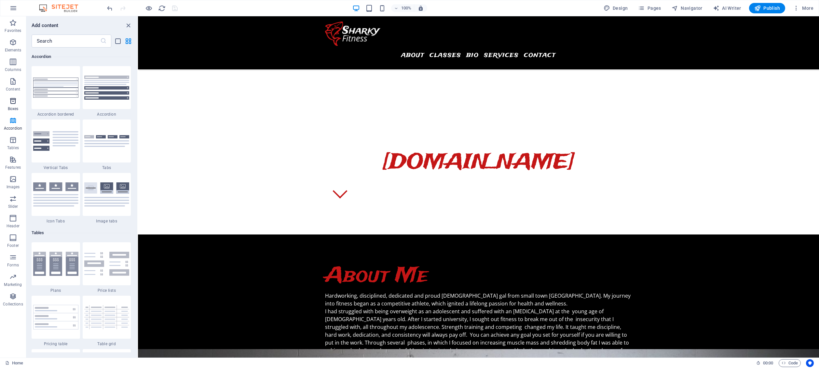
click at [14, 102] on icon "button" at bounding box center [13, 101] width 8 height 8
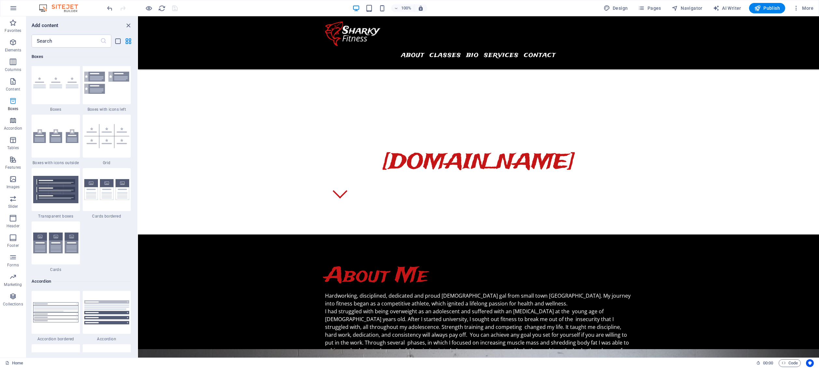
scroll to position [1796, 0]
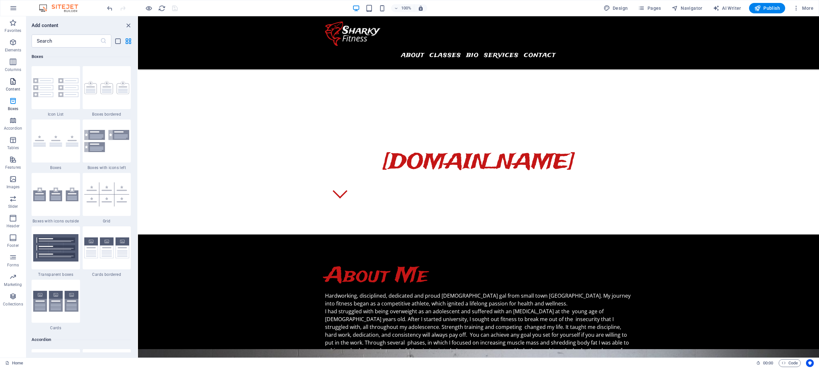
click at [17, 86] on span "Content" at bounding box center [13, 85] width 26 height 16
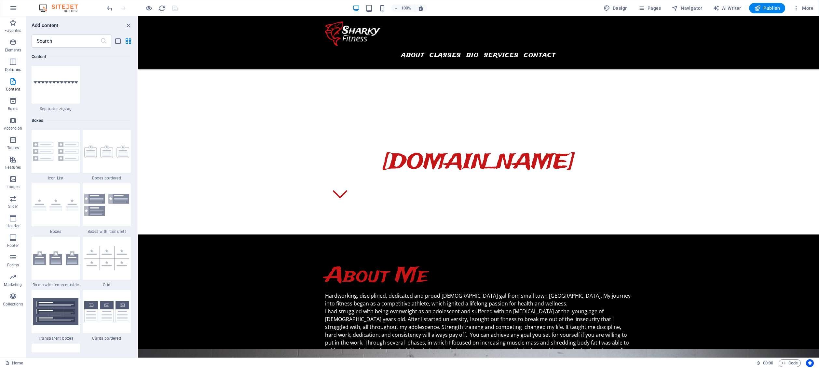
click at [13, 67] on p "Columns" at bounding box center [13, 69] width 16 height 5
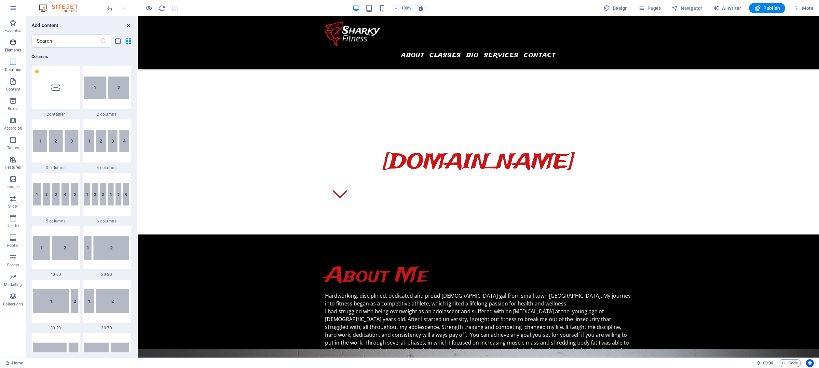
click at [13, 46] on icon "button" at bounding box center [13, 42] width 8 height 8
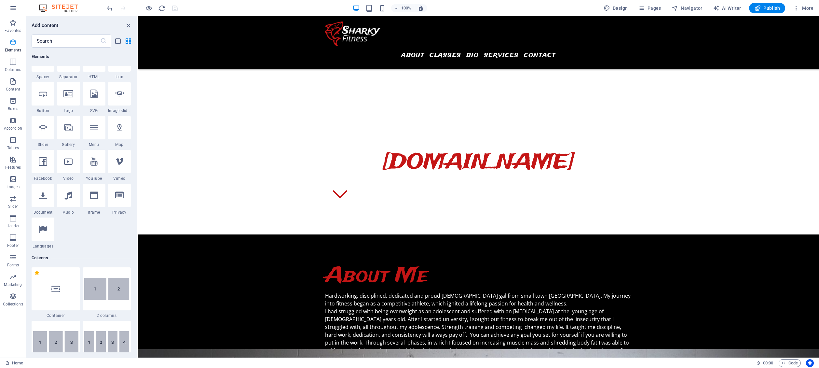
scroll to position [69, 0]
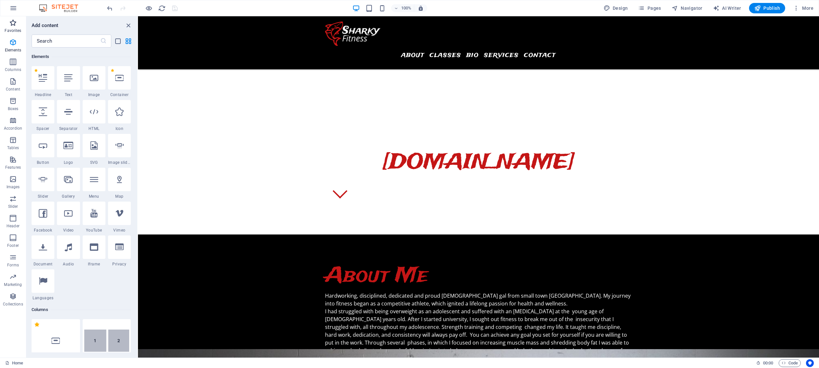
click at [13, 26] on icon "button" at bounding box center [13, 23] width 8 height 8
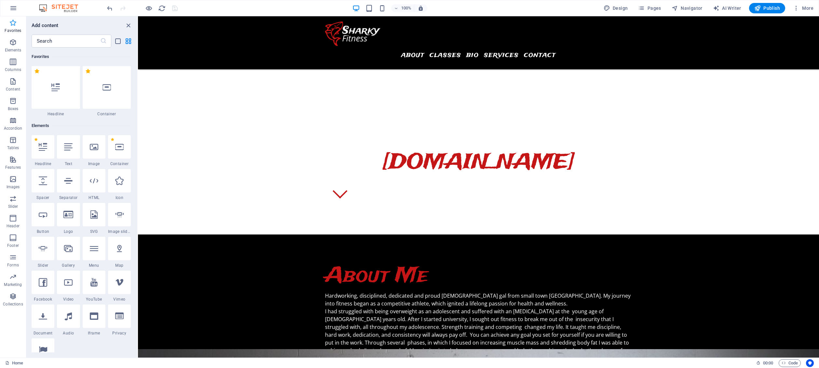
scroll to position [0, 0]
click at [11, 7] on icon "button" at bounding box center [13, 8] width 8 height 8
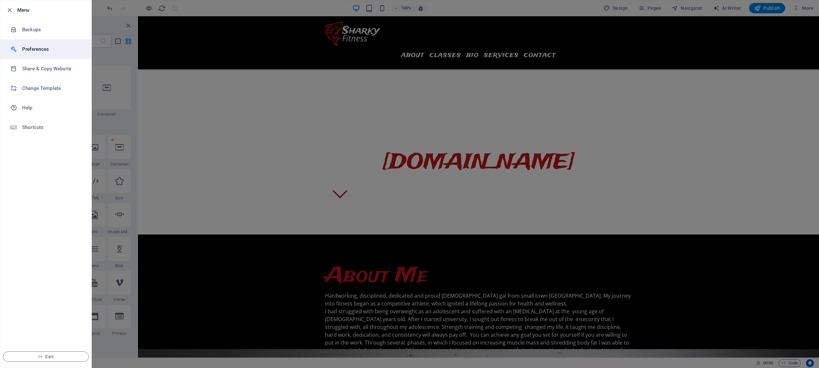
click at [30, 44] on li "Preferences" at bounding box center [45, 49] width 91 height 20
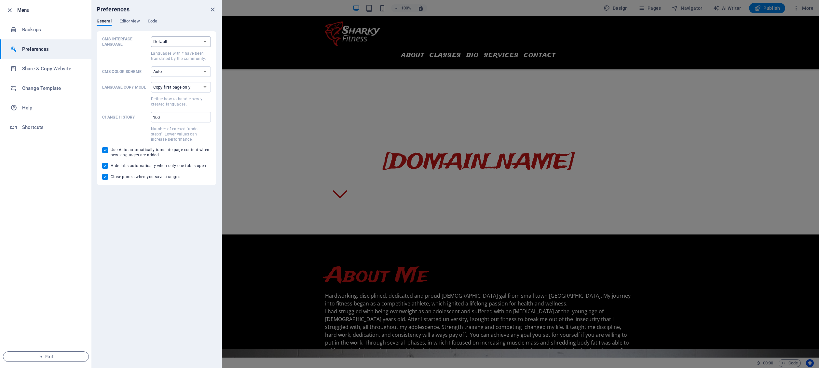
click at [173, 43] on select "Default Deutsch English Español Suomi* Français Magyar Italiano Nederlands Pols…" at bounding box center [181, 41] width 60 height 10
click at [151, 36] on select "Default Deutsch English Español Suomi* Français Magyar Italiano Nederlands Pols…" at bounding box center [181, 41] width 60 height 10
click at [186, 70] on select "Auto Dark Light" at bounding box center [181, 71] width 60 height 10
click at [151, 66] on select "Auto Dark Light" at bounding box center [181, 71] width 60 height 10
click at [207, 87] on select "Copy first page only Copy all pages" at bounding box center [181, 87] width 60 height 10
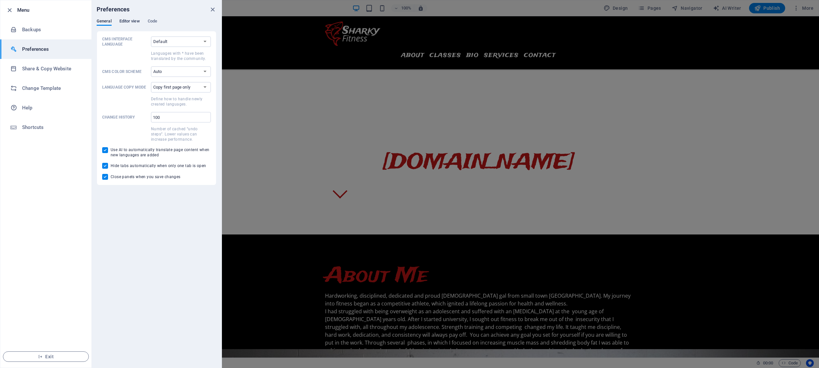
click at [127, 23] on span "Editor view" at bounding box center [129, 21] width 21 height 9
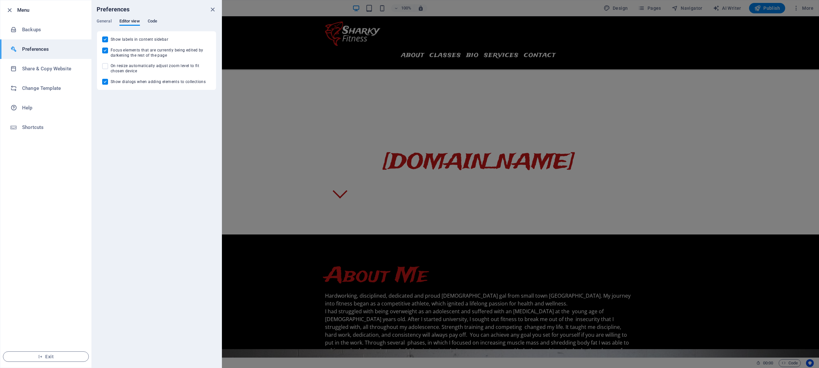
click at [151, 23] on span "Code" at bounding box center [152, 21] width 9 height 9
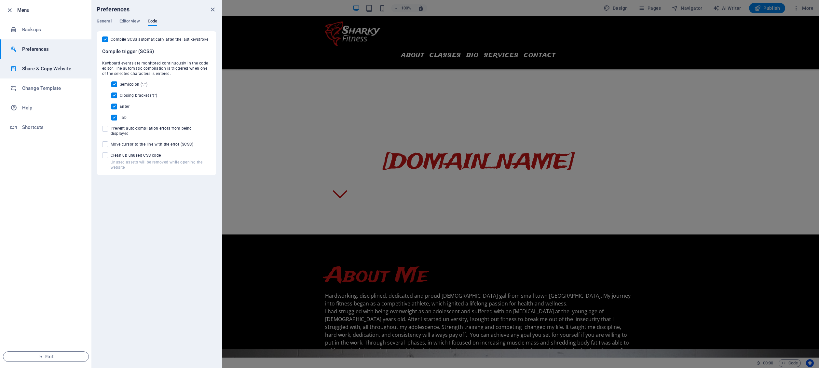
click at [53, 66] on h6 "Share & Copy Website" at bounding box center [52, 69] width 60 height 8
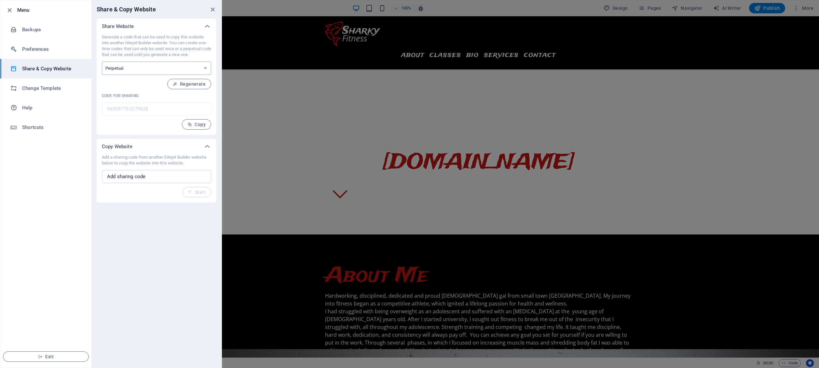
click at [163, 62] on select "One-time Perpetual" at bounding box center [156, 68] width 109 height 13
click at [64, 92] on li "Change Template" at bounding box center [45, 88] width 91 height 20
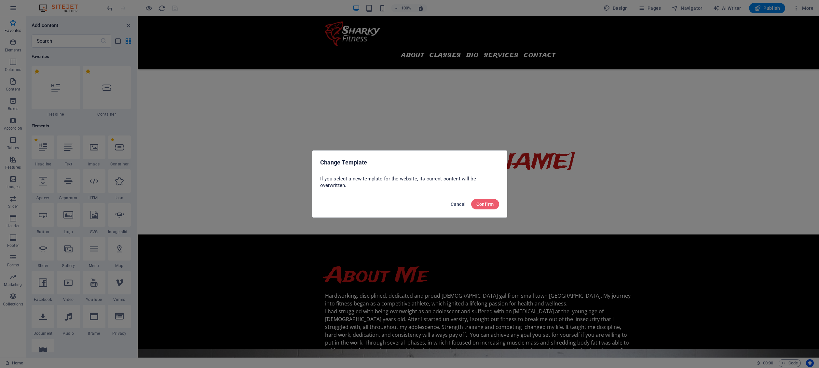
click at [457, 202] on span "Cancel" at bounding box center [458, 204] width 15 height 5
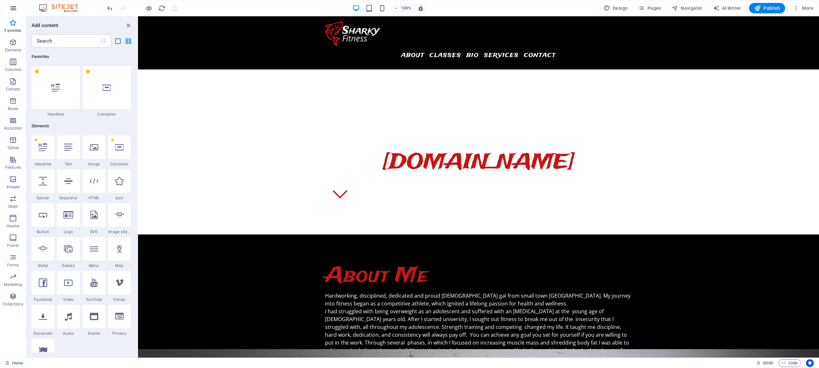
click at [12, 7] on icon "button" at bounding box center [13, 8] width 8 height 8
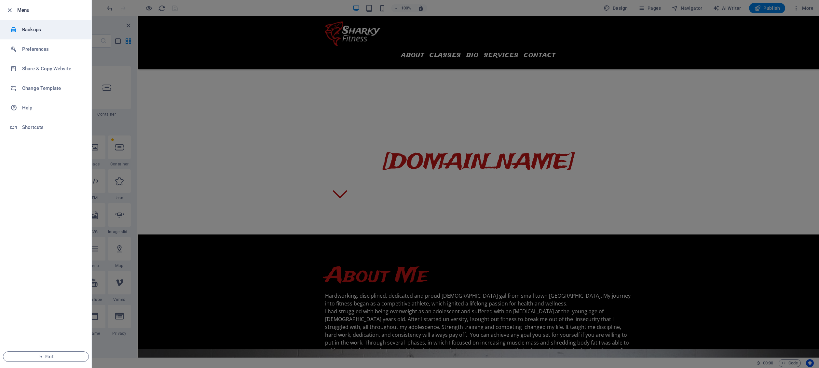
click at [45, 31] on h6 "Backups" at bounding box center [52, 30] width 60 height 8
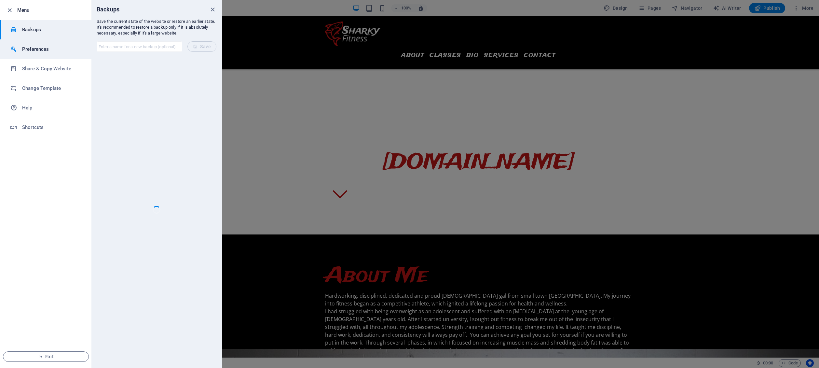
click at [47, 47] on h6 "Preferences" at bounding box center [52, 49] width 60 height 8
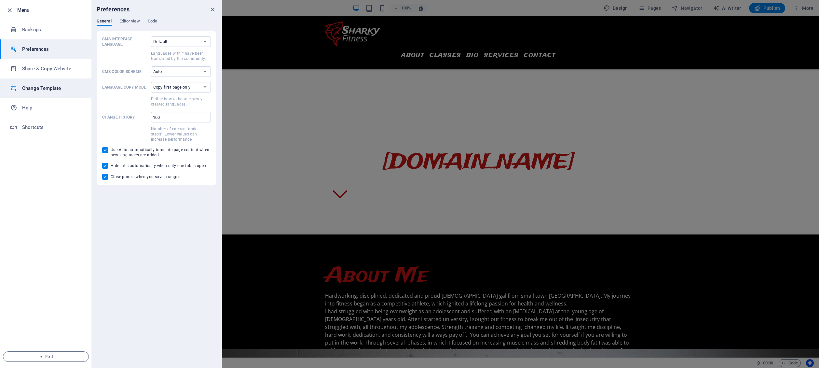
click at [42, 90] on h6 "Change Template" at bounding box center [52, 88] width 60 height 8
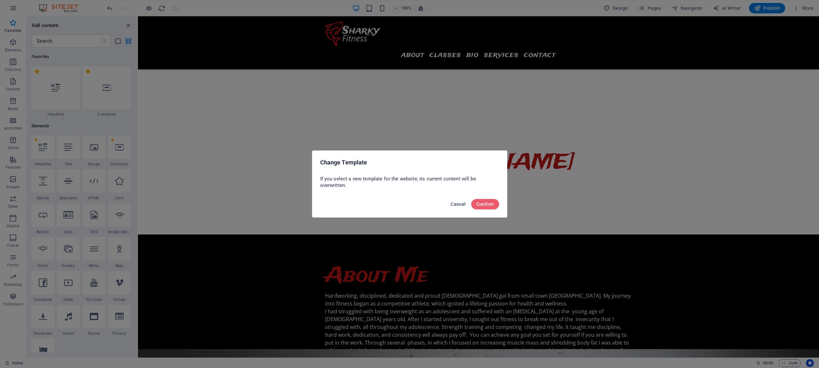
click at [459, 199] on button "Cancel" at bounding box center [458, 204] width 20 height 10
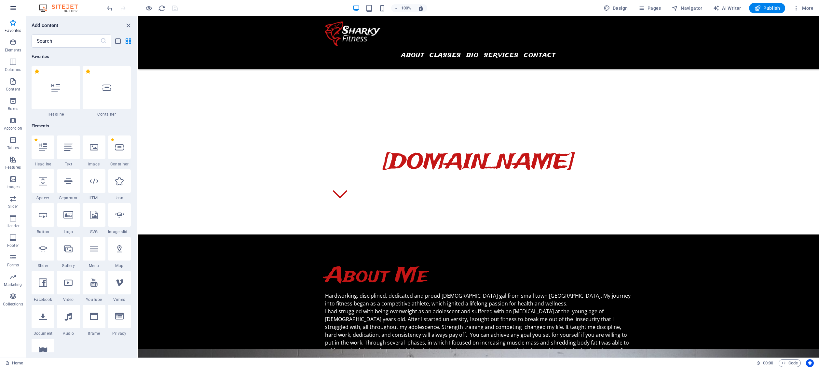
click at [13, 6] on icon "button" at bounding box center [13, 8] width 8 height 8
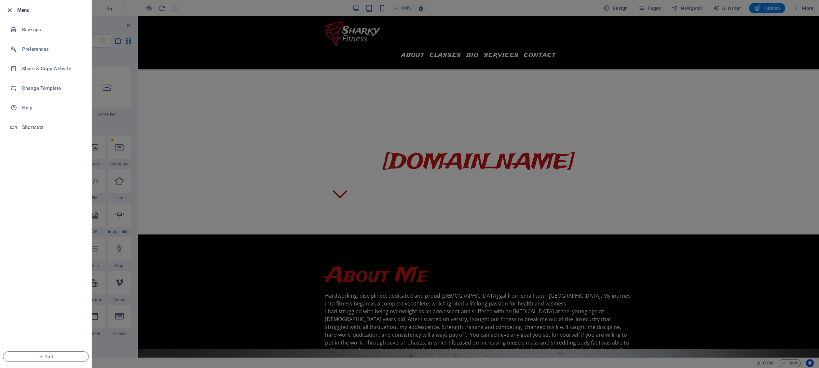
click at [11, 11] on icon "button" at bounding box center [9, 10] width 7 height 7
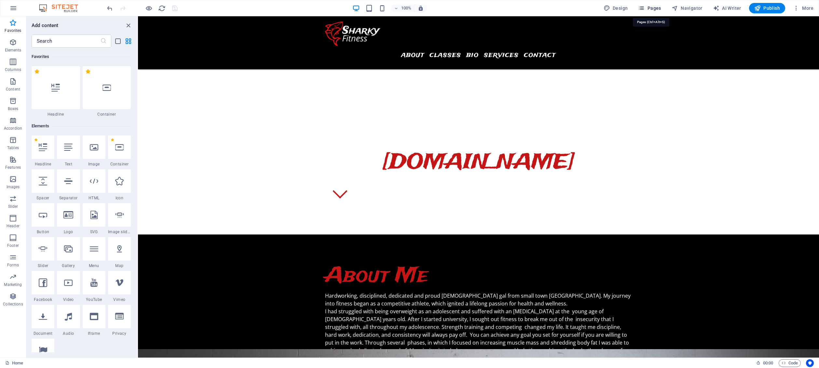
click at [652, 9] on span "Pages" at bounding box center [649, 8] width 23 height 7
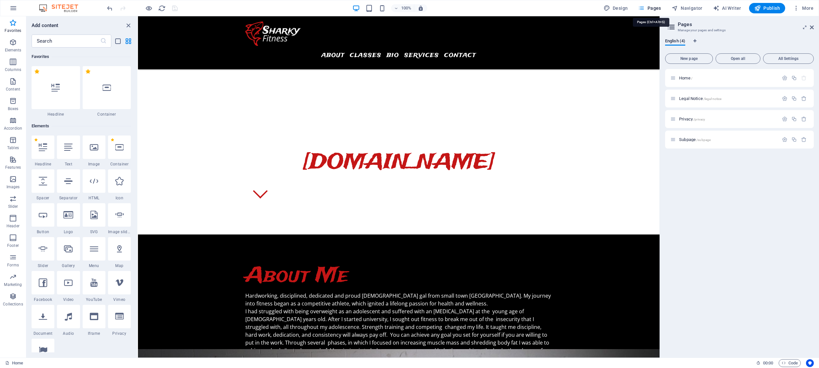
click at [652, 9] on span "Pages" at bounding box center [649, 8] width 23 height 7
click at [800, 7] on span "More" at bounding box center [803, 8] width 21 height 7
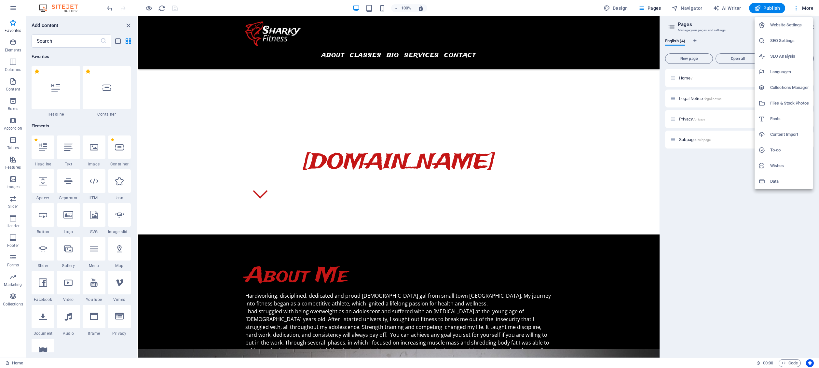
click at [800, 7] on div at bounding box center [409, 184] width 819 height 368
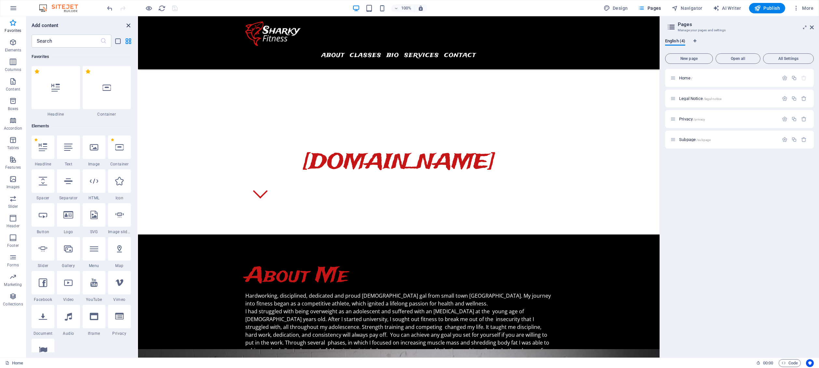
click at [125, 24] on icon "close panel" at bounding box center [128, 25] width 7 height 7
